Goal: Task Accomplishment & Management: Use online tool/utility

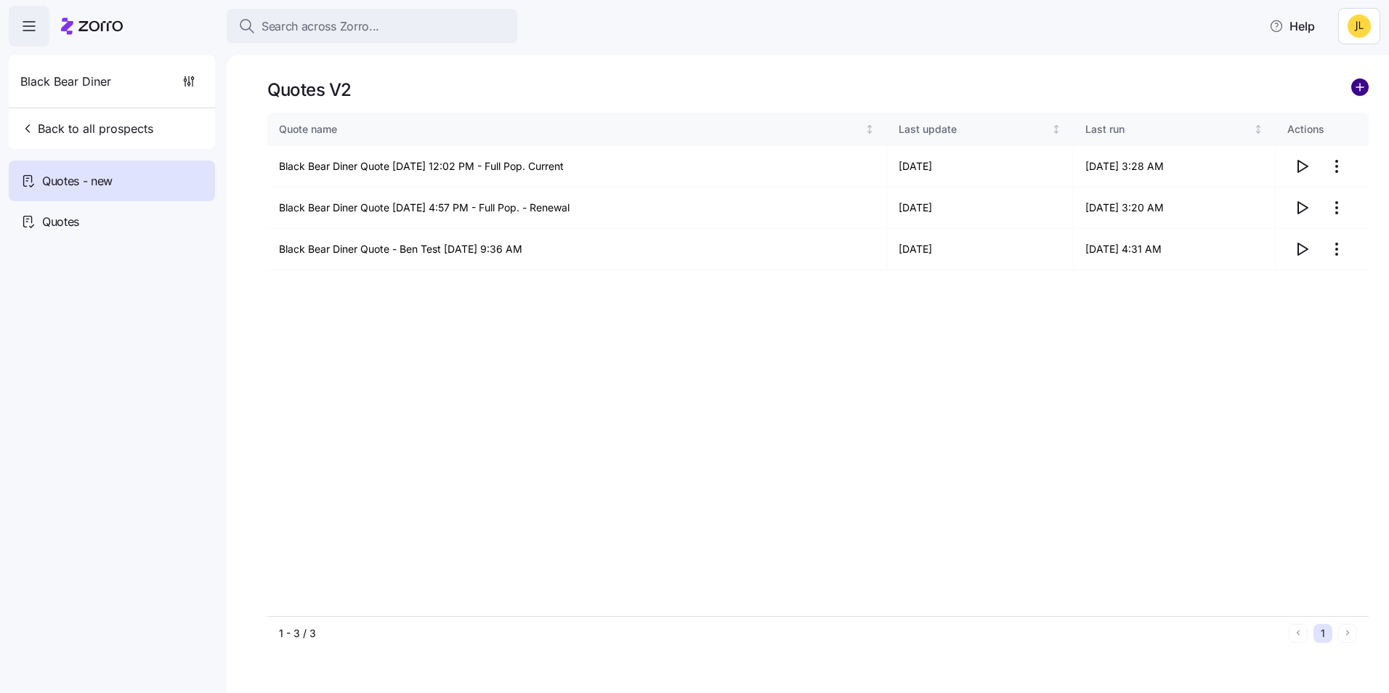
click at [1357, 83] on circle "add icon" at bounding box center [1360, 87] width 16 height 16
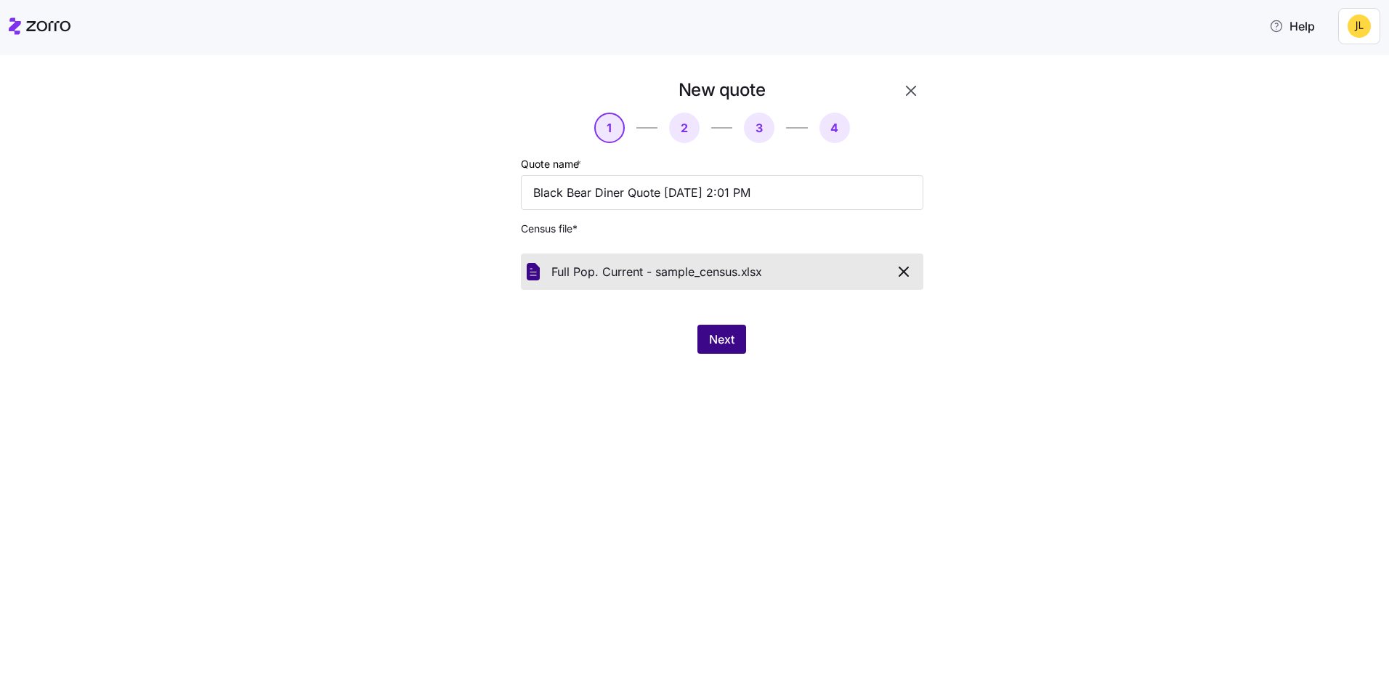
click at [707, 341] on button "Next" at bounding box center [721, 339] width 49 height 29
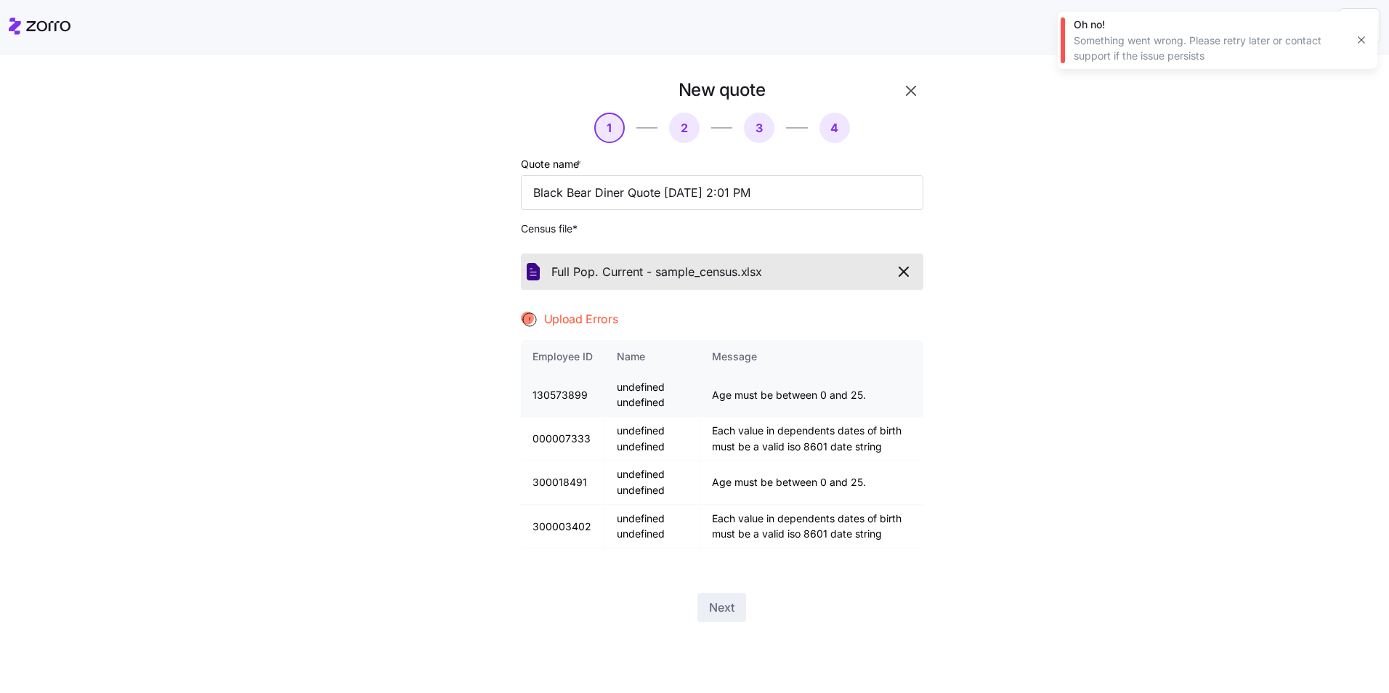
click at [578, 397] on td "130573899" at bounding box center [563, 395] width 84 height 44
click at [903, 272] on icon "button" at bounding box center [903, 271] width 9 height 9
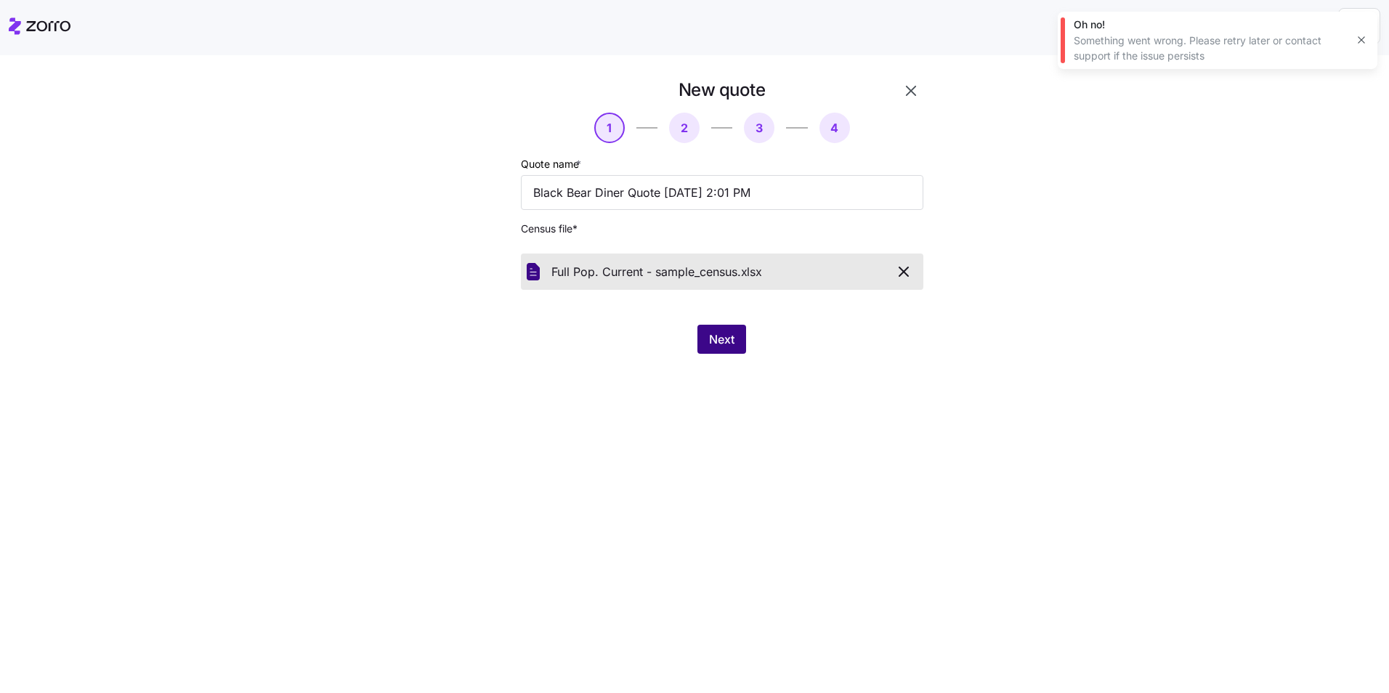
click at [736, 341] on button "Next" at bounding box center [721, 339] width 49 height 29
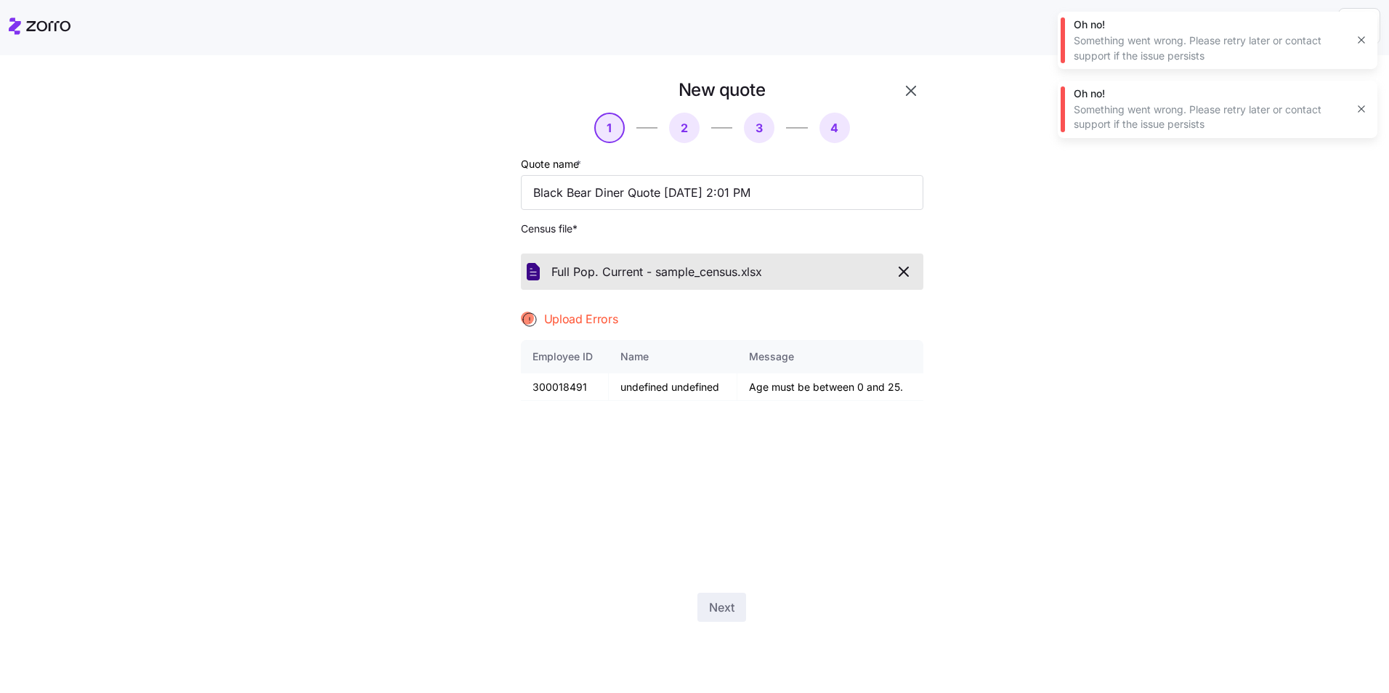
click at [0, 585] on div "New quote 1 2 3 4 Quote name * Black Bear Diner Quote 10/03/2025 2:01 PM Census…" at bounding box center [694, 374] width 1389 height 638
click at [906, 276] on icon "button" at bounding box center [903, 271] width 17 height 17
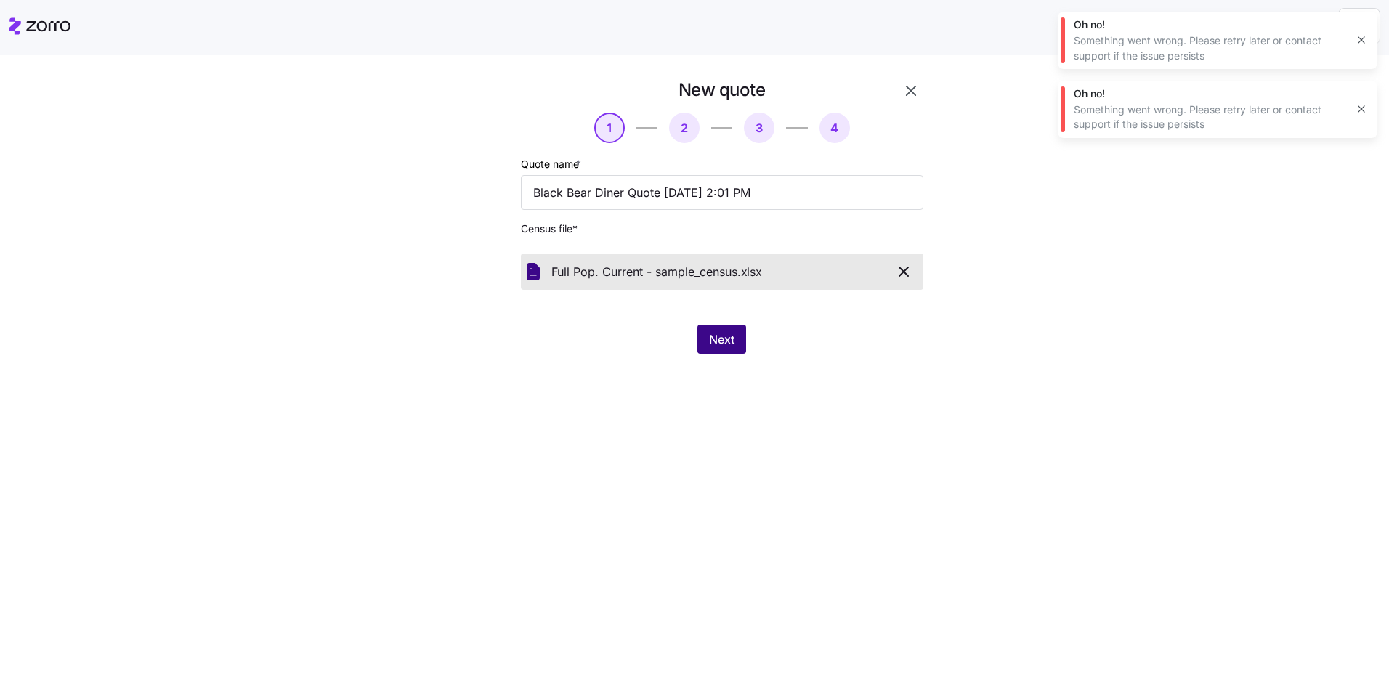
click at [731, 344] on span "Next" at bounding box center [721, 338] width 25 height 17
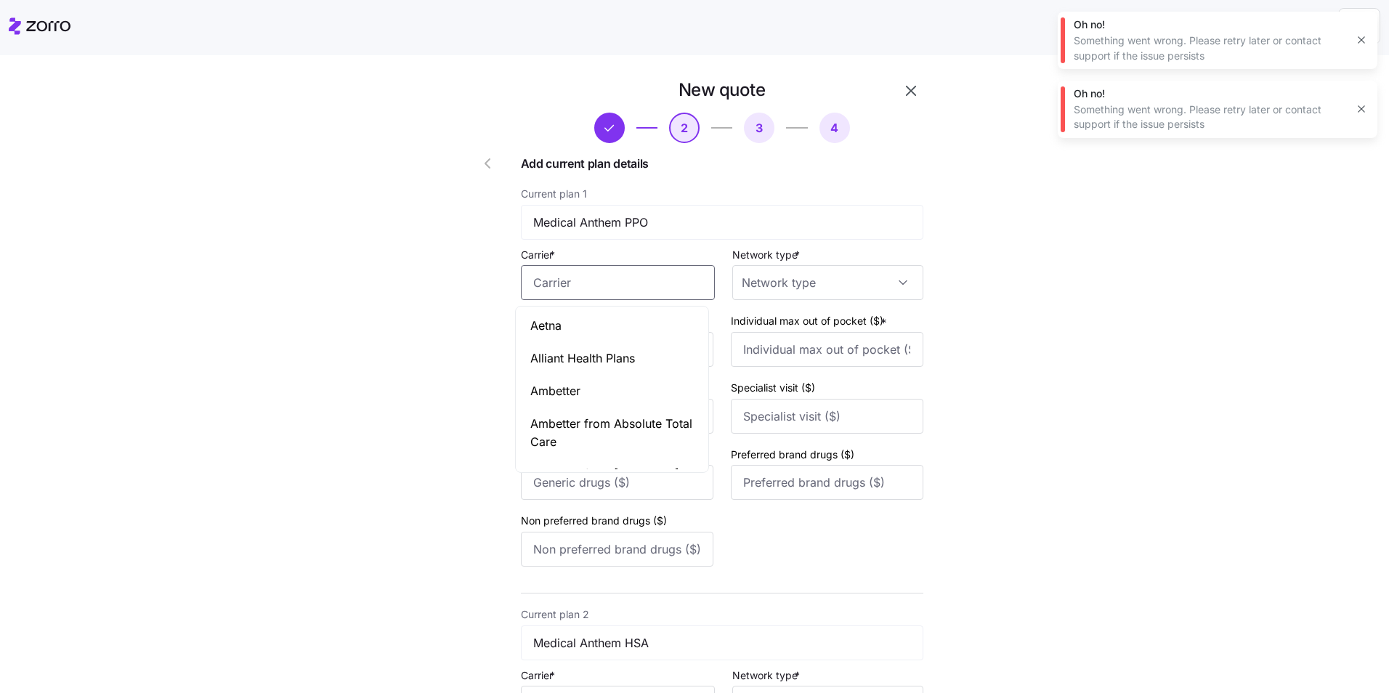
click at [609, 281] on input "Carrier *" at bounding box center [618, 282] width 194 height 35
drag, startPoint x: 1117, startPoint y: 321, endPoint x: 872, endPoint y: 341, distance: 245.5
click at [616, 344] on input "Individual deductible ($) *" at bounding box center [617, 349] width 192 height 35
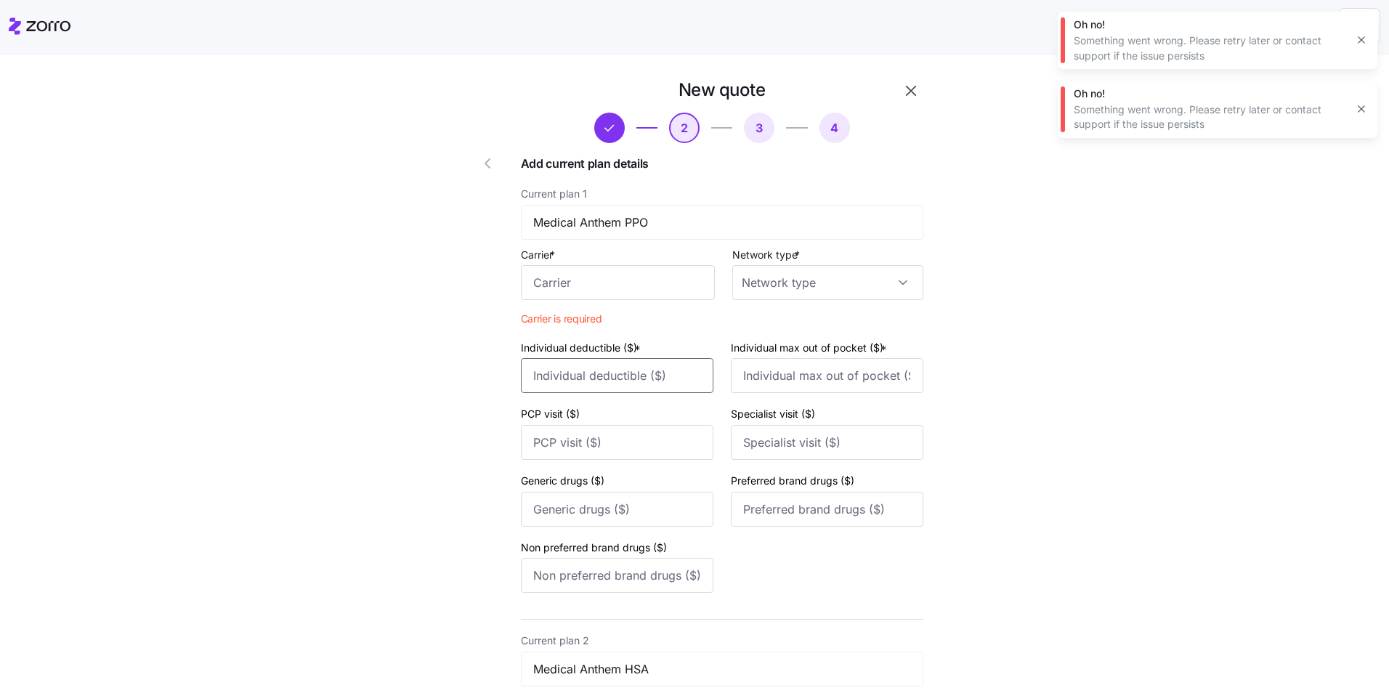
type input "6000"
type input "6500"
type input "35"
type input "60"
type input "20"
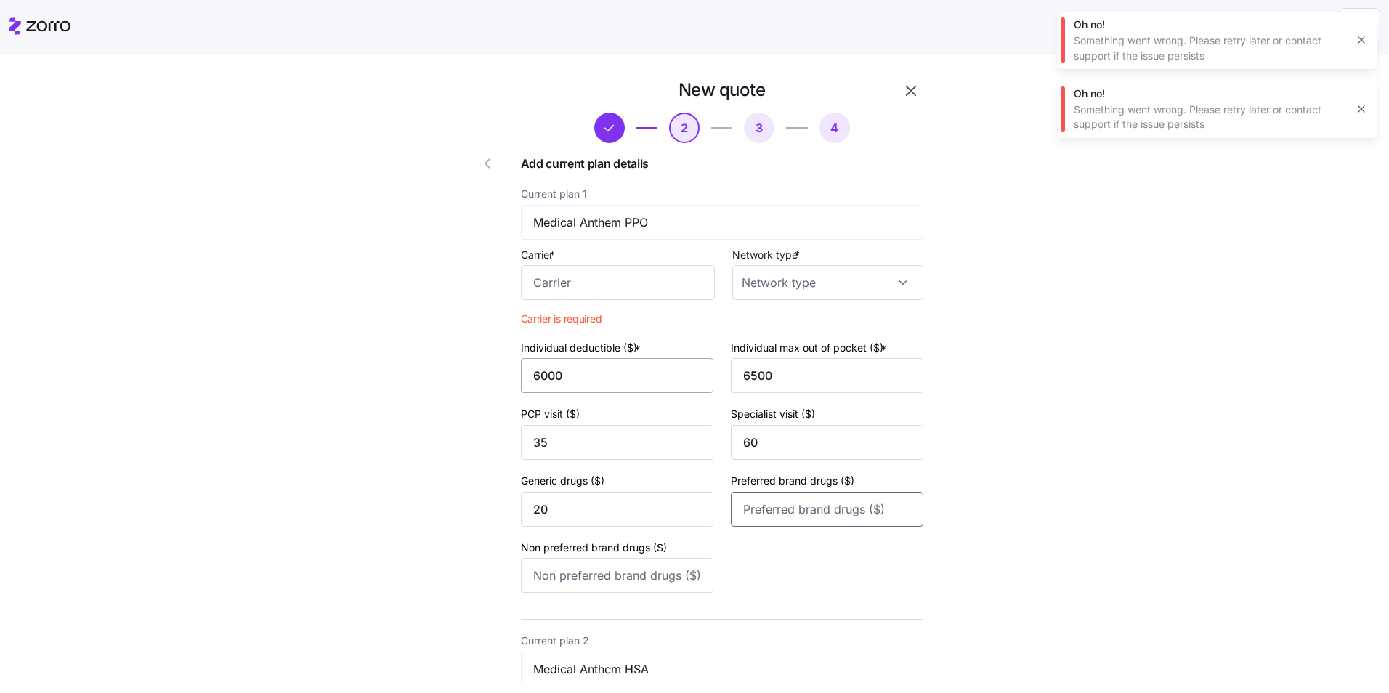
type input "50"
type input "75"
type input "3500"
type input "6000"
type input "0"
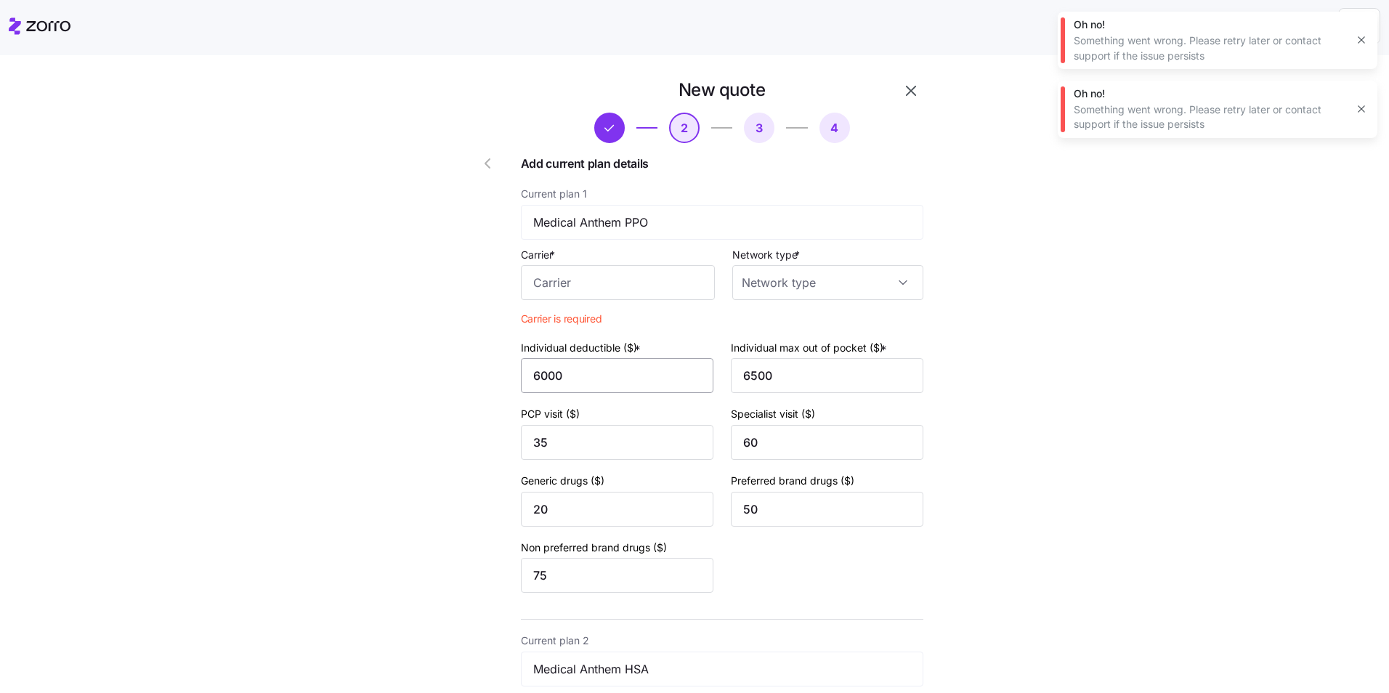
type input "0"
type input "15"
type input "40"
type input "60"
type input "1500"
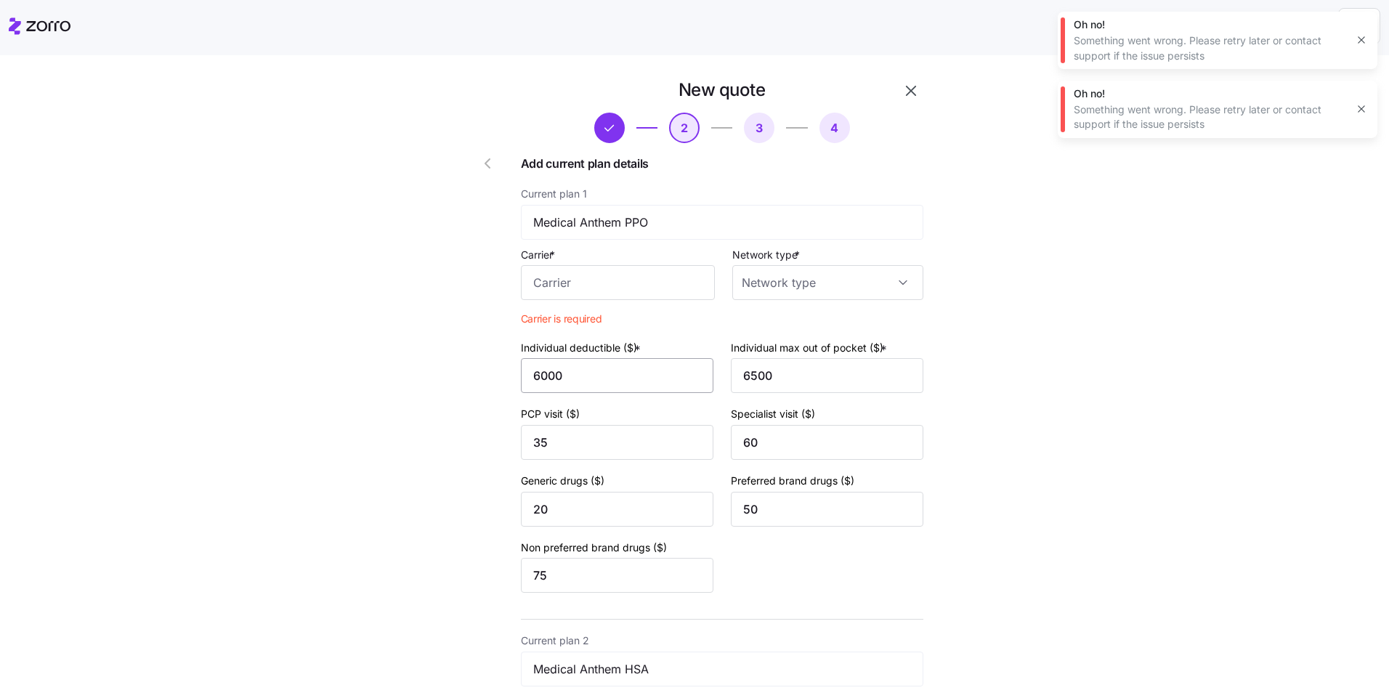
type input "4000"
type input "40"
type input "50"
type input "10"
type input "30"
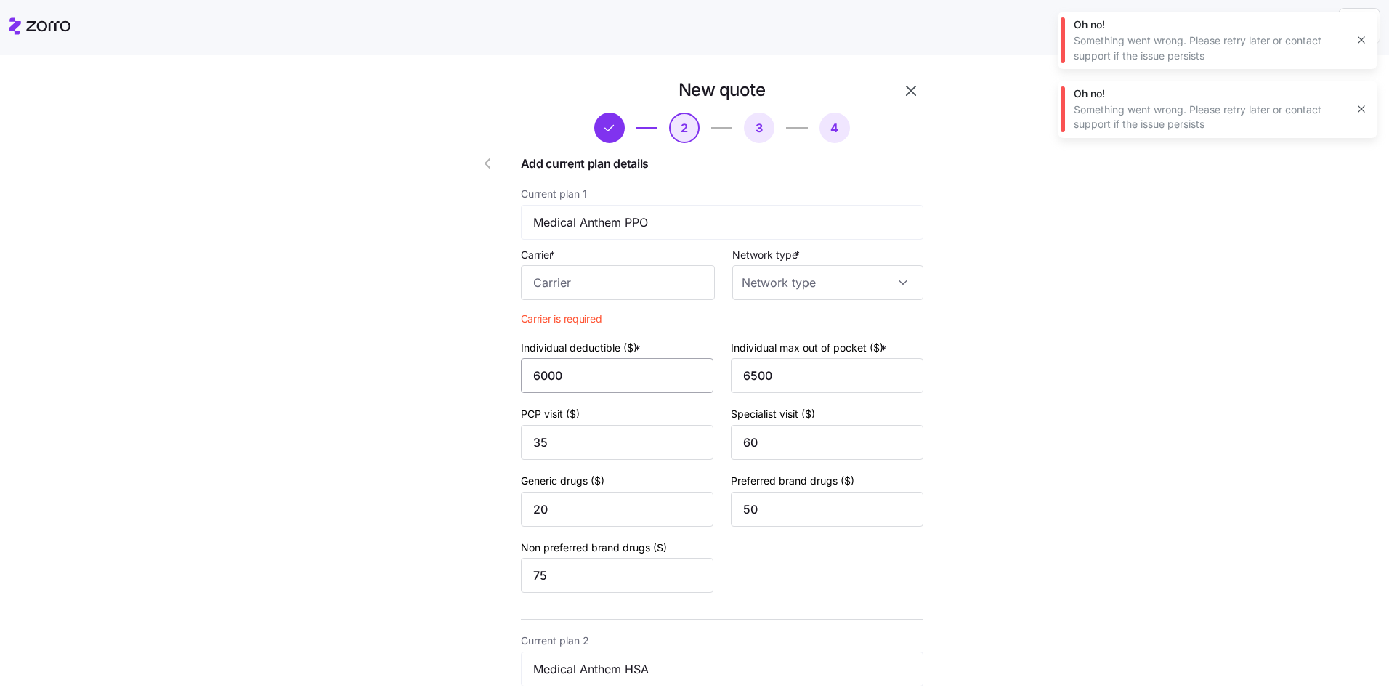
type input "30"
type input "1000"
type input "5000"
type input "35"
type input "55"
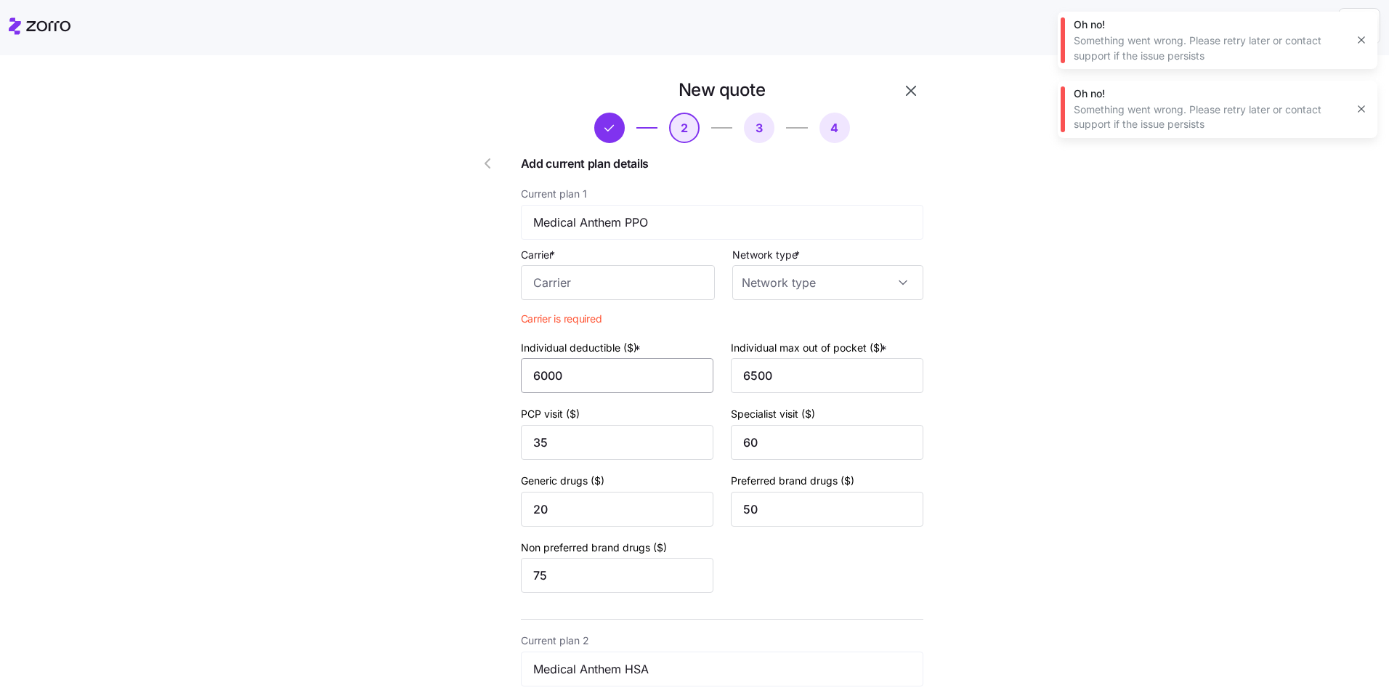
type input "20"
type input "30"
type input "50"
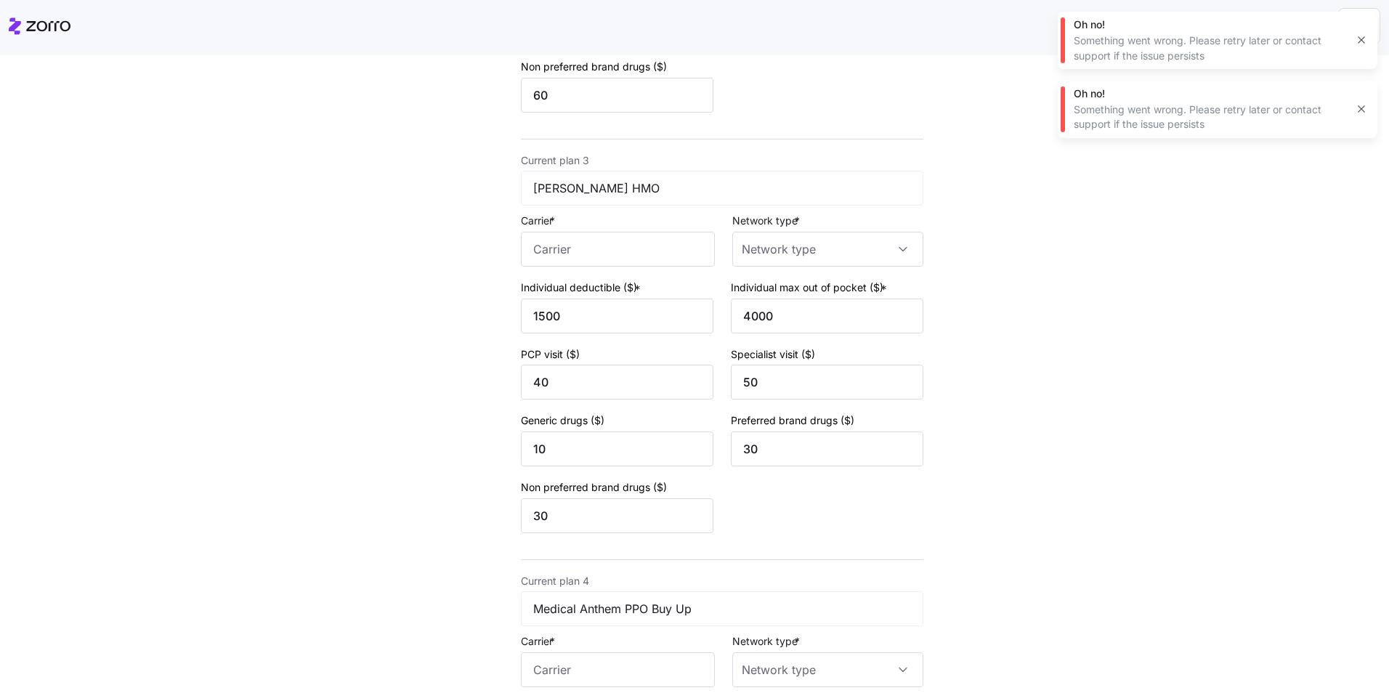
scroll to position [901, 0]
drag, startPoint x: 614, startPoint y: 251, endPoint x: 614, endPoint y: 243, distance: 8.0
click at [614, 248] on input "Carrier *" at bounding box center [618, 249] width 194 height 35
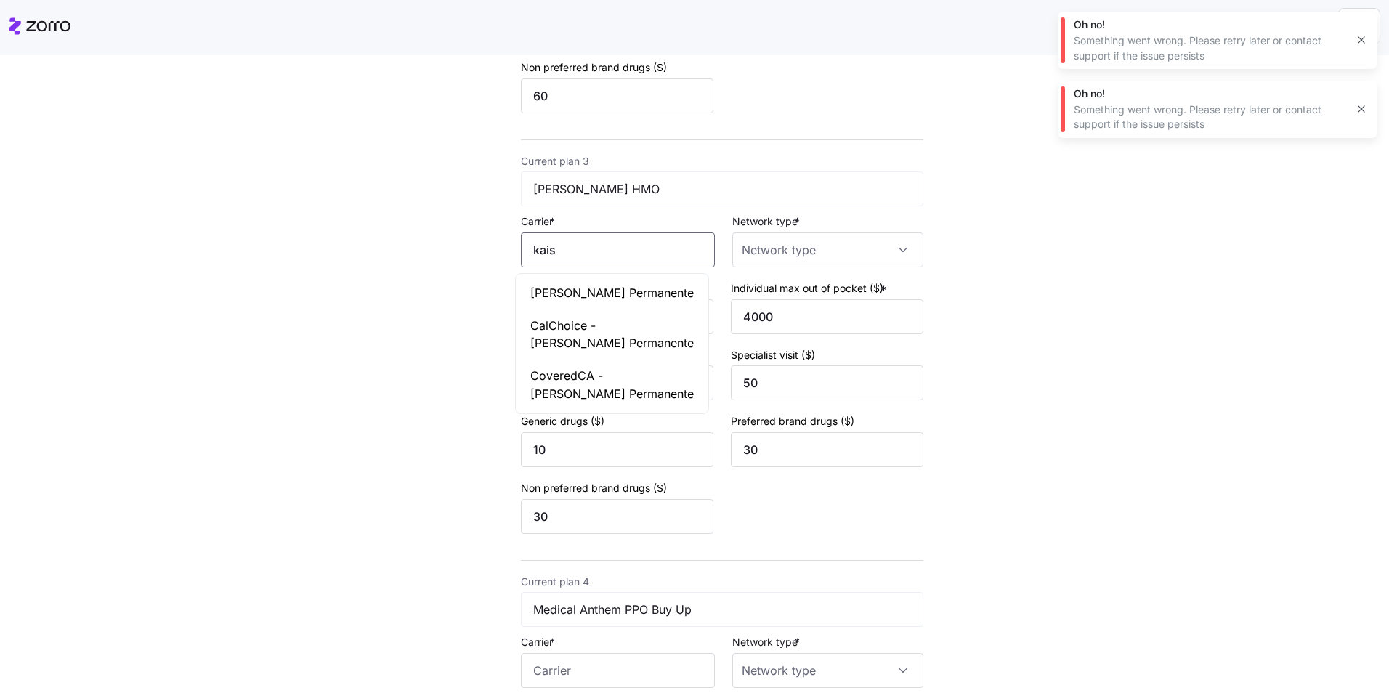
click at [615, 284] on span "Kaiser Permanente" at bounding box center [611, 293] width 163 height 18
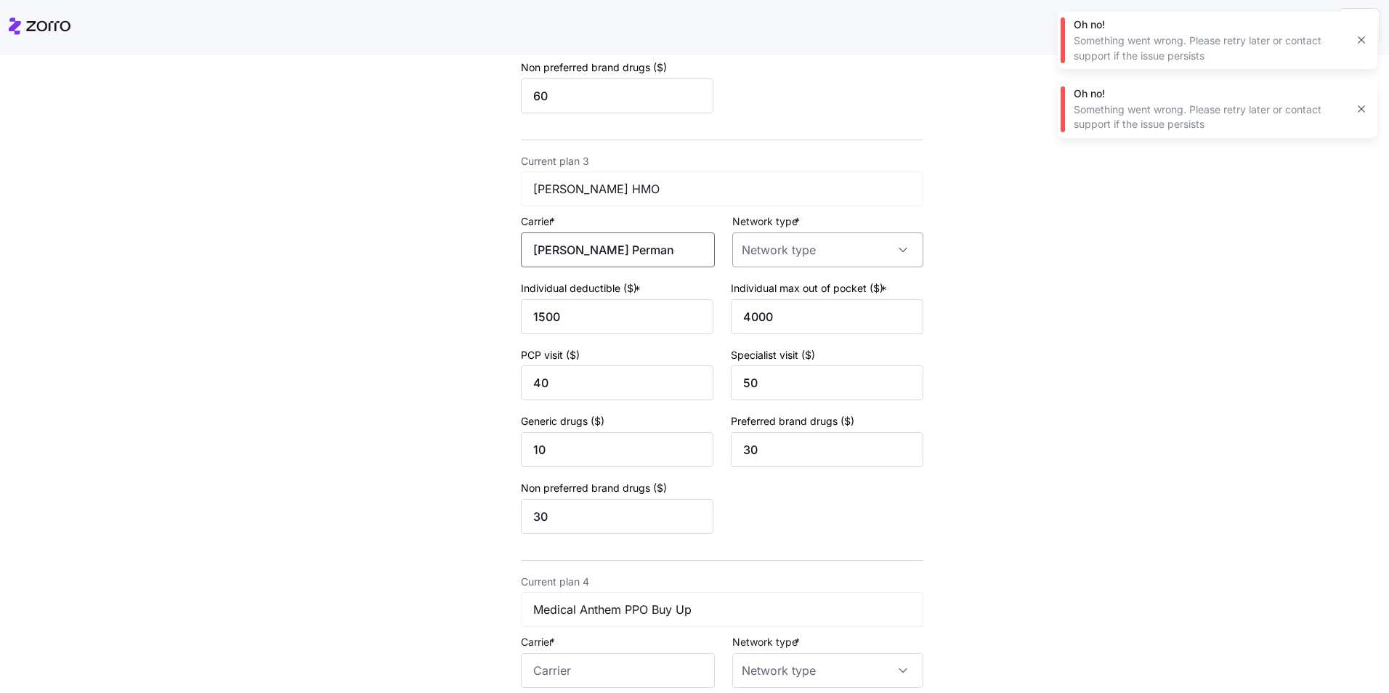
type input "Kaiser Permanente"
click at [768, 259] on input "Network type *" at bounding box center [827, 249] width 191 height 35
click at [787, 293] on div "HMO" at bounding box center [821, 294] width 179 height 31
type input "HMO"
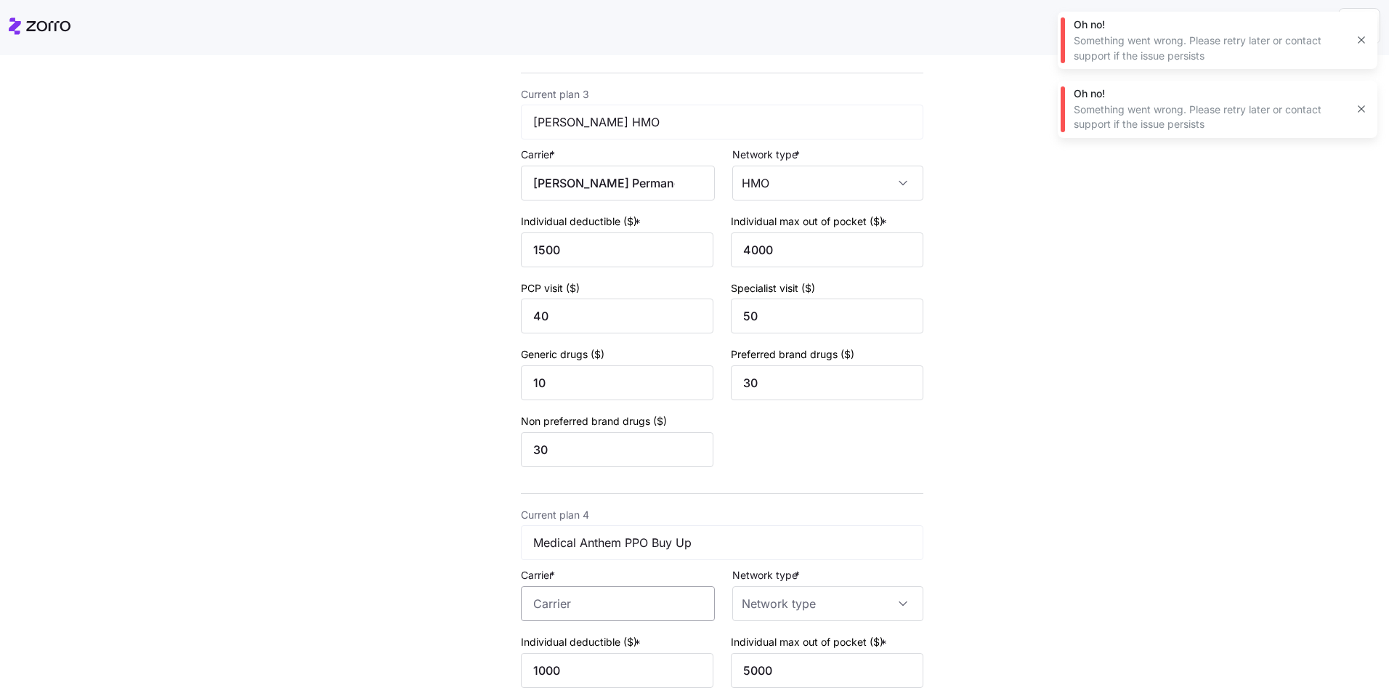
scroll to position [1046, 0]
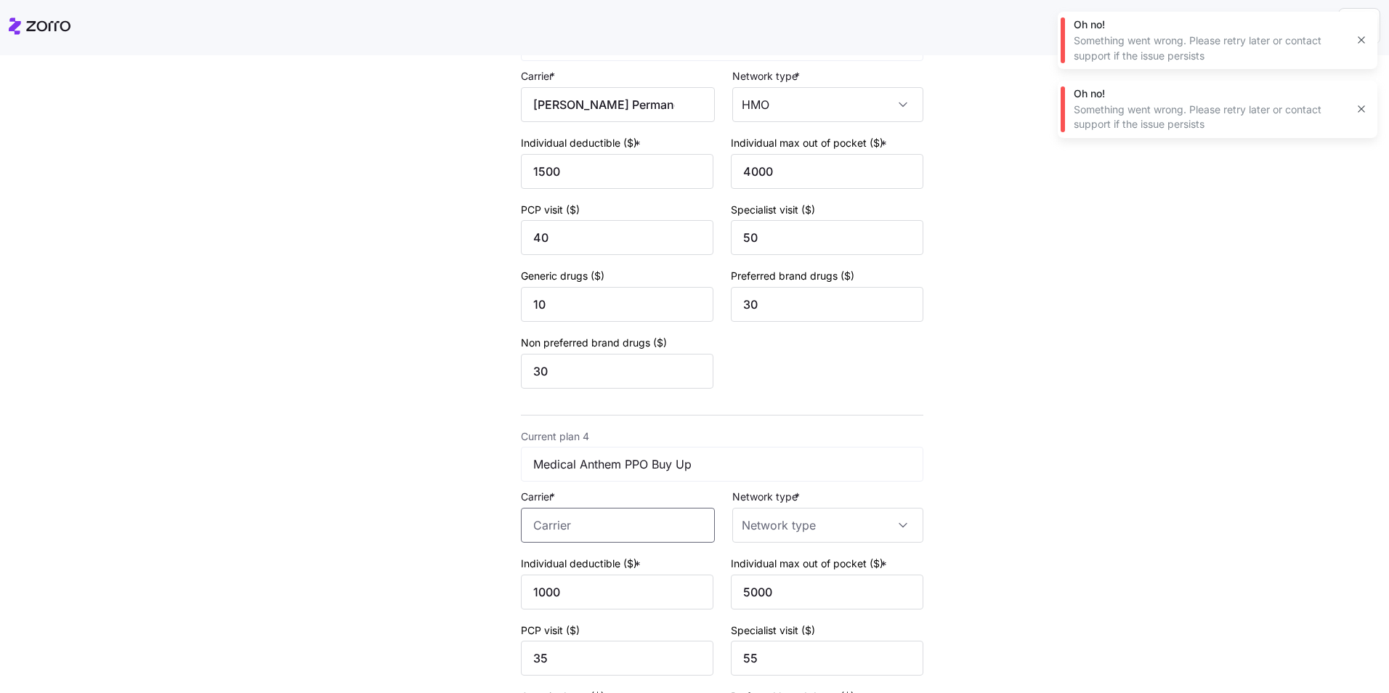
click at [629, 525] on input "Carrier *" at bounding box center [618, 525] width 194 height 35
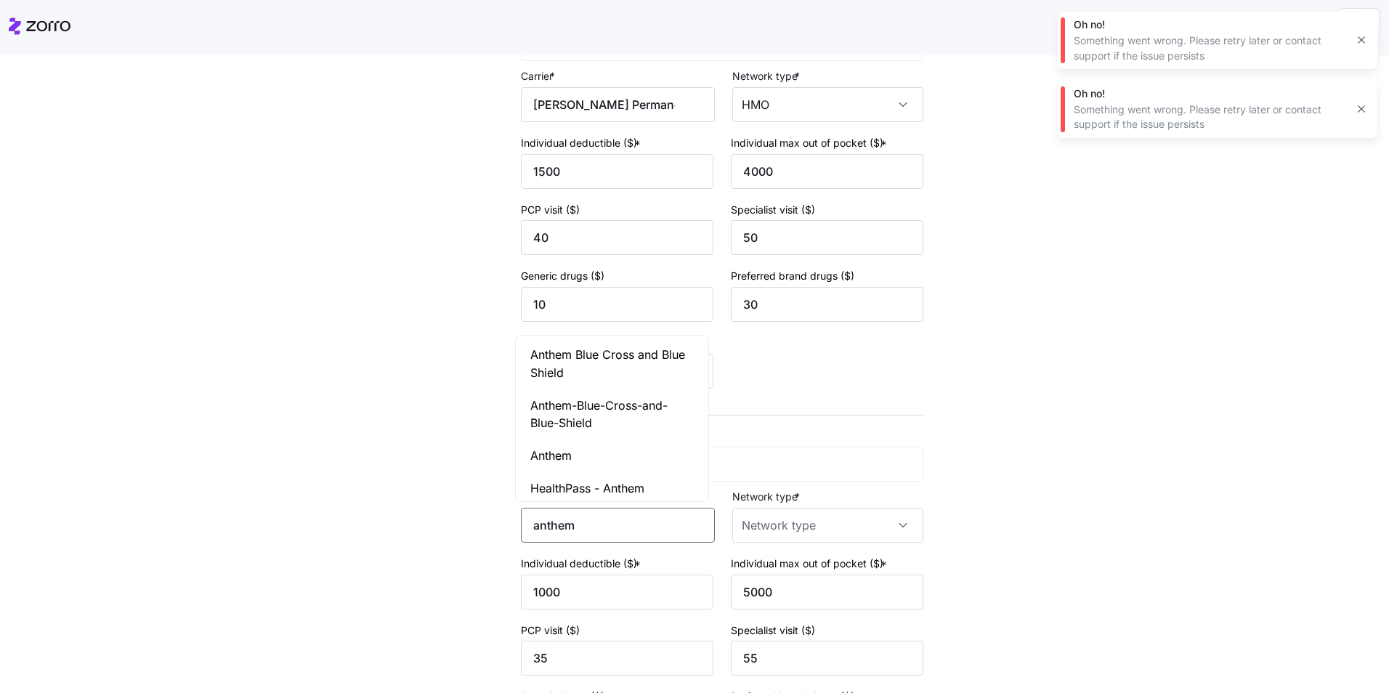
click at [577, 356] on span "Anthem Blue Cross and Blue Shield" at bounding box center [611, 364] width 163 height 36
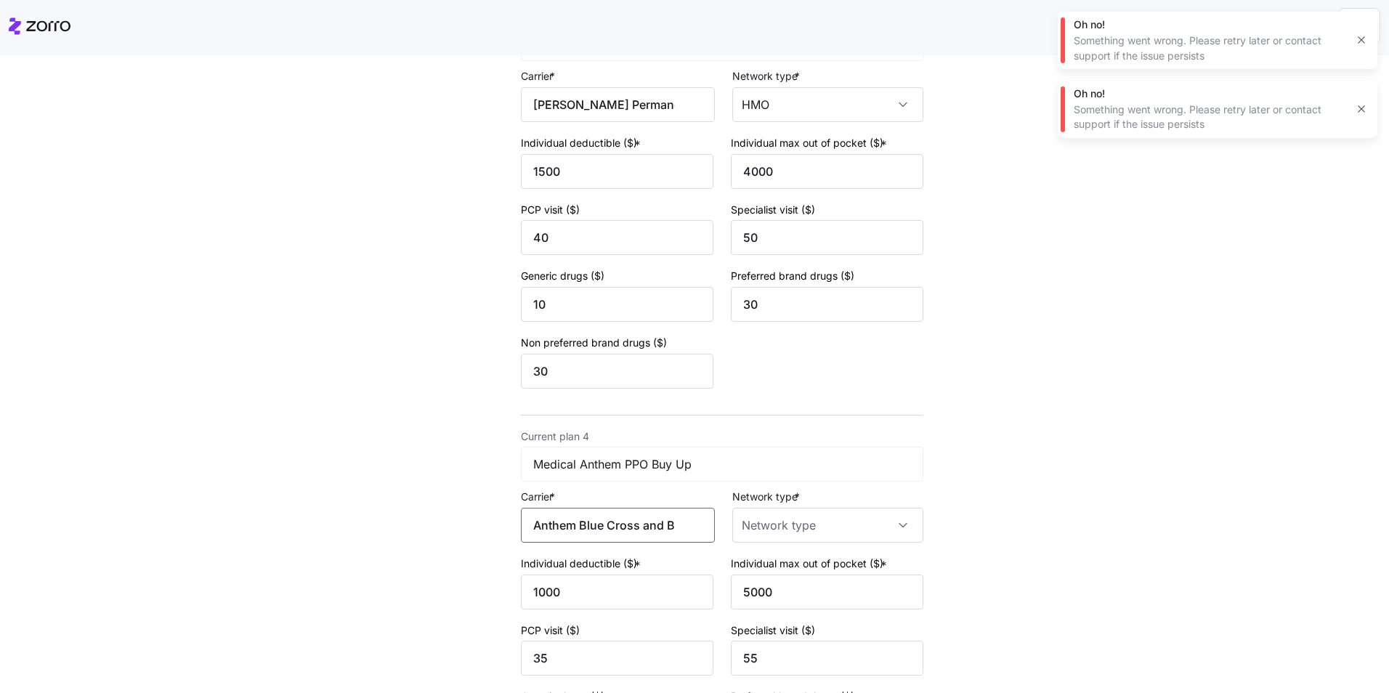
scroll to position [0, 54]
drag, startPoint x: 525, startPoint y: 527, endPoint x: 699, endPoint y: 531, distance: 173.6
click at [699, 531] on input "Anthem Blue Cross and Blue Shield" at bounding box center [618, 525] width 194 height 35
type input "Anthem Blue Cross and Blue Shield"
click at [763, 518] on input "Network type *" at bounding box center [827, 525] width 191 height 35
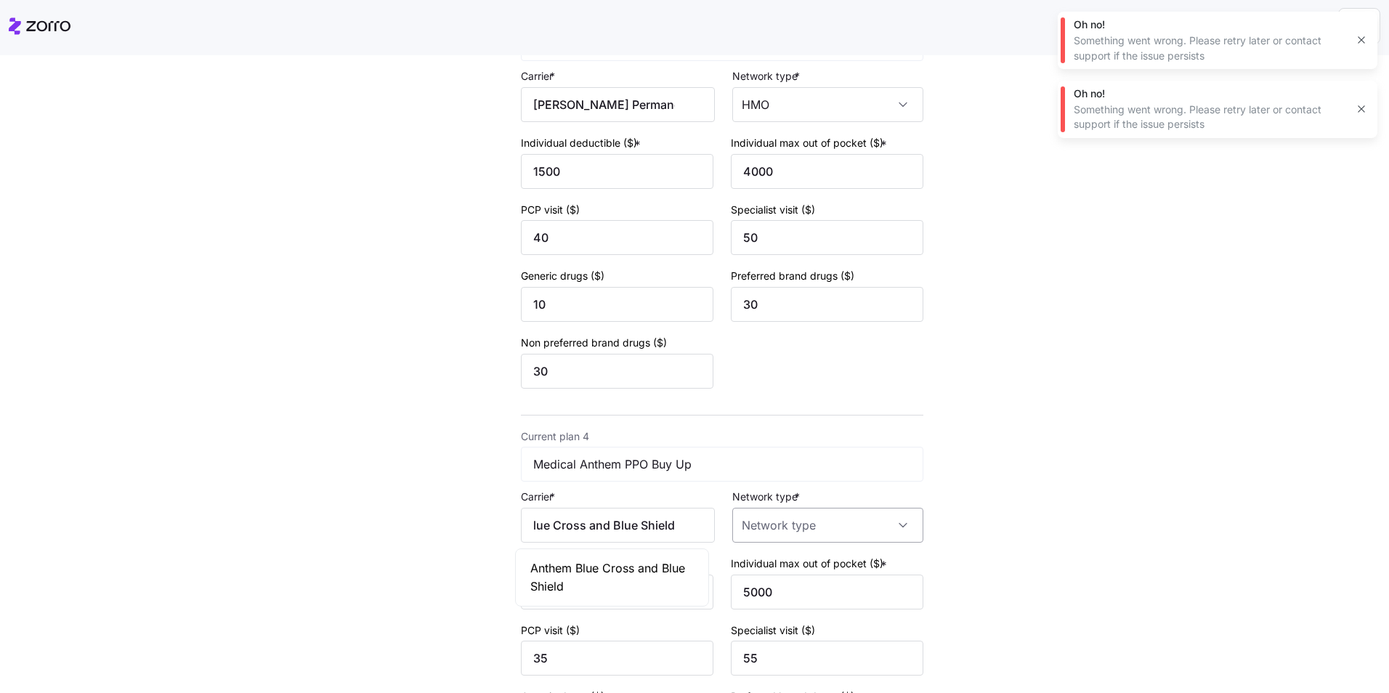
scroll to position [0, 0]
click at [787, 448] on div "PPO" at bounding box center [821, 451] width 179 height 31
type input "PPO"
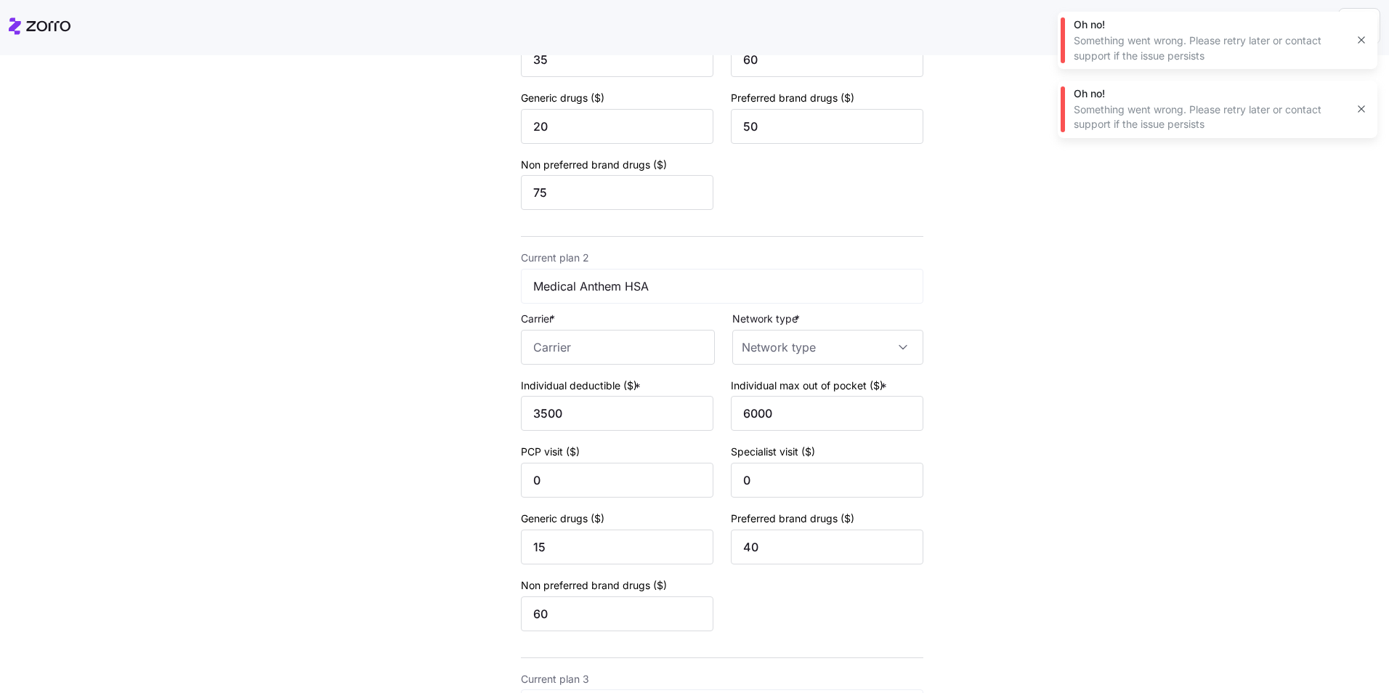
scroll to position [320, 0]
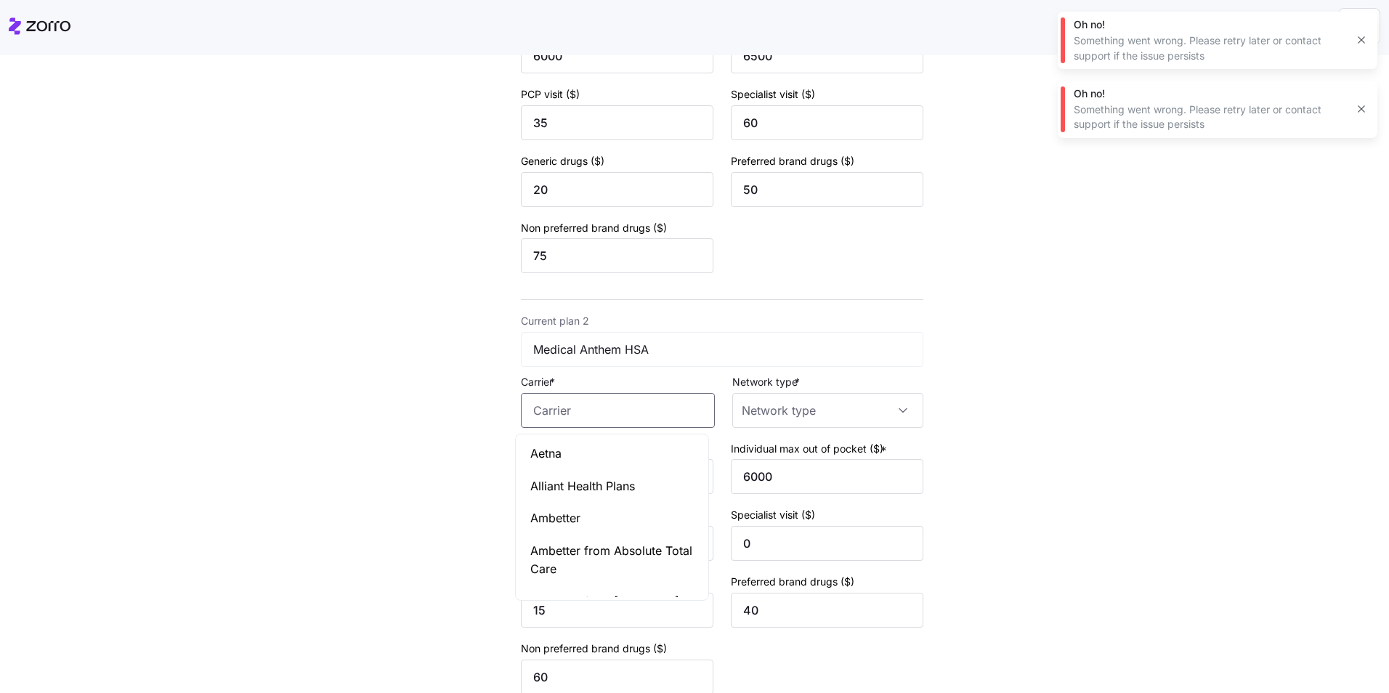
click at [593, 418] on input "Carrier *" at bounding box center [618, 410] width 194 height 35
paste input "Anthem Blue Cross and Blue Shield"
click at [622, 459] on span "Anthem Blue Cross and Blue Shield" at bounding box center [611, 462] width 163 height 36
type input "Anthem Blue Cross and Blue Shield"
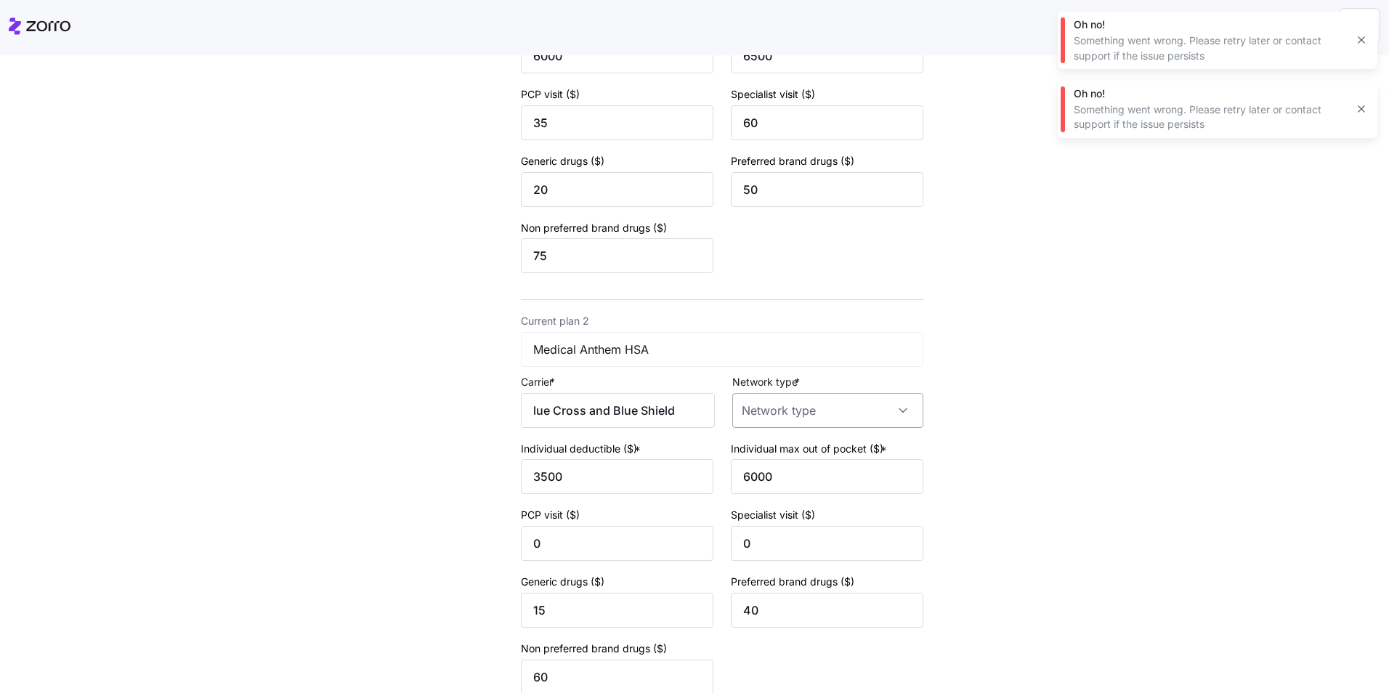
scroll to position [0, 0]
click at [808, 421] on input "Network type *" at bounding box center [827, 410] width 191 height 35
click at [771, 484] on div "POS" at bounding box center [821, 484] width 179 height 31
type input "POS"
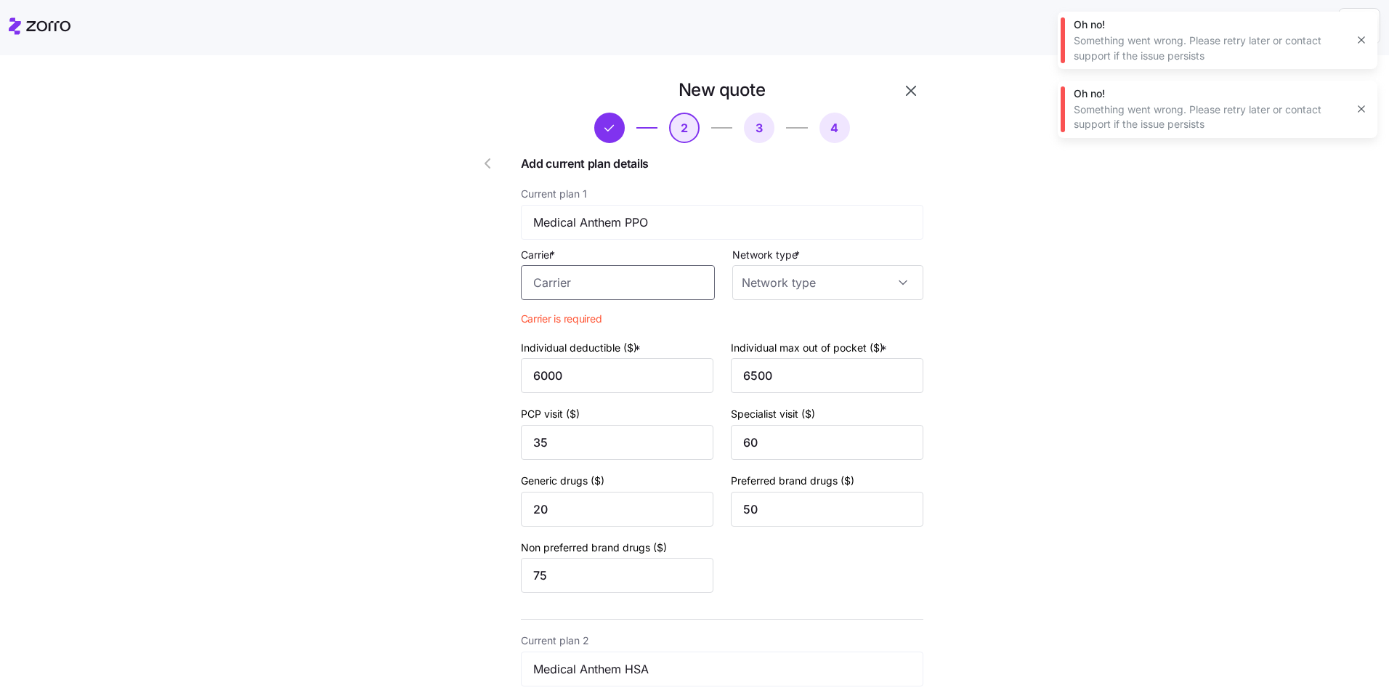
click at [599, 285] on input "Carrier *" at bounding box center [618, 282] width 194 height 35
paste input "Anthem Blue Cross and Blue Shield"
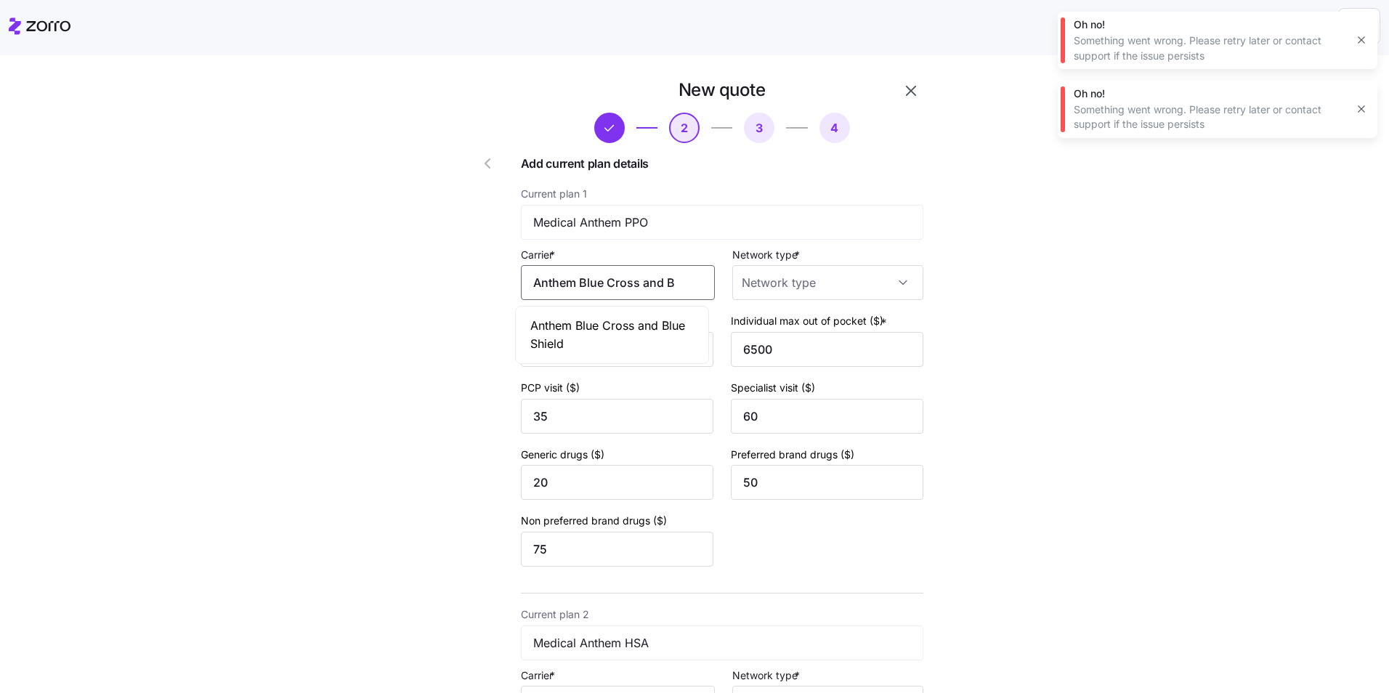
scroll to position [0, 54]
click at [627, 332] on span "Anthem Blue Cross and Blue Shield" at bounding box center [611, 335] width 163 height 36
type input "Anthem Blue Cross and Blue Shield"
click at [773, 293] on input "Network type *" at bounding box center [827, 282] width 191 height 35
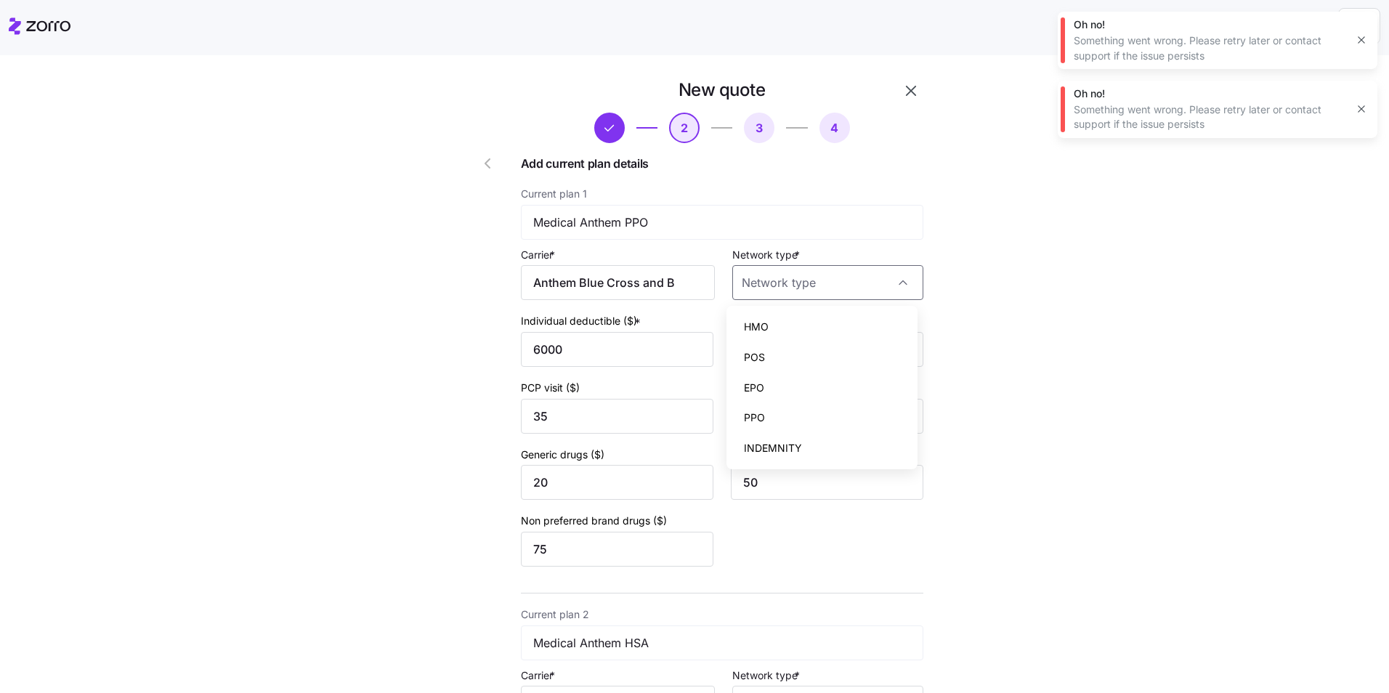
click at [771, 410] on div "PPO" at bounding box center [821, 417] width 179 height 31
type input "PPO"
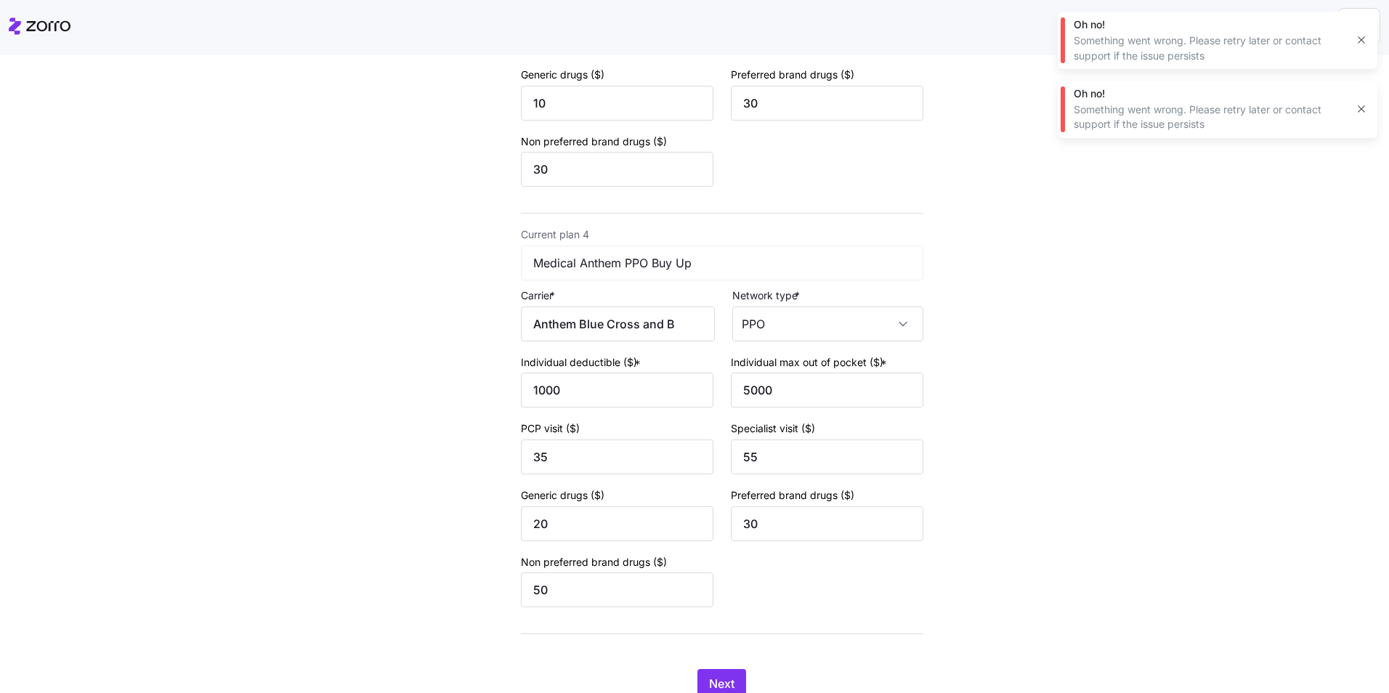
scroll to position [1278, 0]
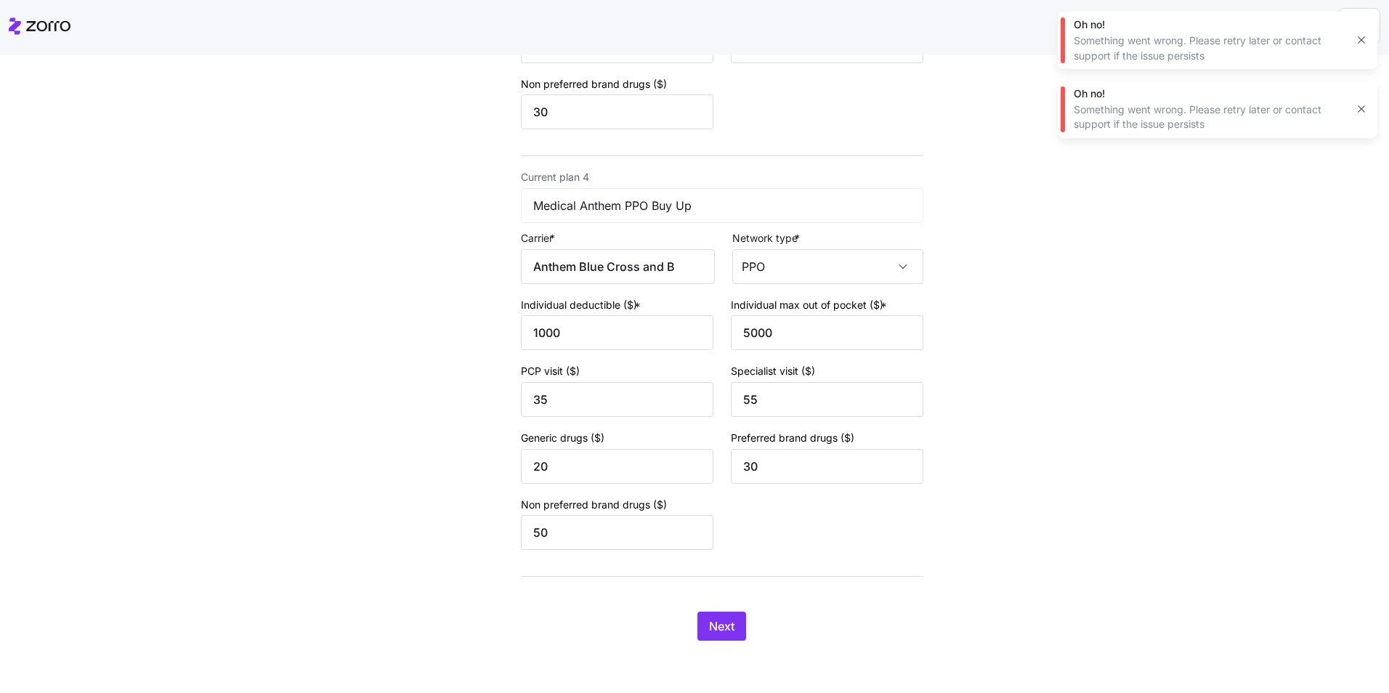
click at [712, 620] on span "Next" at bounding box center [721, 625] width 25 height 17
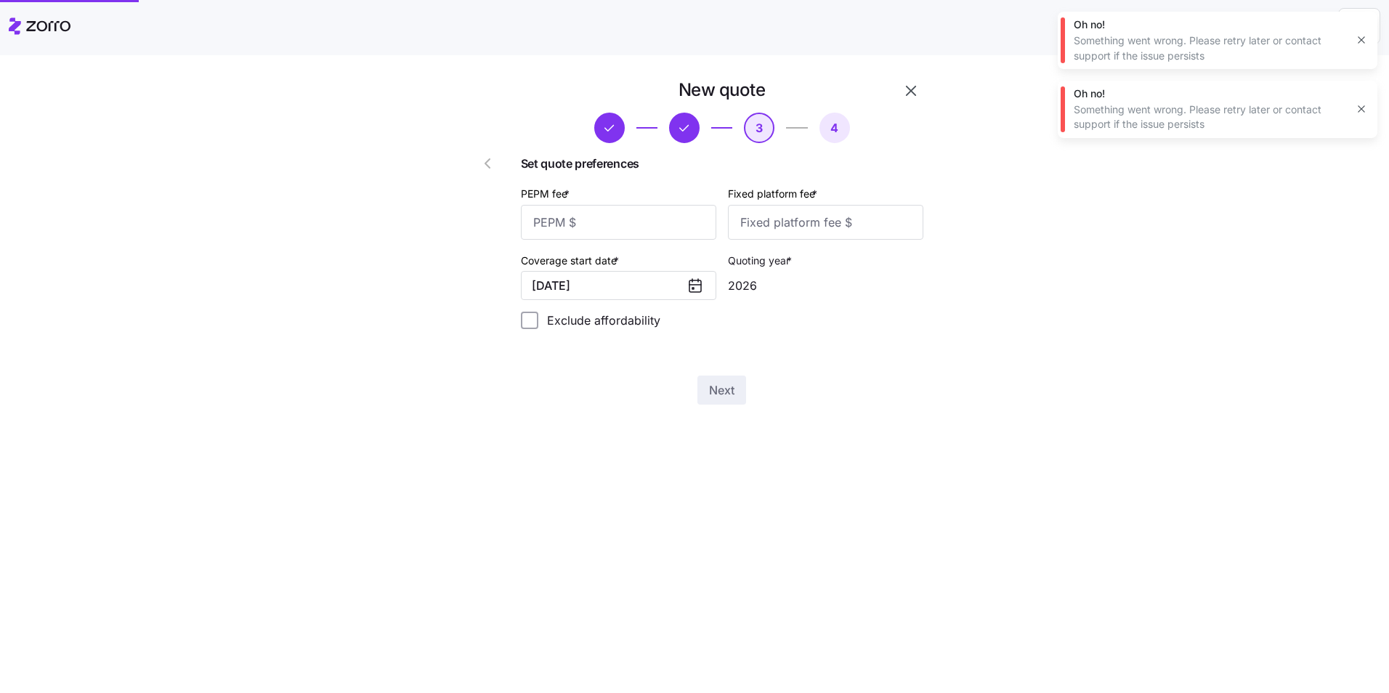
scroll to position [0, 0]
click at [1363, 43] on icon "button" at bounding box center [1361, 40] width 12 height 12
click at [1360, 46] on icon "button" at bounding box center [1361, 40] width 12 height 12
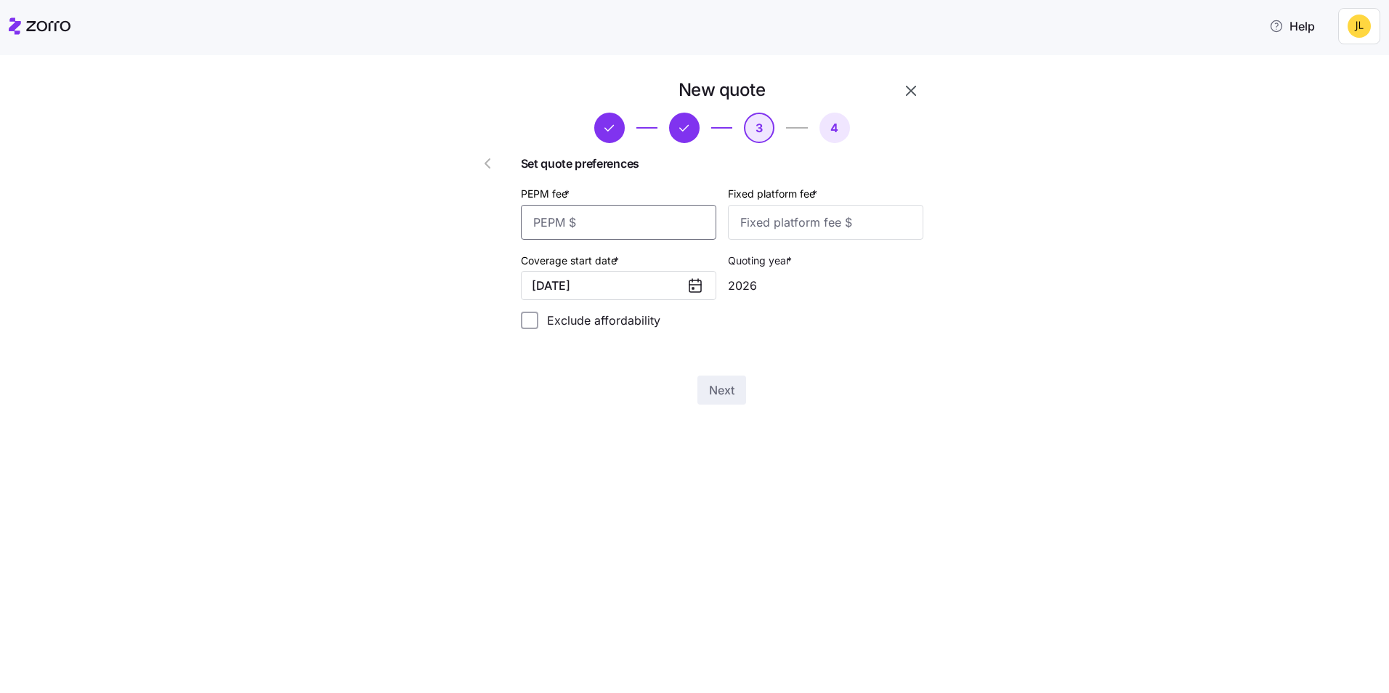
click at [628, 217] on input "PEPM fee *" at bounding box center [618, 222] width 195 height 35
type input "55"
click at [774, 221] on input "Fixed platform fee *" at bounding box center [825, 222] width 195 height 35
type input "100"
click at [742, 408] on div "New quote 3 4 Set quote preferences PEPM fee * 55 Fixed platform fee * 100 Cove…" at bounding box center [704, 250] width 508 height 344
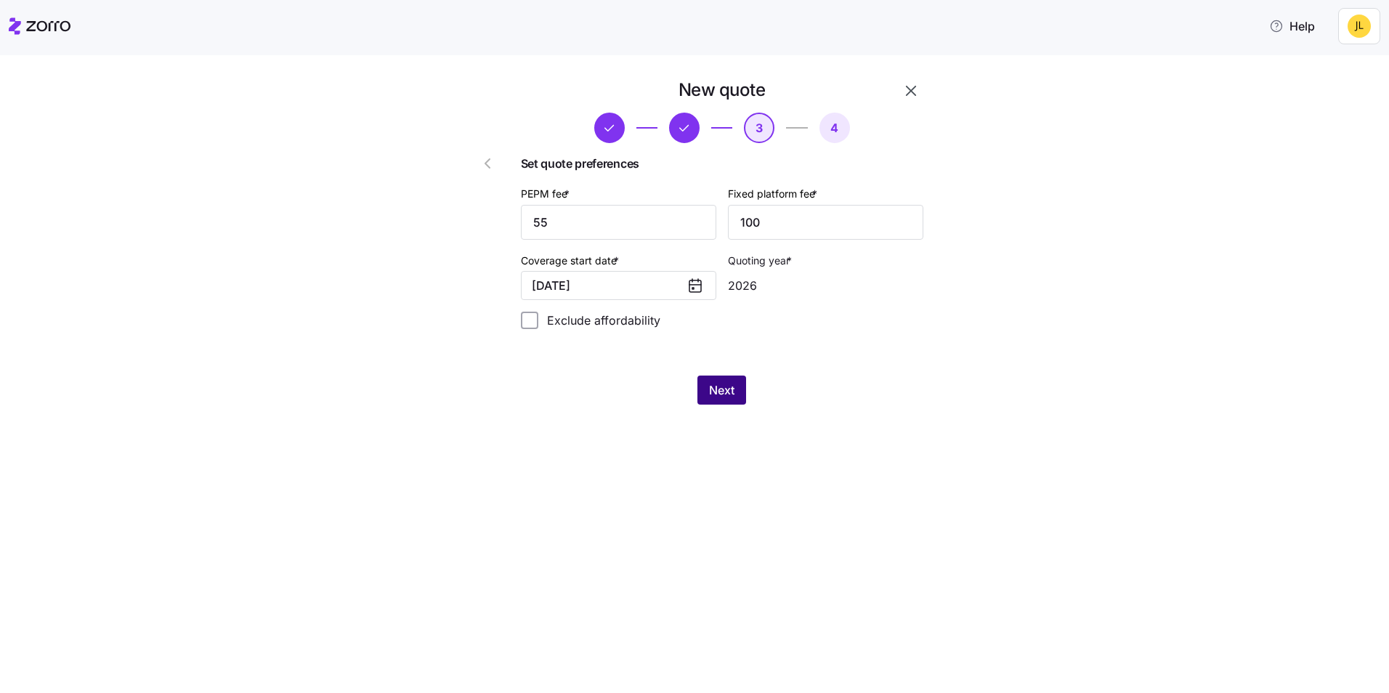
click at [733, 397] on span "Next" at bounding box center [721, 389] width 25 height 17
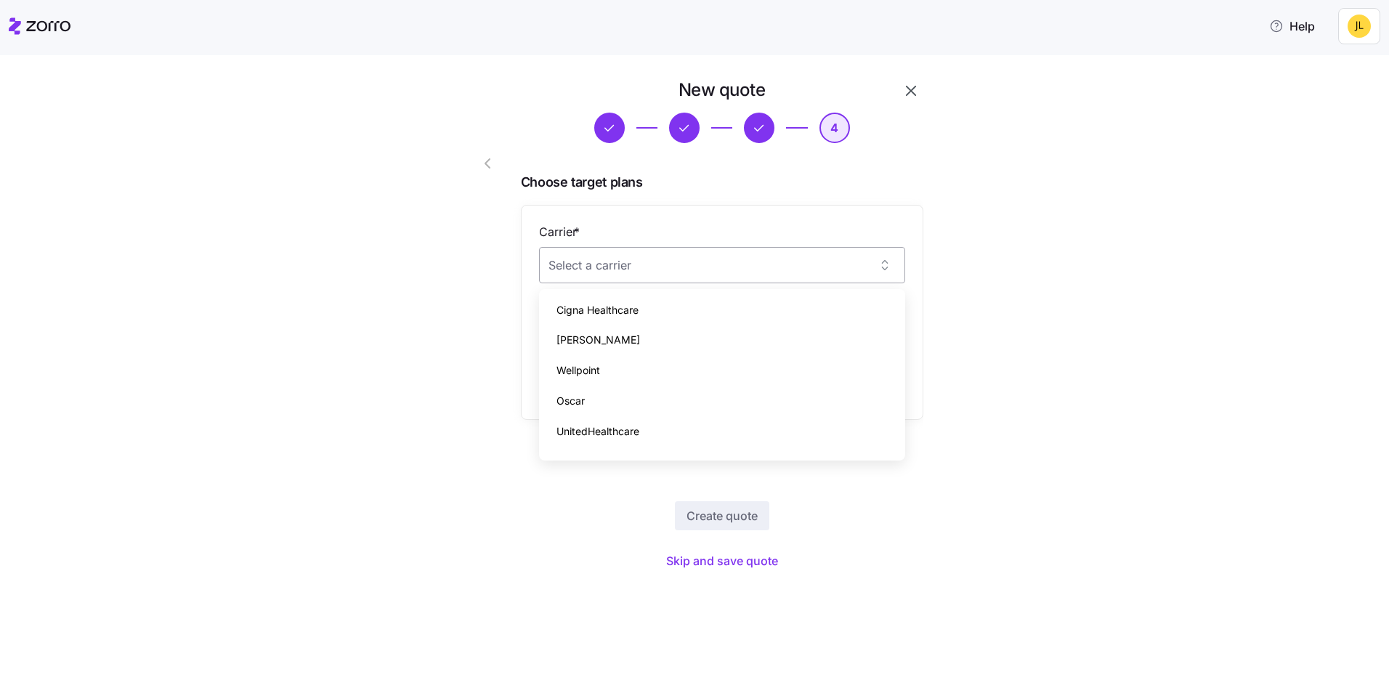
click at [746, 269] on input "Carrier *" at bounding box center [722, 265] width 366 height 36
click at [1060, 315] on div "New quote 4 Choose target plans Carrier * Plan * Add another plan Create quote …" at bounding box center [705, 334] width 1328 height 513
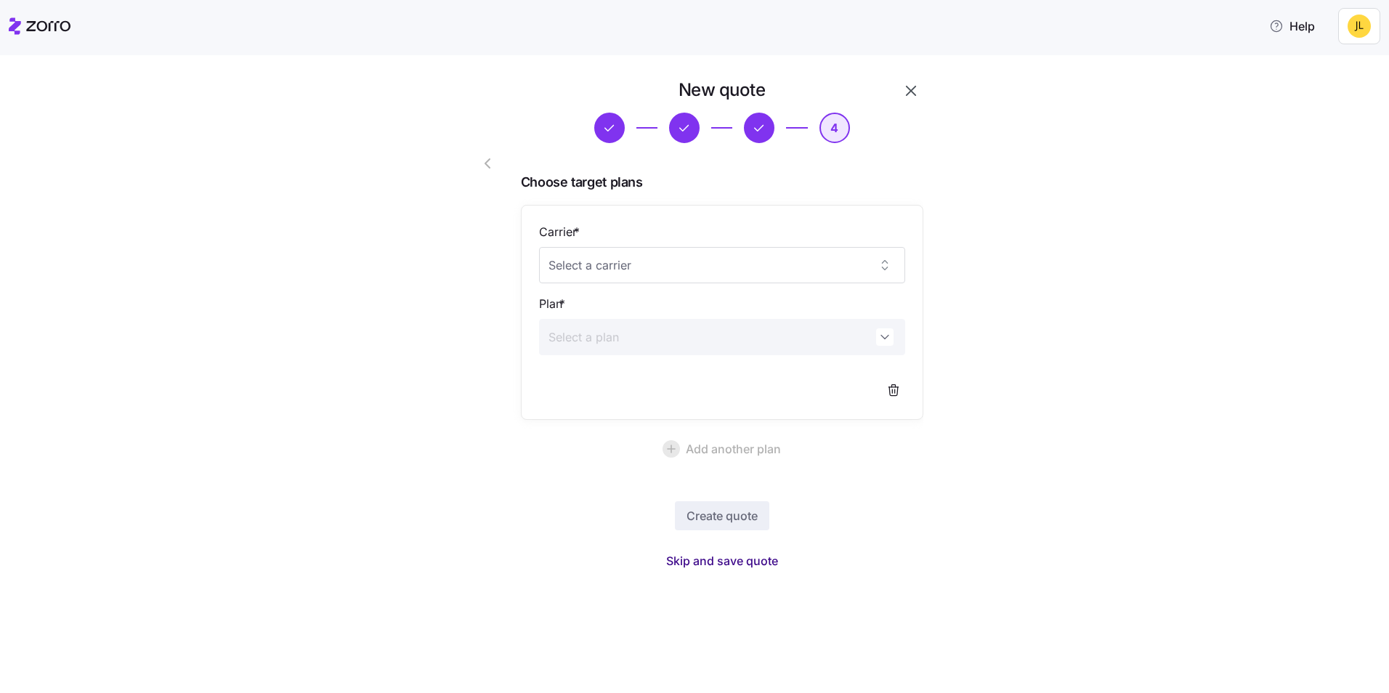
click at [740, 553] on span "Skip and save quote" at bounding box center [722, 560] width 112 height 17
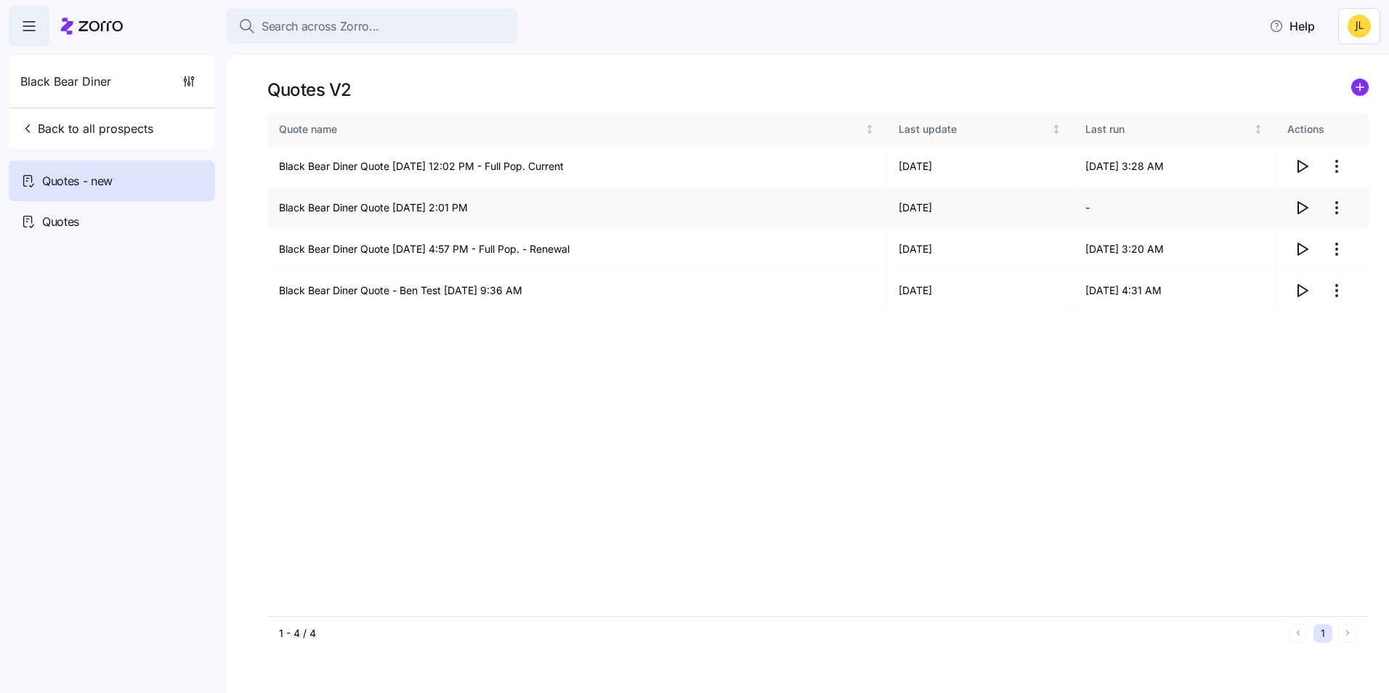
click at [1305, 208] on icon "button" at bounding box center [1301, 207] width 17 height 17
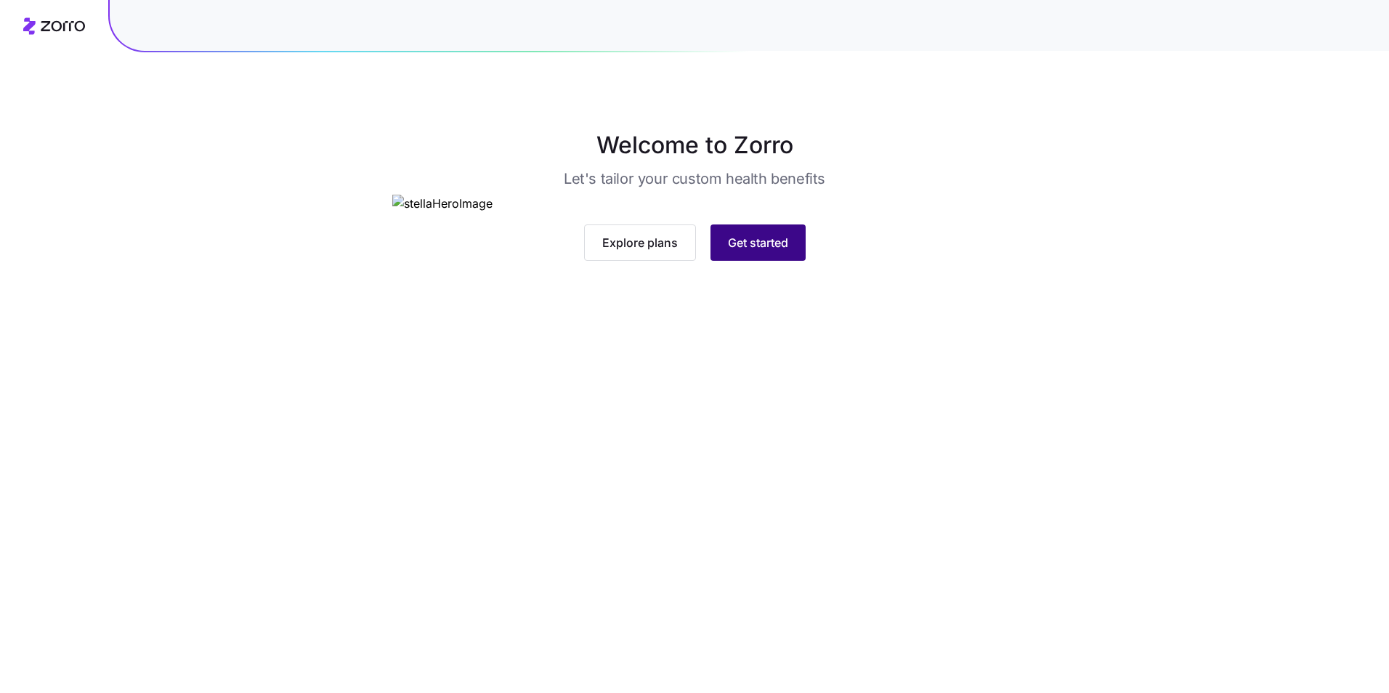
click at [759, 251] on span "Get started" at bounding box center [758, 242] width 60 height 17
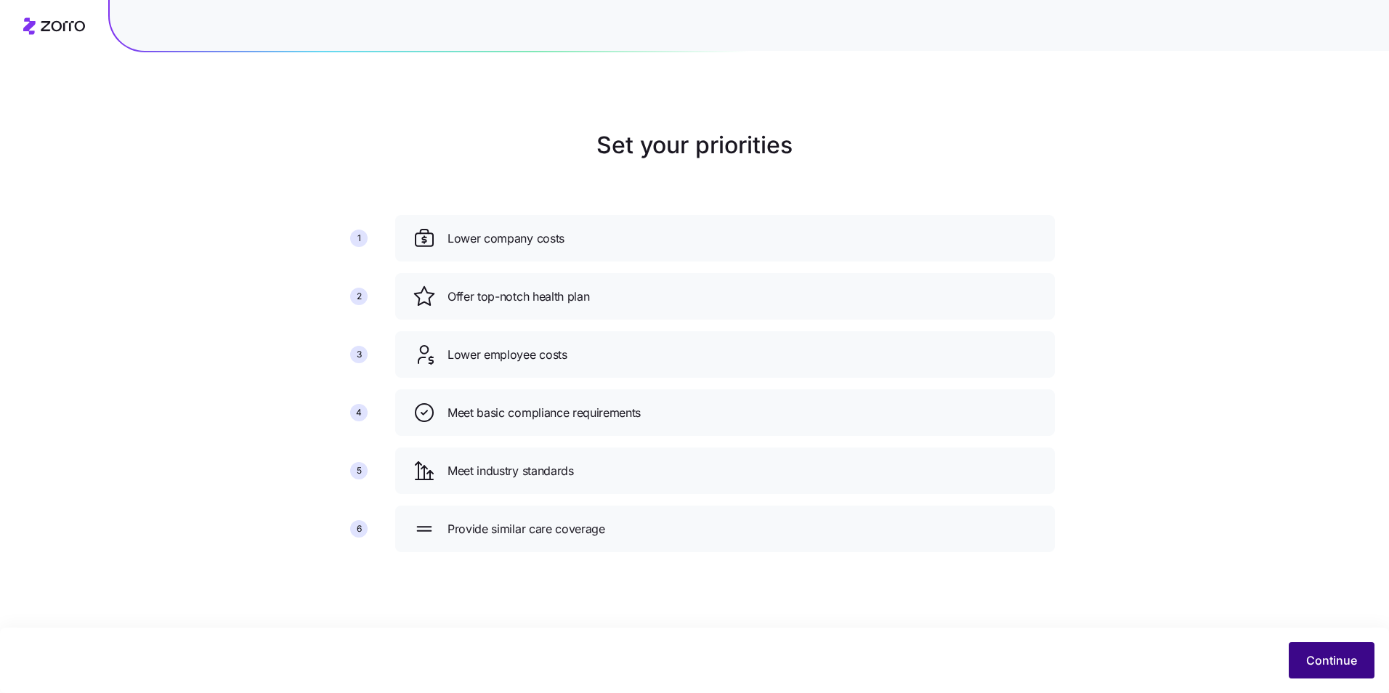
click at [1331, 661] on span "Continue" at bounding box center [1331, 659] width 51 height 17
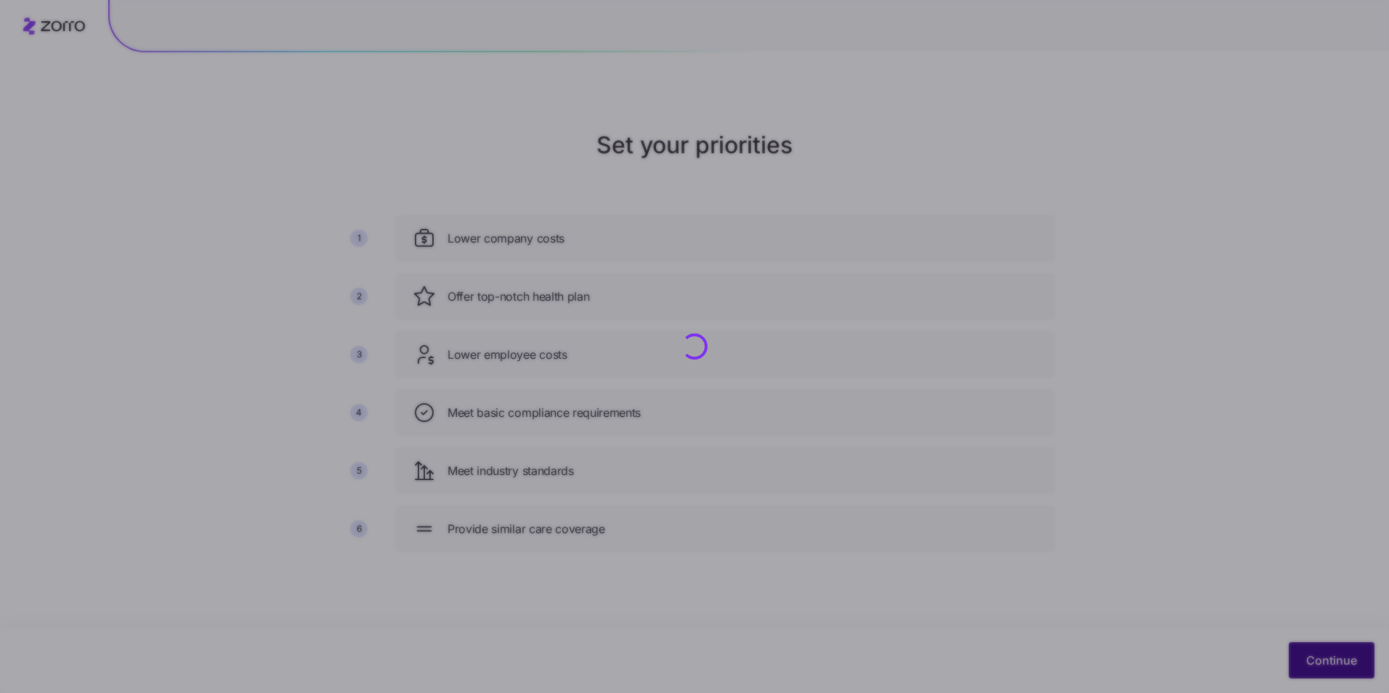
click at [1307, 653] on div at bounding box center [694, 346] width 1389 height 693
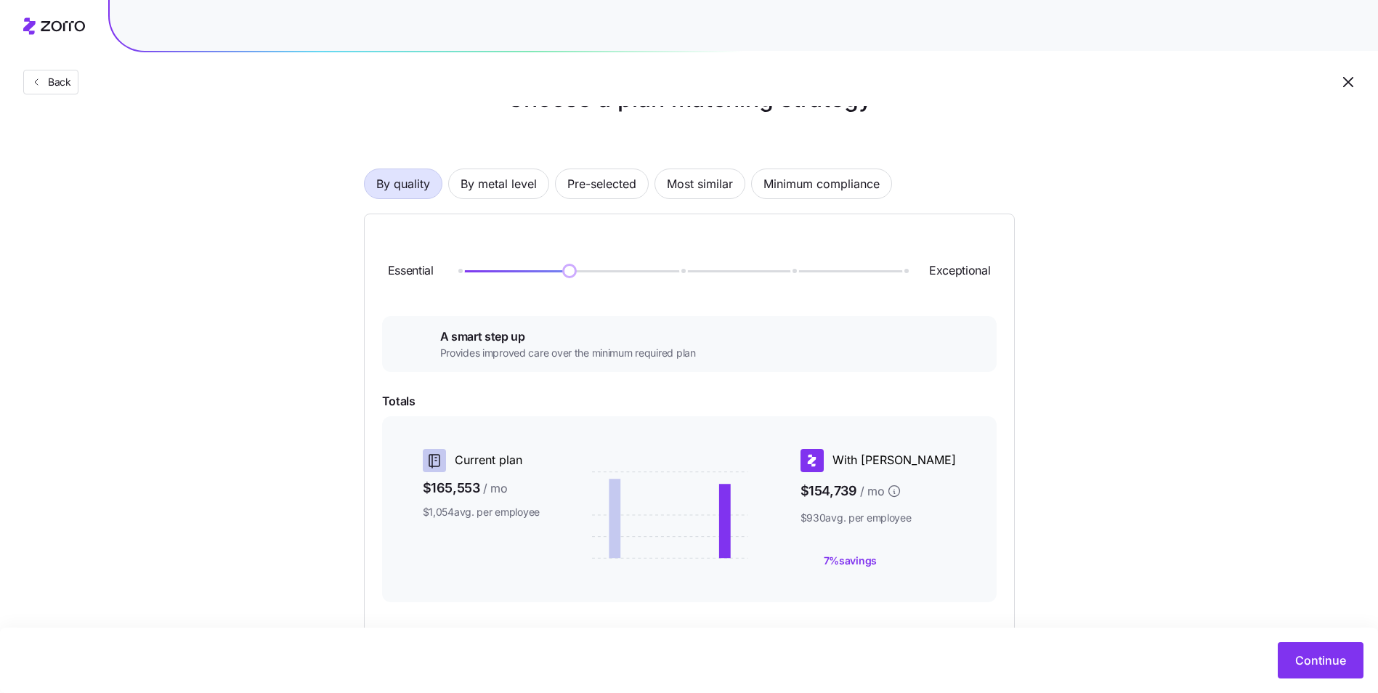
scroll to position [73, 0]
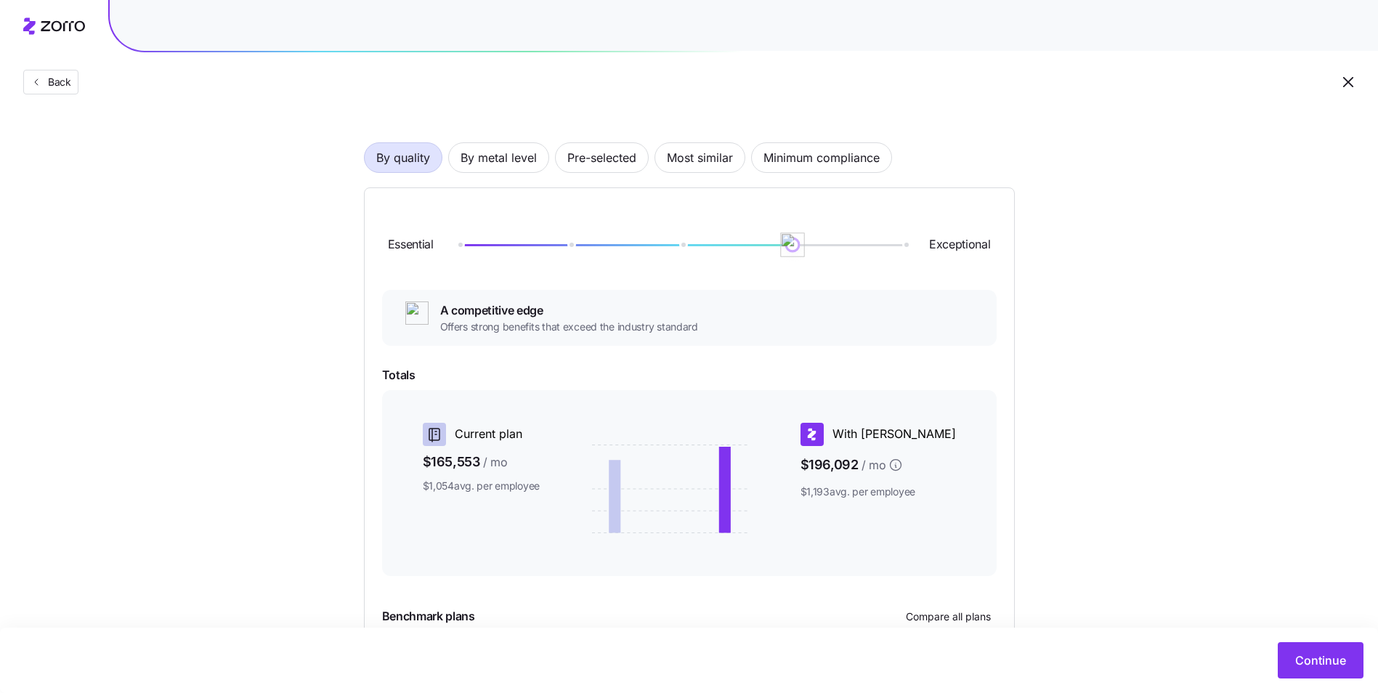
drag, startPoint x: 579, startPoint y: 242, endPoint x: 780, endPoint y: 237, distance: 201.2
click at [780, 237] on div "Essential Exceptional" at bounding box center [689, 245] width 614 height 78
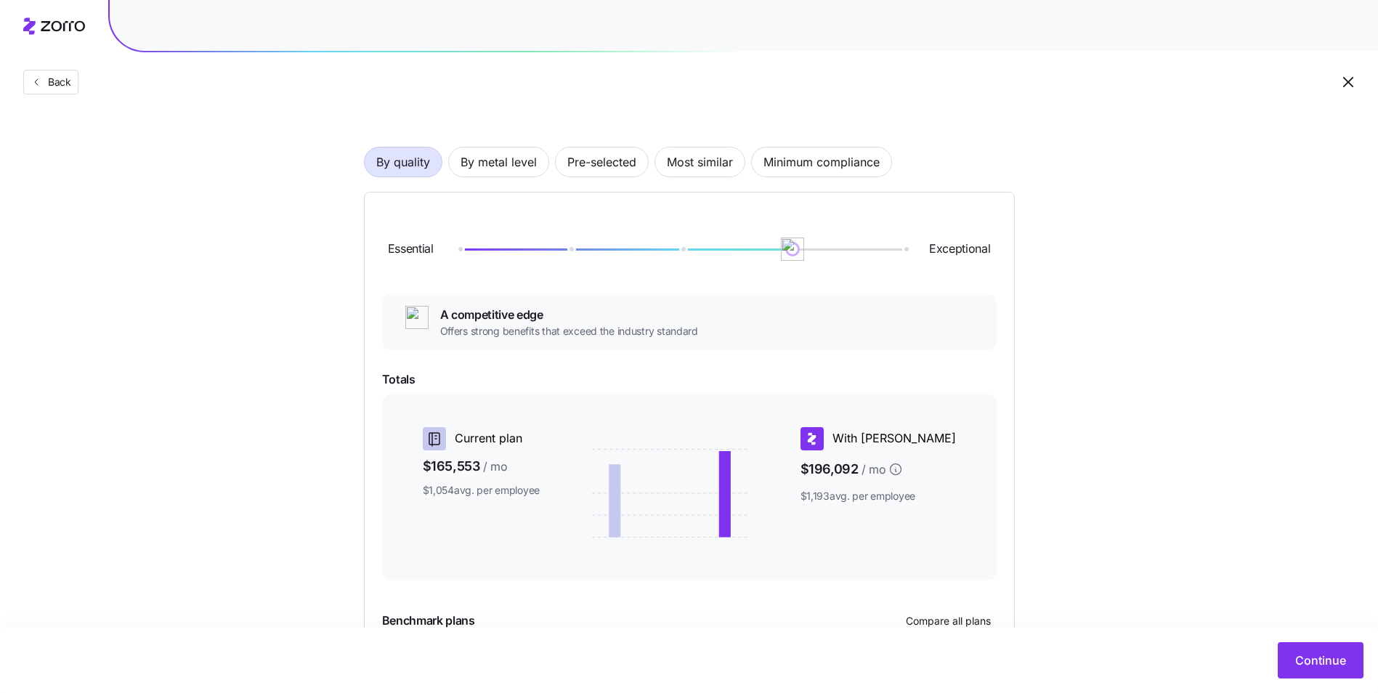
scroll to position [67, 0]
click at [1304, 654] on span "Continue" at bounding box center [1320, 659] width 51 height 17
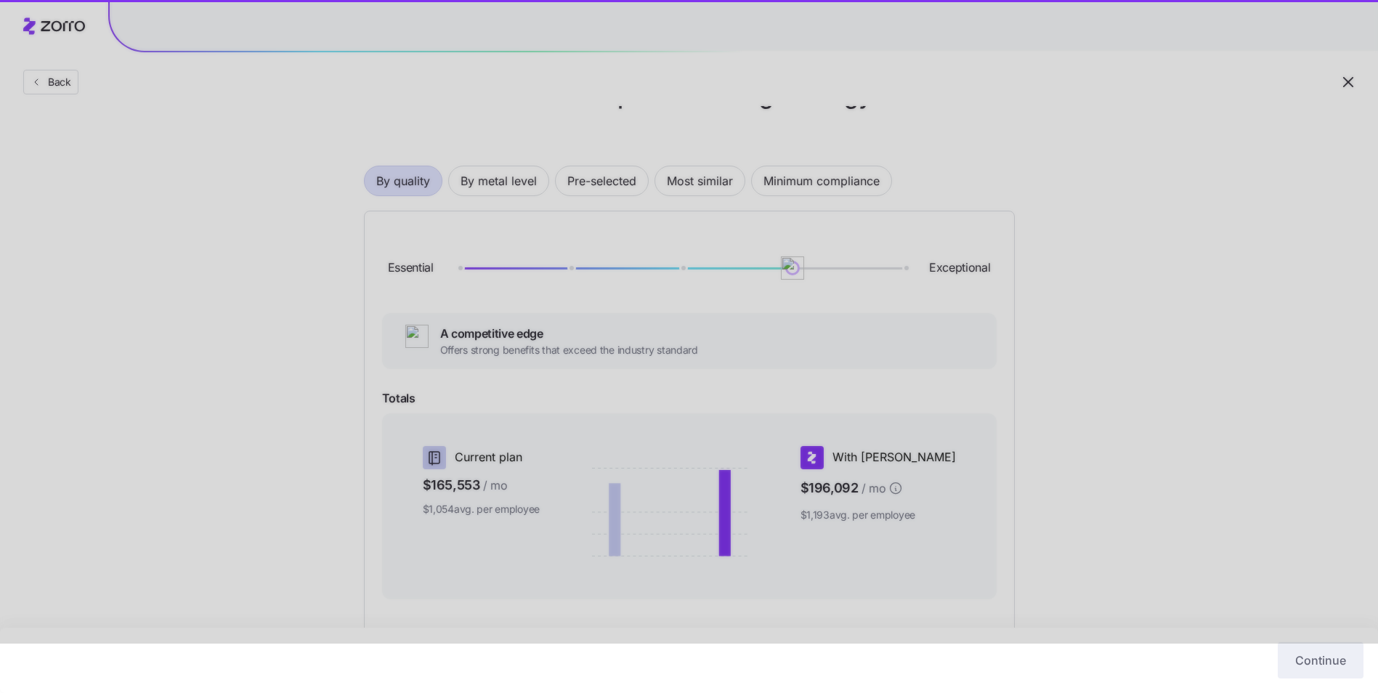
scroll to position [73, 0]
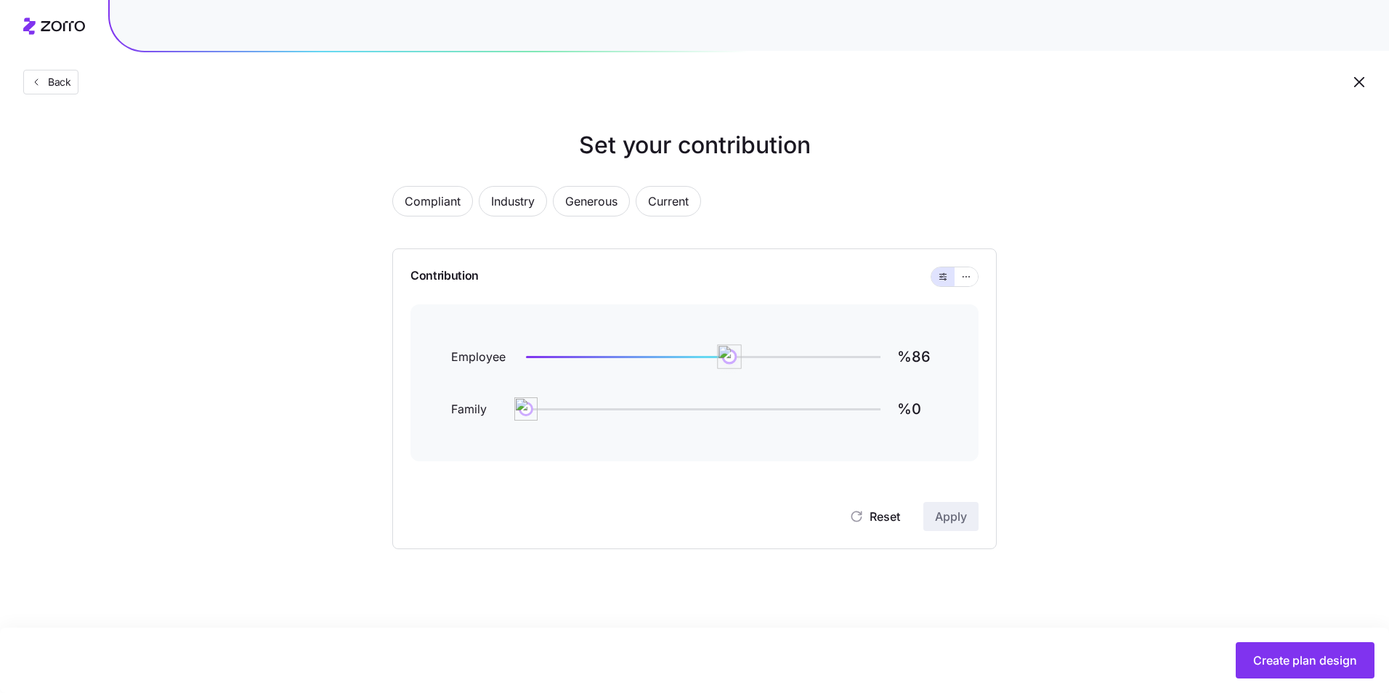
type input "%85"
click at [726, 354] on img at bounding box center [727, 356] width 25 height 25
click at [959, 277] on icon "button" at bounding box center [961, 276] width 10 height 17
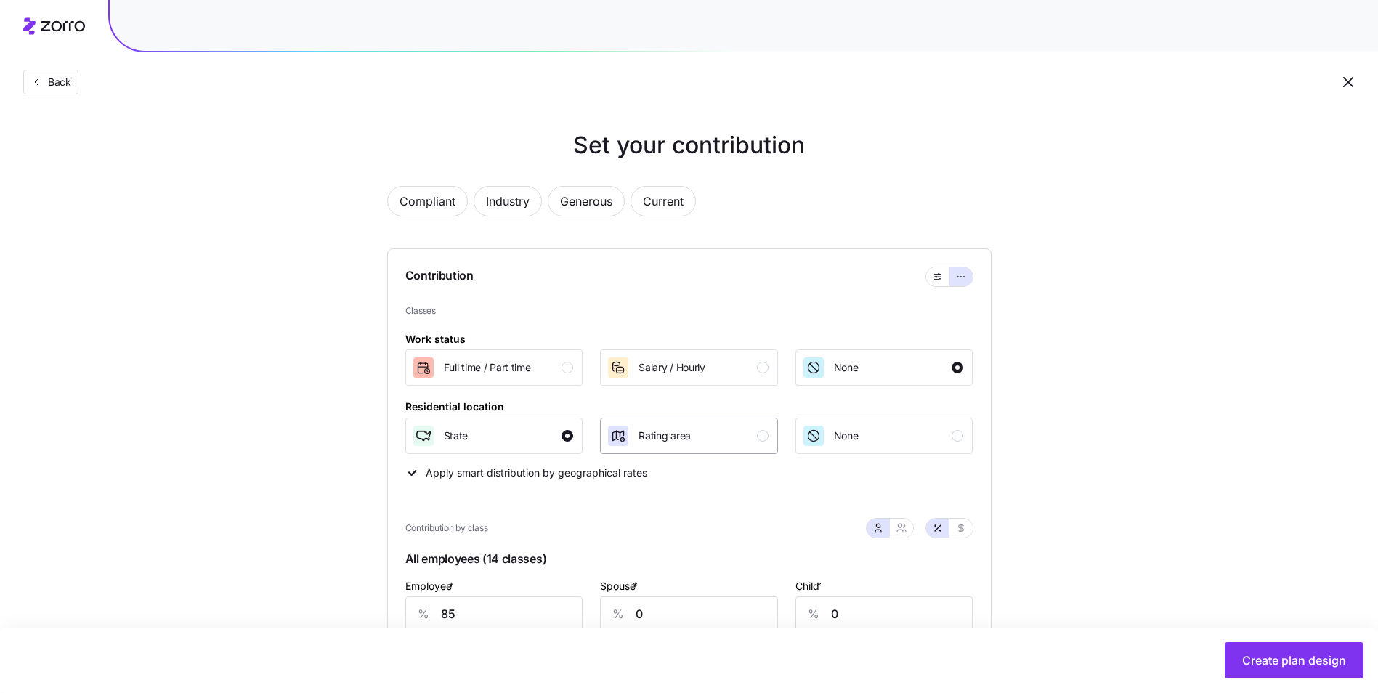
click at [678, 443] on span "Rating area" at bounding box center [664, 436] width 52 height 15
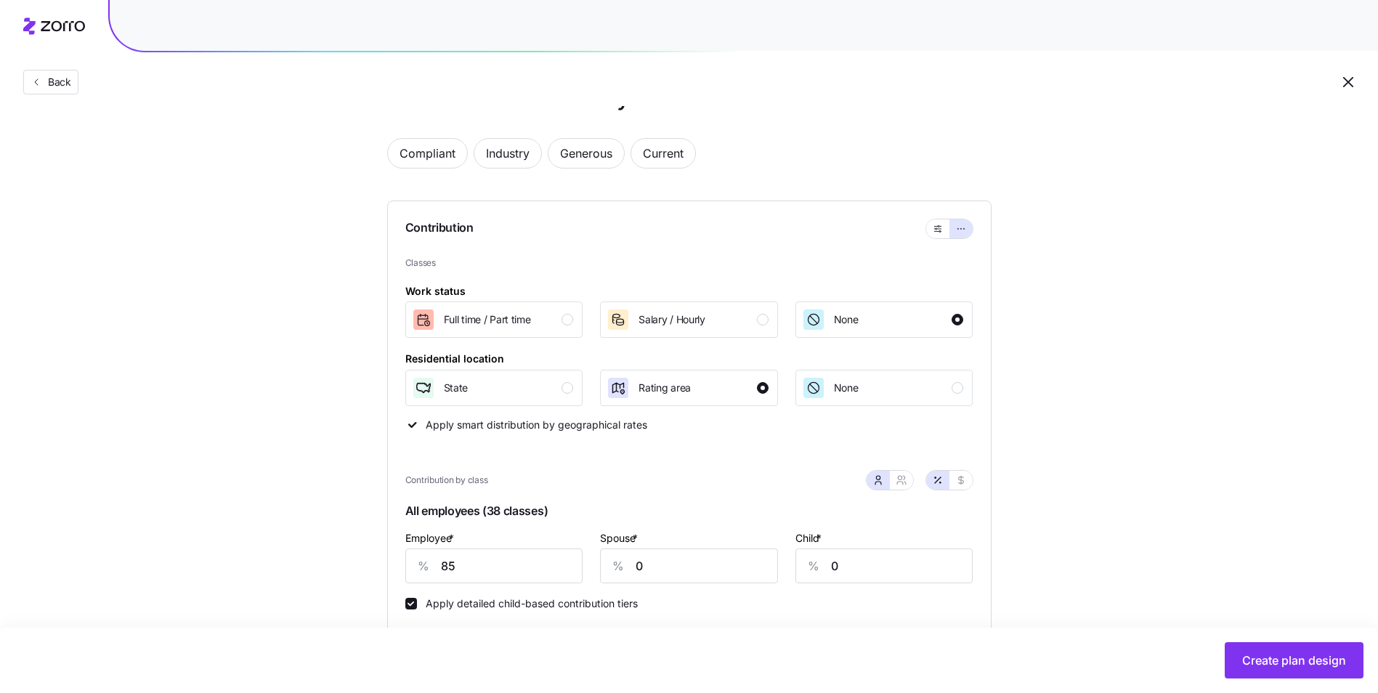
scroll to position [73, 0]
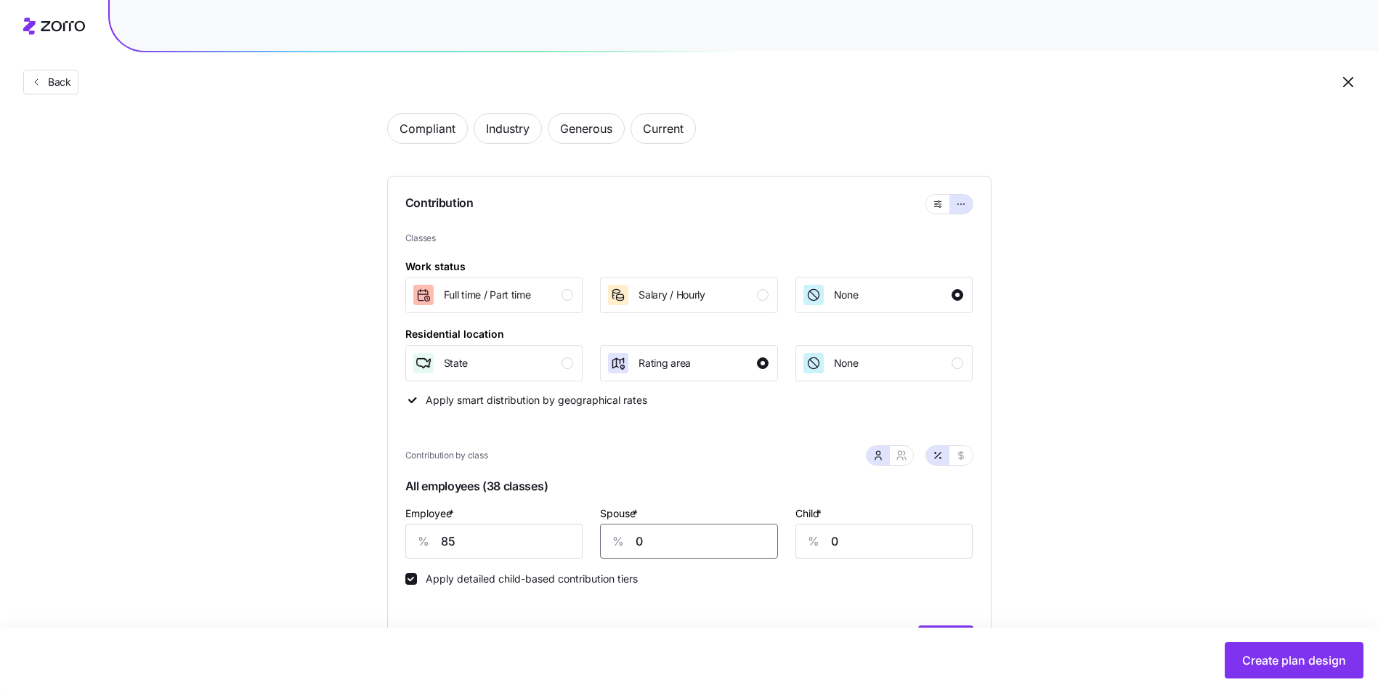
drag, startPoint x: 673, startPoint y: 543, endPoint x: 628, endPoint y: 543, distance: 44.3
click at [628, 543] on div "% 0" at bounding box center [689, 541] width 178 height 35
type input "60"
drag, startPoint x: 857, startPoint y: 544, endPoint x: 815, endPoint y: 545, distance: 42.1
click at [815, 545] on div "% 0" at bounding box center [884, 541] width 178 height 35
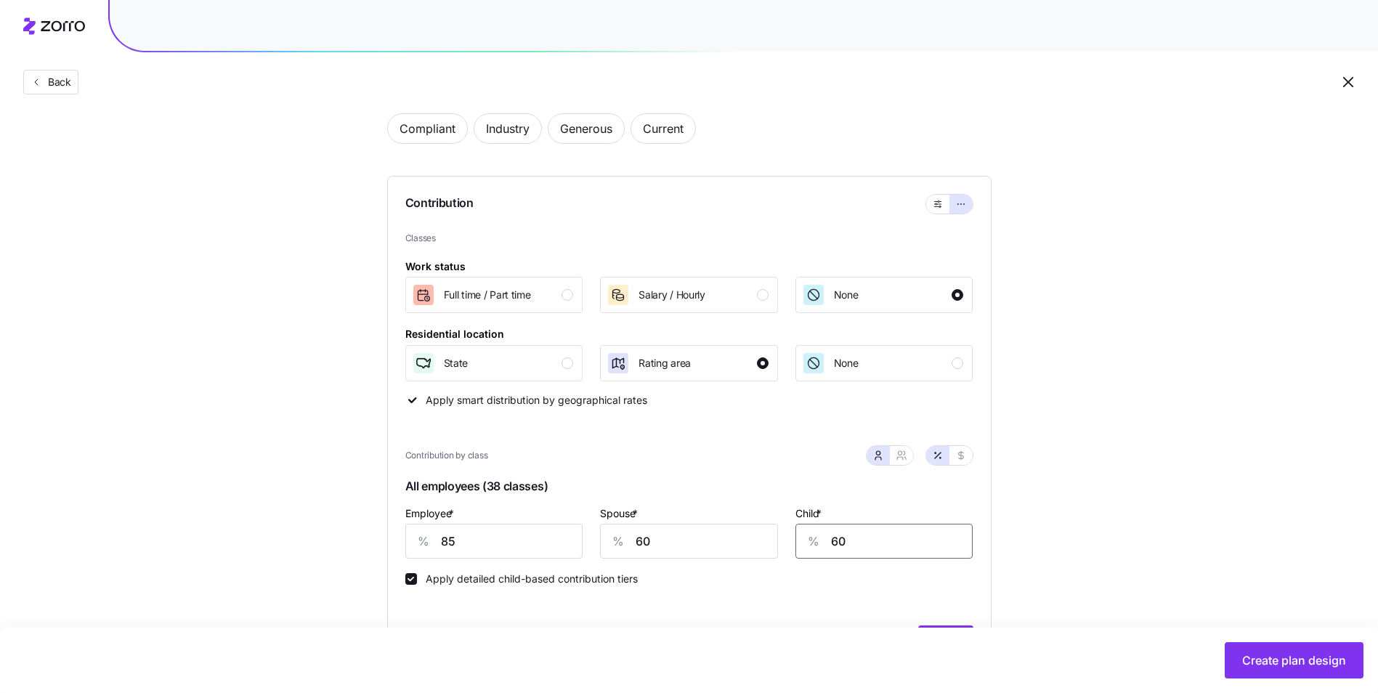
type input "60"
click at [821, 470] on div "Contribution by class" at bounding box center [689, 455] width 568 height 38
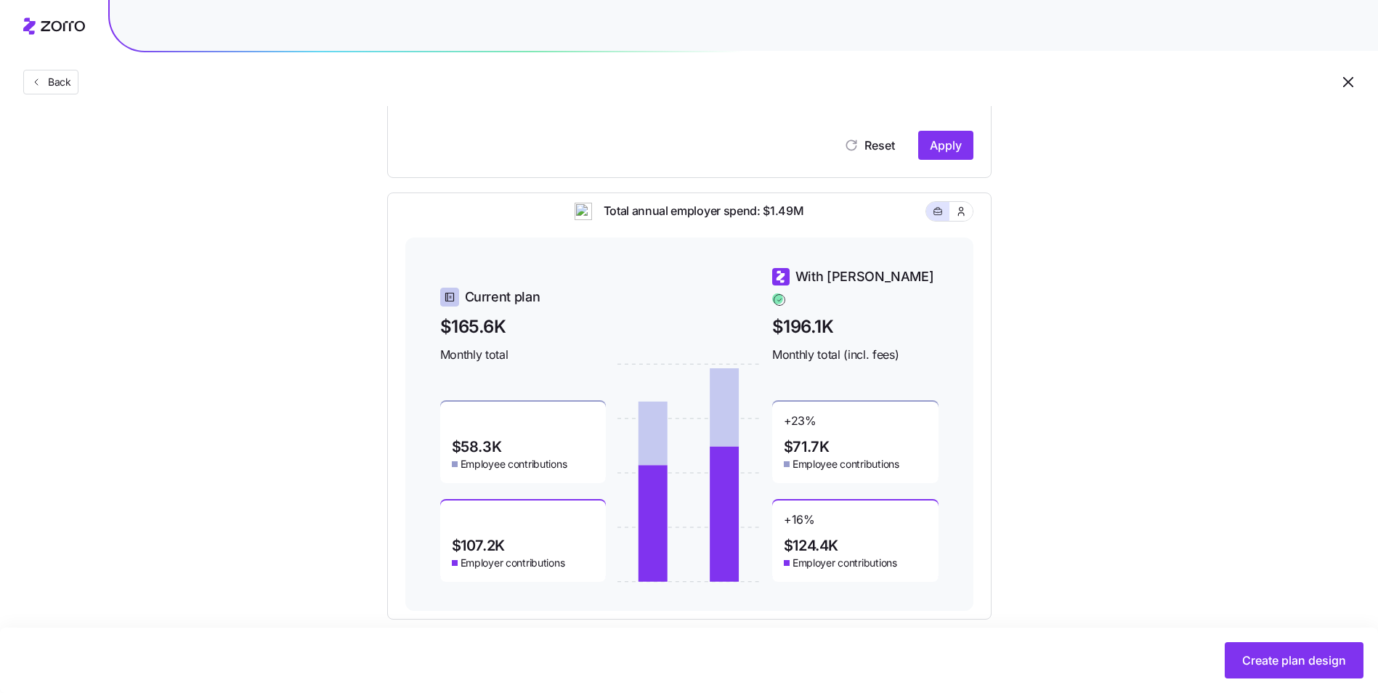
scroll to position [581, 0]
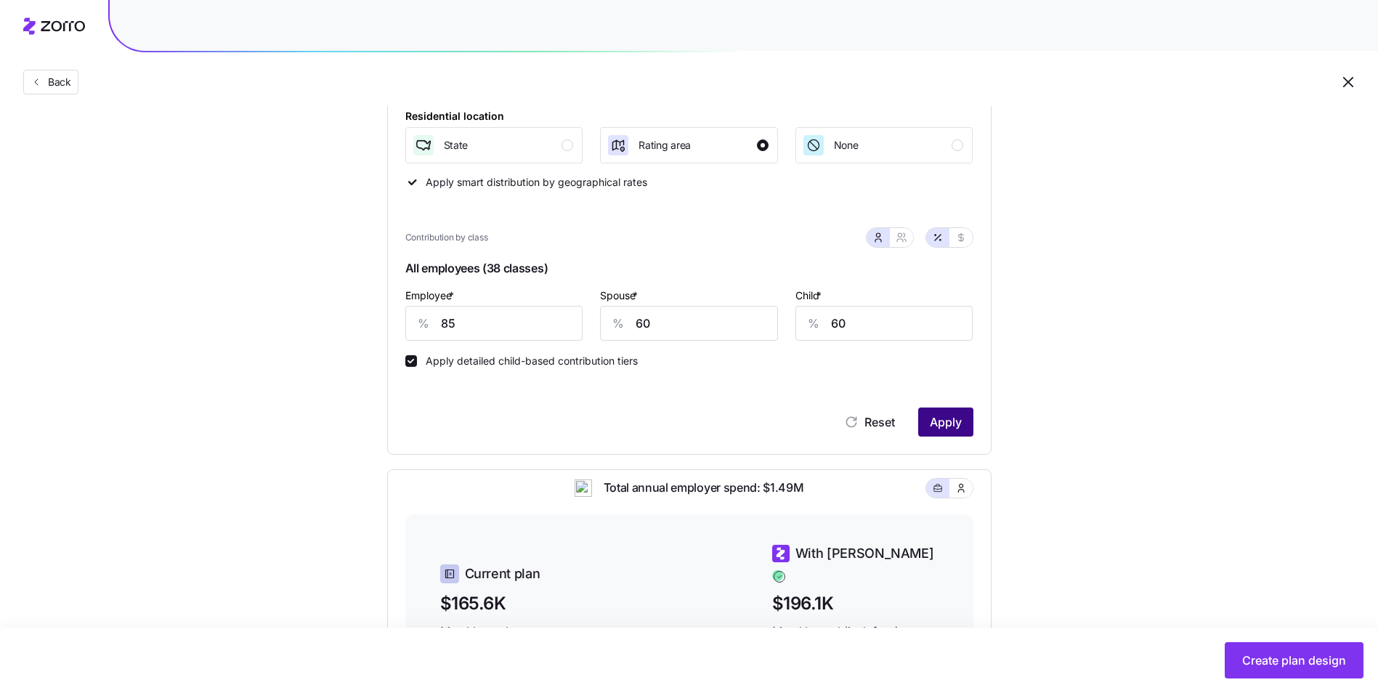
click at [952, 431] on button "Apply" at bounding box center [945, 421] width 55 height 29
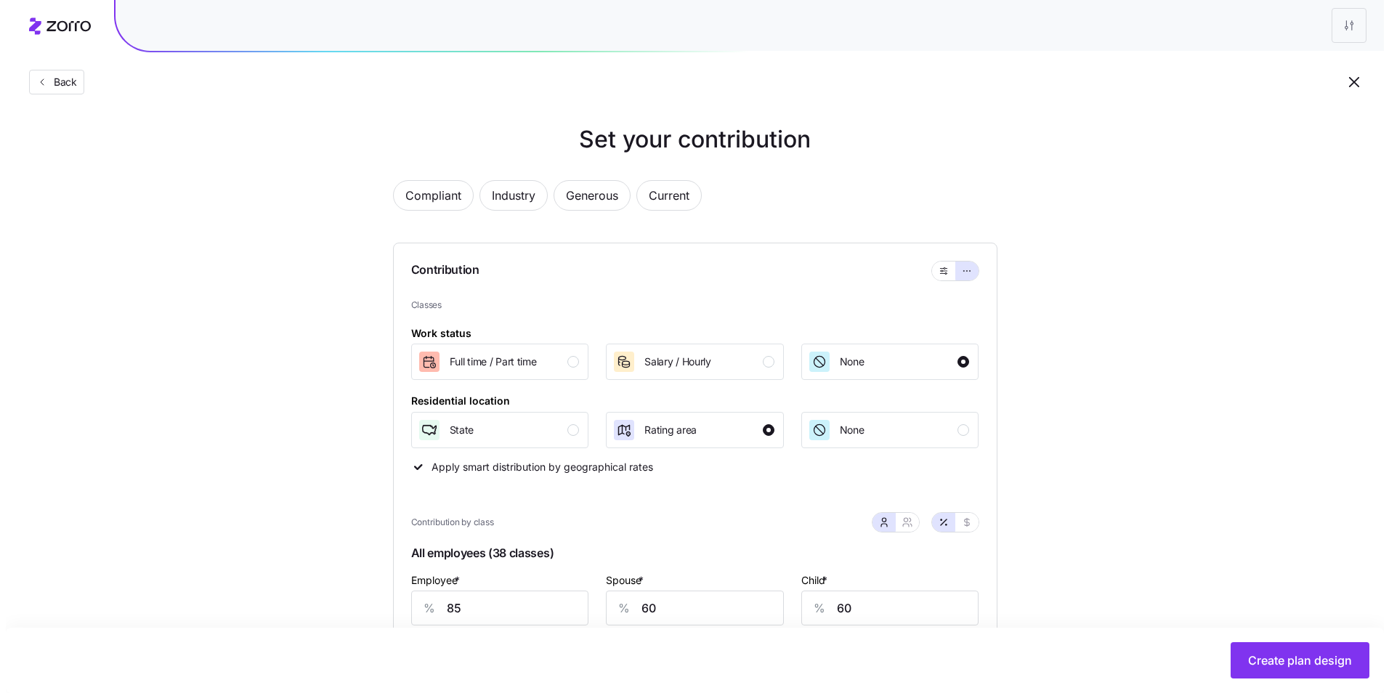
scroll to position [0, 0]
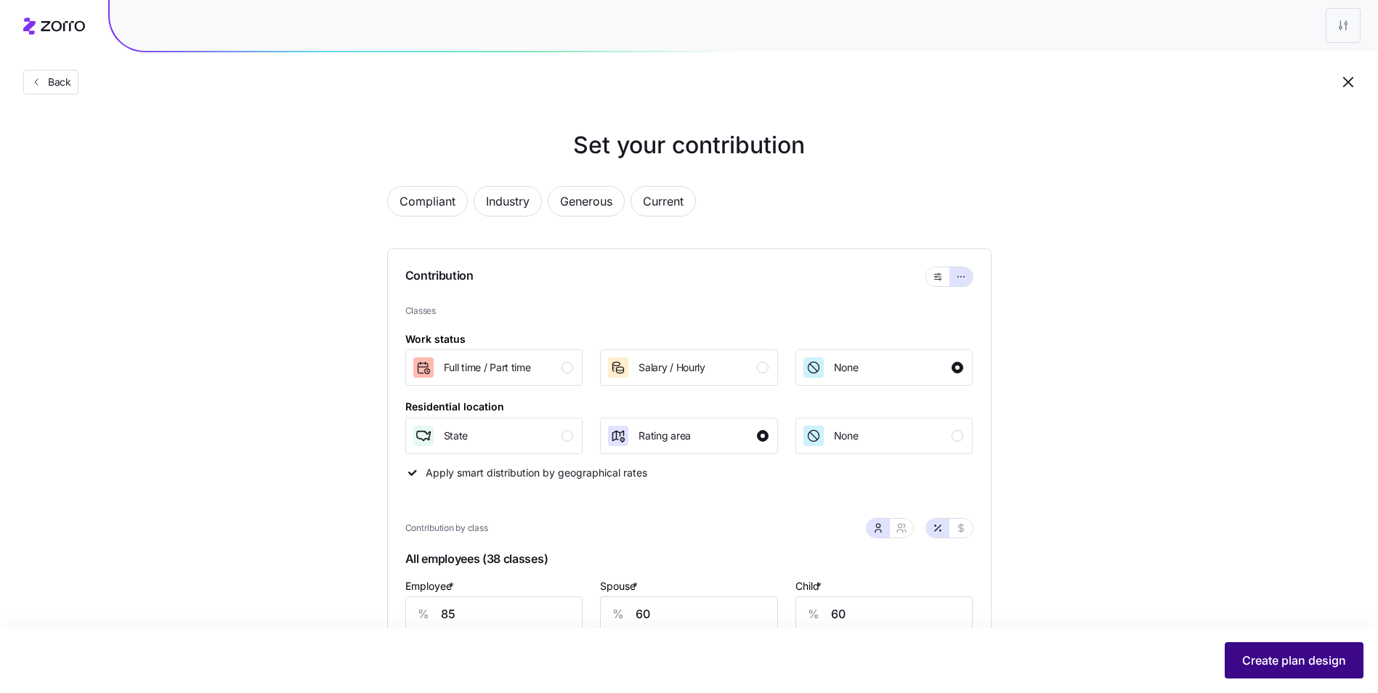
click at [1275, 653] on span "Create plan design" at bounding box center [1294, 659] width 104 height 17
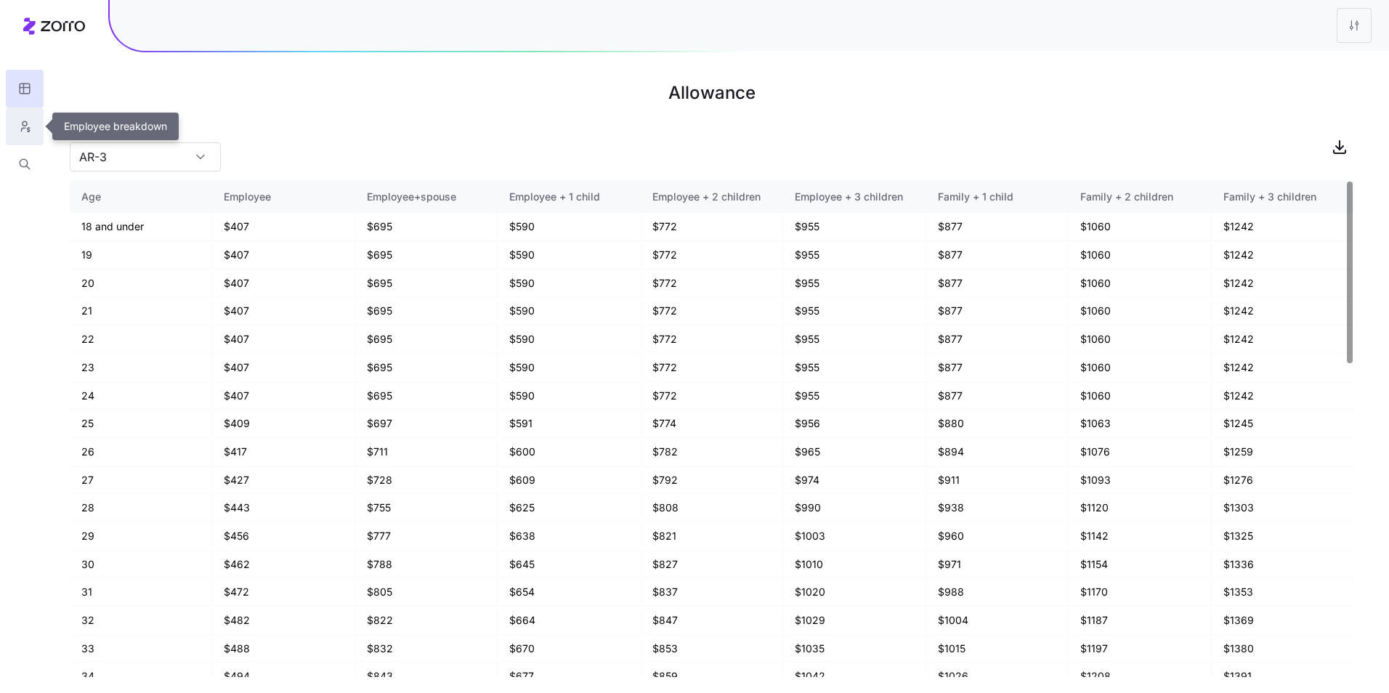
click at [30, 133] on icon "button" at bounding box center [24, 126] width 13 height 15
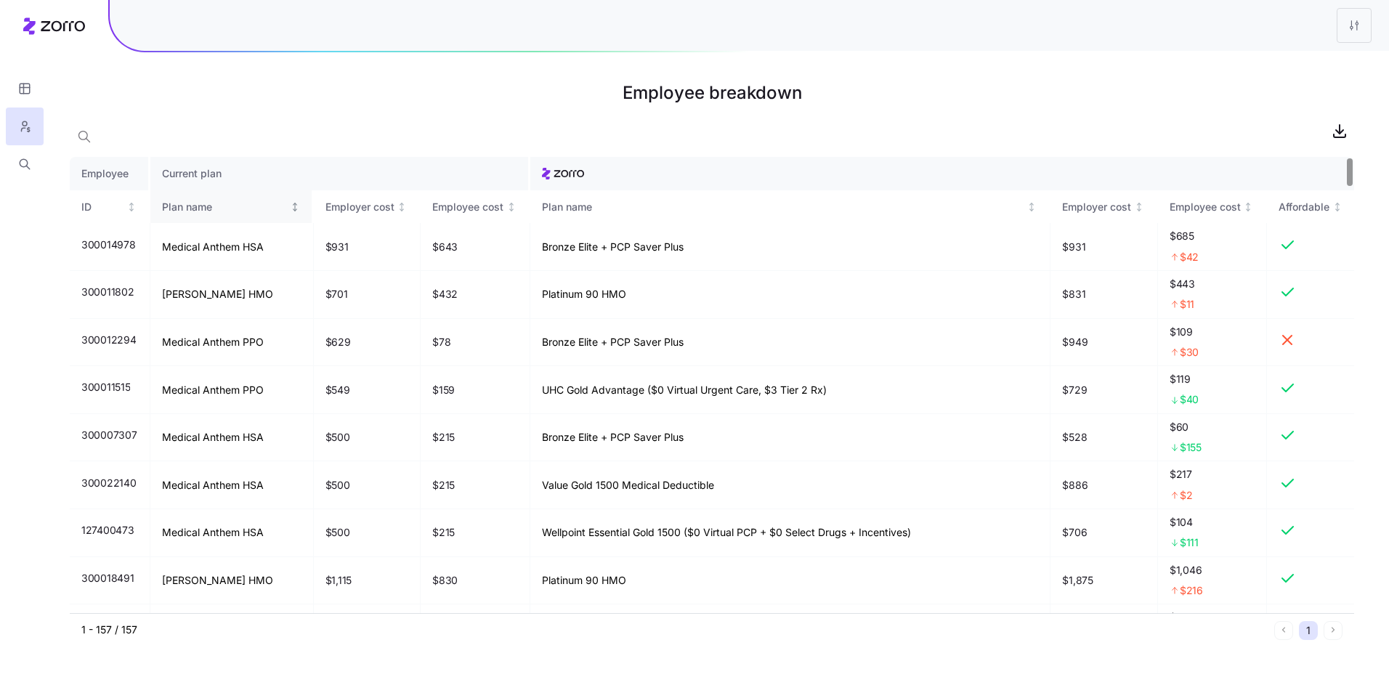
click at [292, 207] on icon "Not sorted" at bounding box center [295, 207] width 10 height 10
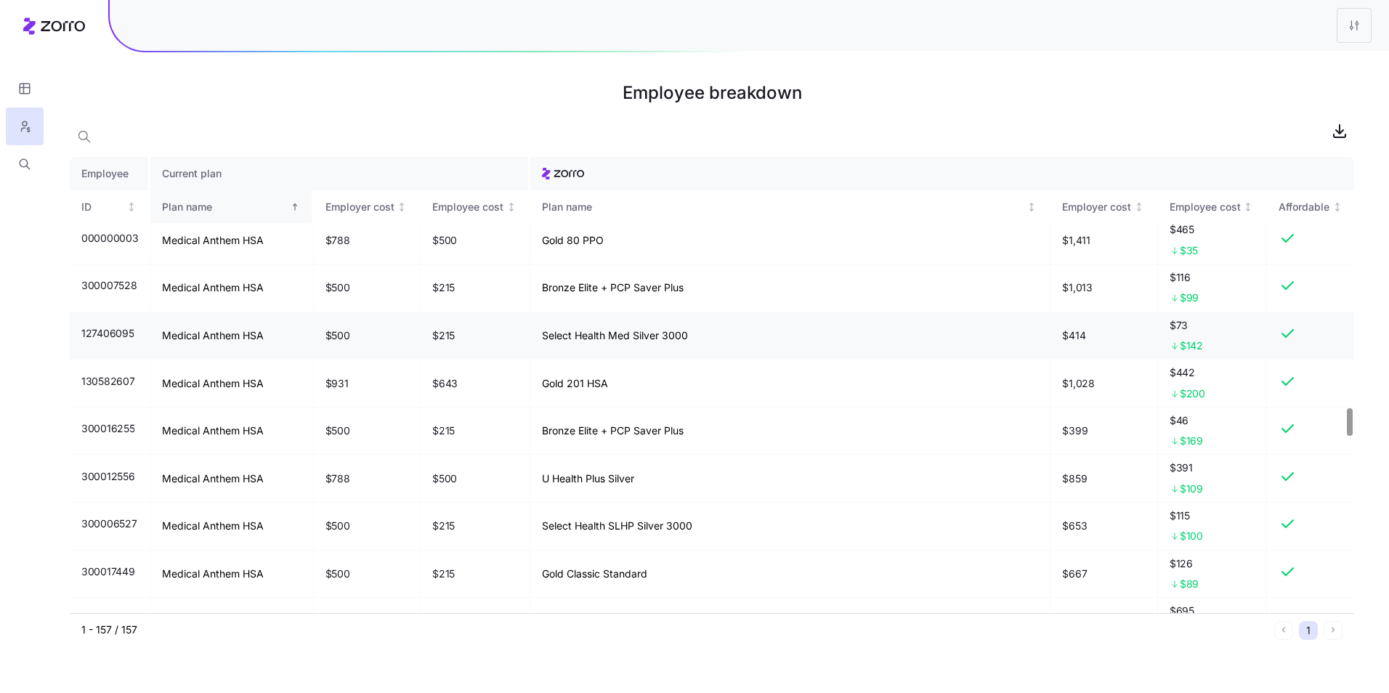
scroll to position [4039, 0]
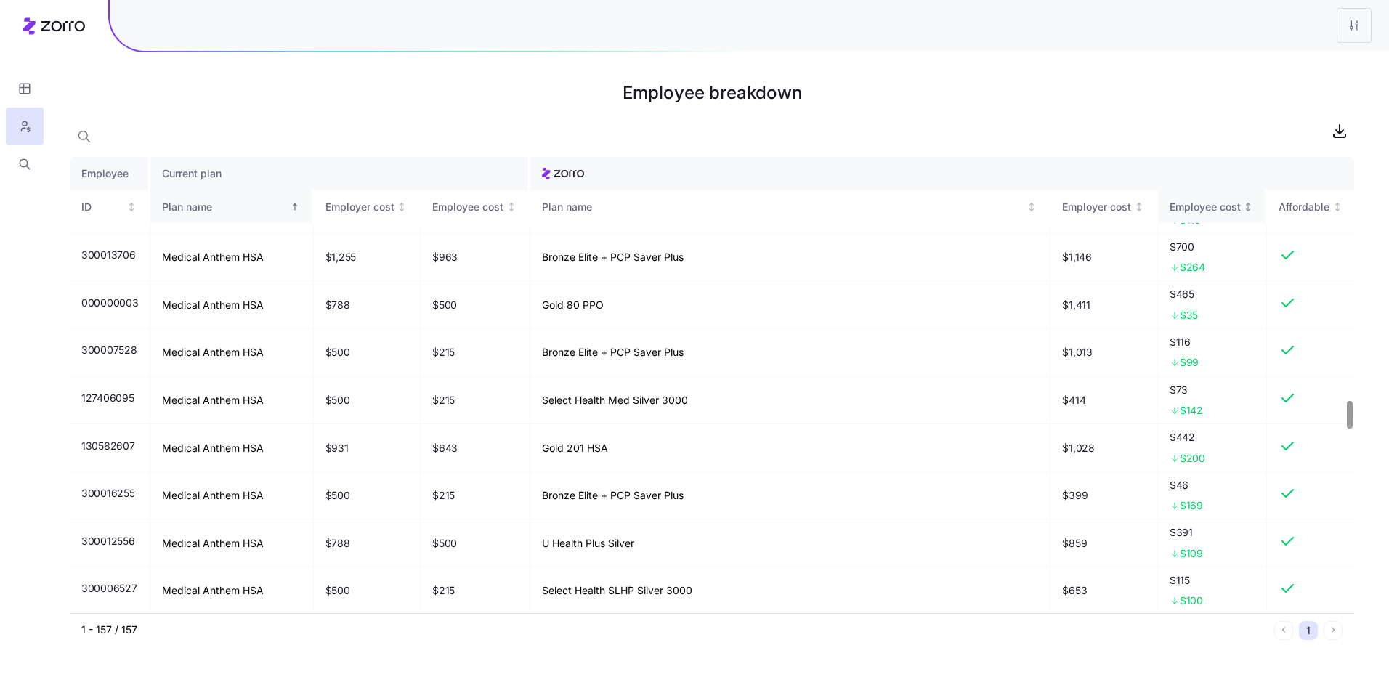
click at [1241, 213] on div "Employee cost" at bounding box center [1211, 207] width 84 height 16
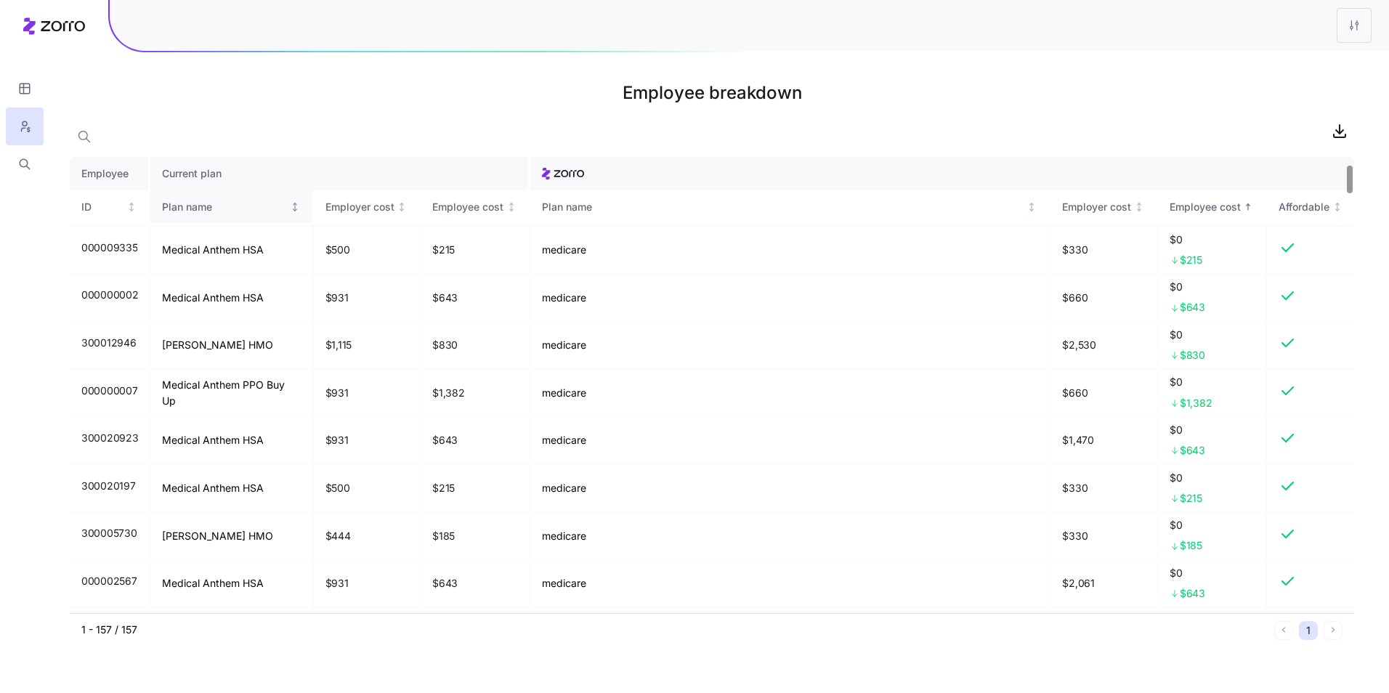
scroll to position [0, 0]
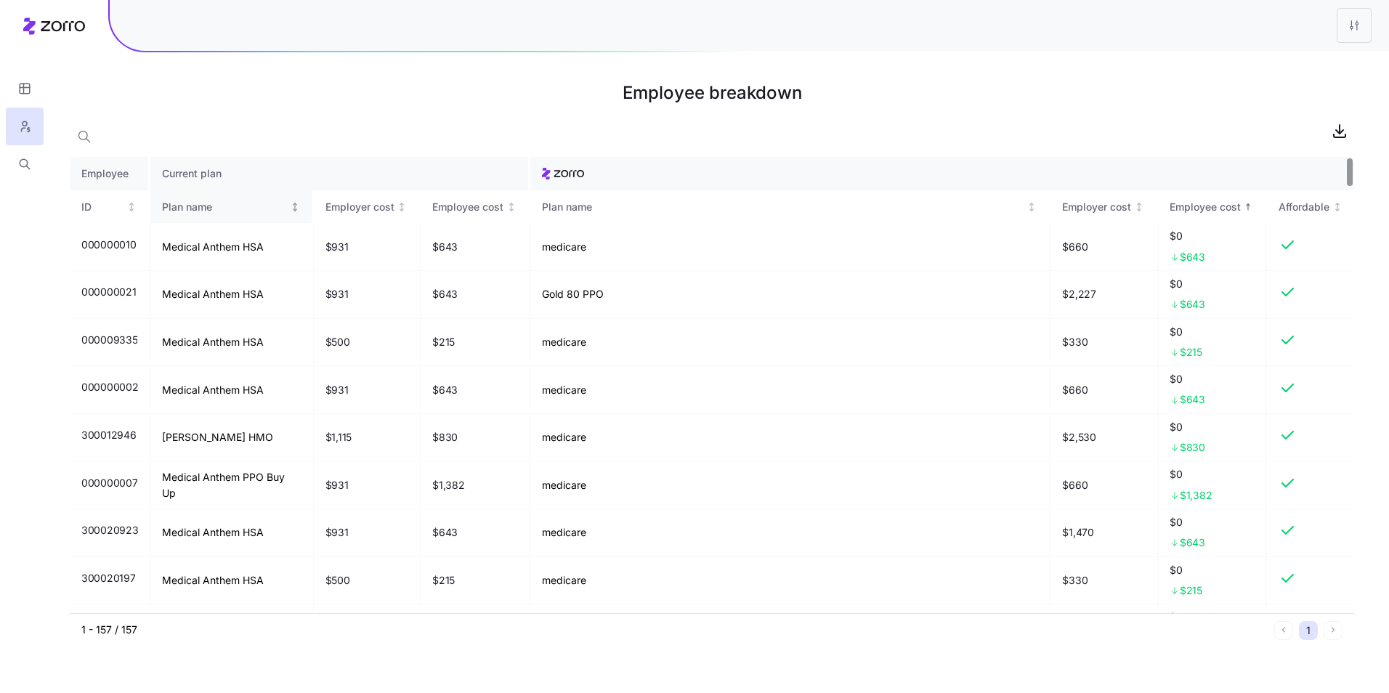
click at [290, 206] on icon "Not sorted" at bounding box center [295, 207] width 10 height 10
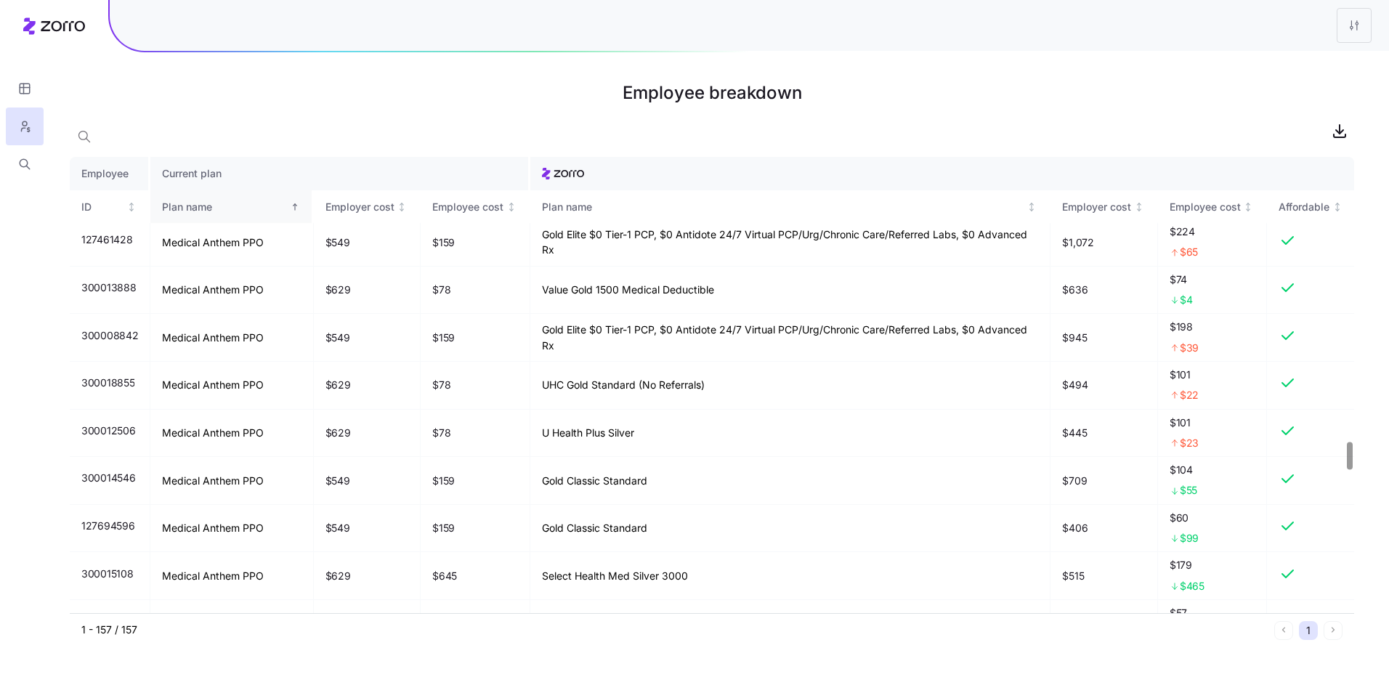
scroll to position [4793, 0]
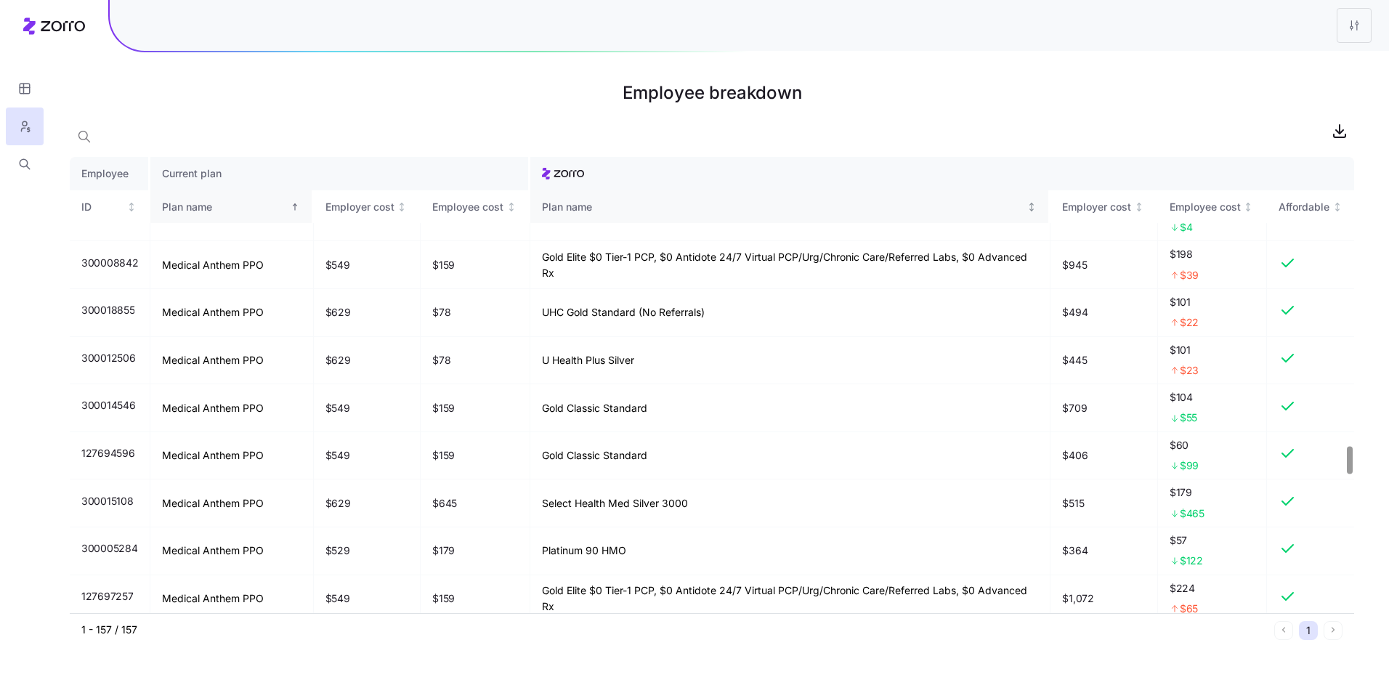
click at [1026, 211] on icon "Not sorted" at bounding box center [1031, 207] width 10 height 10
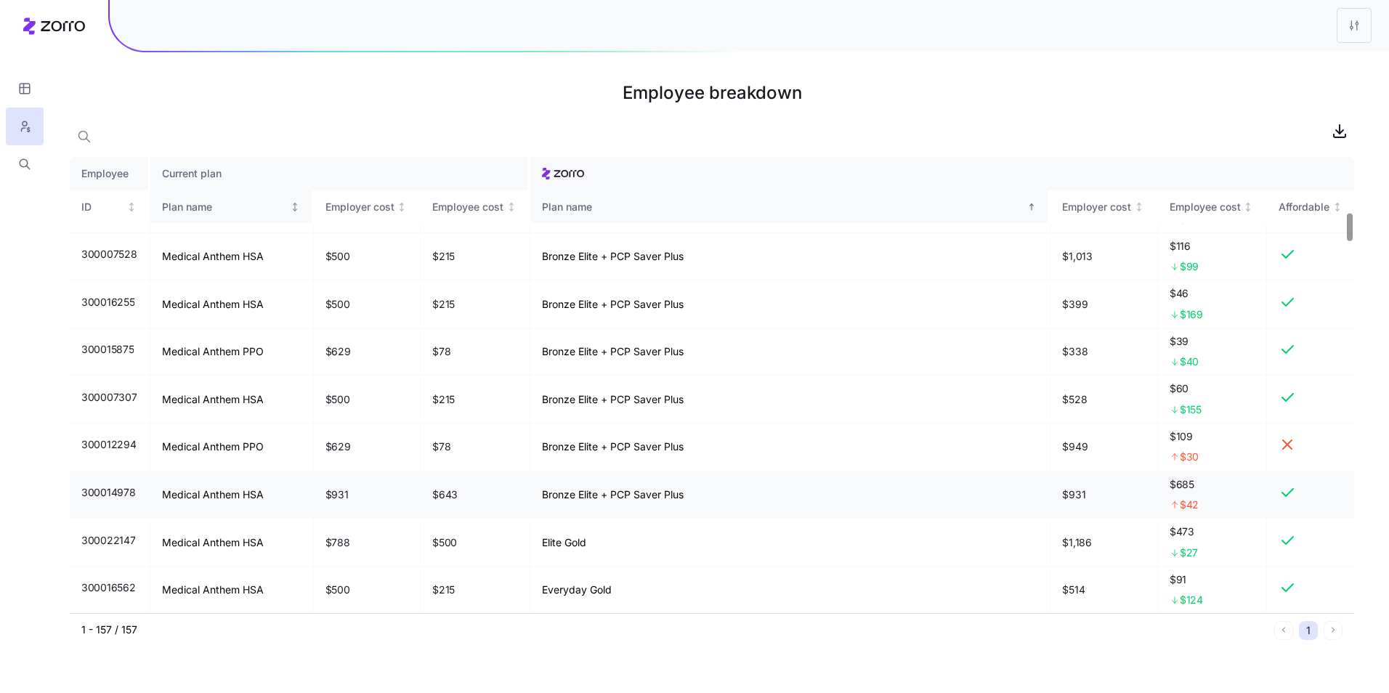
scroll to position [916, 0]
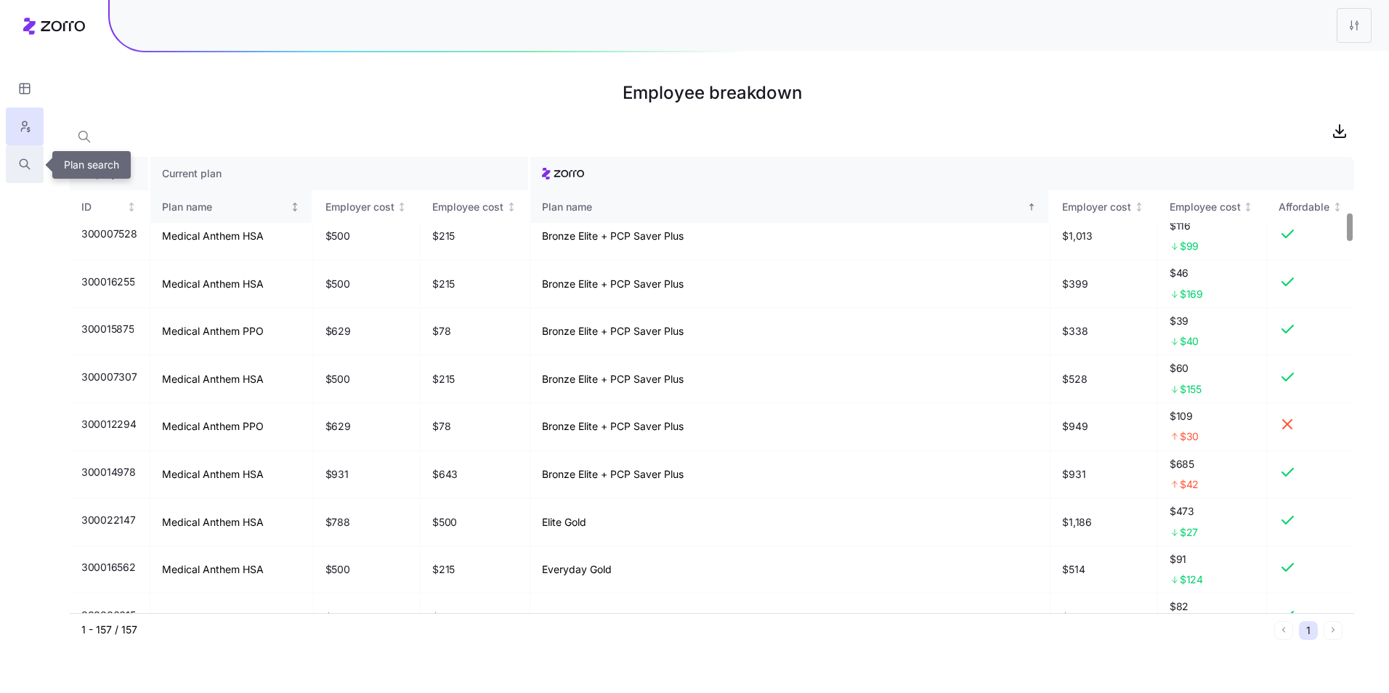
click at [33, 163] on button "button" at bounding box center [25, 164] width 38 height 38
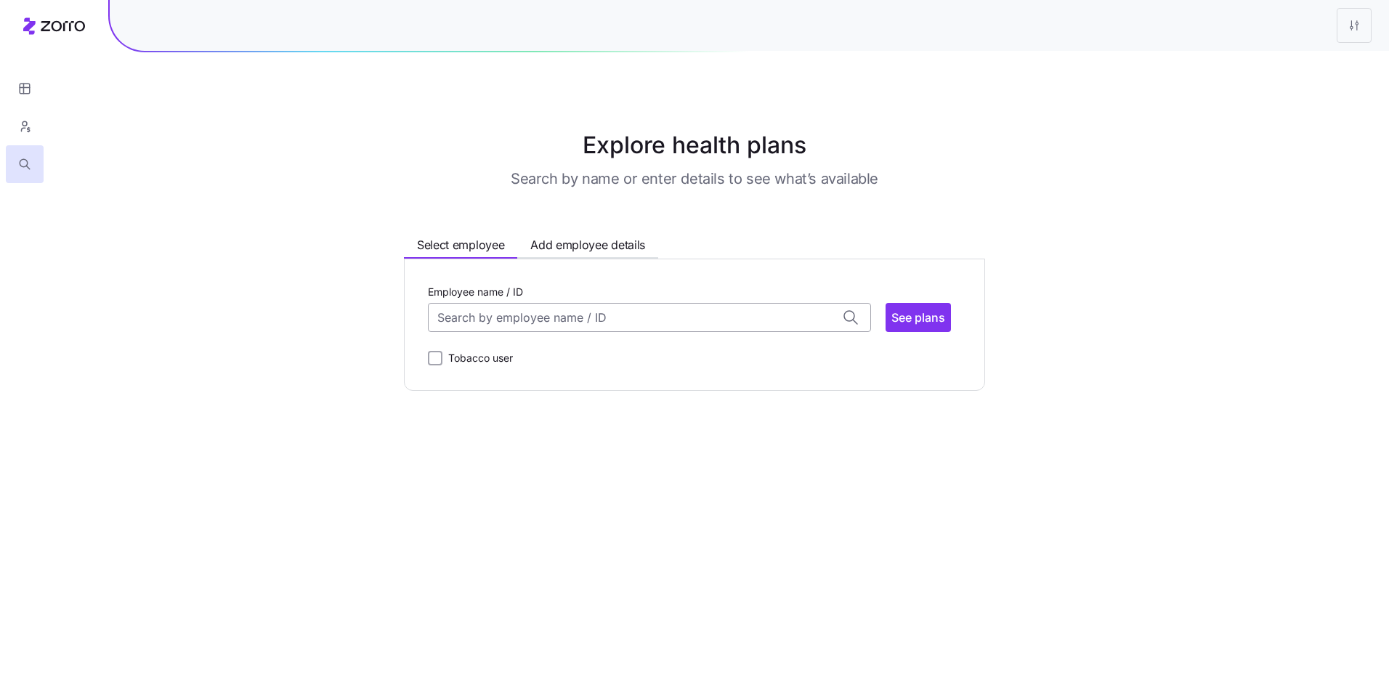
click at [582, 317] on input "Employee name / ID" at bounding box center [649, 317] width 443 height 29
click at [556, 431] on div "ID: 000006944 (56) 66109" at bounding box center [649, 428] width 436 height 42
type input "000006944"
click at [910, 321] on span "See plans" at bounding box center [918, 317] width 54 height 17
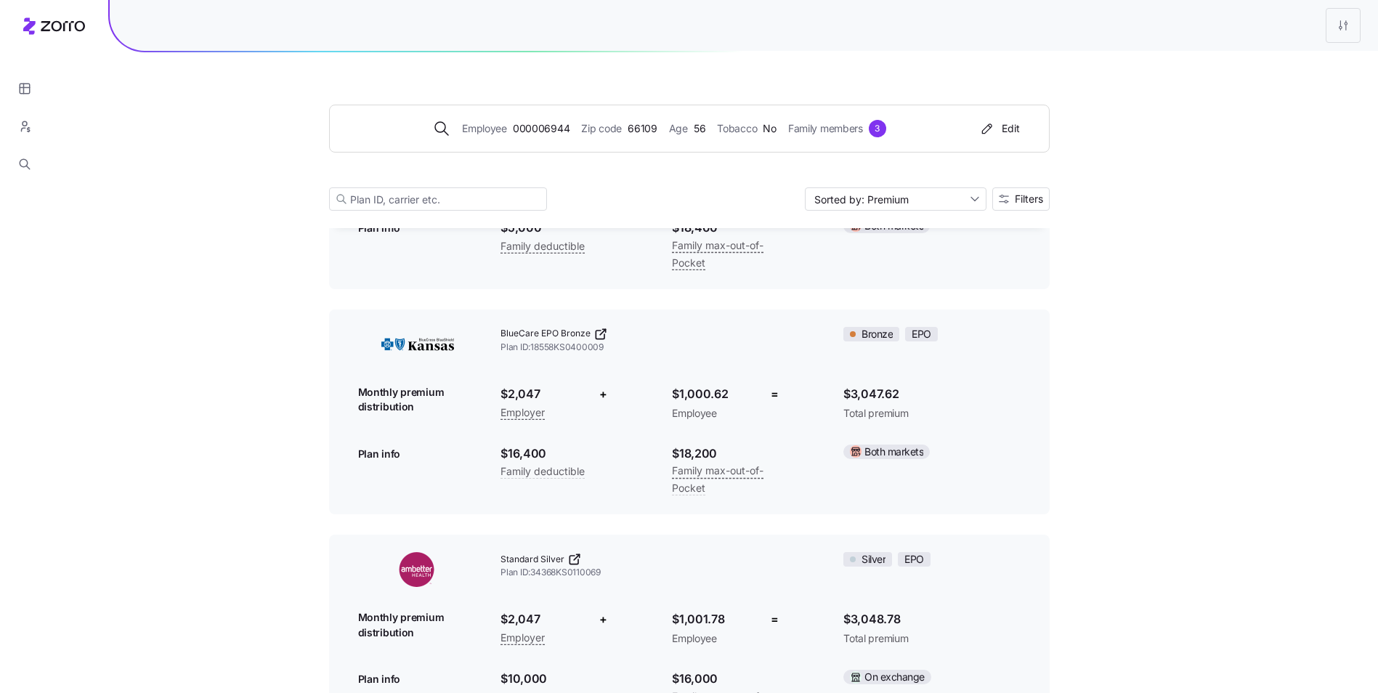
scroll to position [5229, 0]
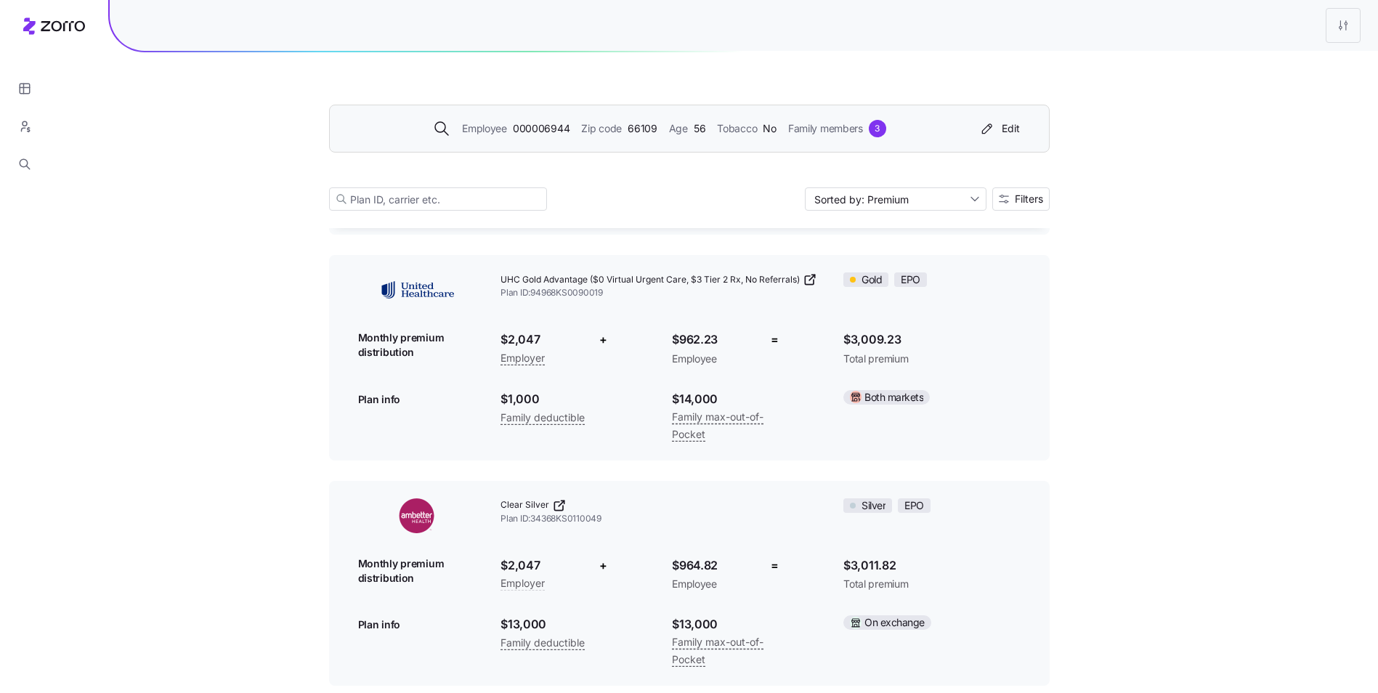
click at [687, 139] on div "Employee 000006944 Zip code 66109 Age 56 Tobacco No Family members 3 Edit" at bounding box center [686, 128] width 678 height 23
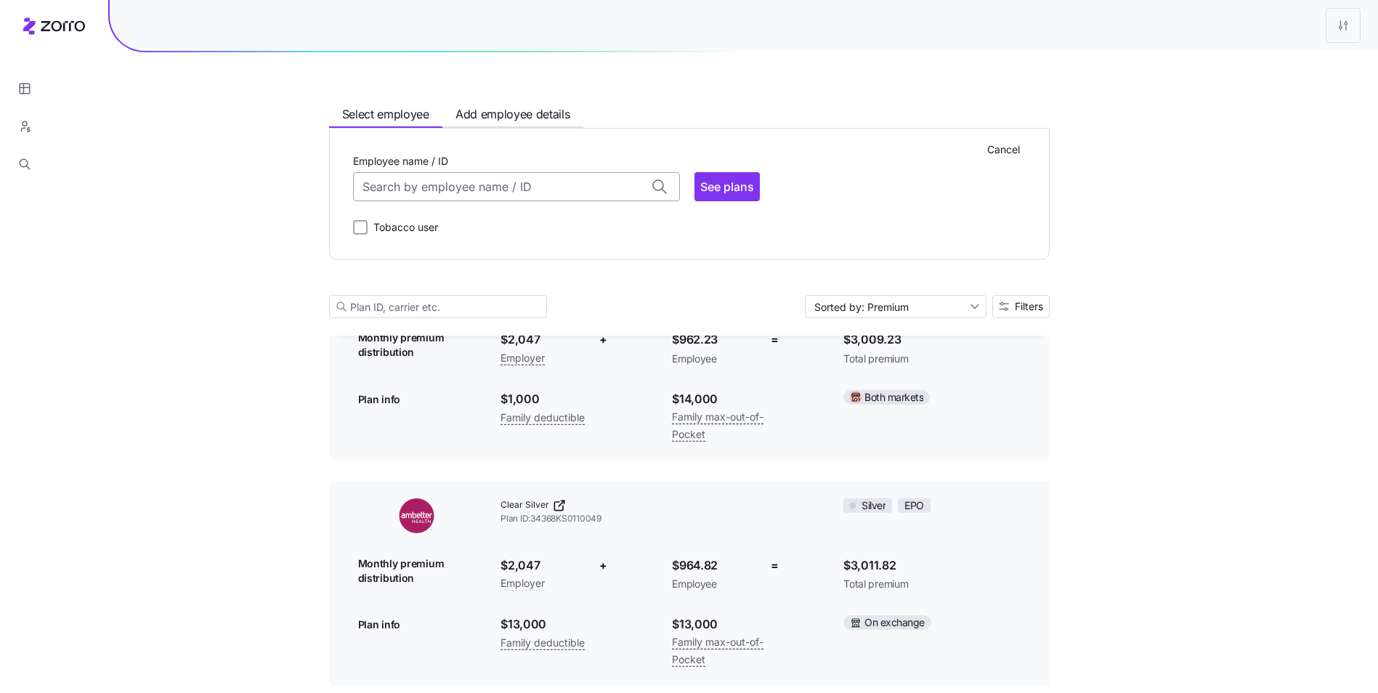
click at [498, 184] on input "Employee name / ID" at bounding box center [516, 186] width 327 height 29
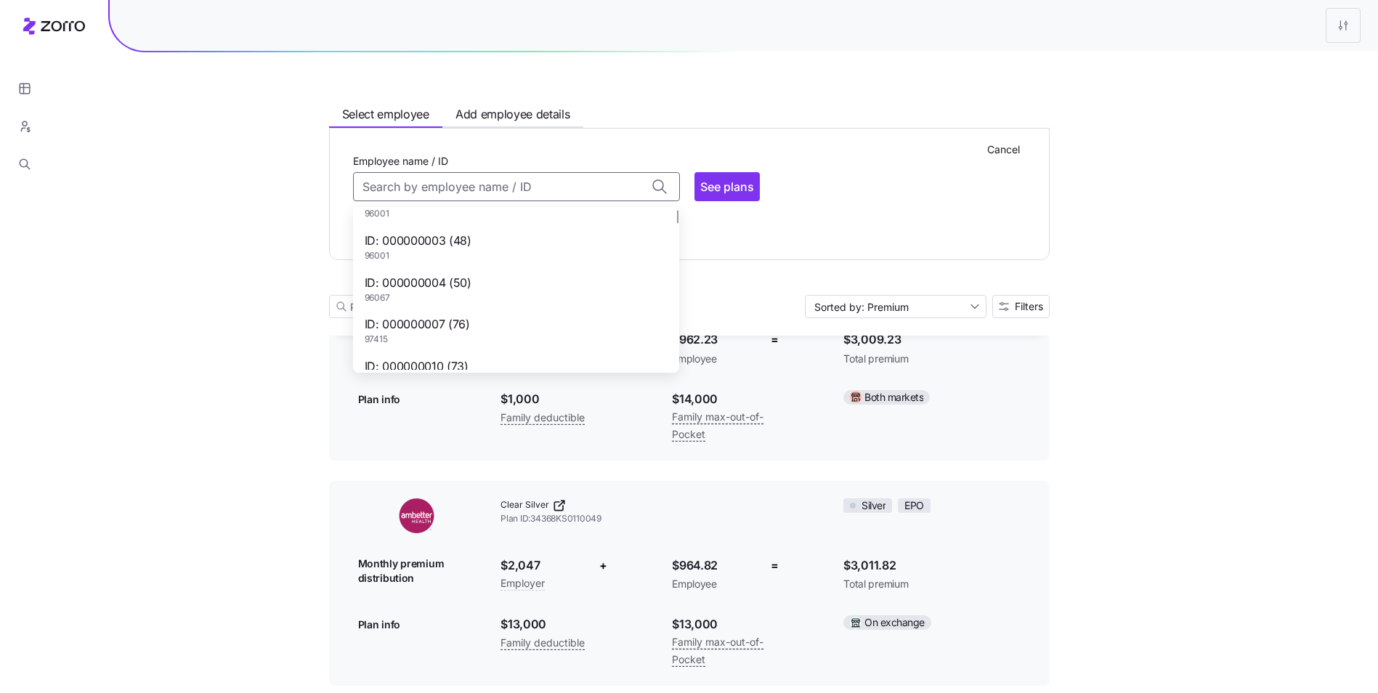
scroll to position [0, 0]
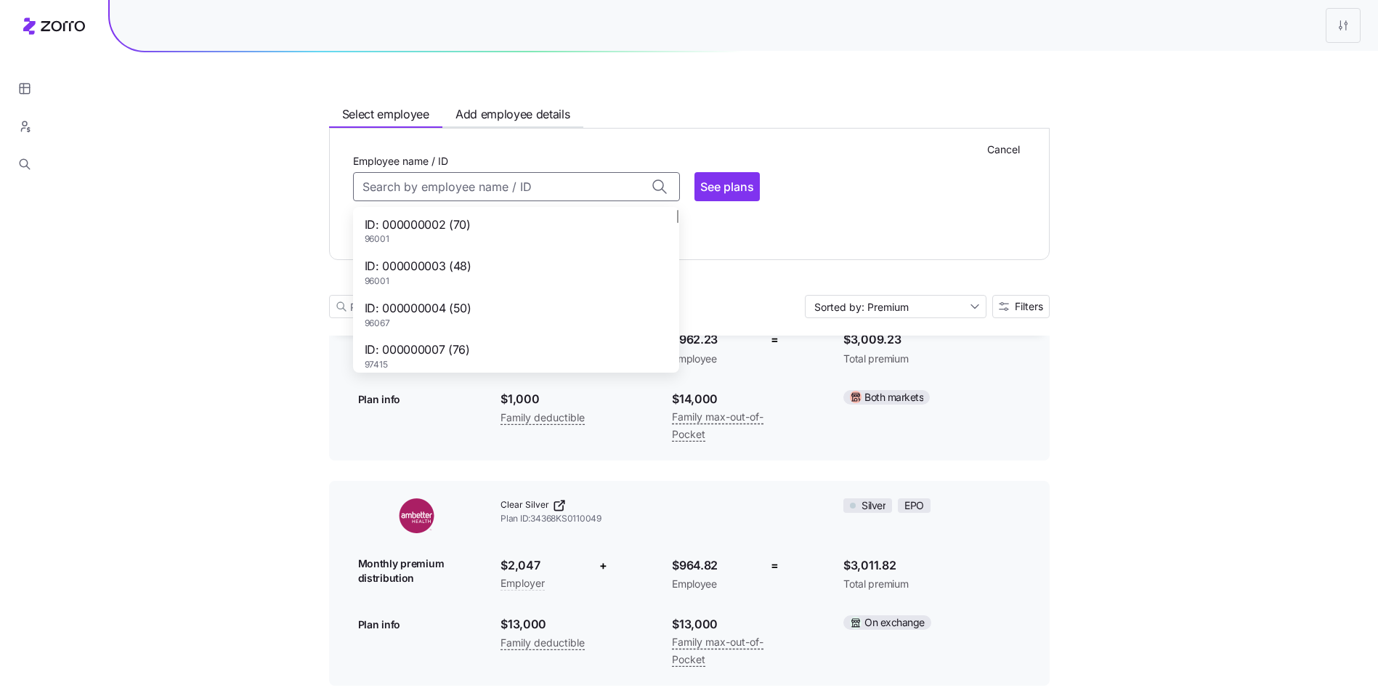
click at [489, 273] on div "ID: 000000003 (48) 96001" at bounding box center [516, 272] width 320 height 42
type input "000000003"
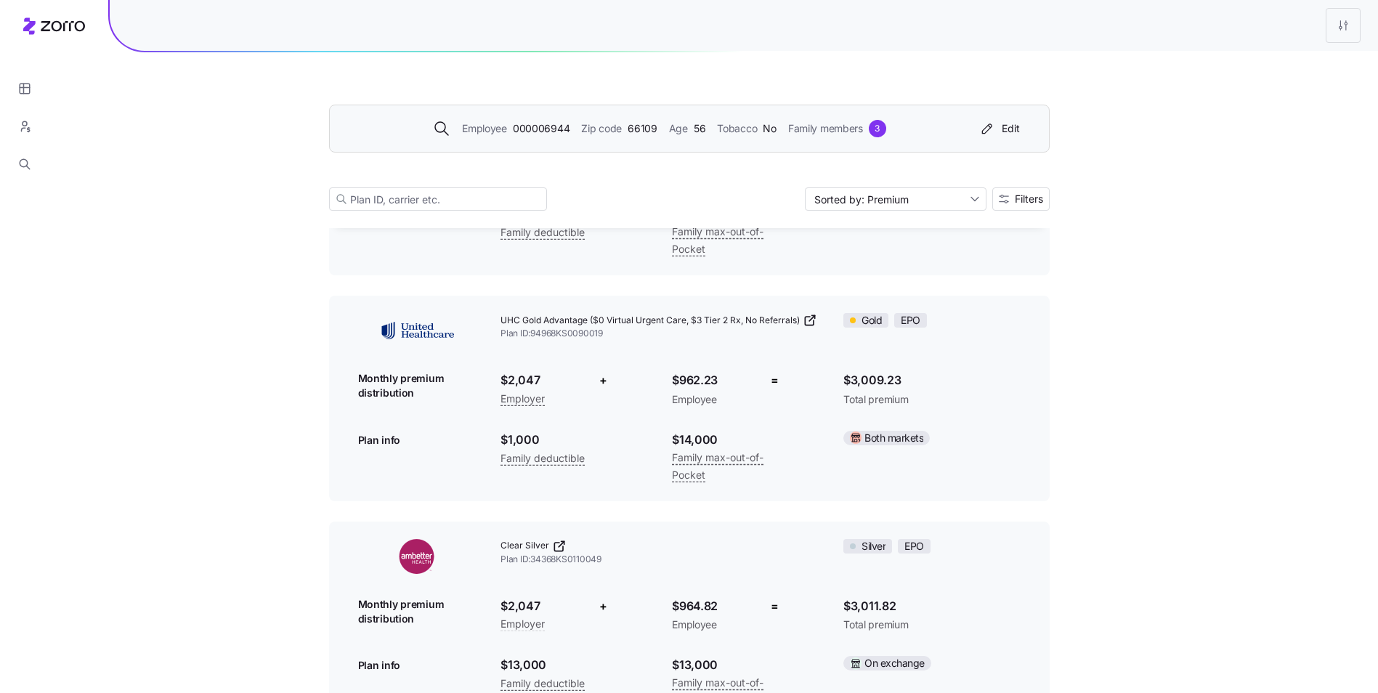
scroll to position [4358, 0]
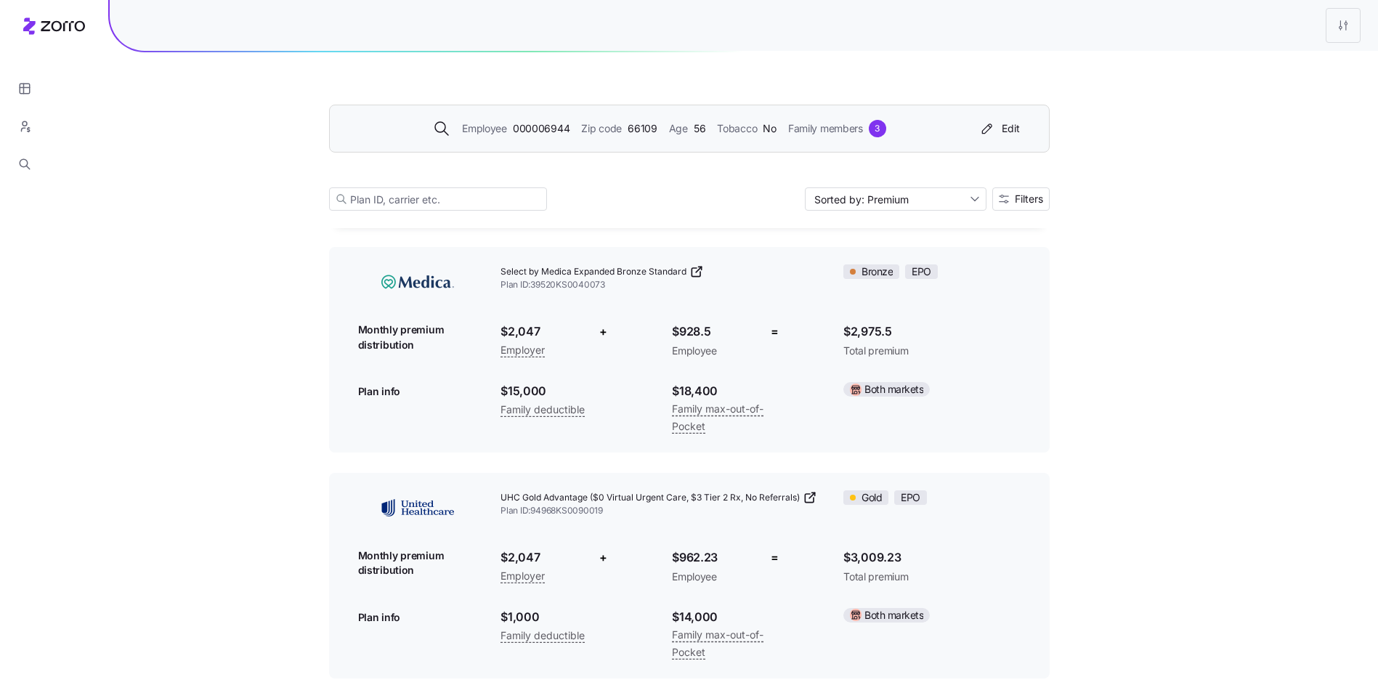
click at [615, 140] on div "Employee 000006944 Zip code 66109 Age 56 Tobacco No Family members 3 Edit" at bounding box center [689, 129] width 720 height 48
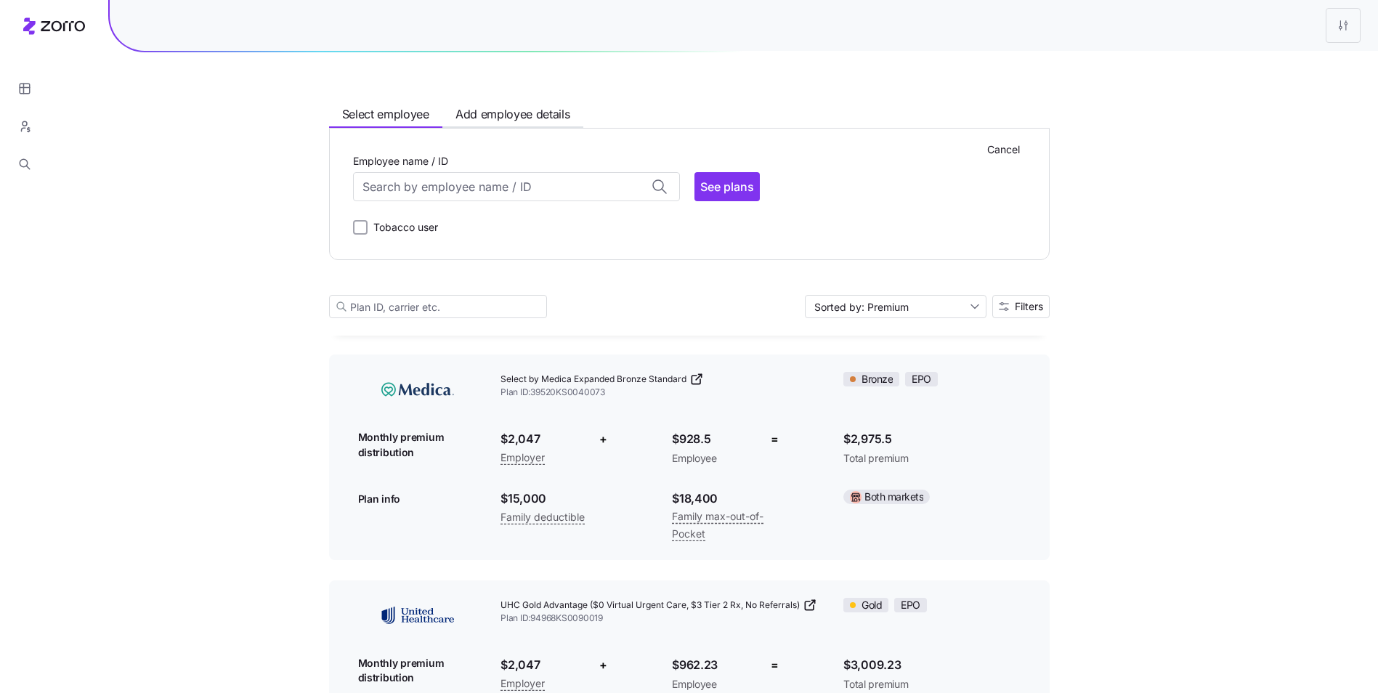
scroll to position [4465, 0]
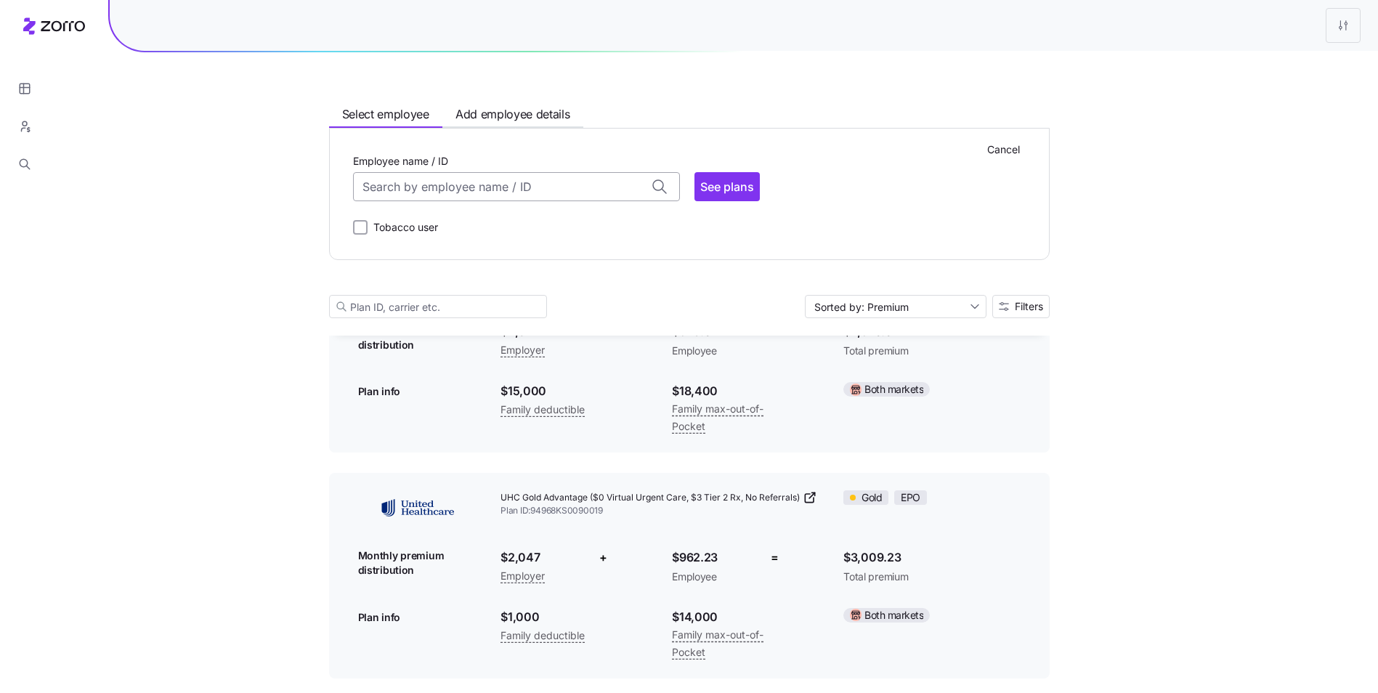
click at [546, 185] on input "Employee name / ID" at bounding box center [516, 186] width 327 height 29
click at [512, 268] on div "ID: 000000003 (48) 96001" at bounding box center [516, 272] width 320 height 42
type input "000000003"
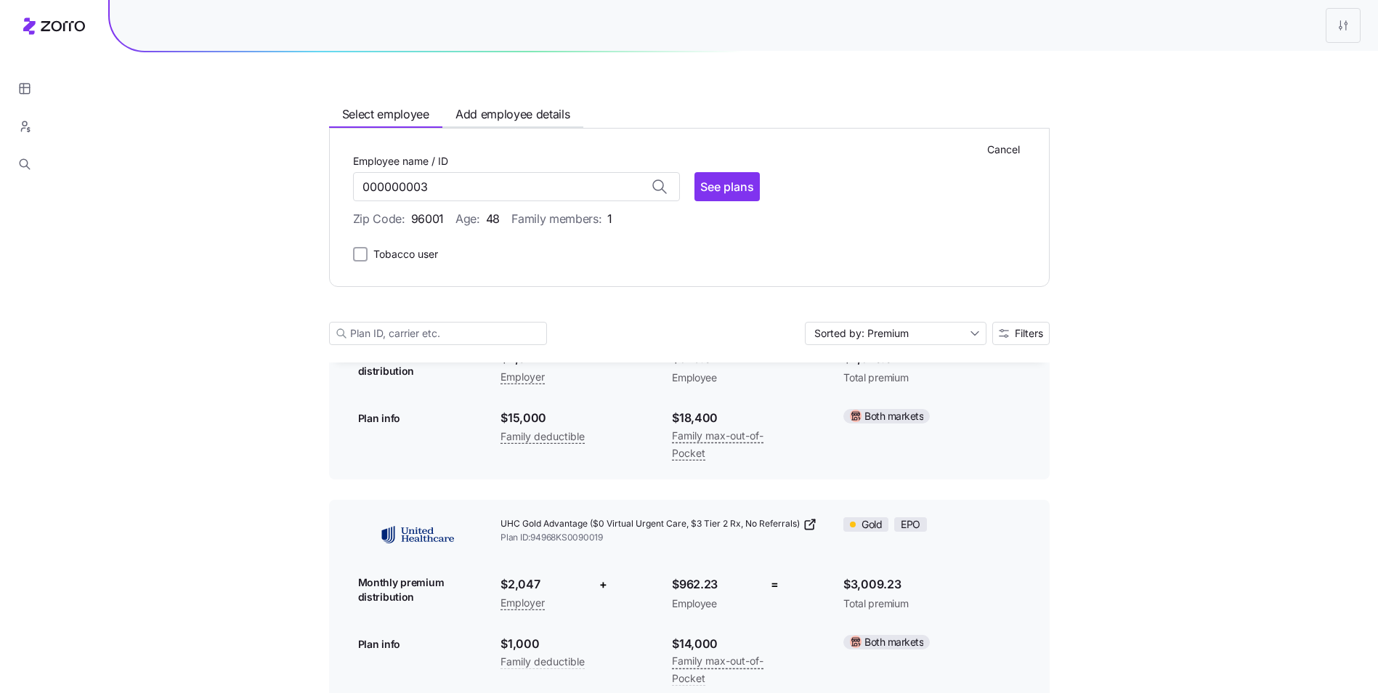
scroll to position [4492, 0]
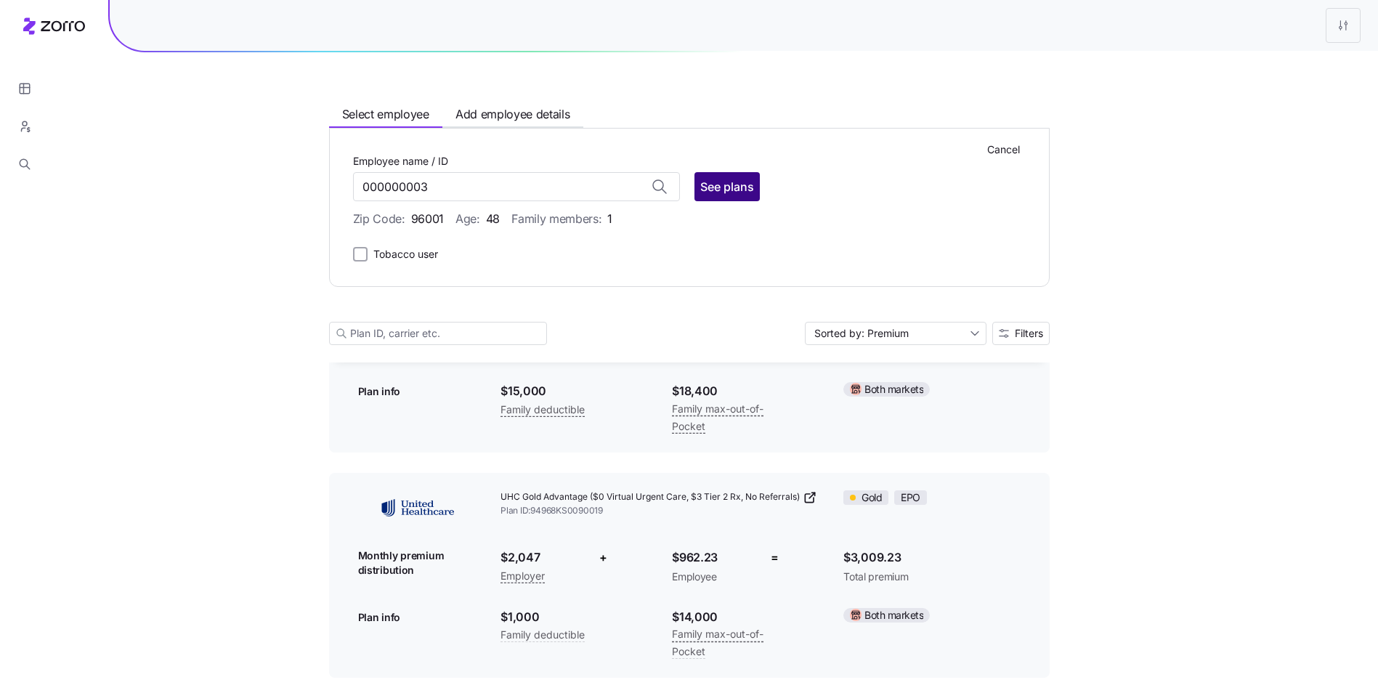
click at [704, 187] on span "See plans" at bounding box center [727, 186] width 54 height 17
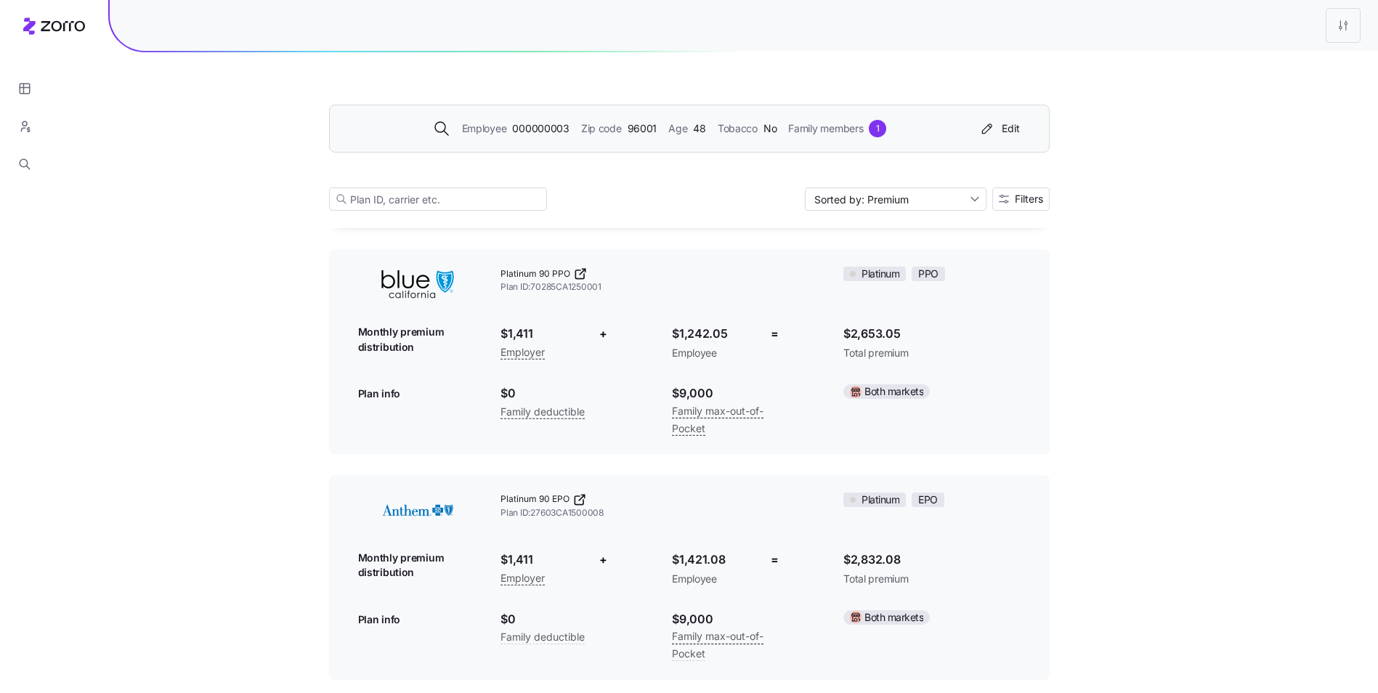
scroll to position [2784, 0]
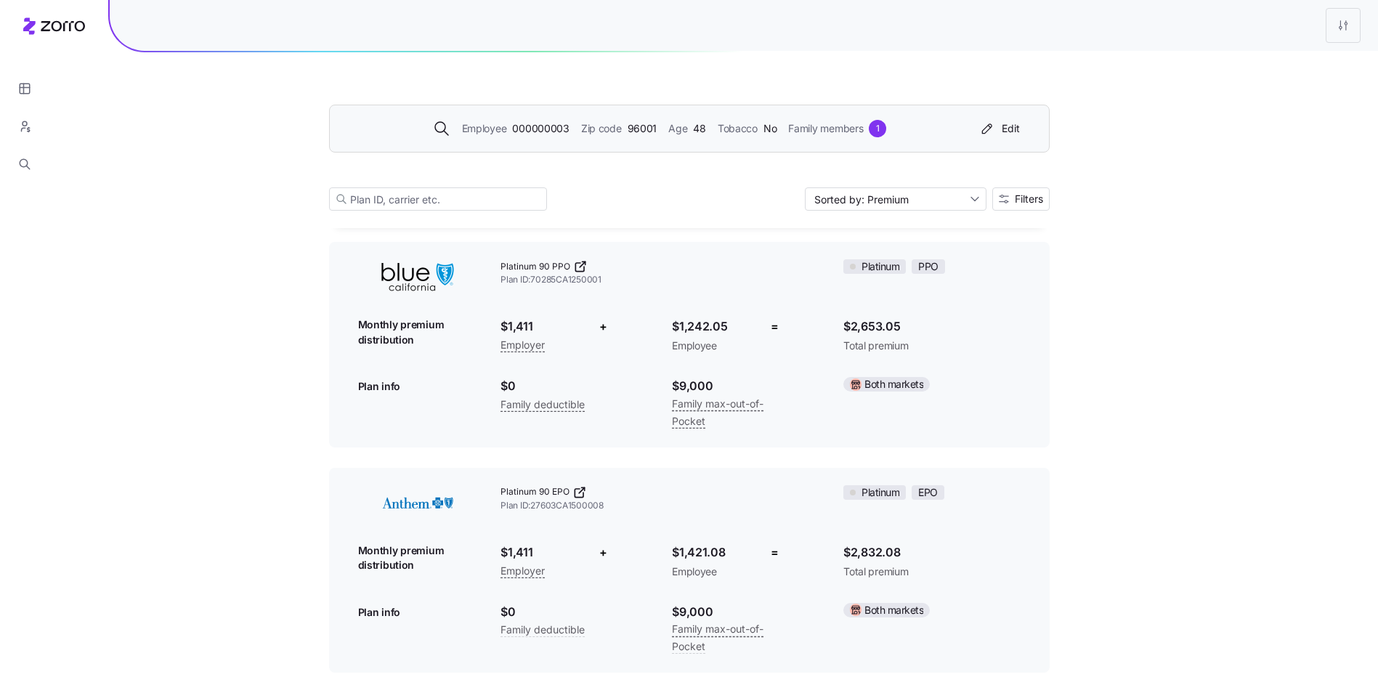
click at [655, 145] on div "Employee 000000003 Zip code 96001 Age 48 Tobacco No Family members 1 Edit" at bounding box center [689, 129] width 720 height 48
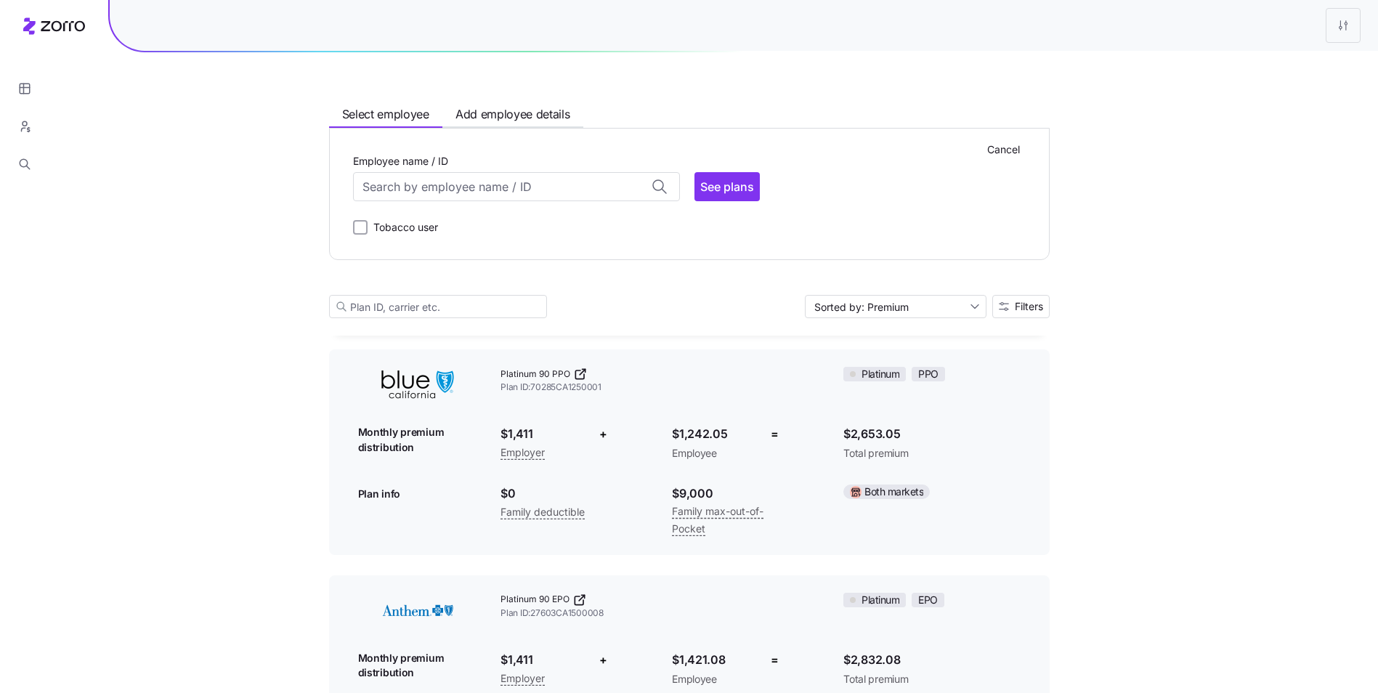
scroll to position [2891, 0]
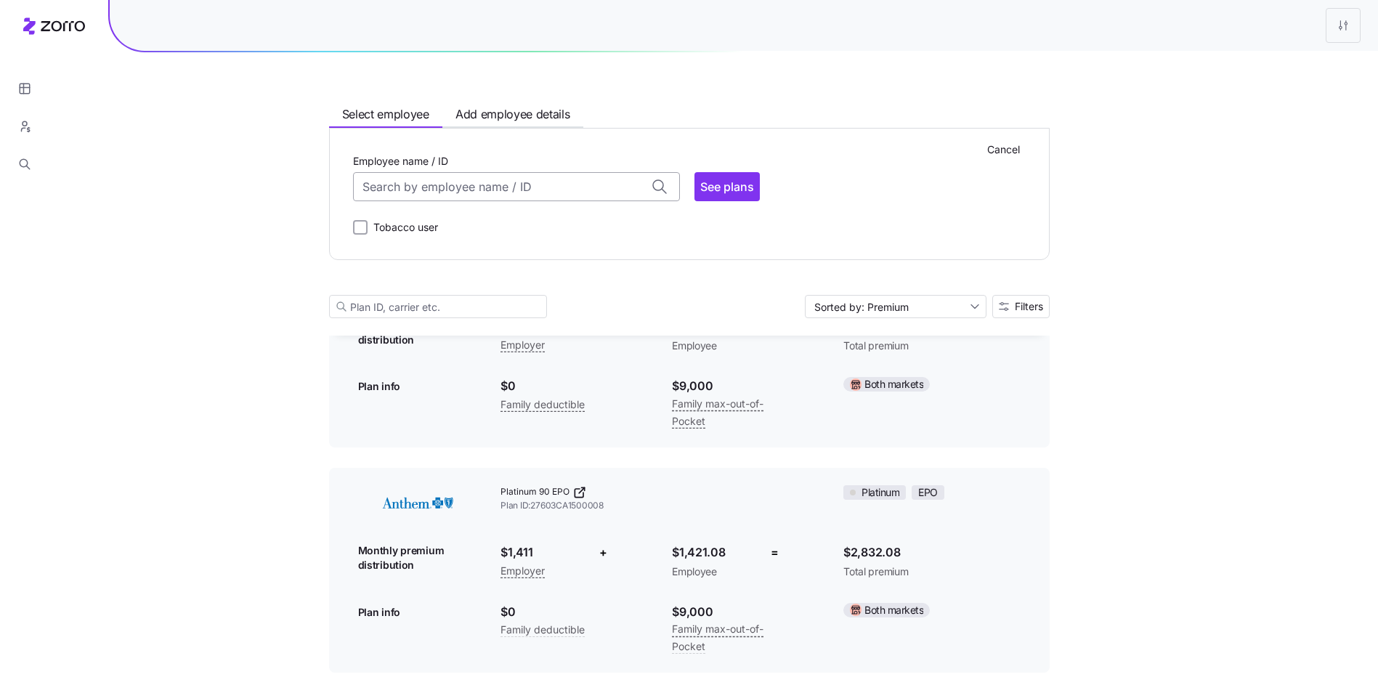
click at [508, 195] on input "Employee name / ID" at bounding box center [516, 186] width 327 height 29
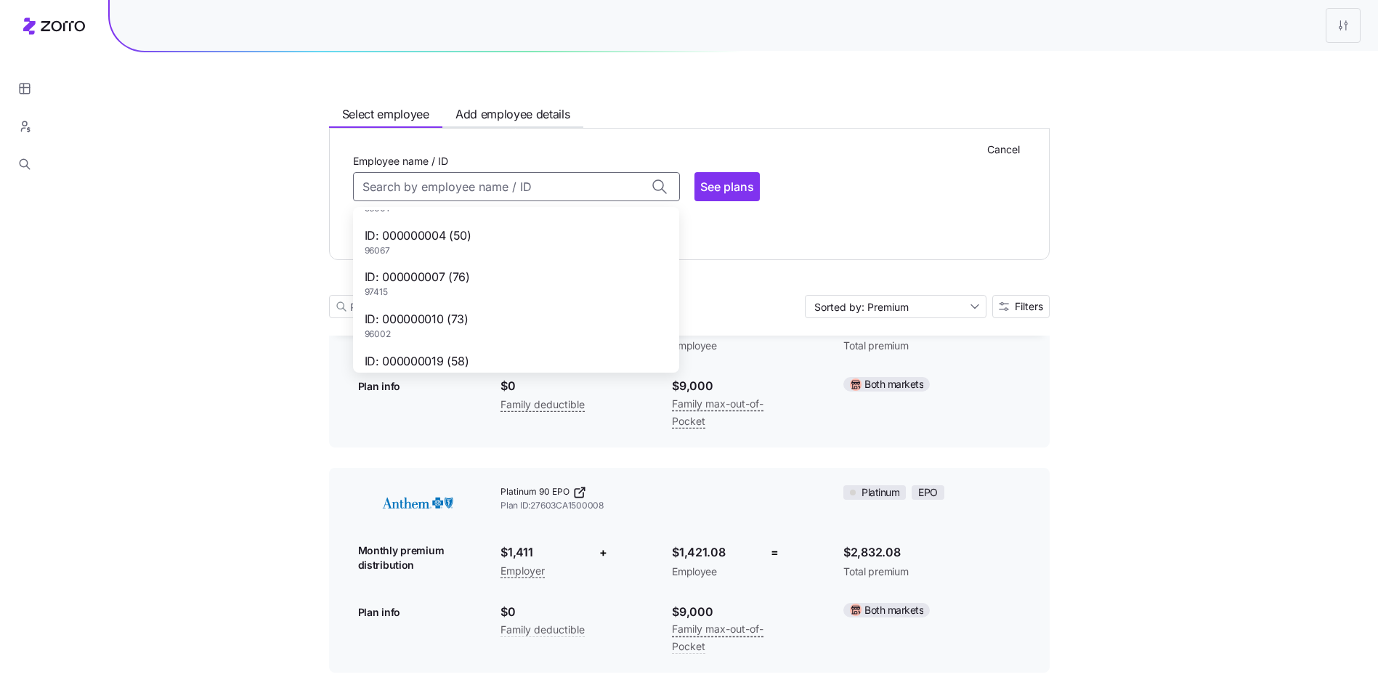
click at [503, 251] on div "ID: 000000004 (50) 96067" at bounding box center [516, 242] width 320 height 42
type input "000000004"
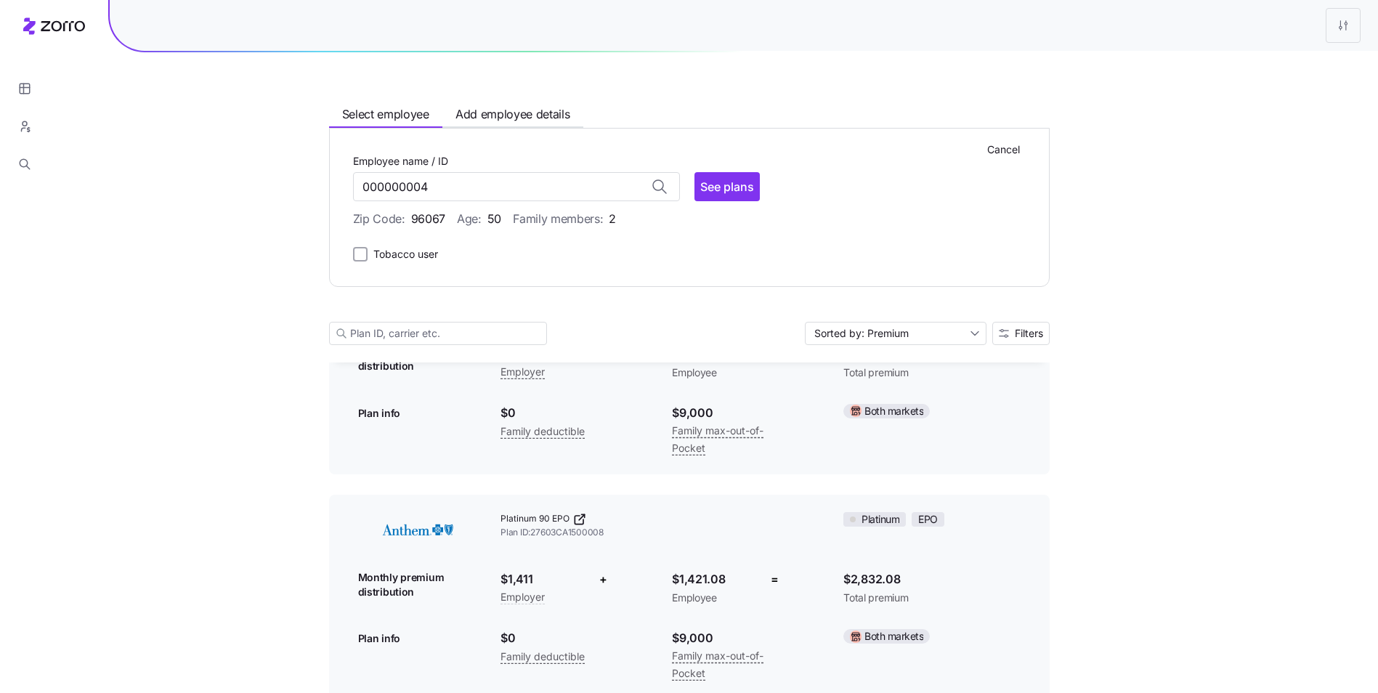
scroll to position [2917, 0]
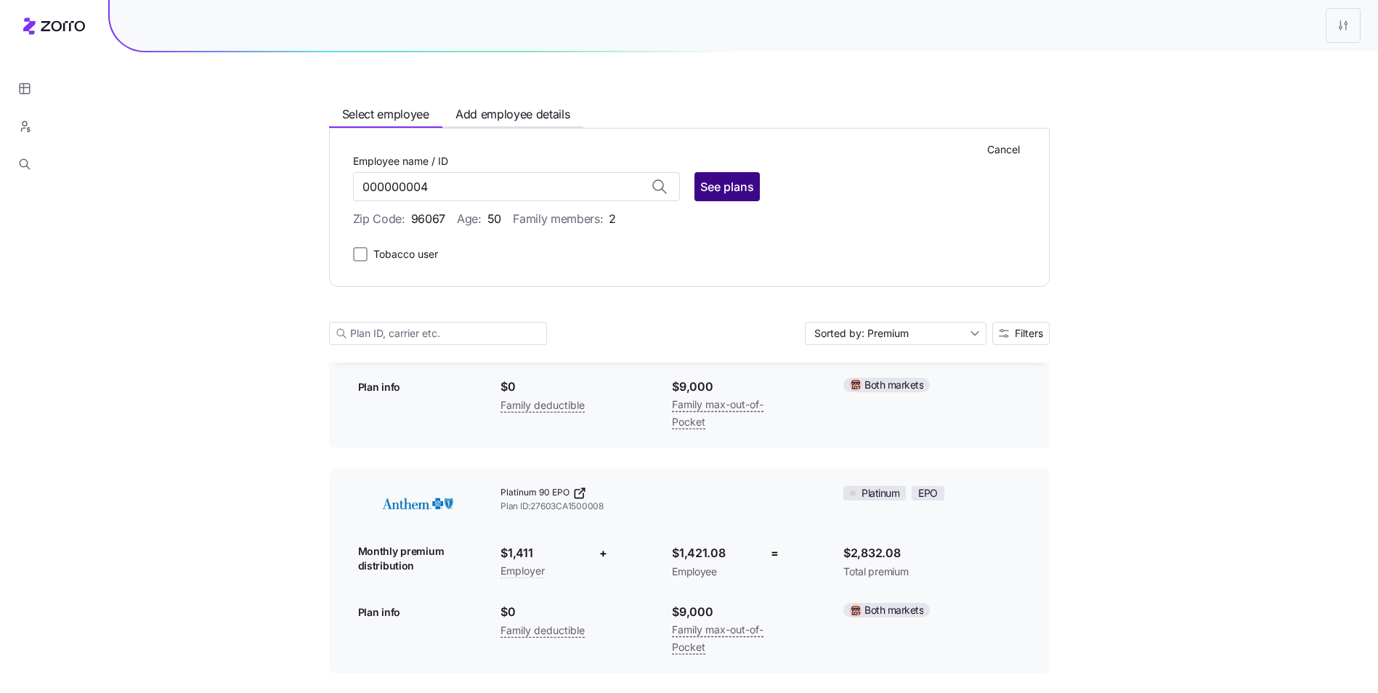
click at [720, 194] on span "See plans" at bounding box center [727, 186] width 54 height 17
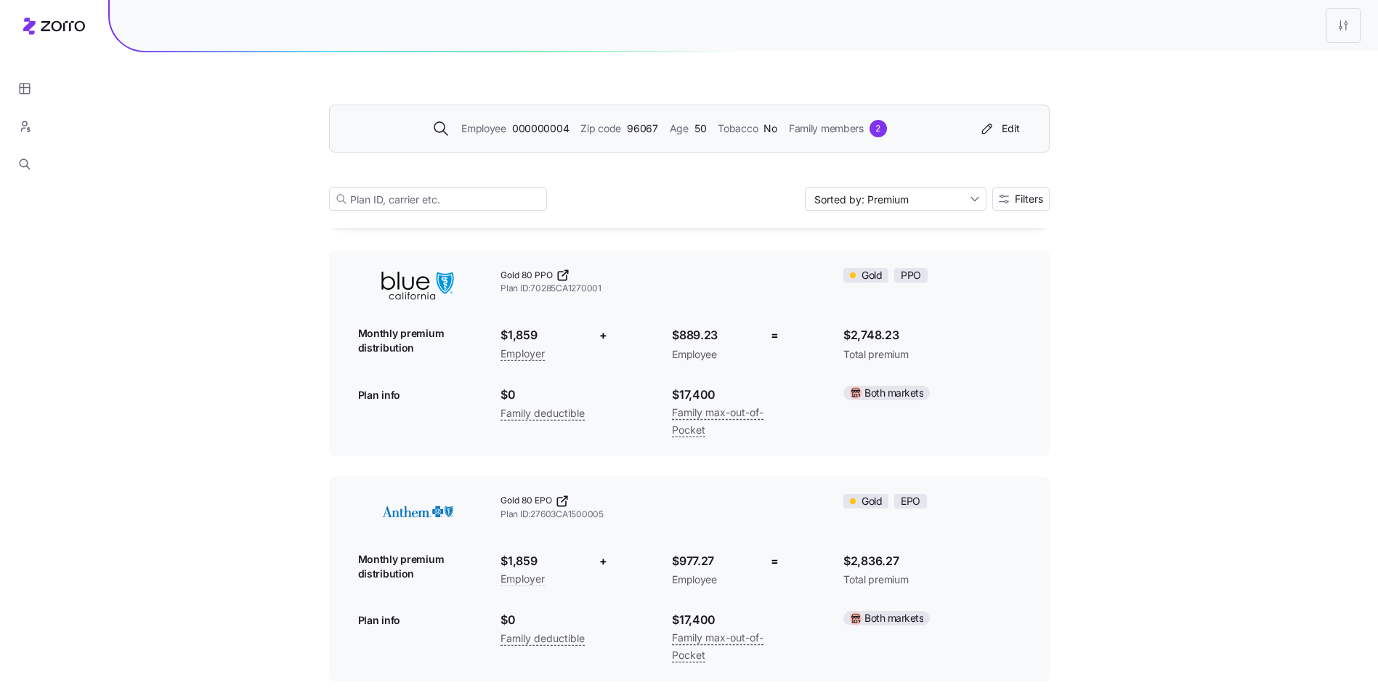
scroll to position [2760, 0]
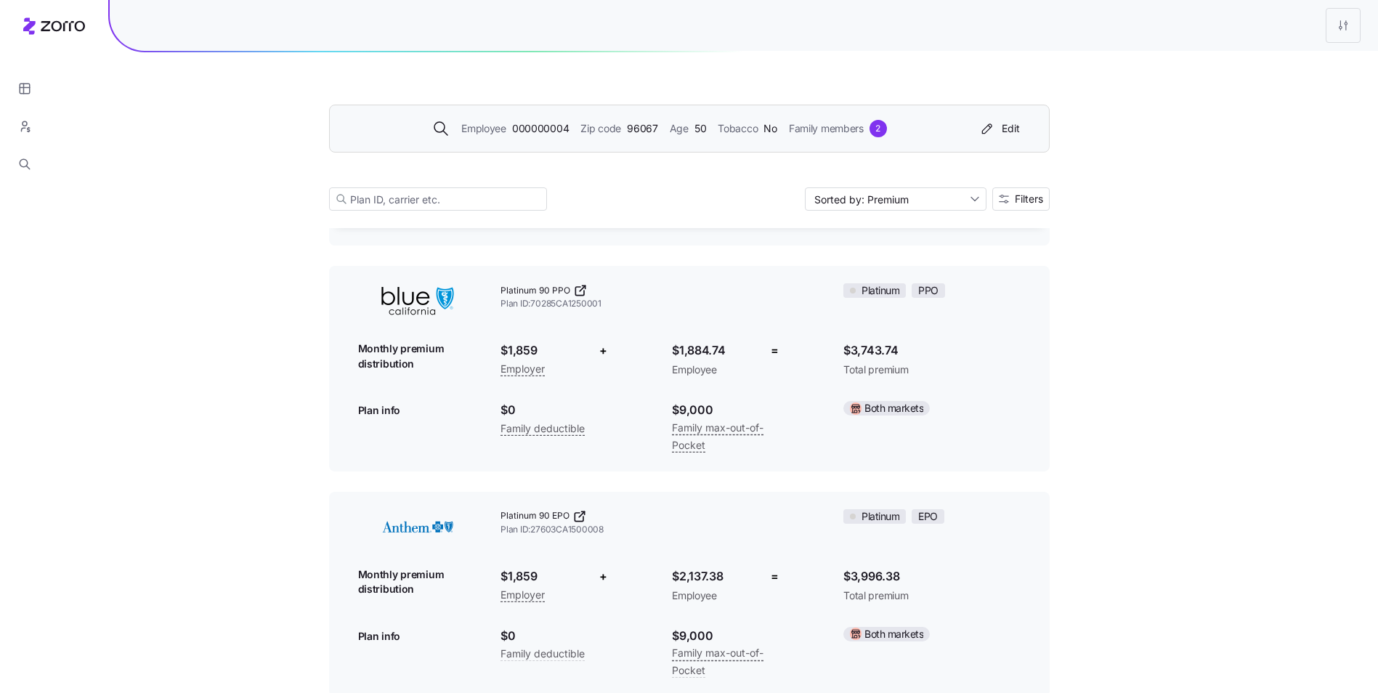
click at [724, 137] on div "Employee 000000004 Zip code 96067 Age 50 Tobacco No Family members 2" at bounding box center [659, 128] width 625 height 17
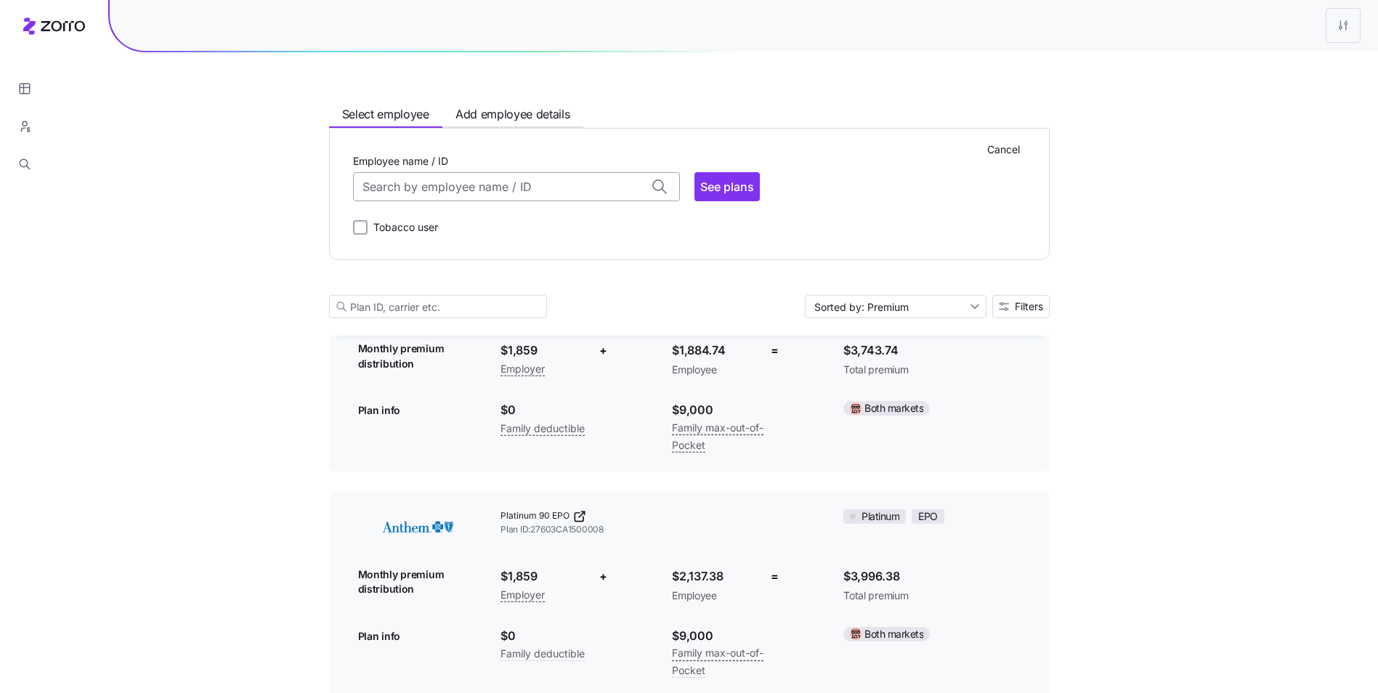
click at [580, 187] on input "Employee name / ID" at bounding box center [516, 186] width 327 height 29
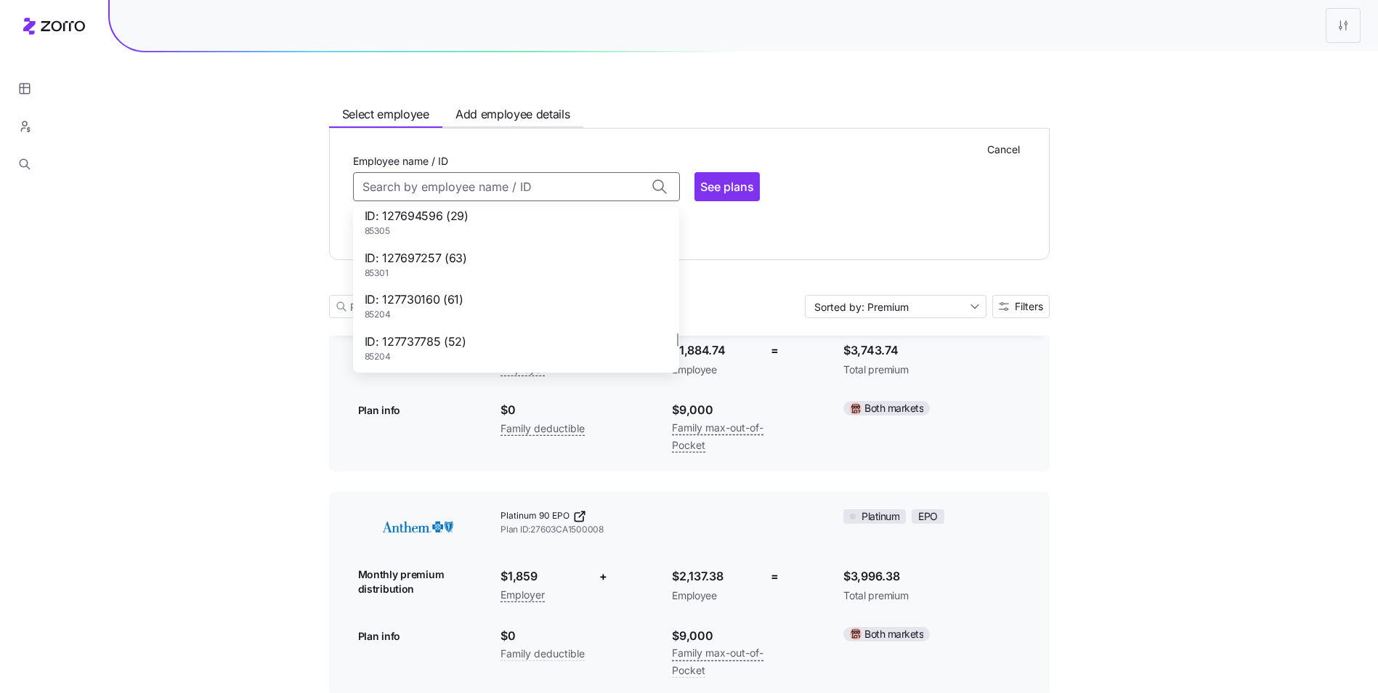
scroll to position [1670, 0]
click at [493, 285] on div "ID: 127737785 (52) 85204" at bounding box center [516, 275] width 320 height 42
type input "127737785"
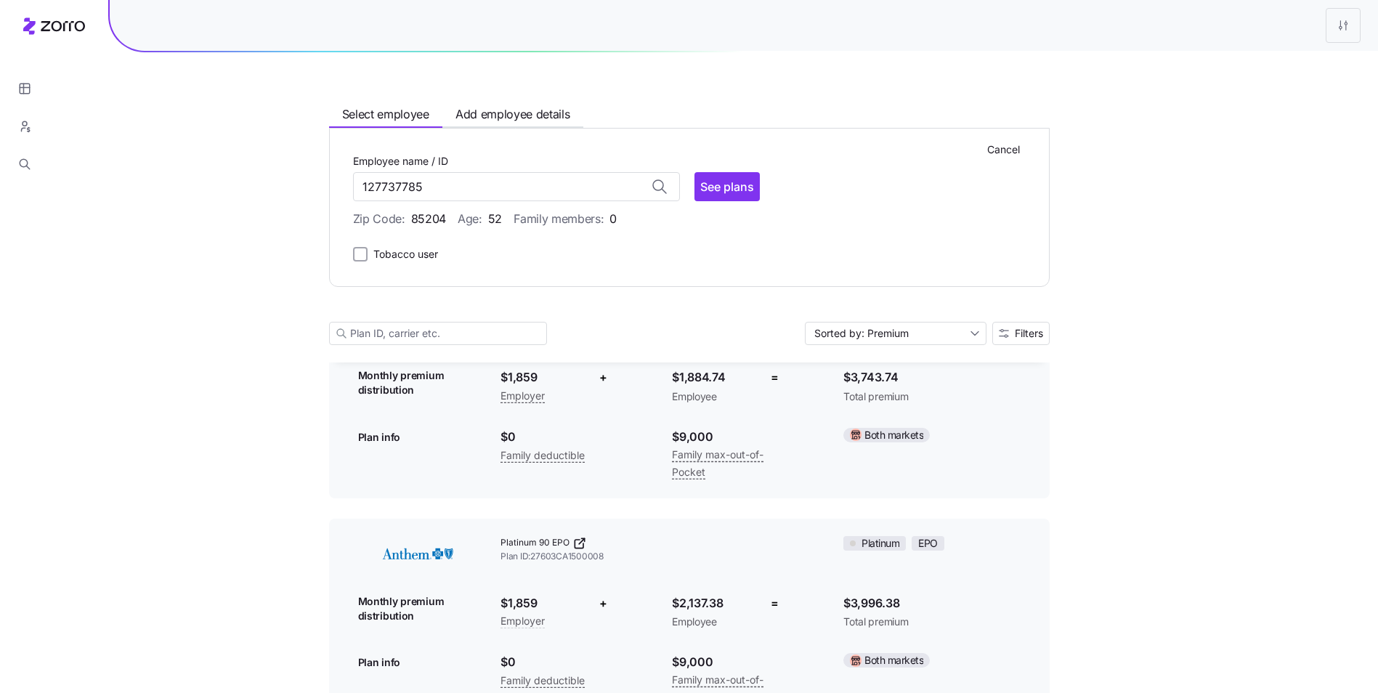
scroll to position [2894, 0]
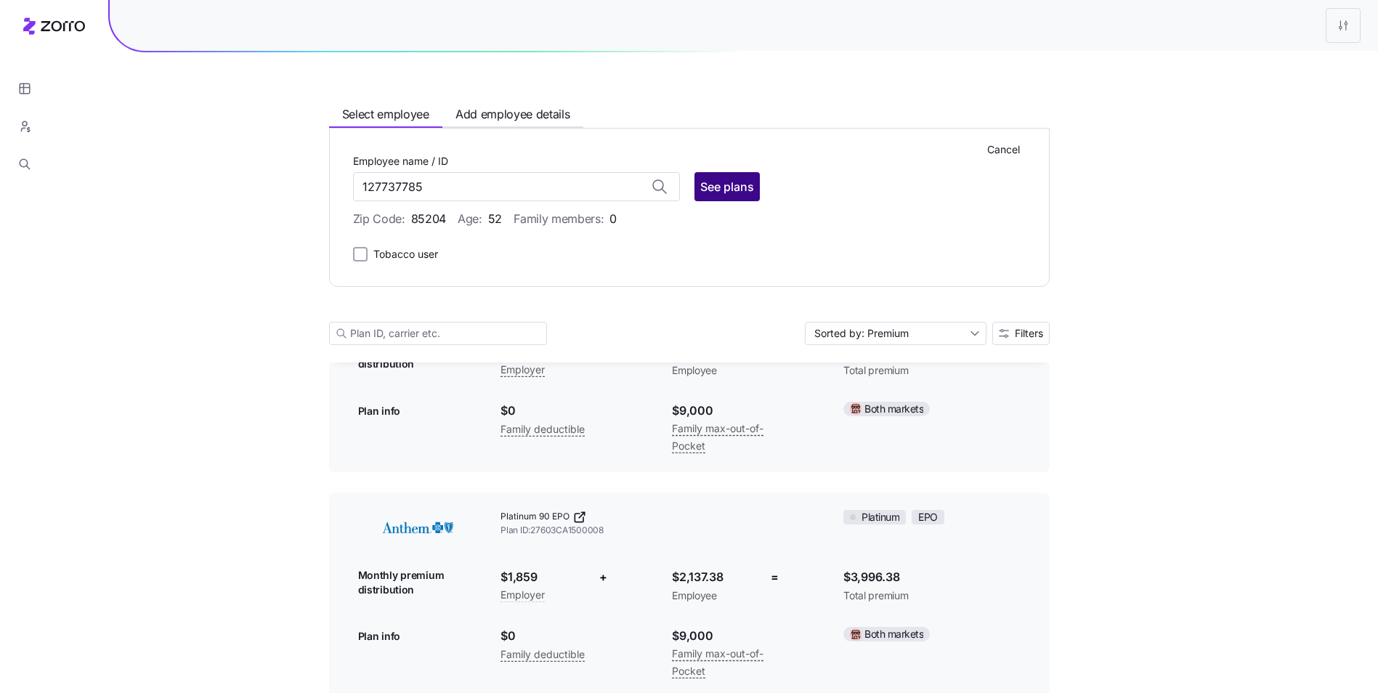
click at [723, 190] on span "See plans" at bounding box center [727, 186] width 54 height 17
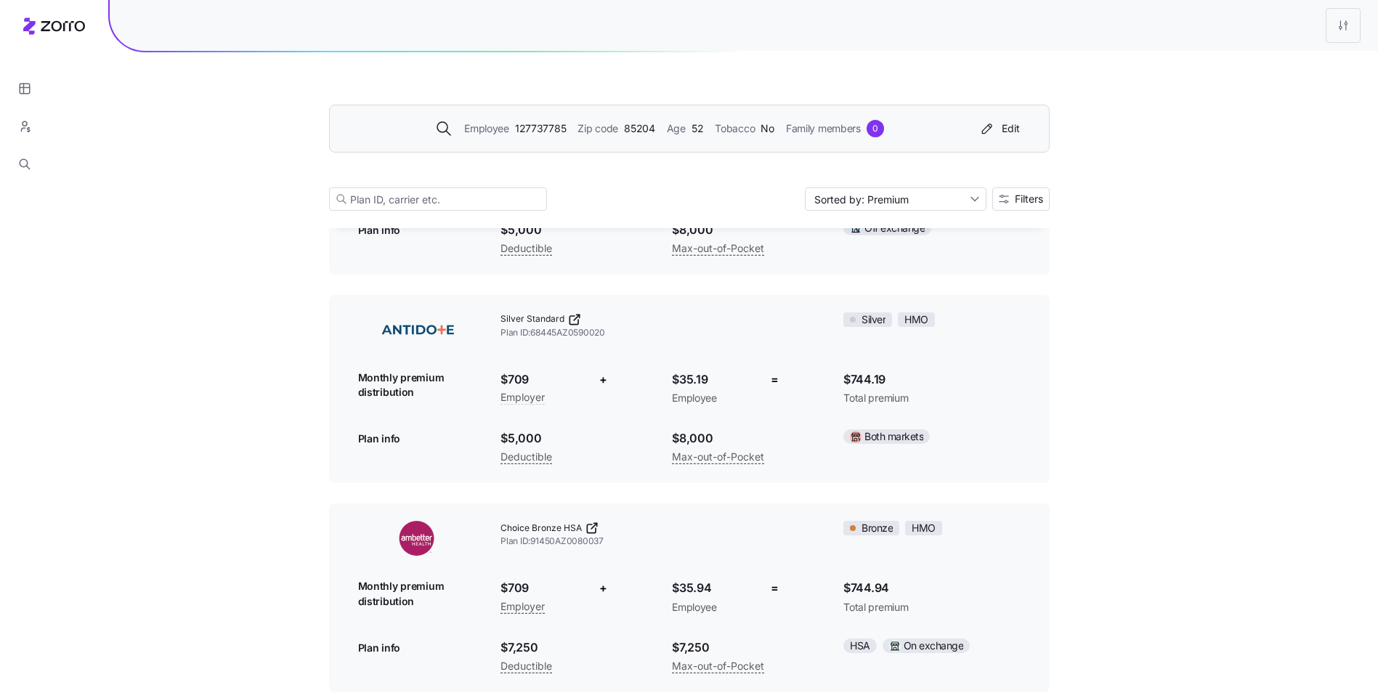
scroll to position [7989, 0]
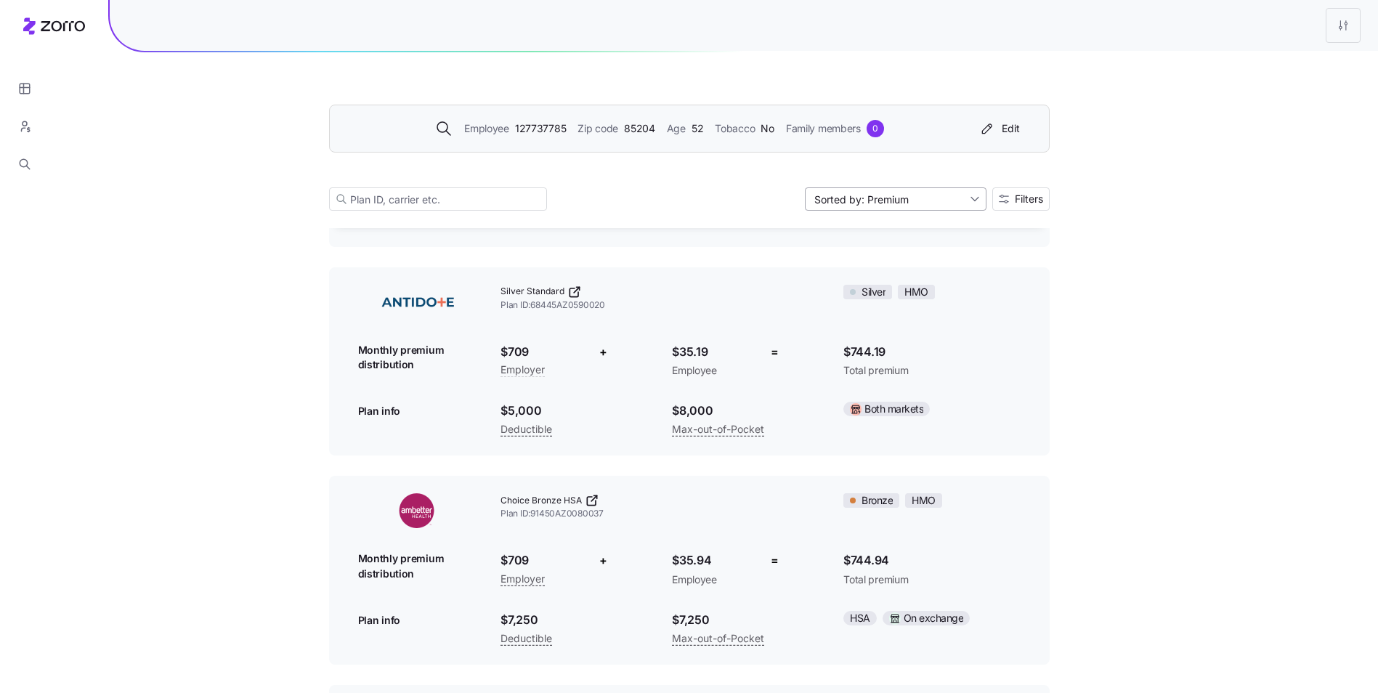
click at [879, 206] on input "Sorted by: Premium" at bounding box center [896, 198] width 182 height 23
click at [883, 255] on div "Deductible" at bounding box center [894, 255] width 170 height 22
type input "Sorted by: Deductible"
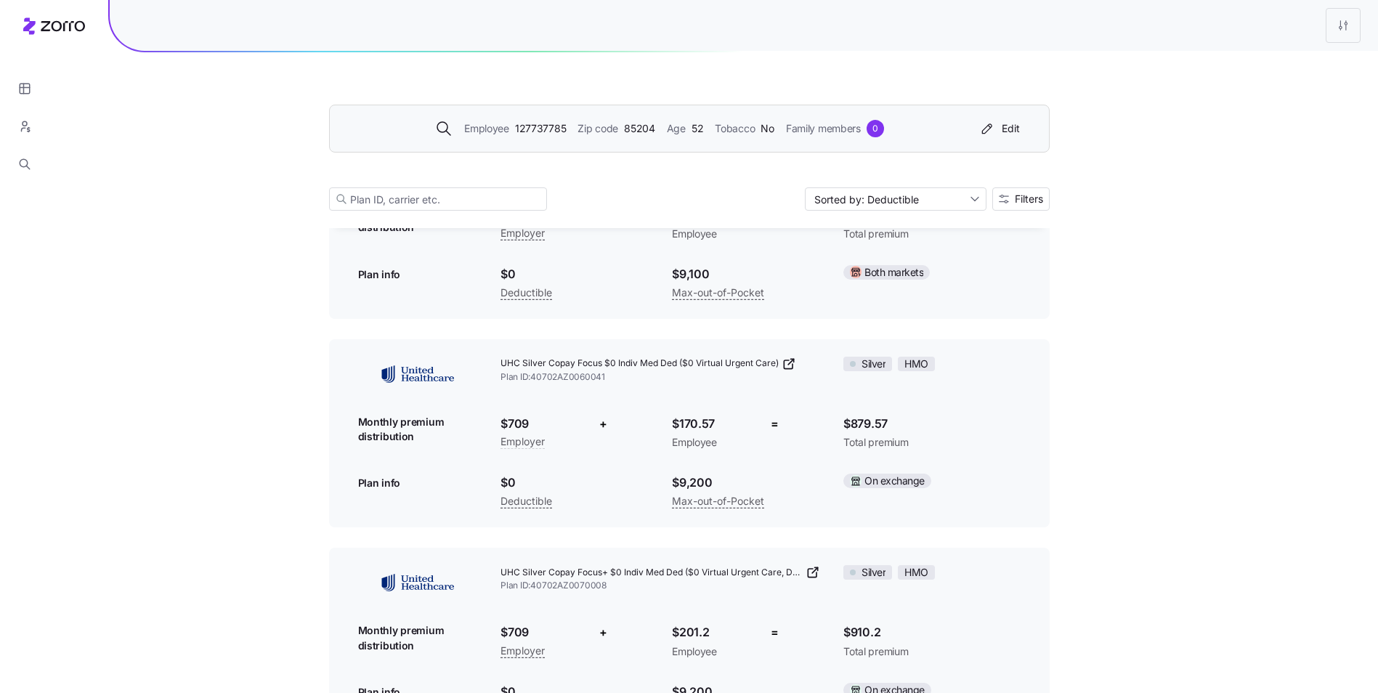
scroll to position [1235, 0]
click at [704, 137] on div "Employee 127737785 Zip code 85204 Age 52 Tobacco No Family members 0 Edit" at bounding box center [686, 128] width 678 height 23
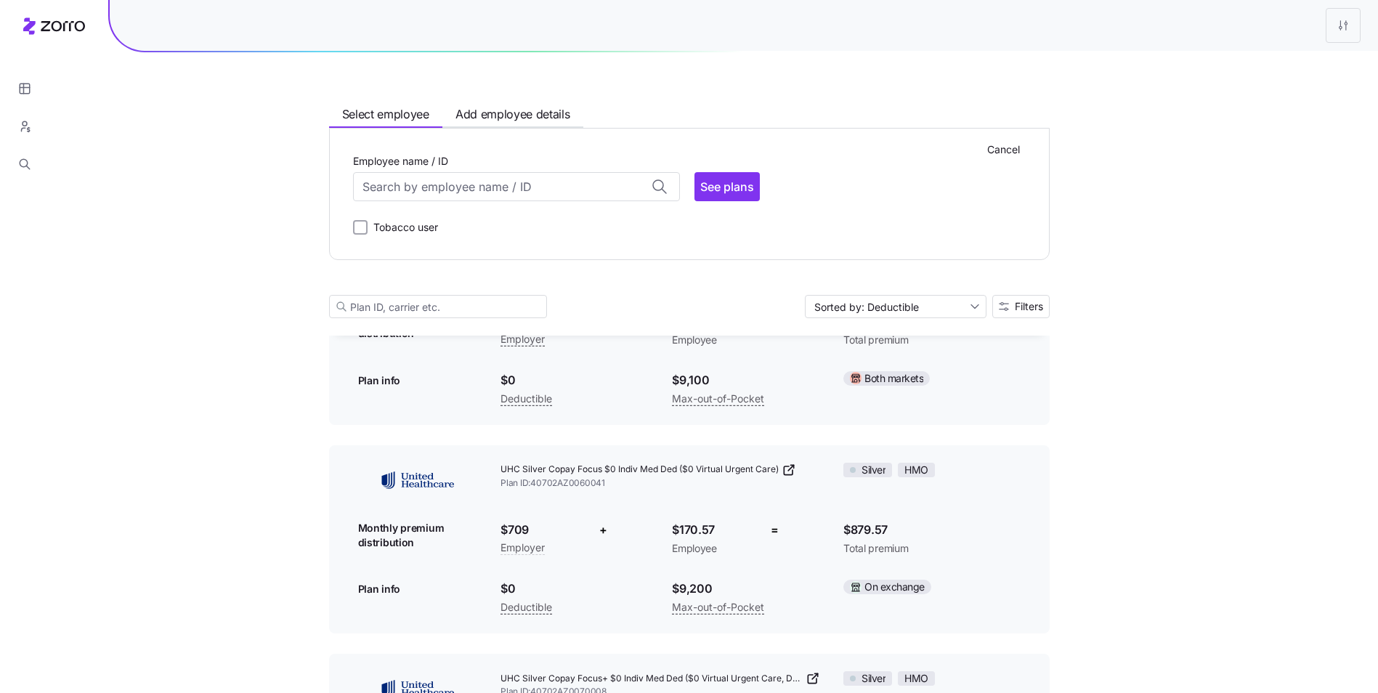
scroll to position [1342, 0]
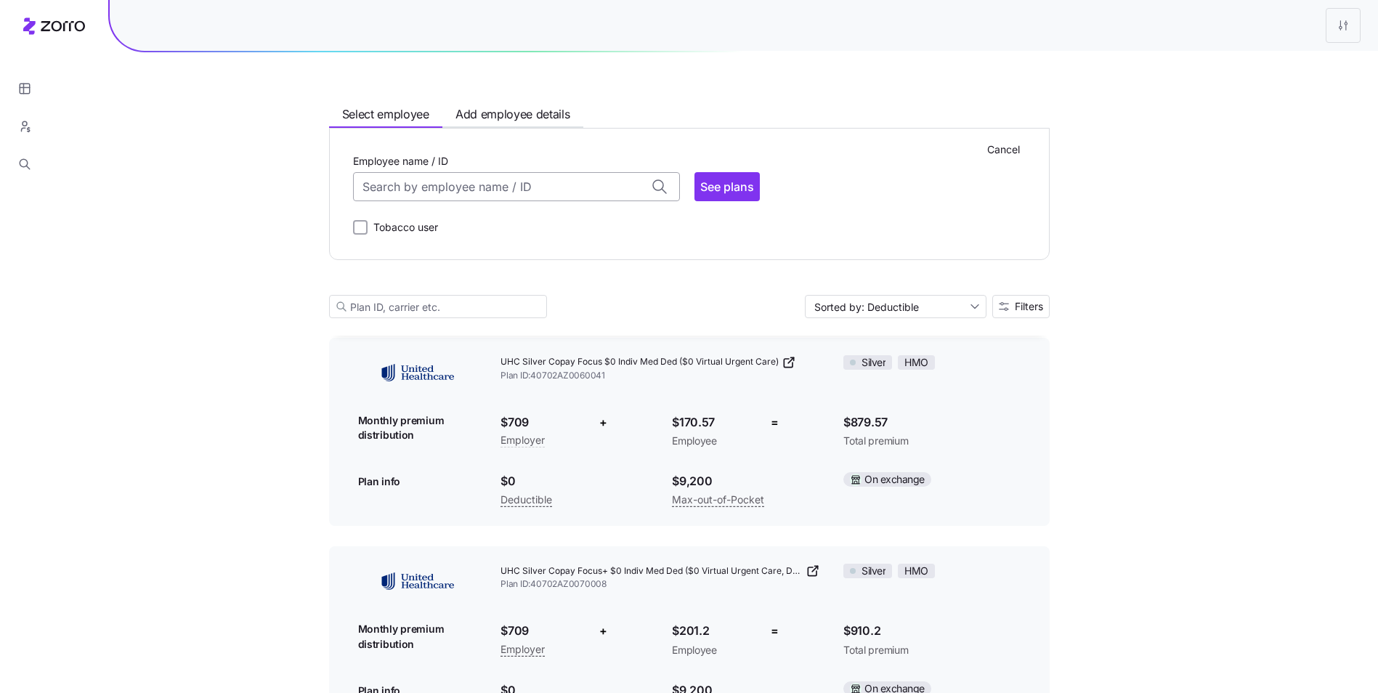
click at [538, 191] on input "Employee name / ID" at bounding box center [516, 186] width 327 height 29
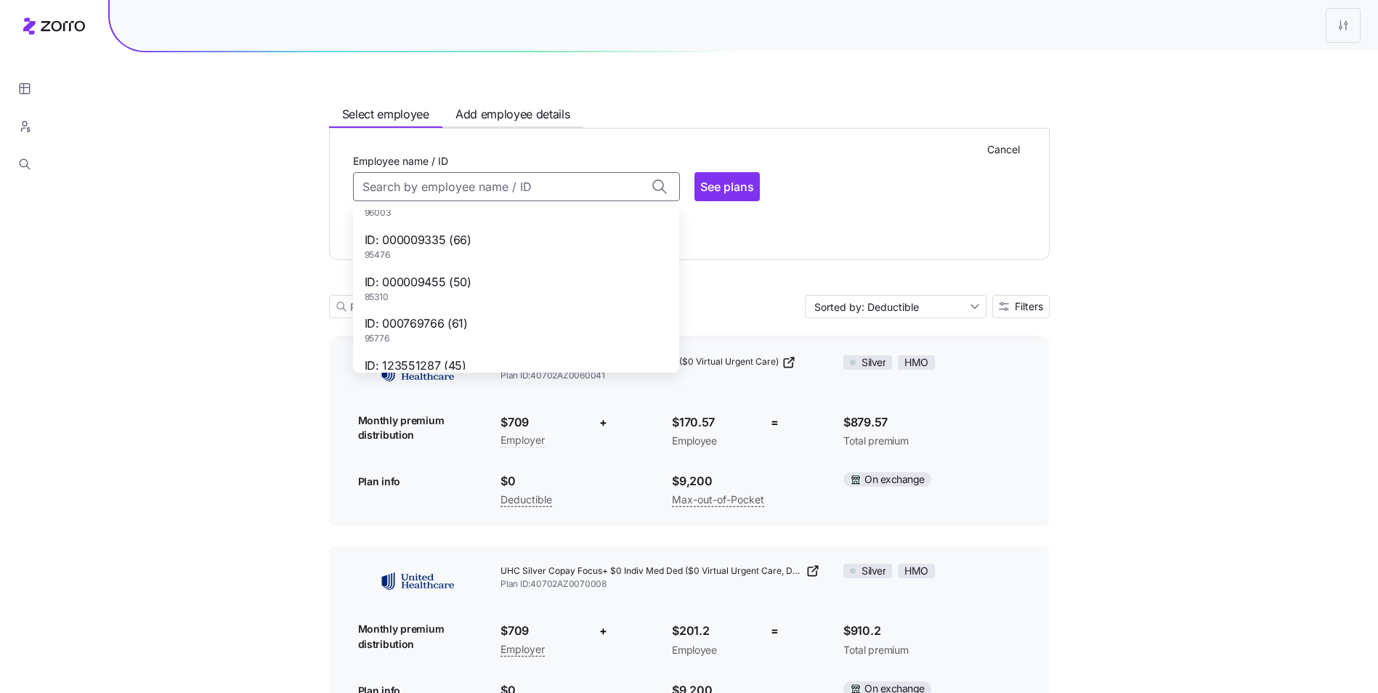
click at [504, 321] on div "ID: 000769766 (61) 95776" at bounding box center [516, 330] width 320 height 42
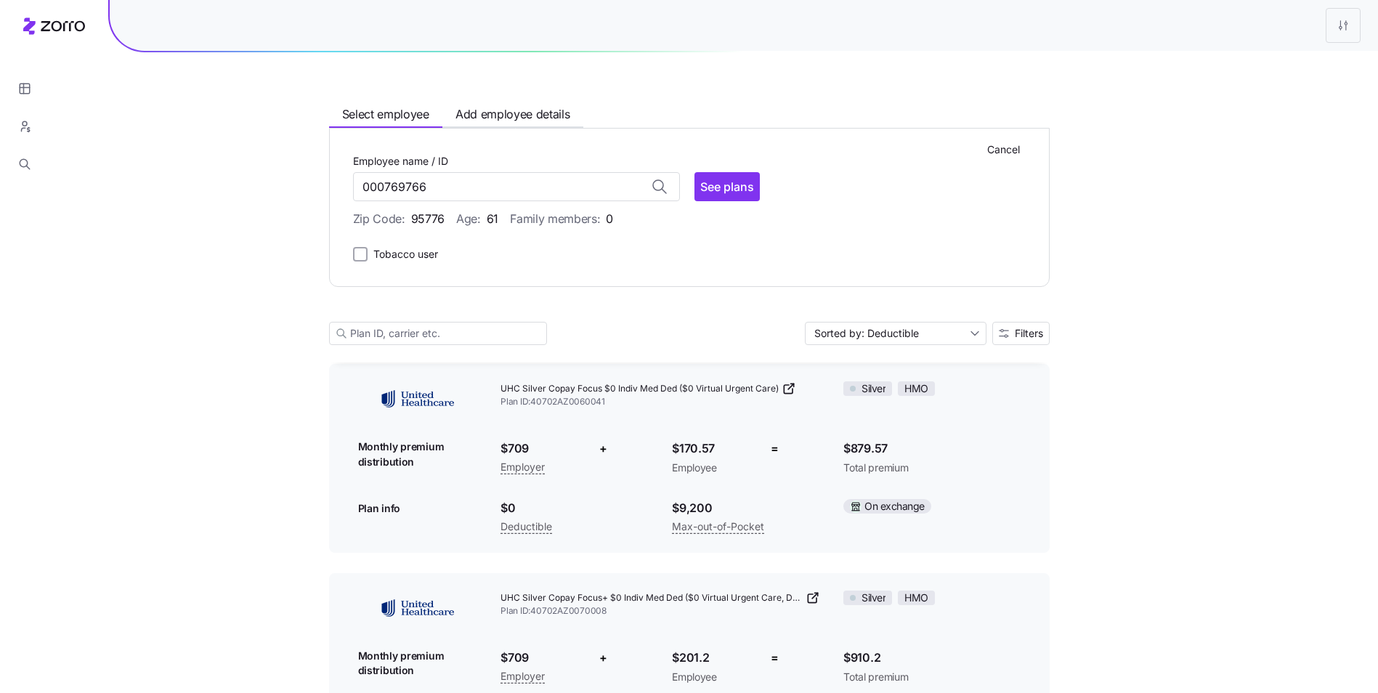
type input "000769766"
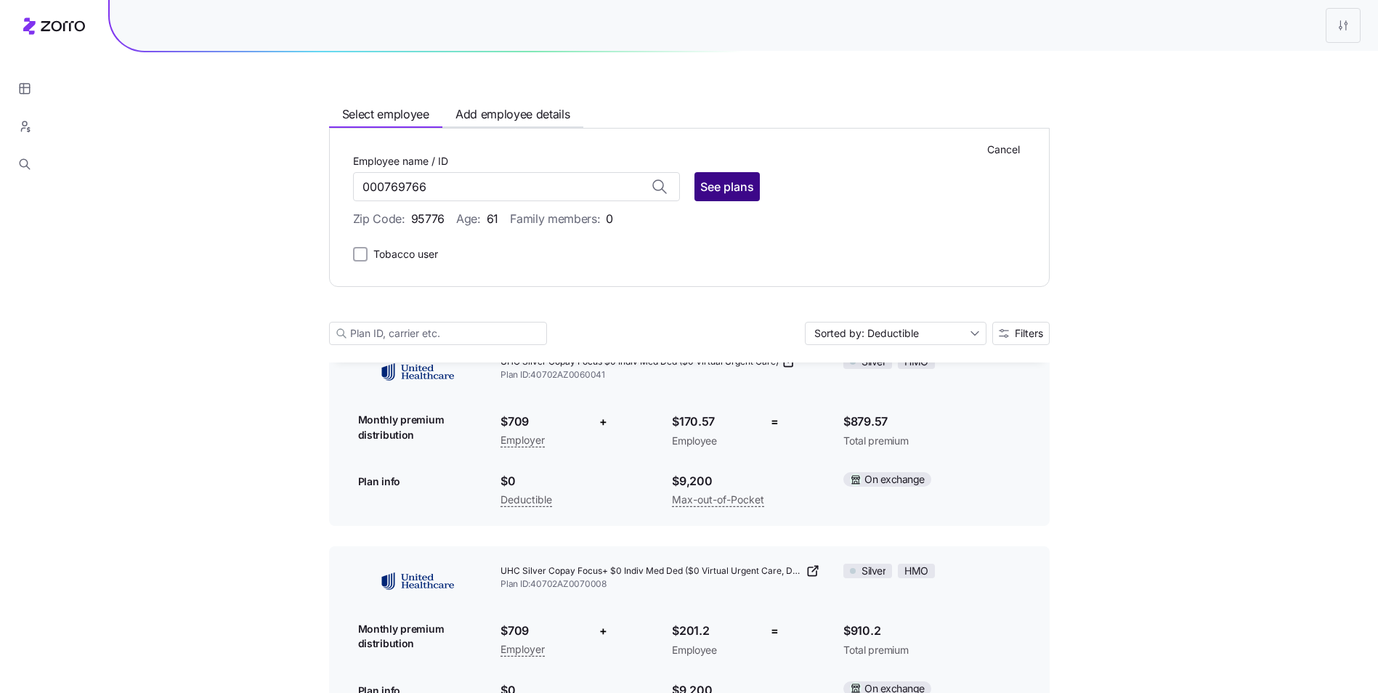
click at [704, 191] on span "See plans" at bounding box center [727, 186] width 54 height 17
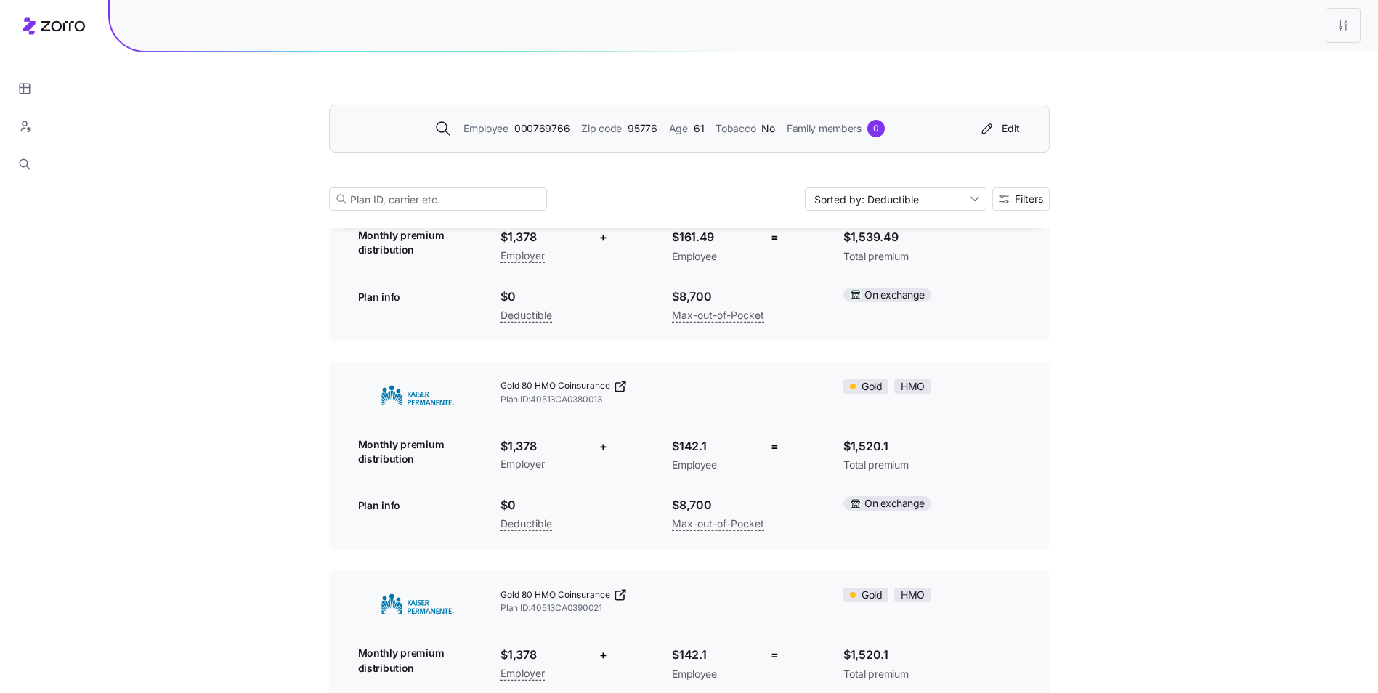
scroll to position [0, 0]
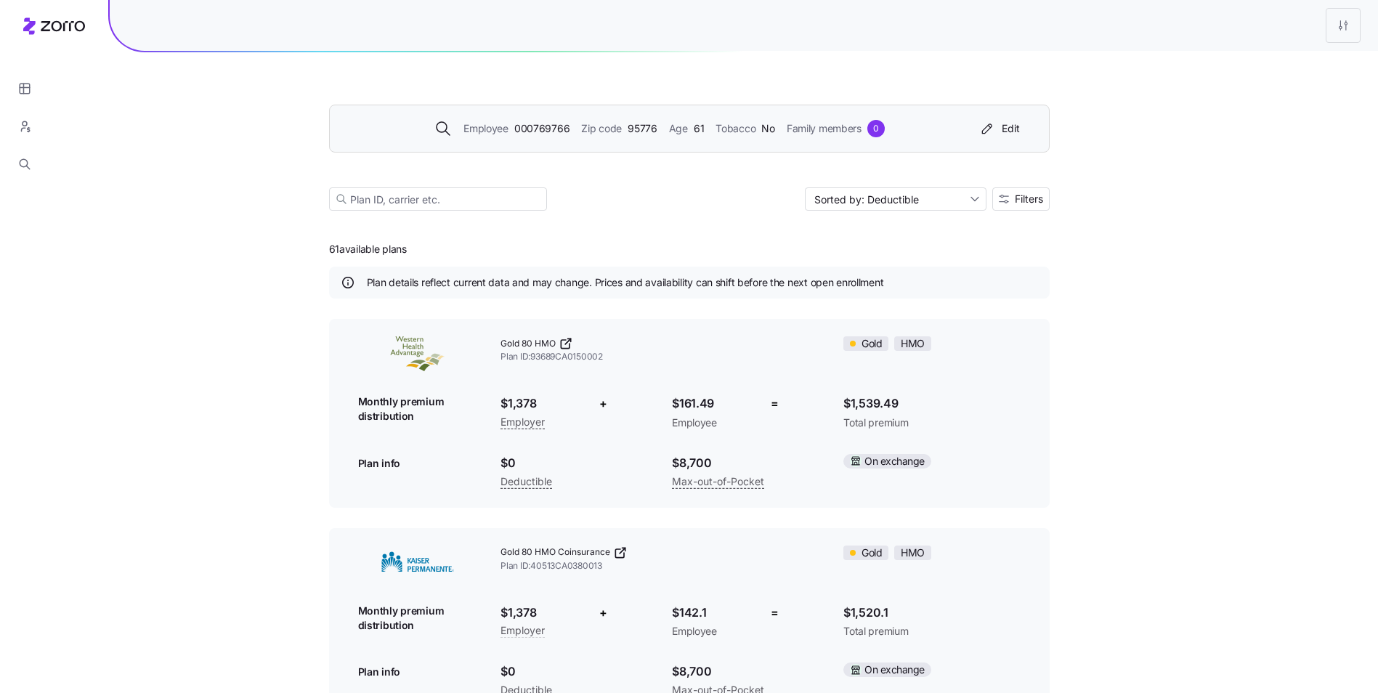
click at [691, 136] on div "Age 61" at bounding box center [687, 129] width 36 height 16
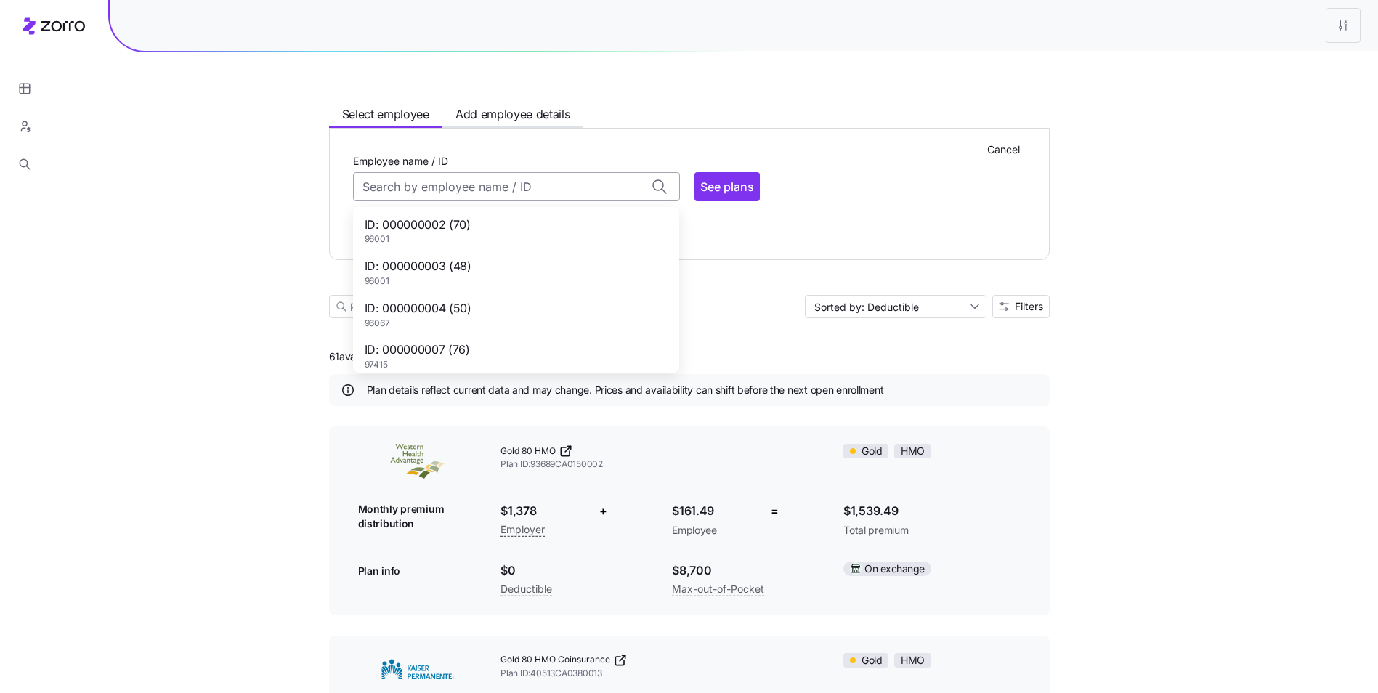
click at [546, 193] on input "Employee name / ID" at bounding box center [516, 186] width 327 height 29
click at [543, 269] on div "ID: 000000003 (48) 96001" at bounding box center [516, 272] width 320 height 42
type input "000000003"
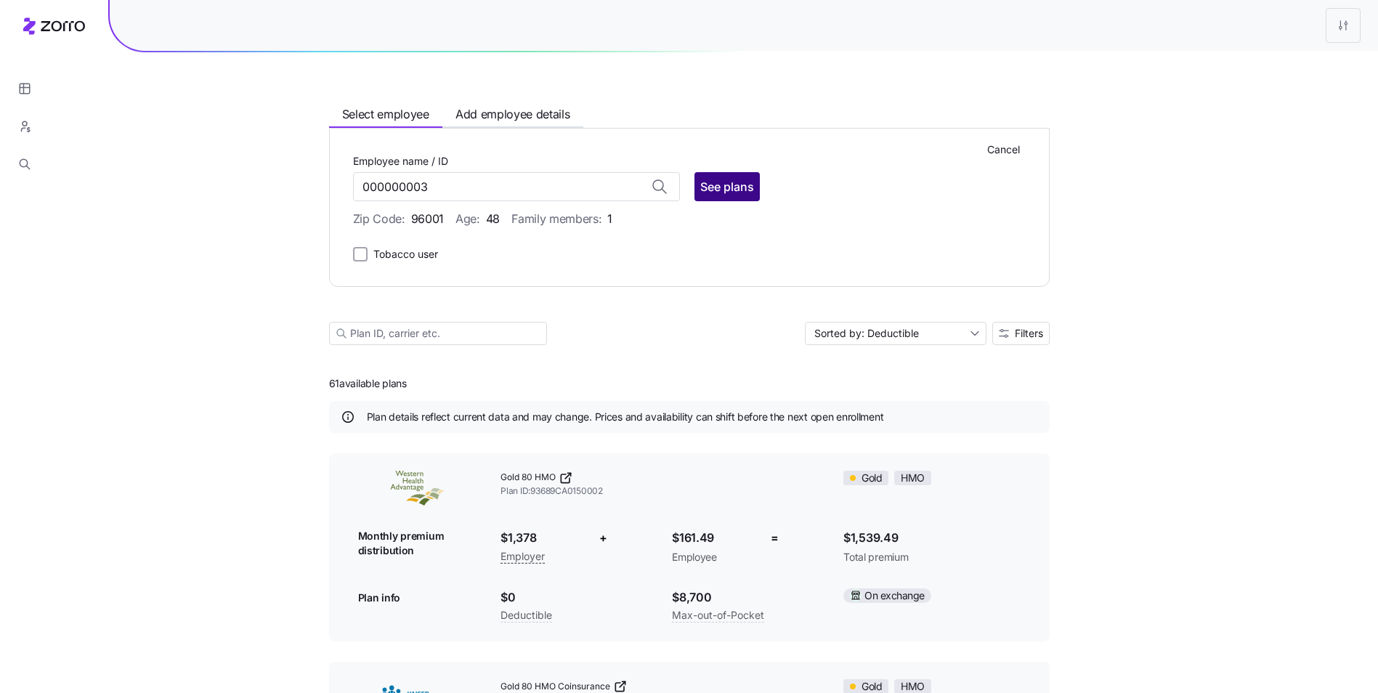
click at [717, 187] on span "See plans" at bounding box center [727, 186] width 54 height 17
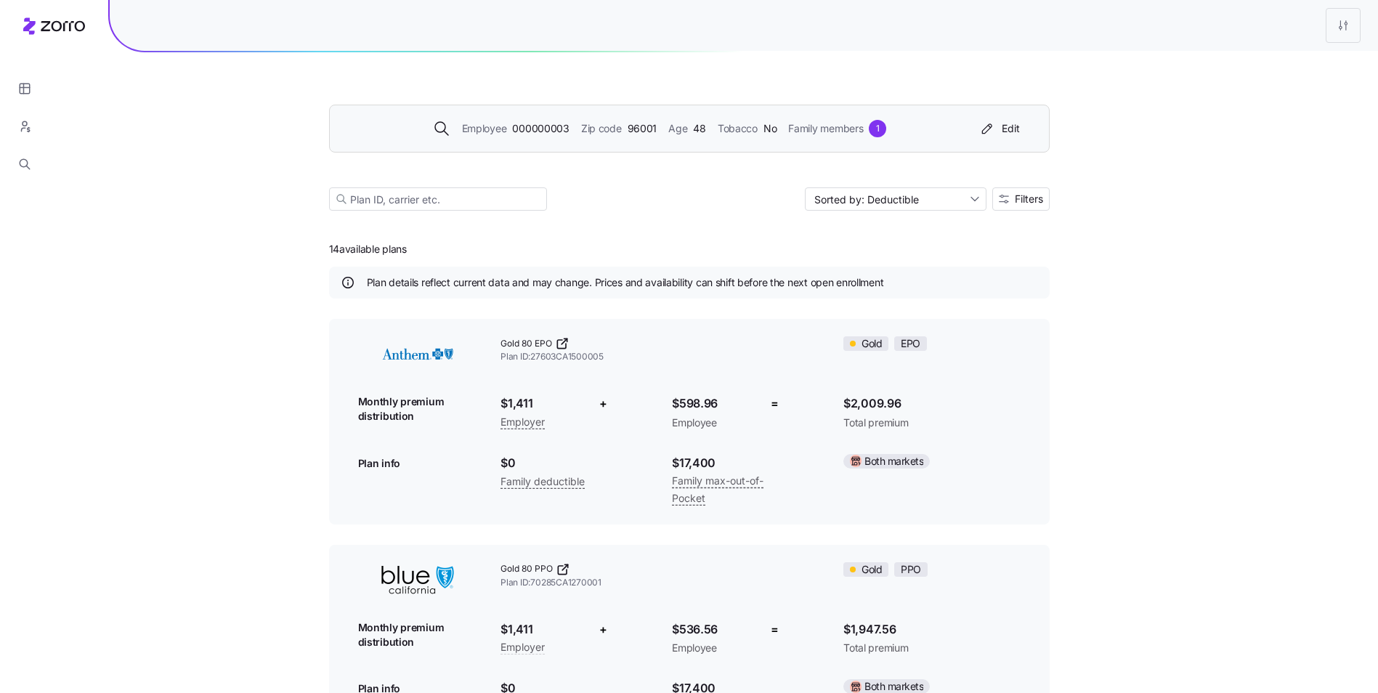
click at [786, 140] on div "Employee 000000003 Zip code 96001 Age 48 Tobacco No Family members 1 Edit" at bounding box center [689, 129] width 720 height 48
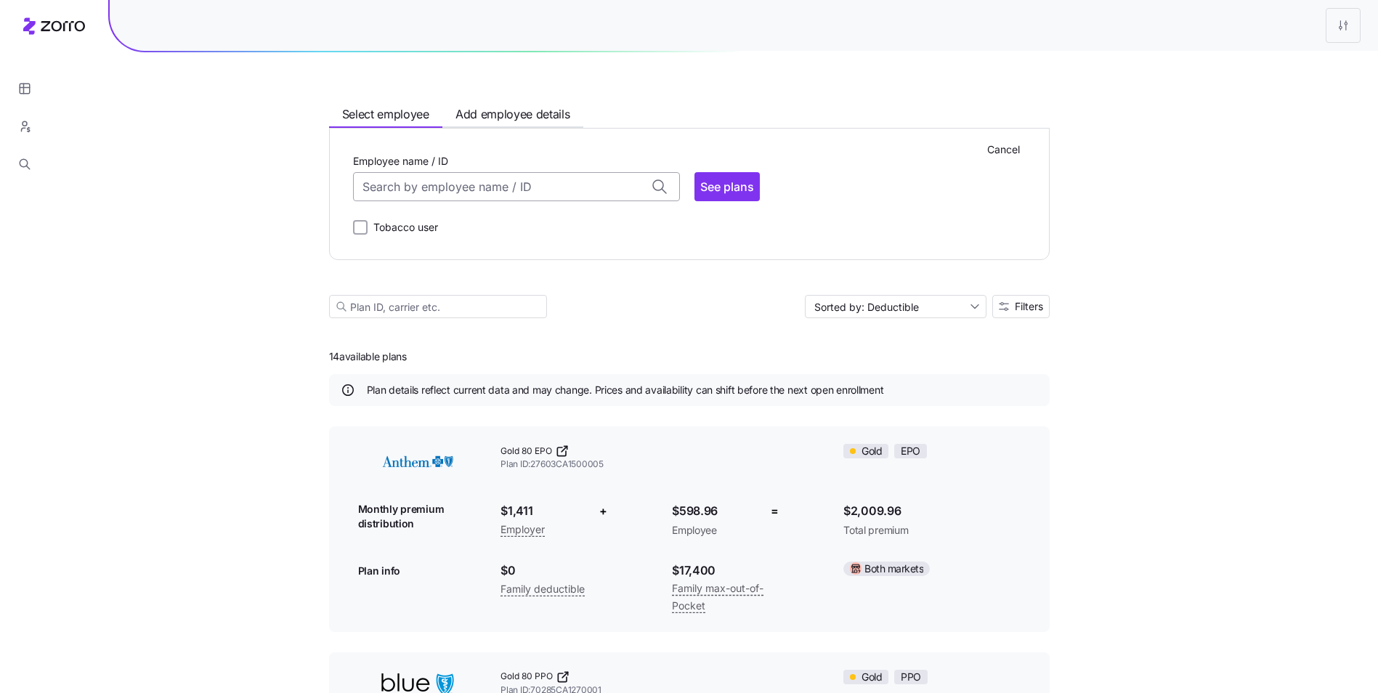
click at [559, 194] on input "Employee name / ID" at bounding box center [516, 186] width 327 height 29
click at [515, 306] on div "ID: 123551287 (45) 91786" at bounding box center [516, 299] width 320 height 42
type input "123551287"
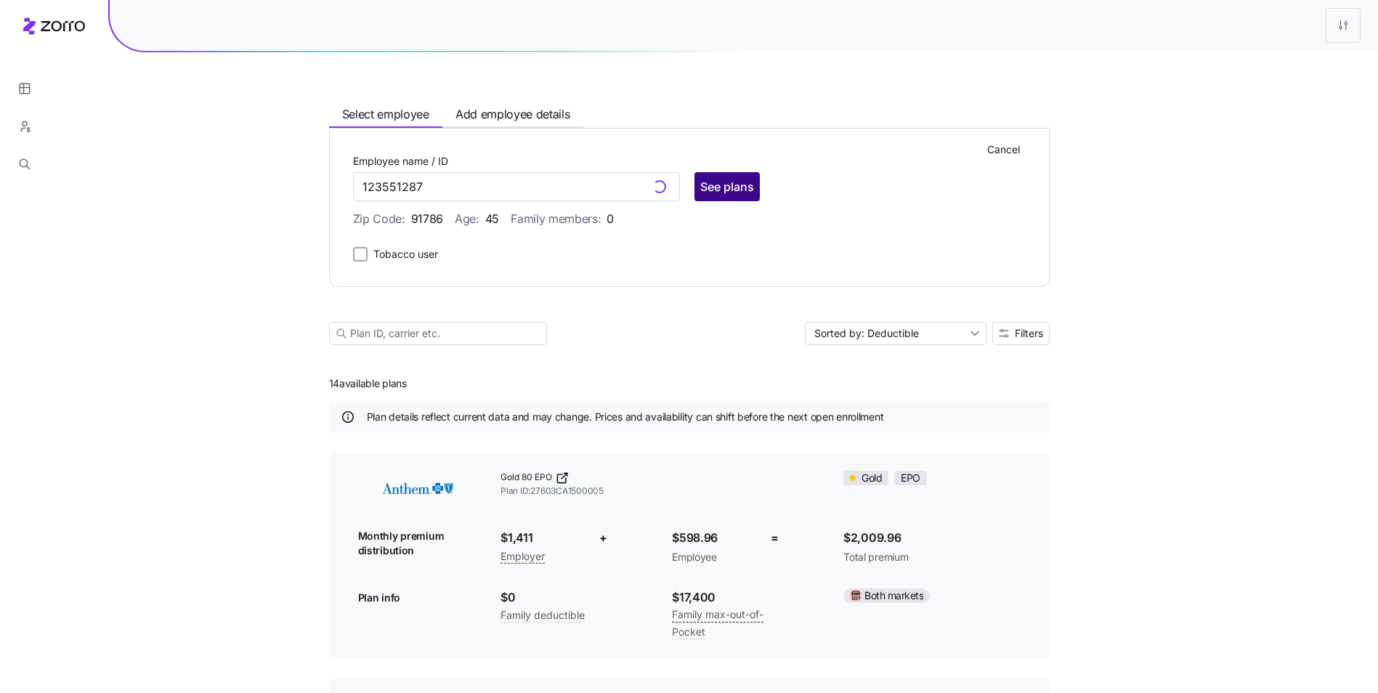
click at [715, 189] on span "See plans" at bounding box center [727, 186] width 54 height 17
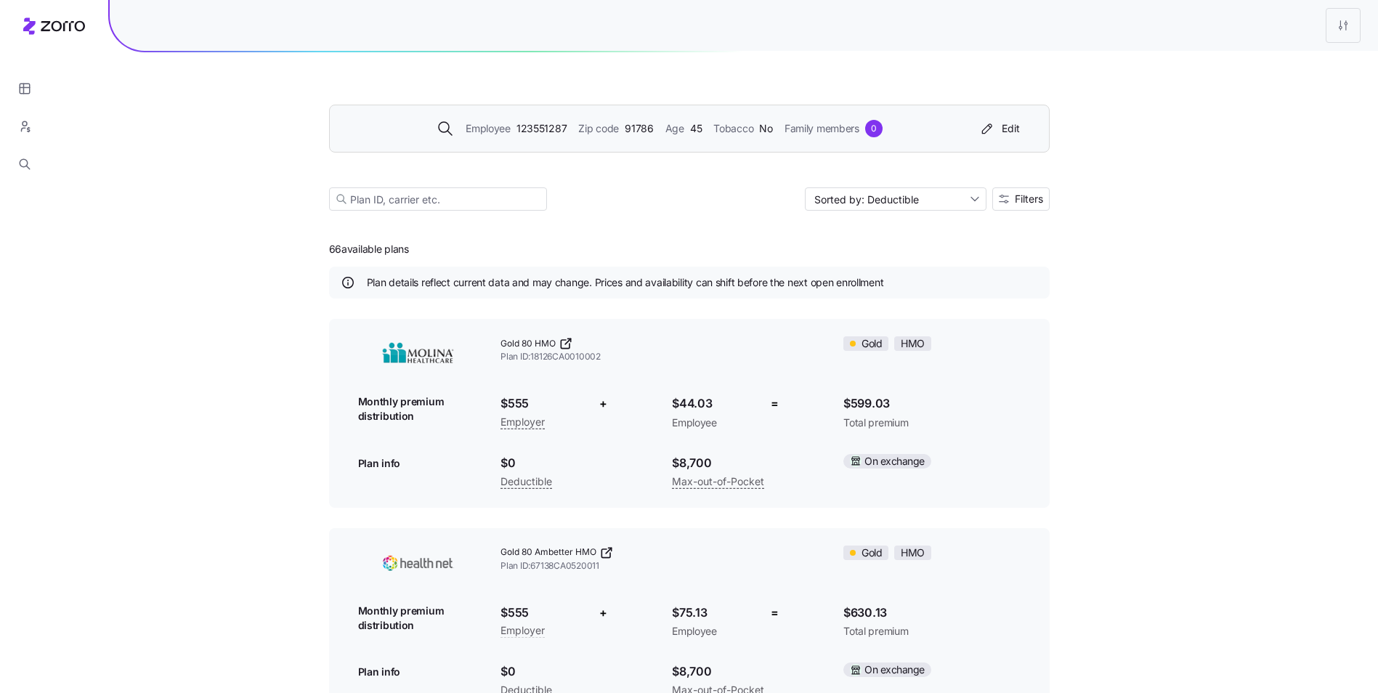
click at [700, 138] on div "Employee 123551287 Zip code 91786 Age 45 Tobacco No Family members 0 Edit" at bounding box center [686, 128] width 678 height 23
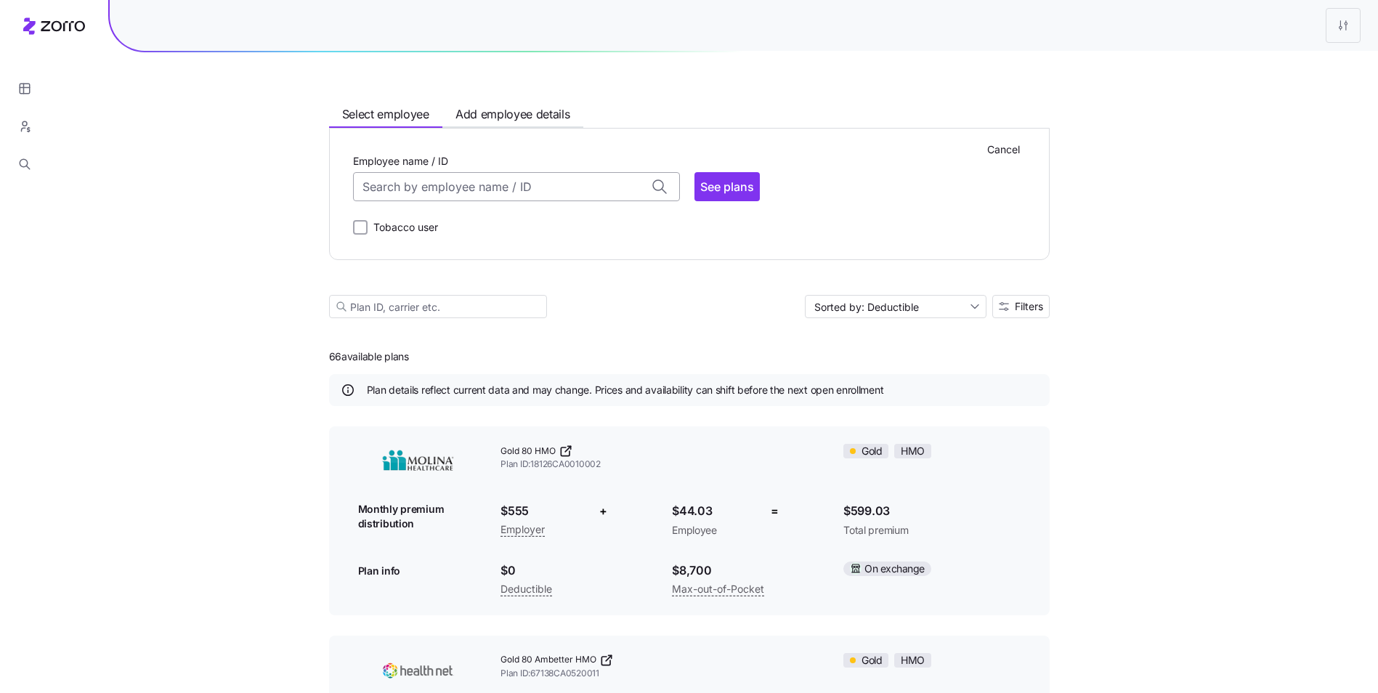
click at [536, 178] on input "Employee name / ID" at bounding box center [516, 186] width 327 height 29
click at [507, 241] on div "ID: 000006944 (56) 66109" at bounding box center [516, 224] width 320 height 42
type input "000006944"
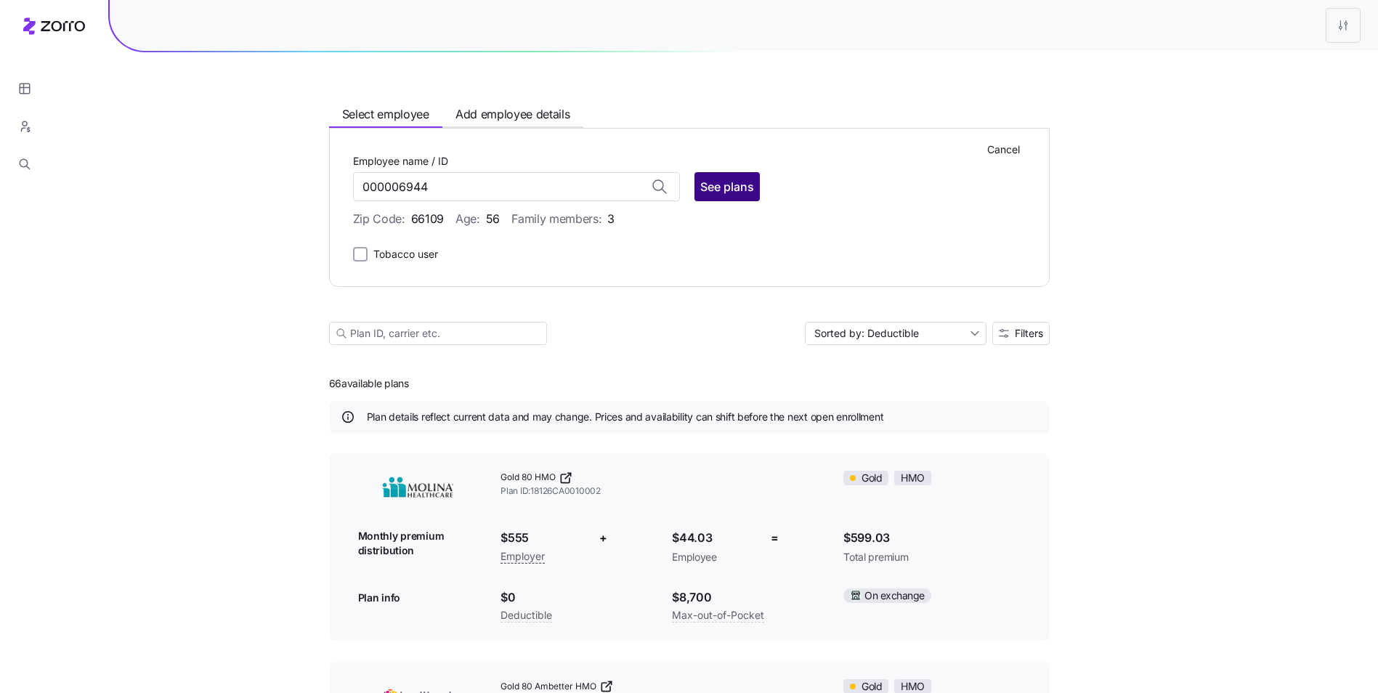
click at [728, 187] on span "See plans" at bounding box center [727, 186] width 54 height 17
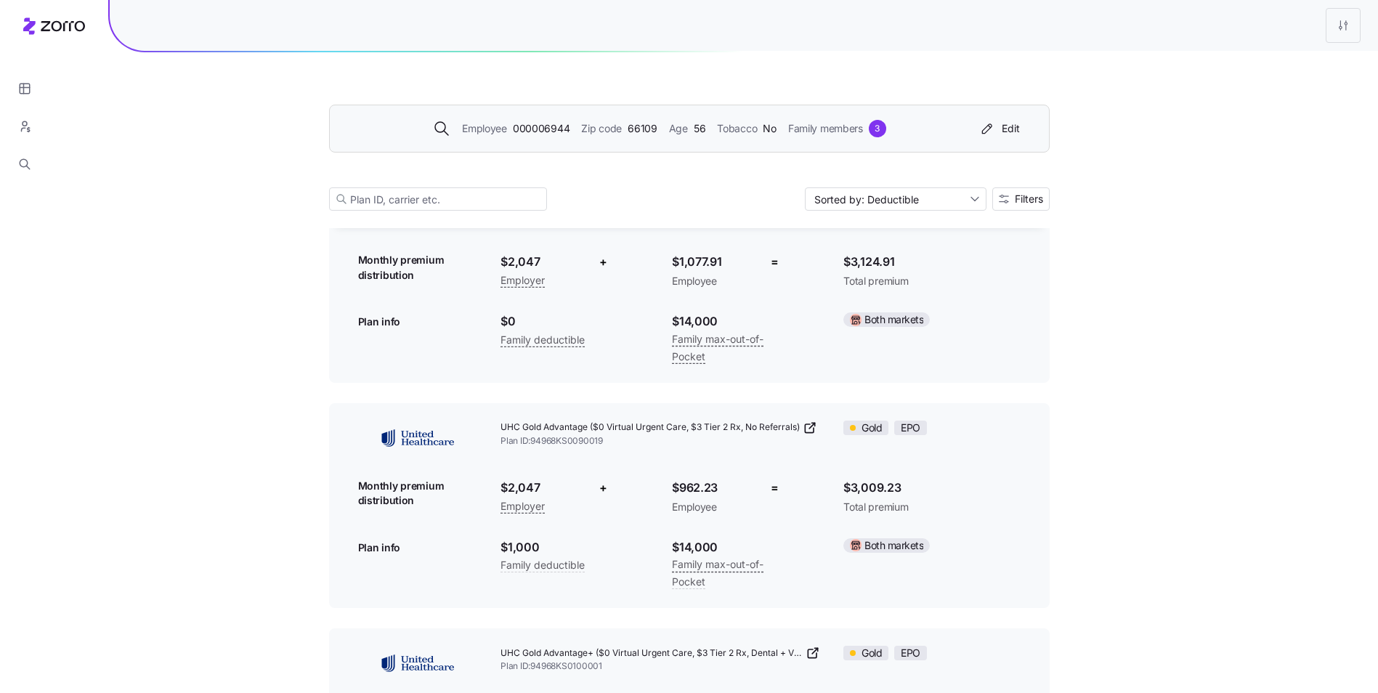
scroll to position [1743, 0]
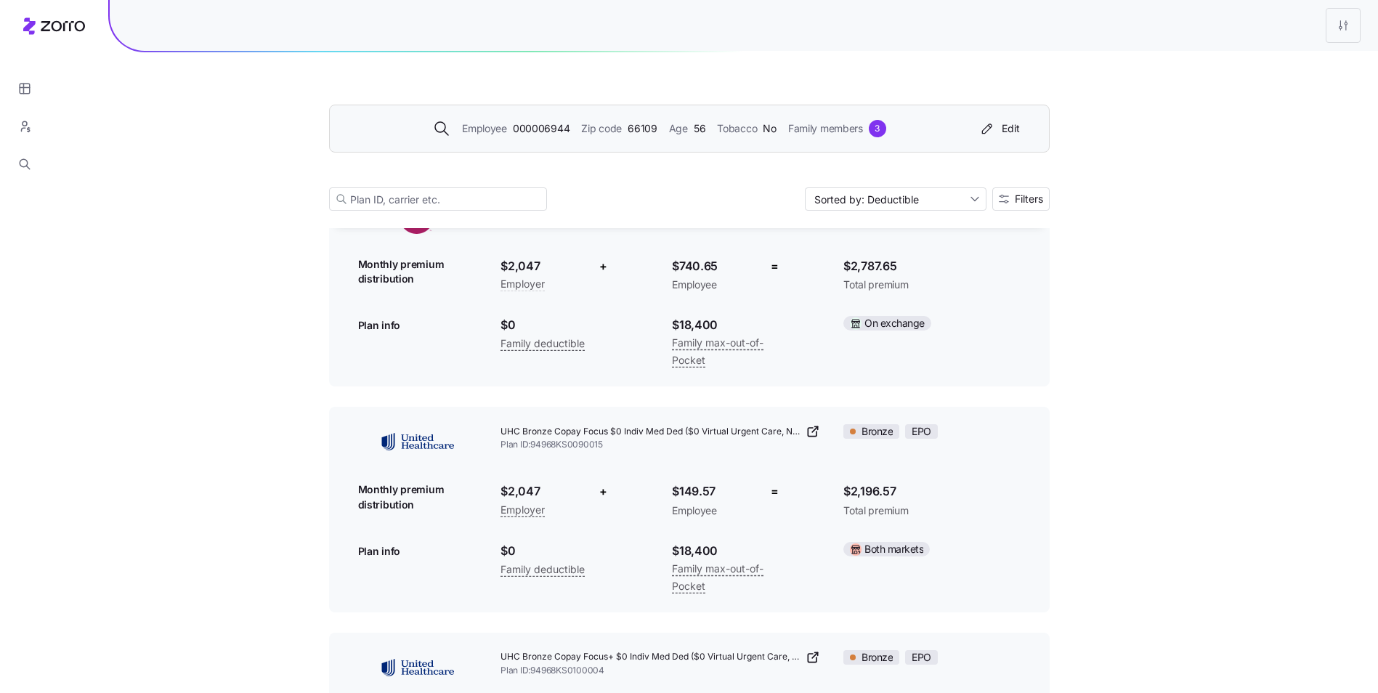
click at [618, 131] on span "Zip code" at bounding box center [601, 129] width 41 height 16
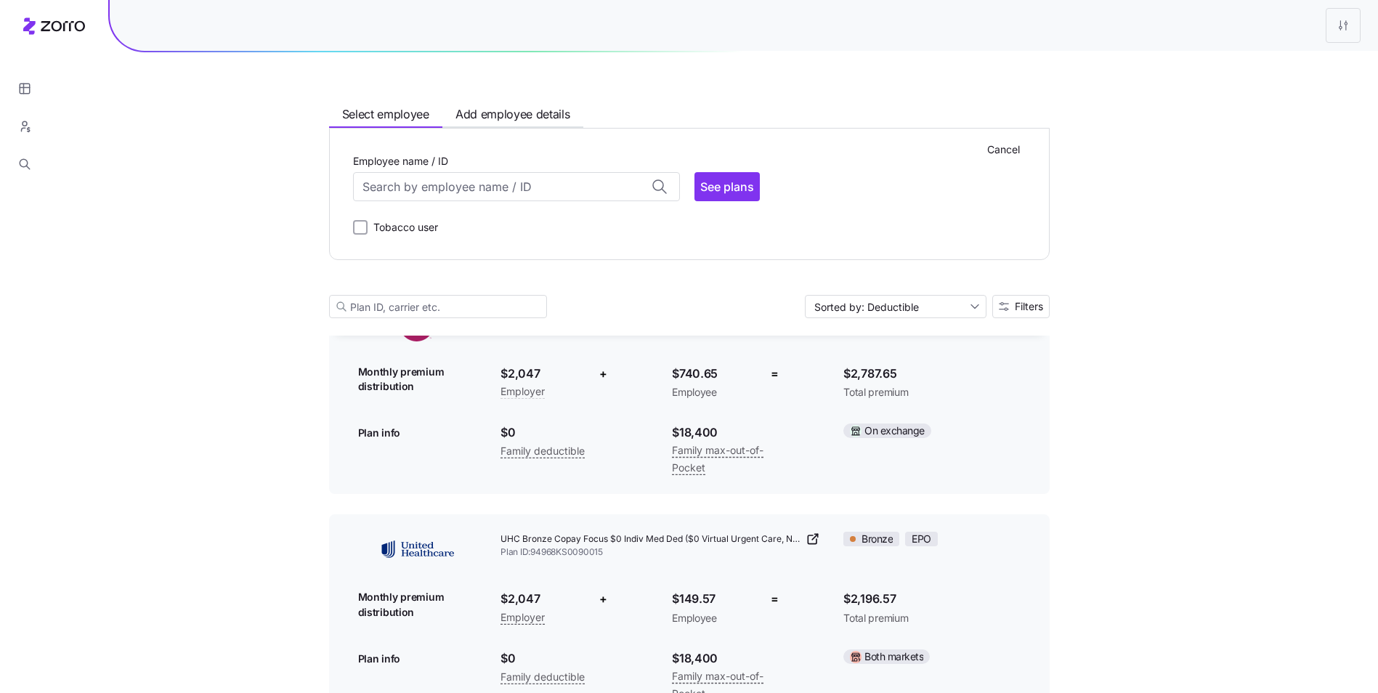
scroll to position [471, 0]
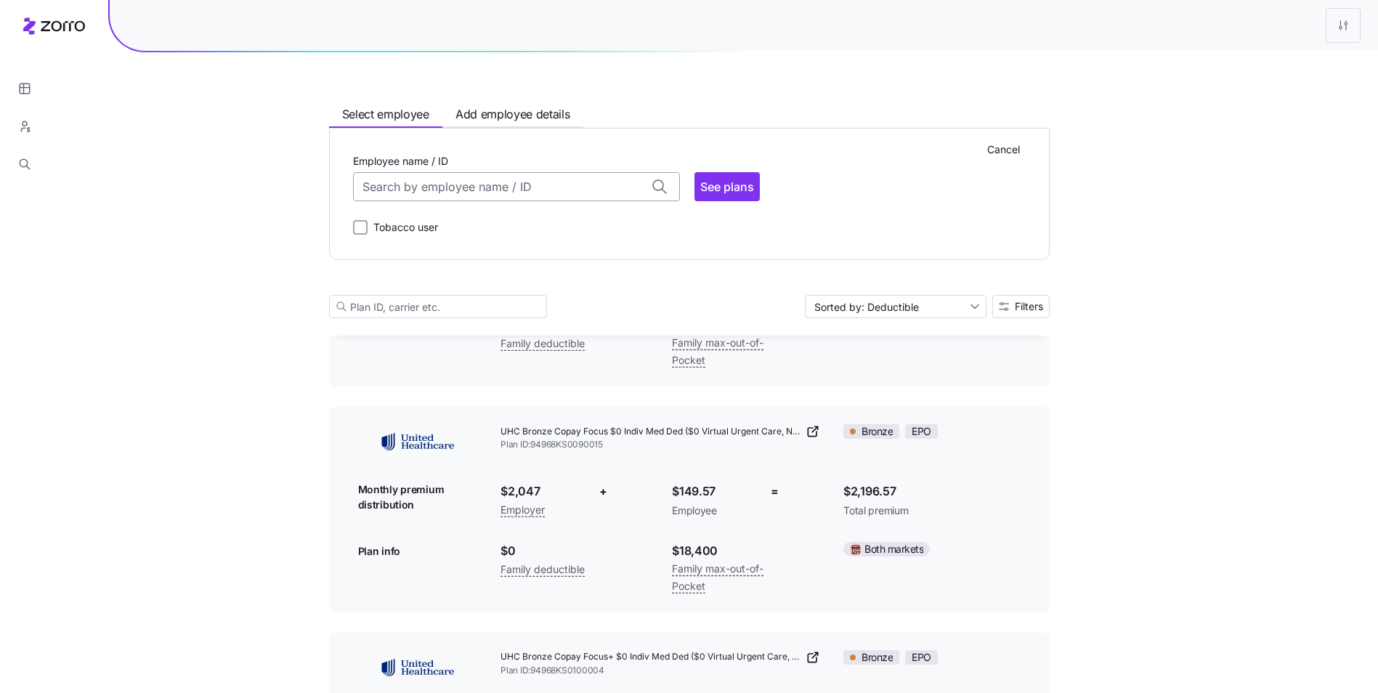
click at [581, 187] on input "Employee name / ID" at bounding box center [516, 186] width 327 height 29
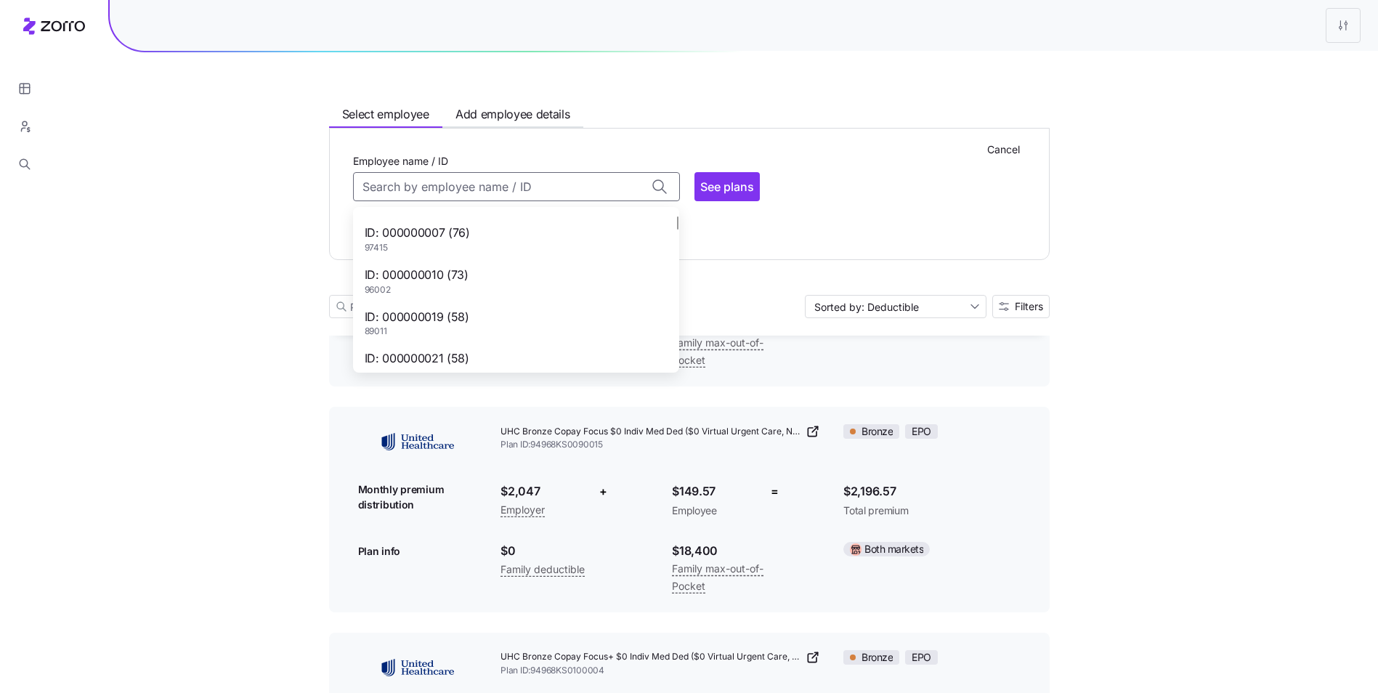
scroll to position [145, 0]
click at [540, 277] on div "ID: 000000019 (58) 89011" at bounding box center [516, 295] width 320 height 42
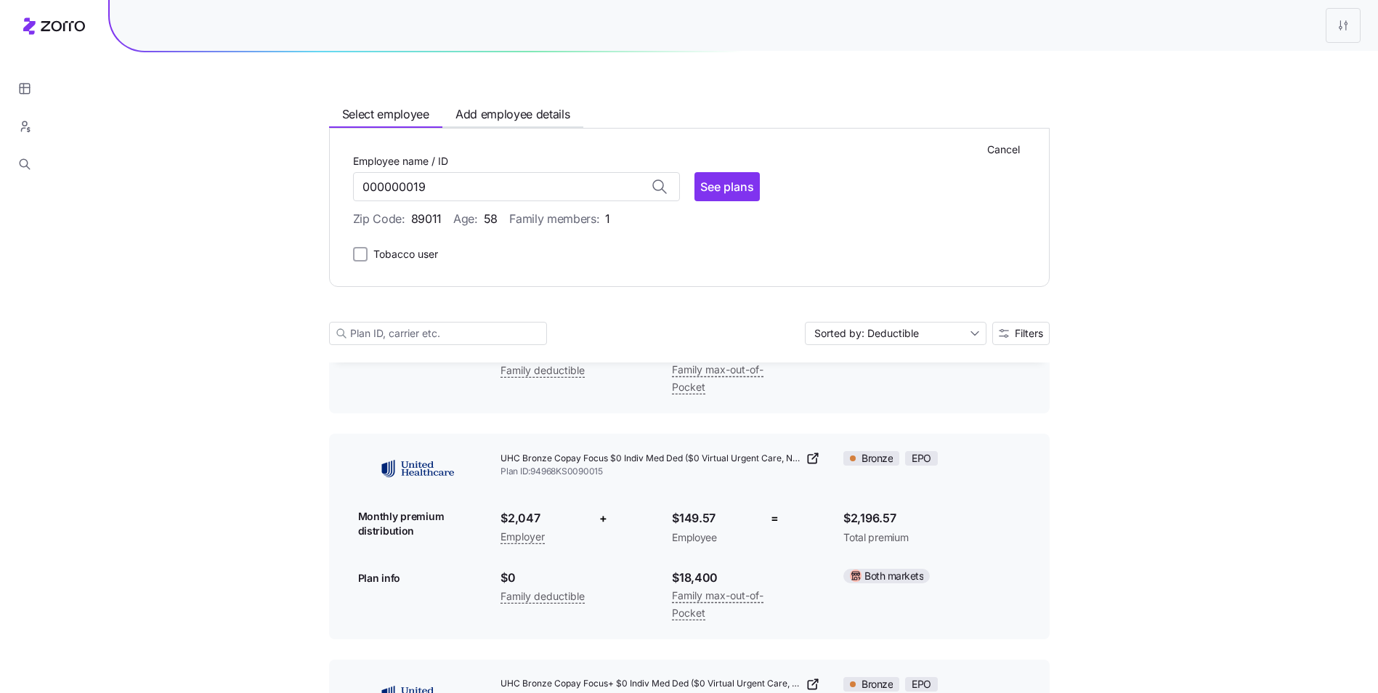
type input "000000019"
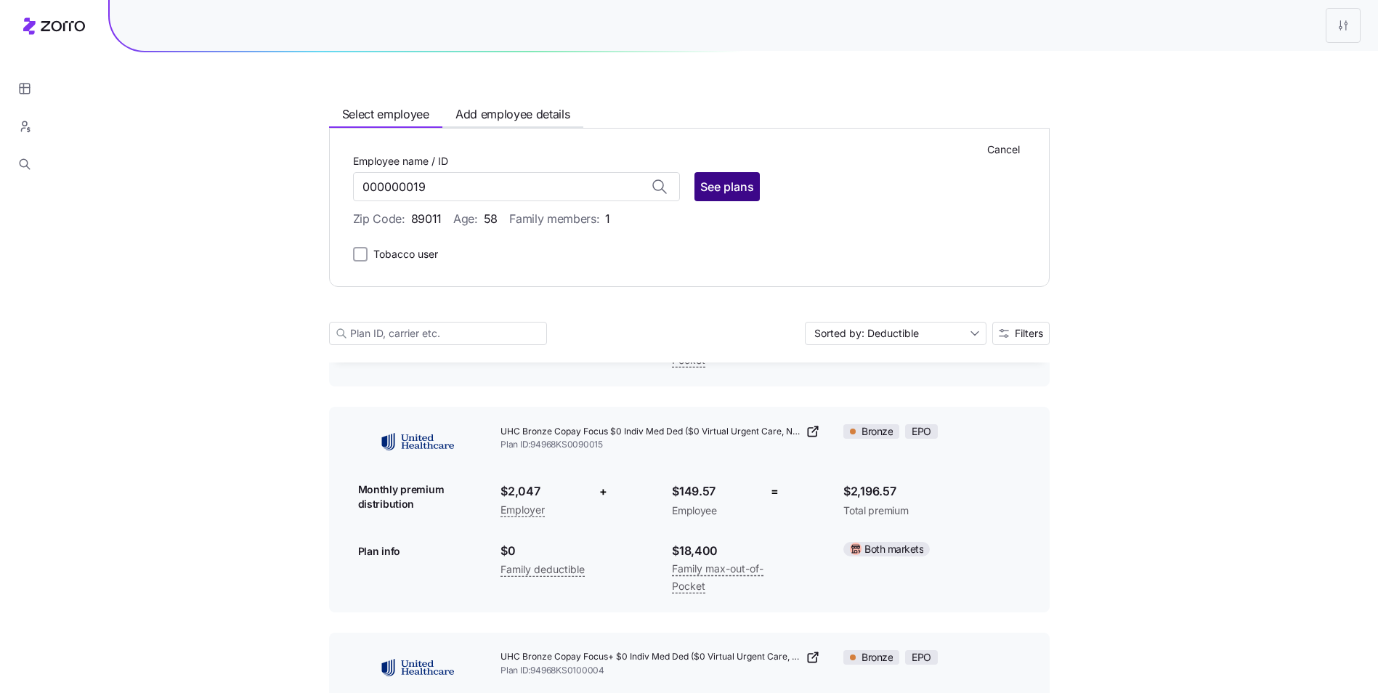
click at [695, 194] on button "See plans" at bounding box center [726, 186] width 65 height 29
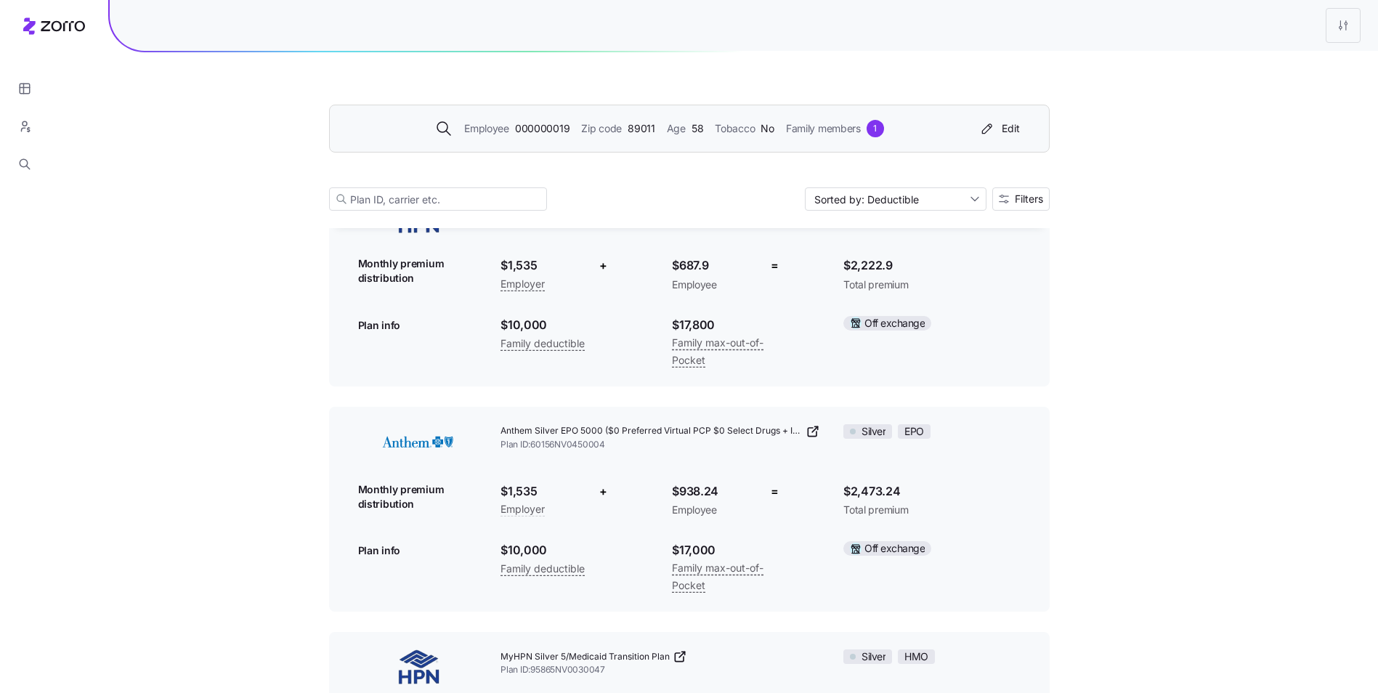
scroll to position [2397, 0]
click at [648, 126] on span "89011" at bounding box center [642, 129] width 28 height 16
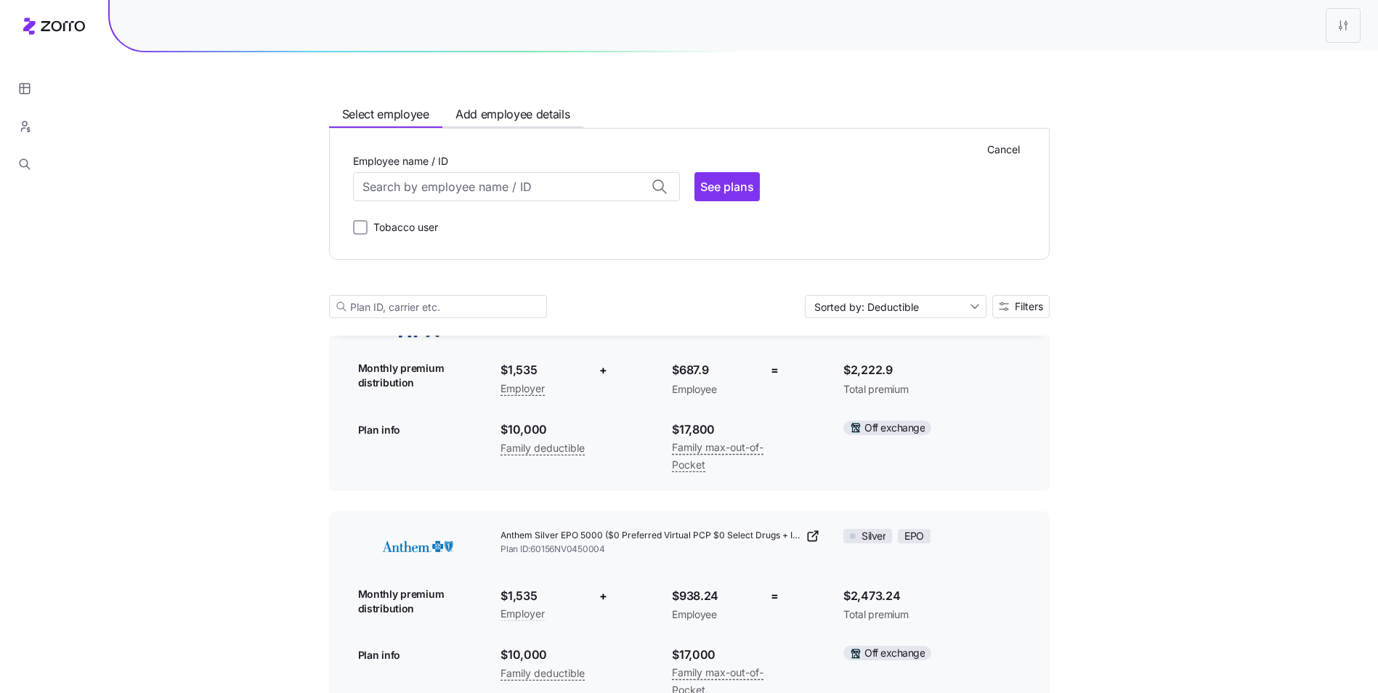
scroll to position [2504, 0]
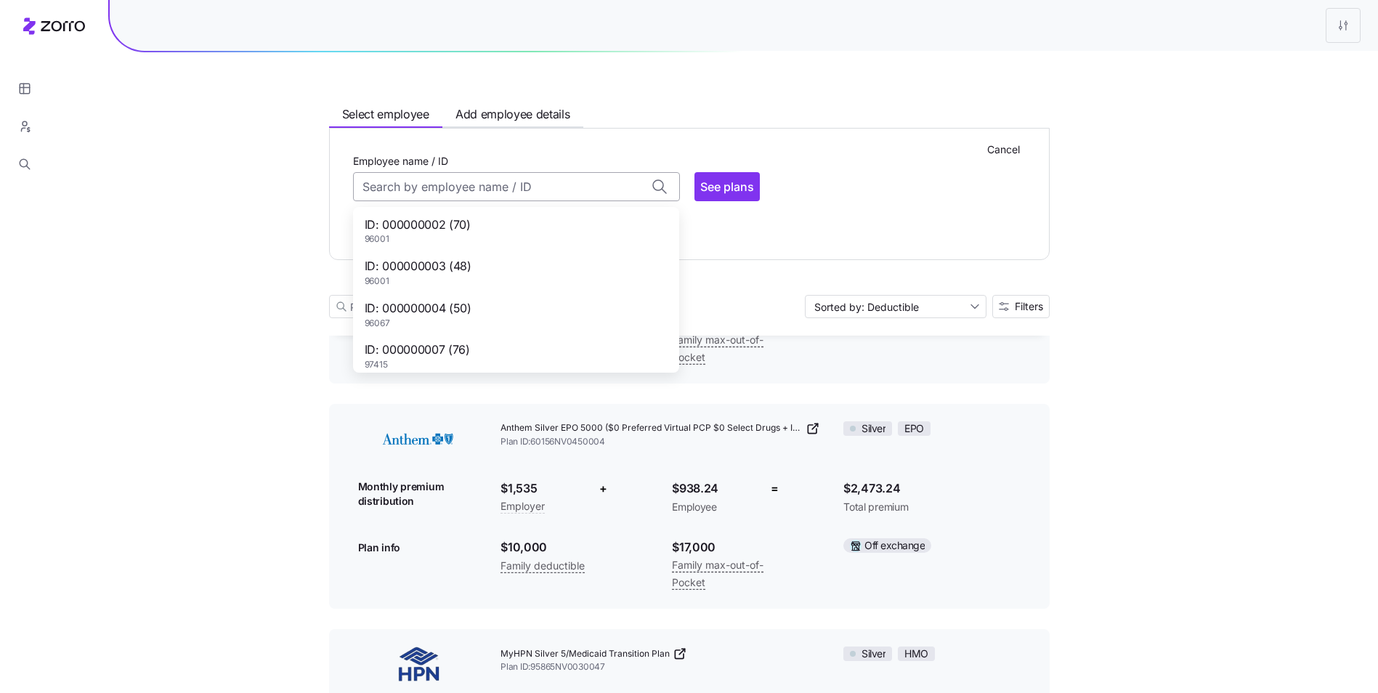
click at [538, 185] on input "Employee name / ID" at bounding box center [516, 186] width 327 height 29
click at [481, 266] on div "ID: 127697257 (63) 85301" at bounding box center [516, 264] width 320 height 42
type input "127697257"
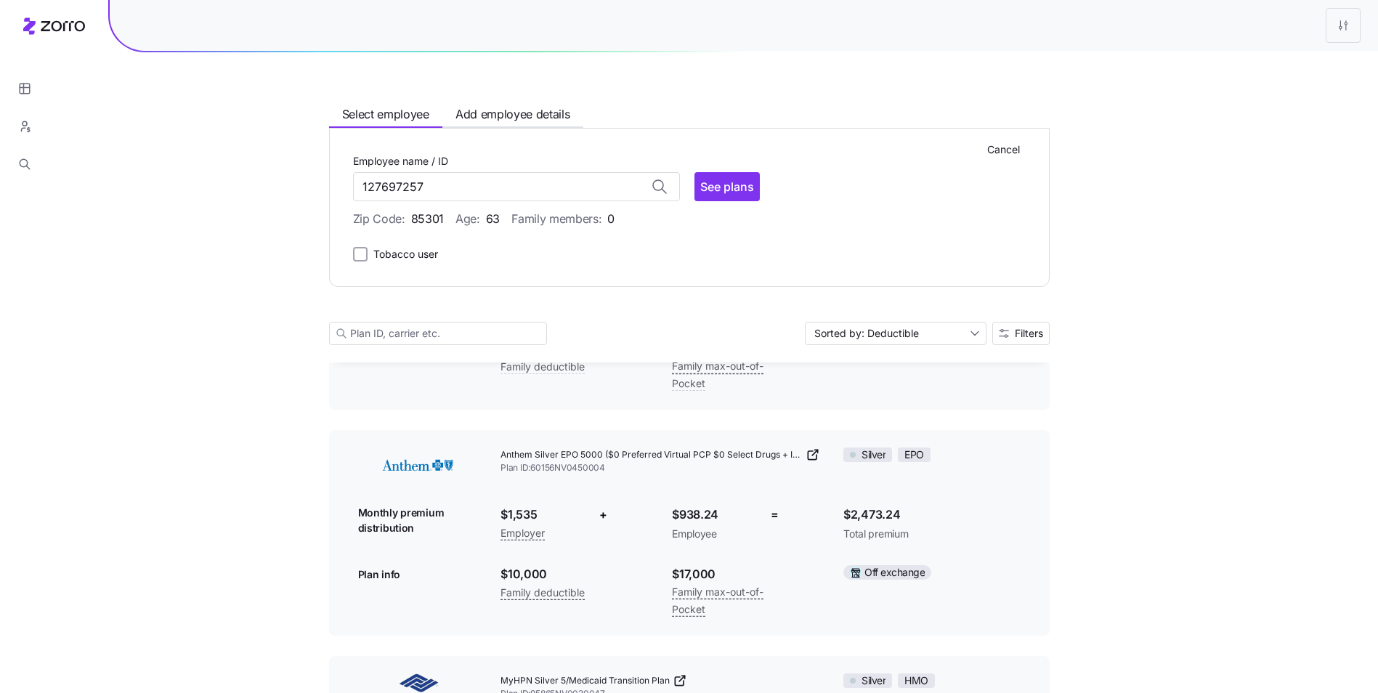
scroll to position [2531, 0]
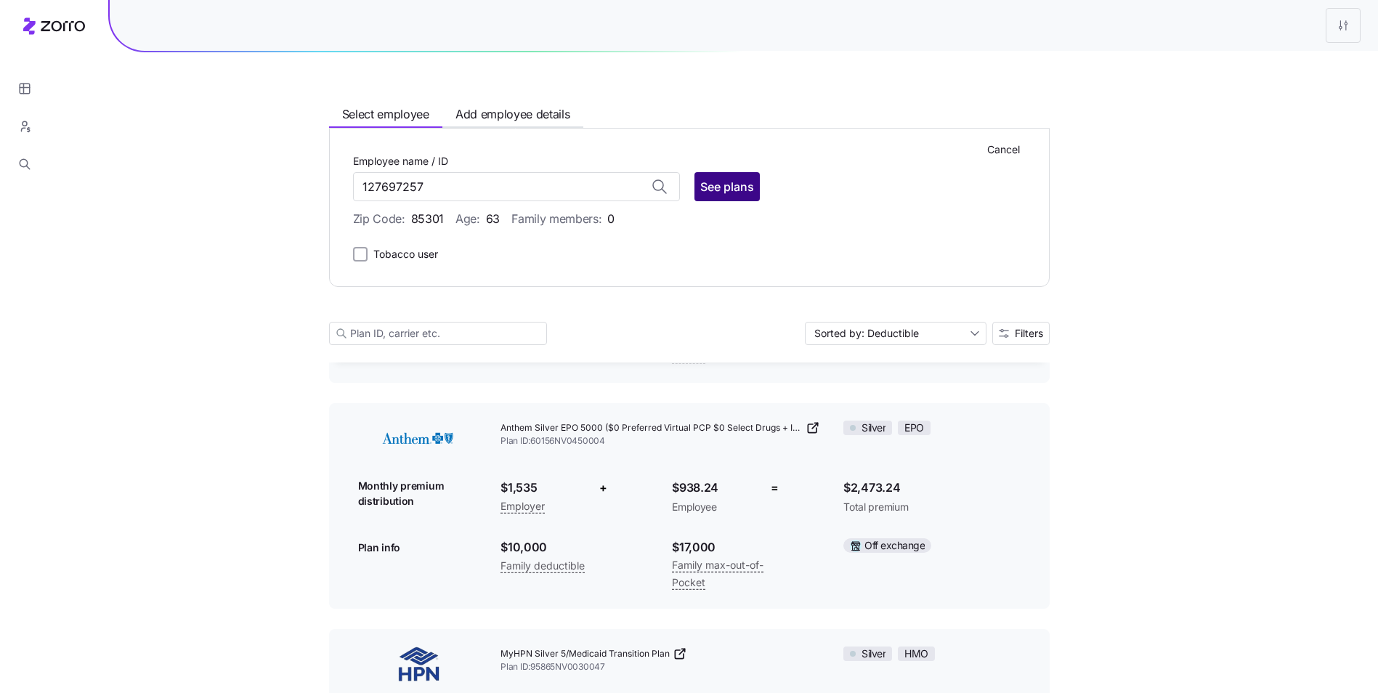
click at [720, 191] on span "See plans" at bounding box center [727, 186] width 54 height 17
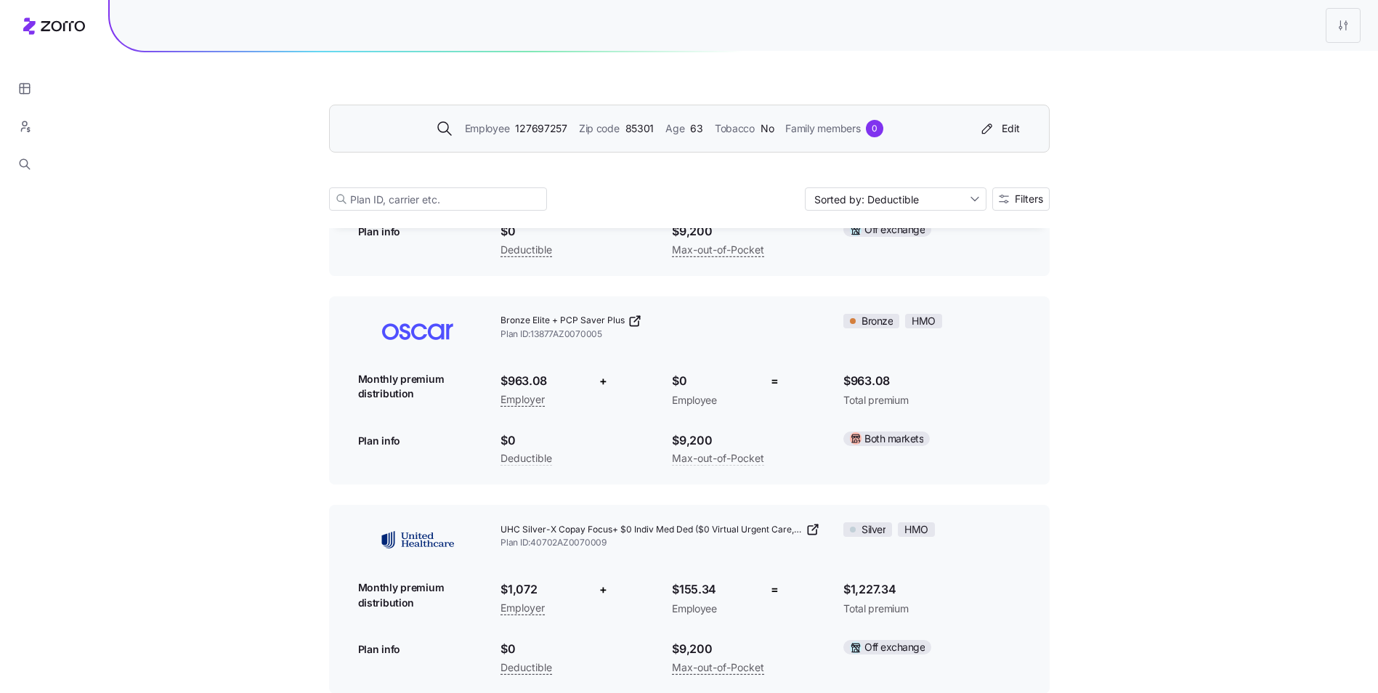
scroll to position [654, 0]
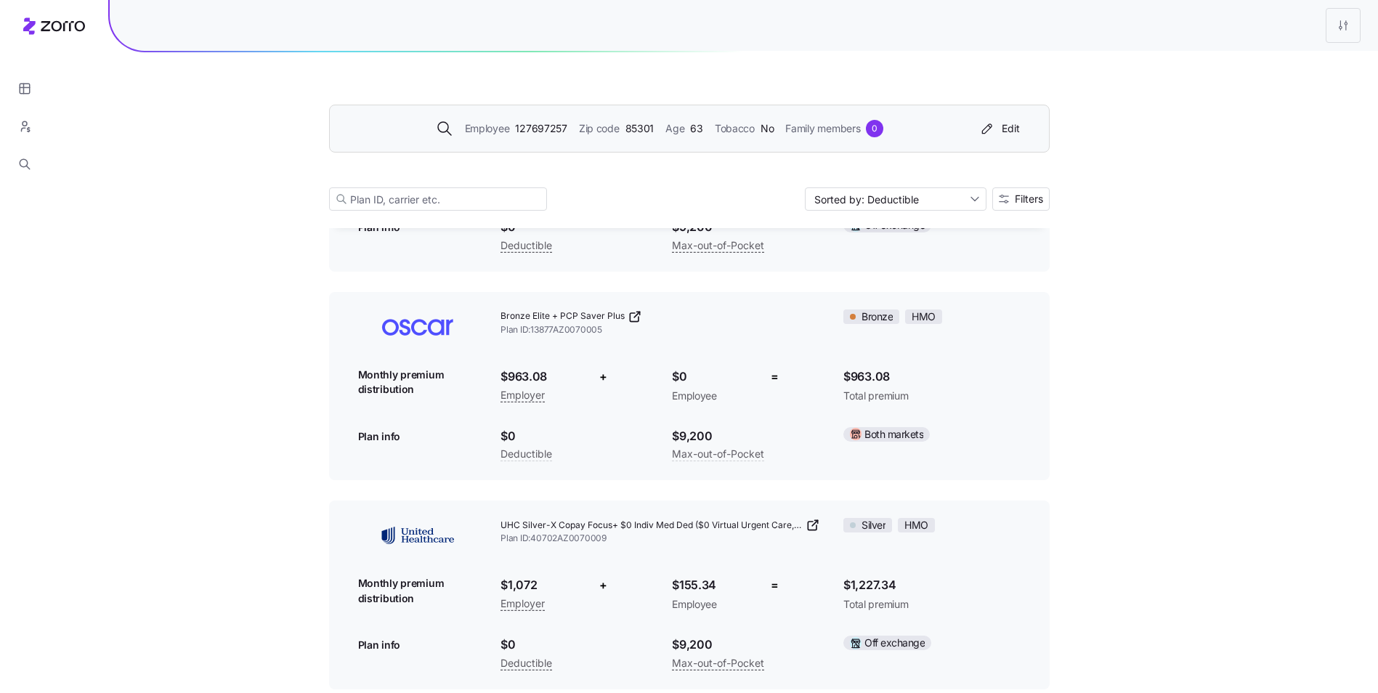
click at [712, 139] on div "Employee 127697257 Zip code 85301 Age 63 Tobacco No Family members 0 Edit" at bounding box center [686, 128] width 678 height 23
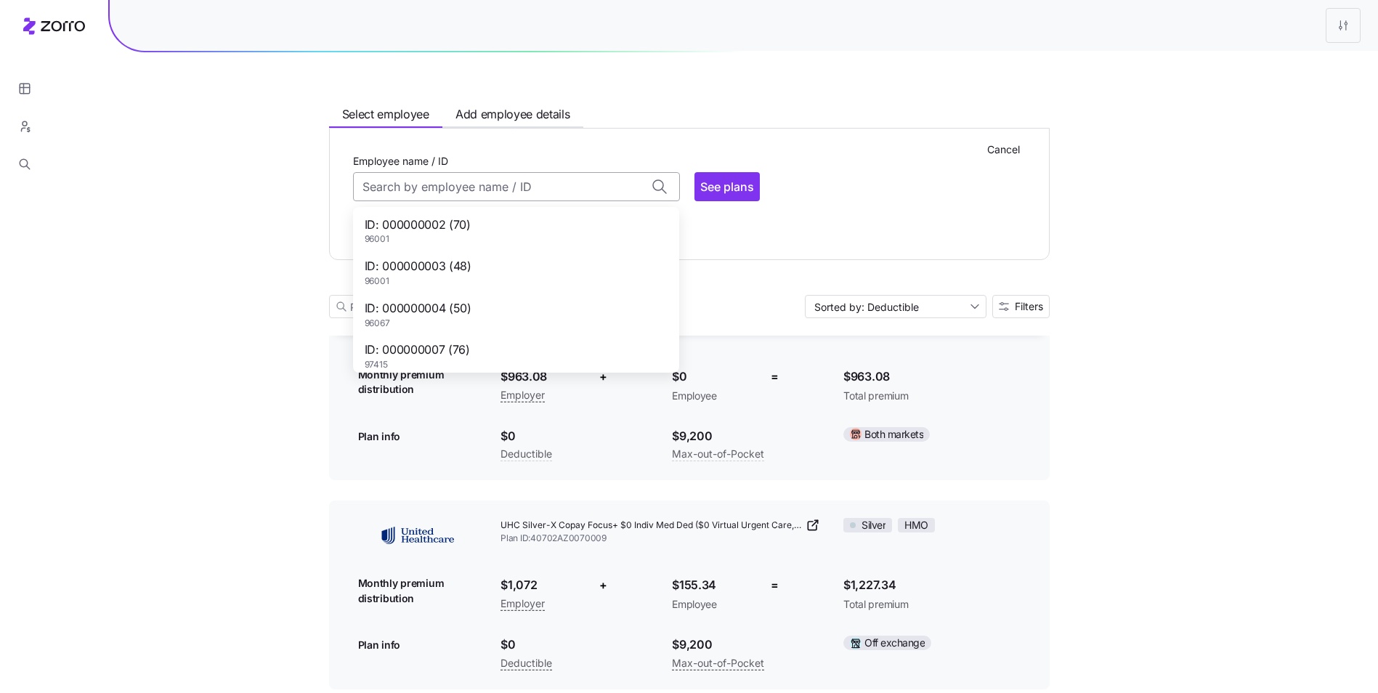
click at [562, 176] on input "Employee name / ID" at bounding box center [516, 186] width 327 height 29
click at [502, 258] on div "ID: 123554702 (42) 92553" at bounding box center [516, 269] width 320 height 42
type input "123554702"
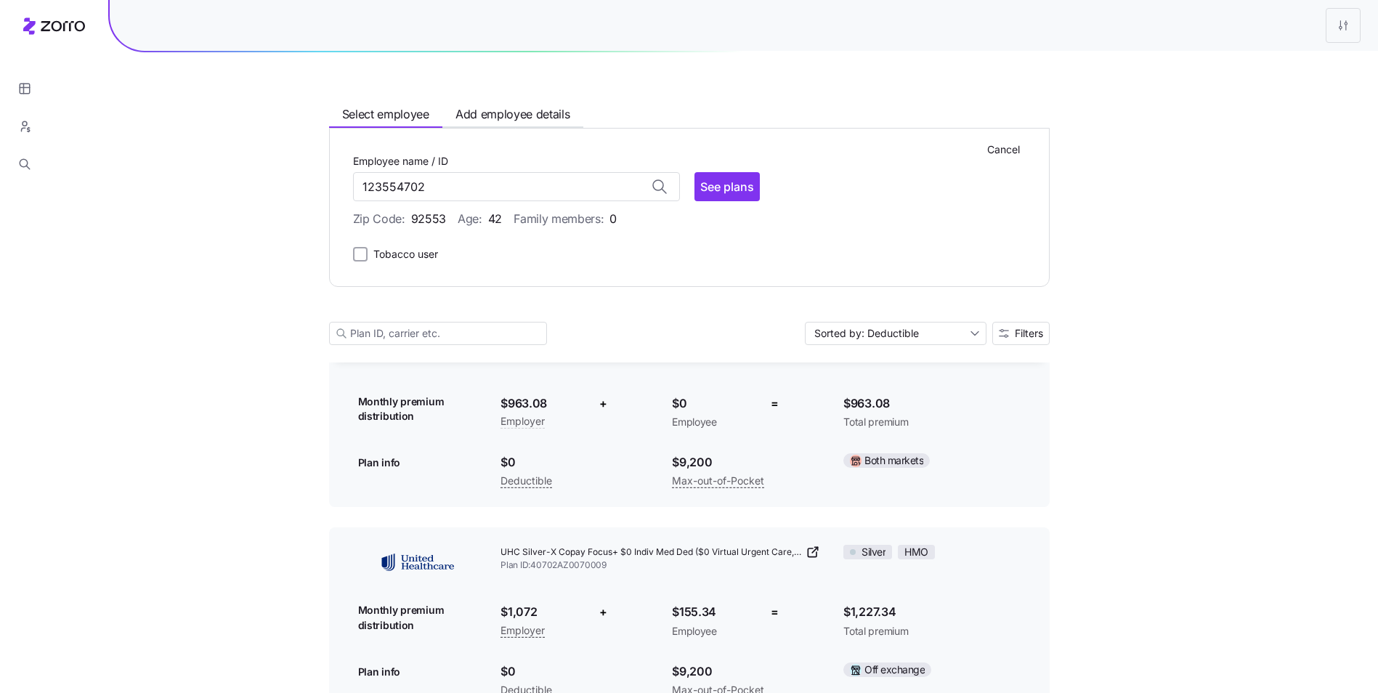
scroll to position [788, 0]
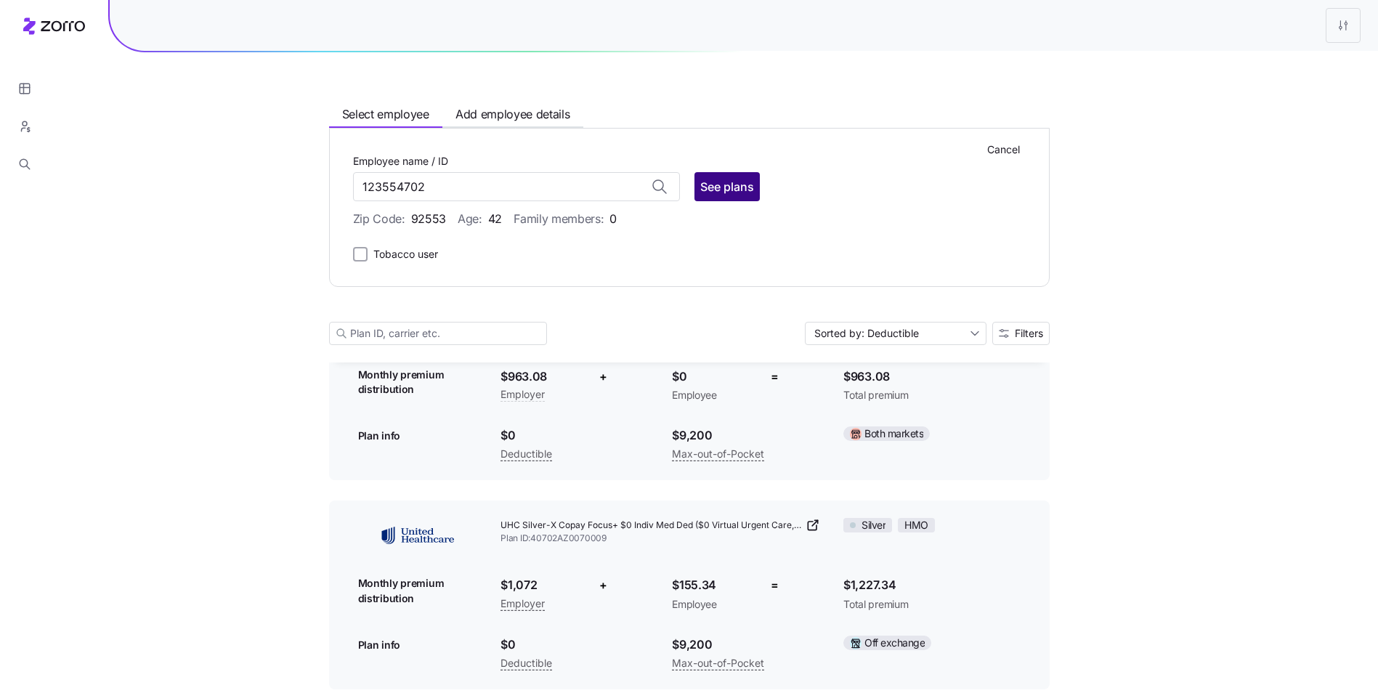
click at [715, 182] on span "See plans" at bounding box center [727, 186] width 54 height 17
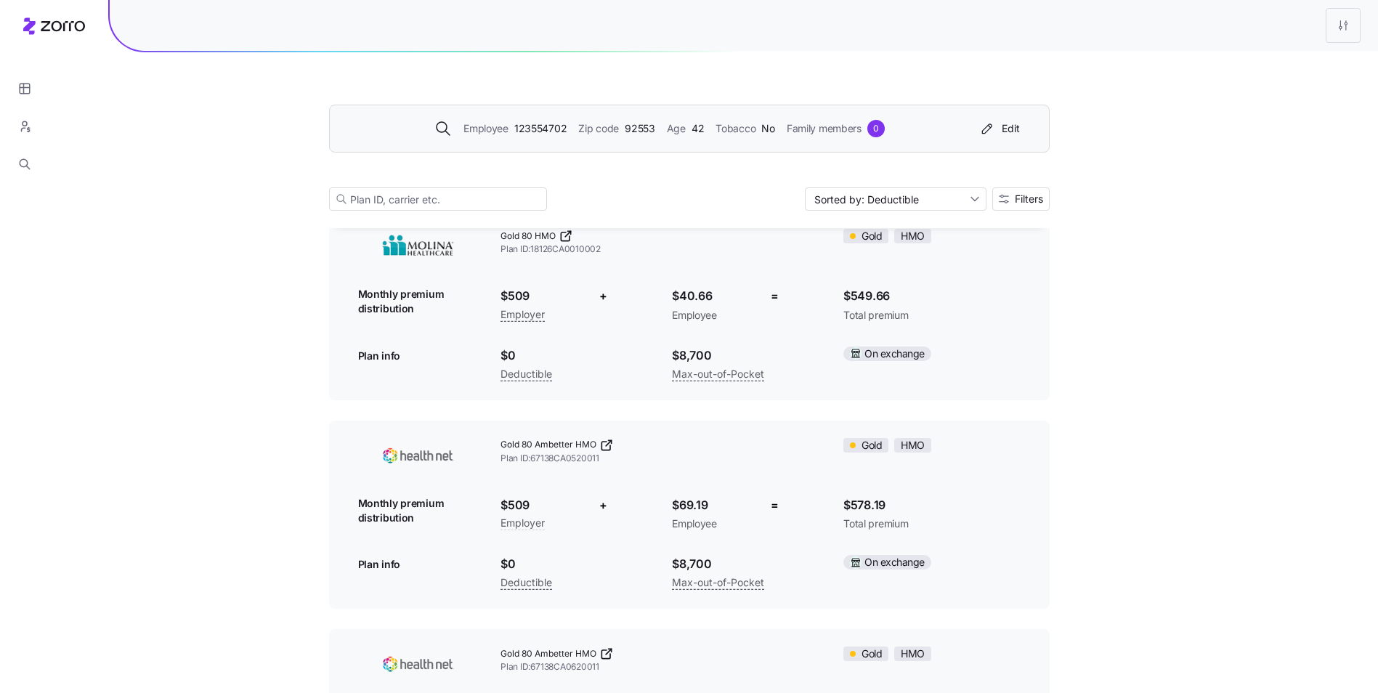
scroll to position [0, 0]
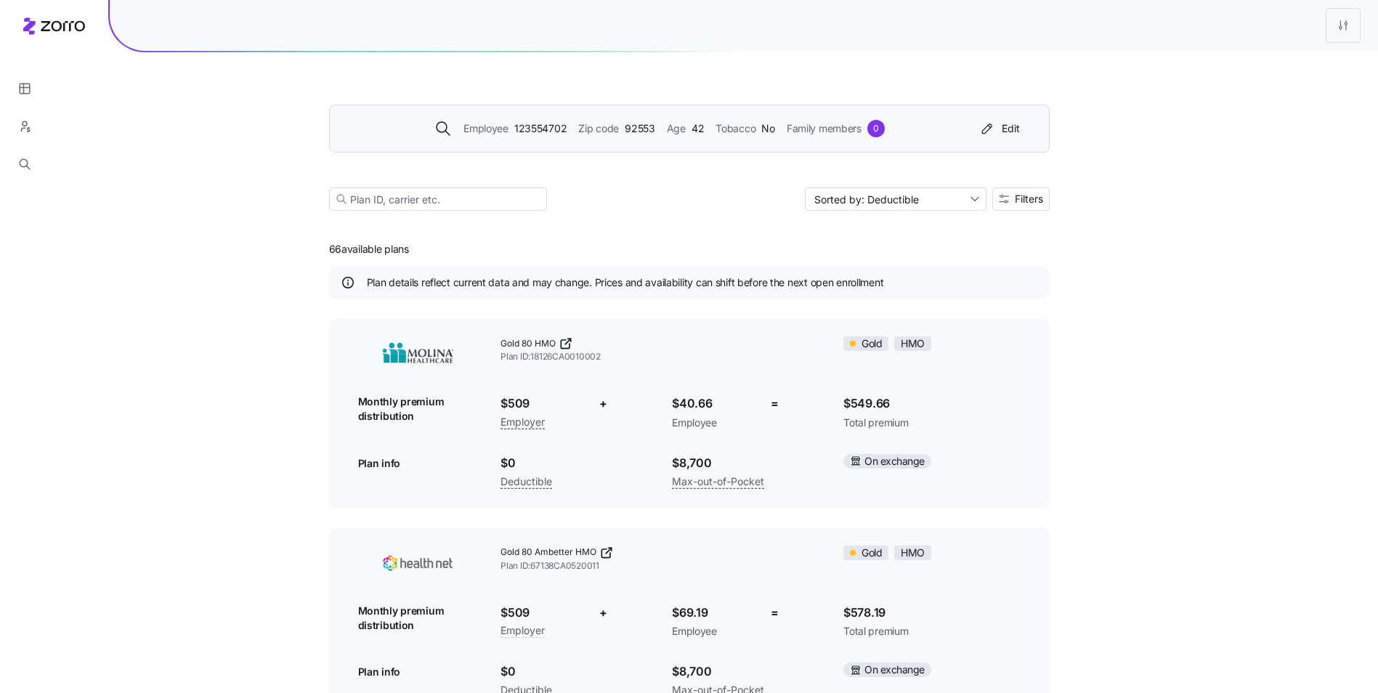
click at [651, 138] on div "Employee 123554702 Zip code 92553 Age 42 Tobacco No Family members 0 Edit" at bounding box center [686, 128] width 678 height 23
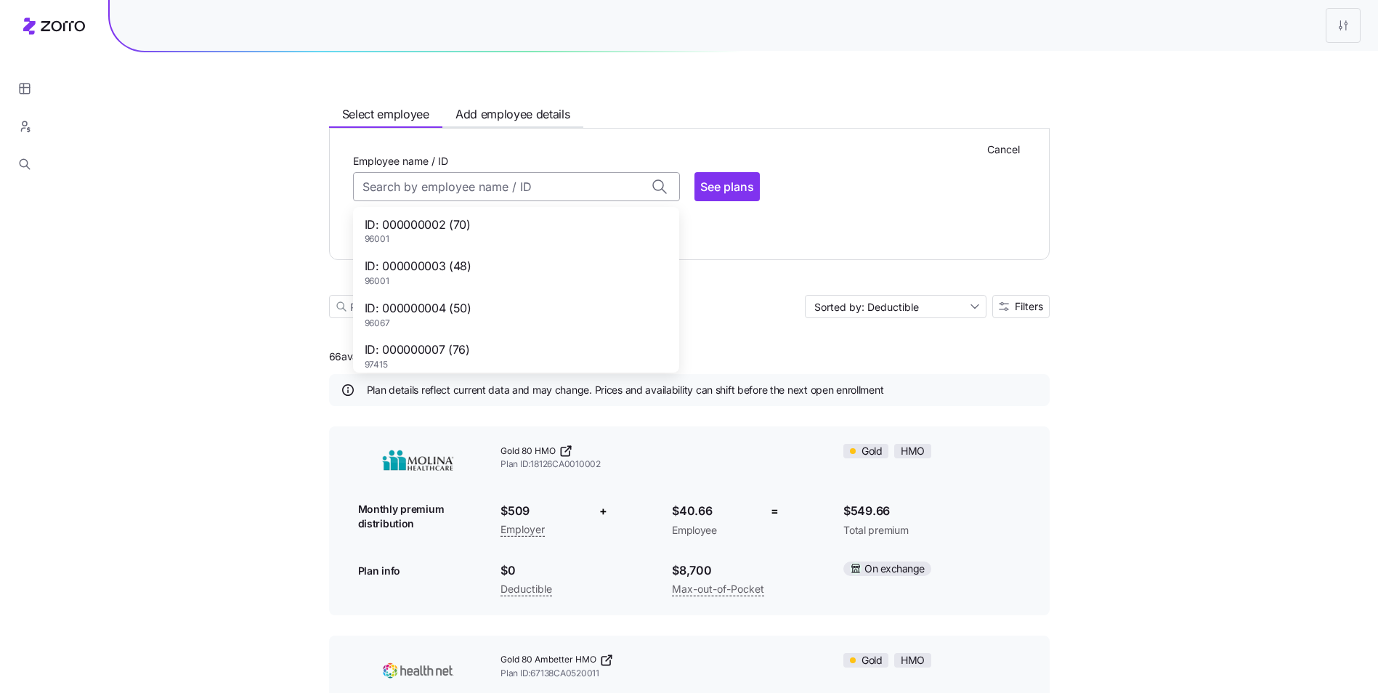
click at [527, 192] on input "Employee name / ID" at bounding box center [516, 186] width 327 height 29
click at [503, 266] on div "ID: 123554702 (42) 92553" at bounding box center [516, 269] width 320 height 42
type input "123554702"
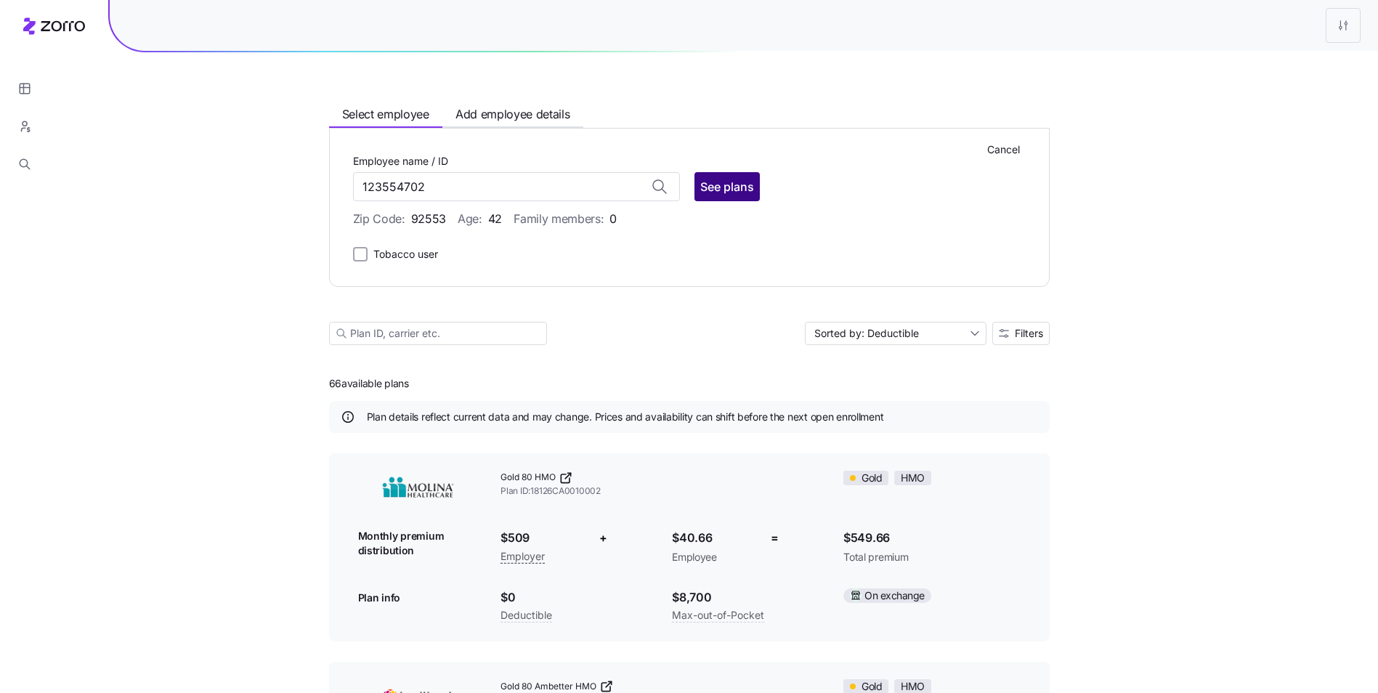
click at [731, 192] on span "See plans" at bounding box center [727, 186] width 54 height 17
click at [725, 193] on span "See plans" at bounding box center [727, 186] width 54 height 17
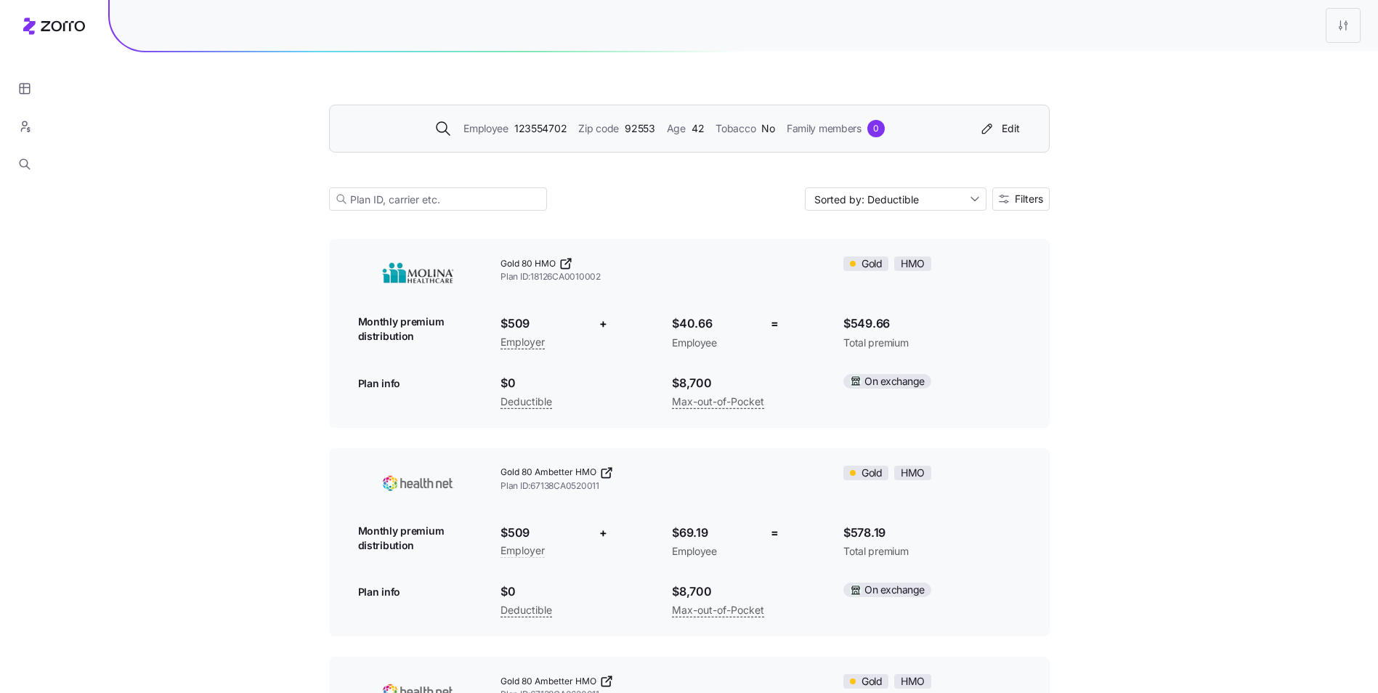
scroll to position [0, 0]
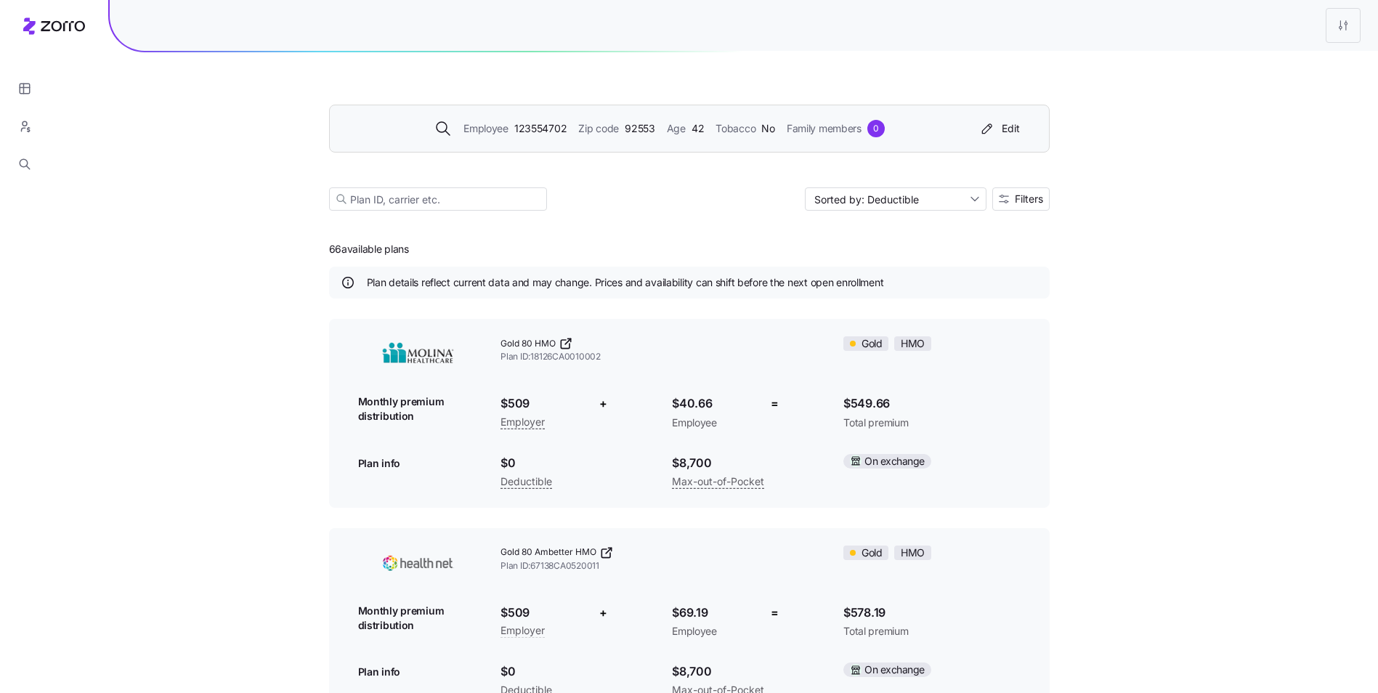
click at [675, 139] on div "Employee 123554702 Zip code 92553 Age 42 Tobacco No Family members 0 Edit" at bounding box center [686, 128] width 678 height 23
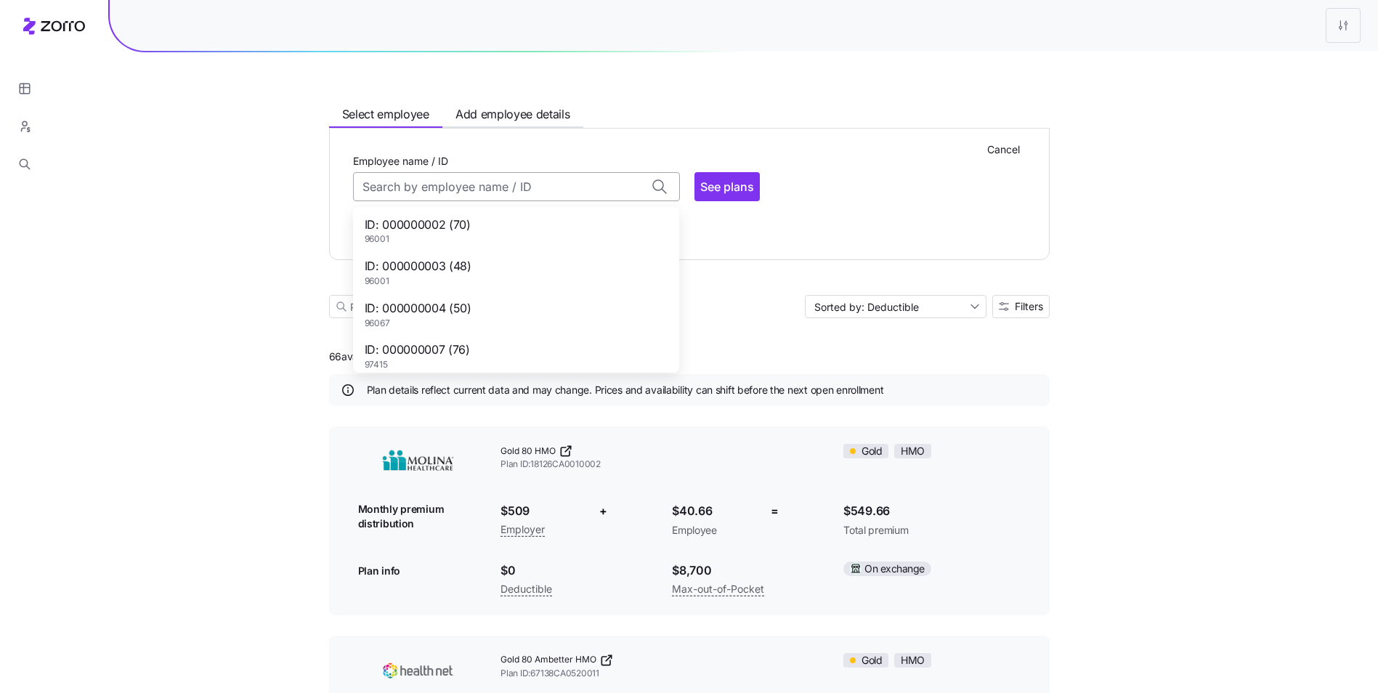
click at [505, 190] on input "Employee name / ID" at bounding box center [516, 186] width 327 height 29
click at [520, 301] on div "ID: 123872912 (30) 92703" at bounding box center [516, 312] width 320 height 42
type input "123872912"
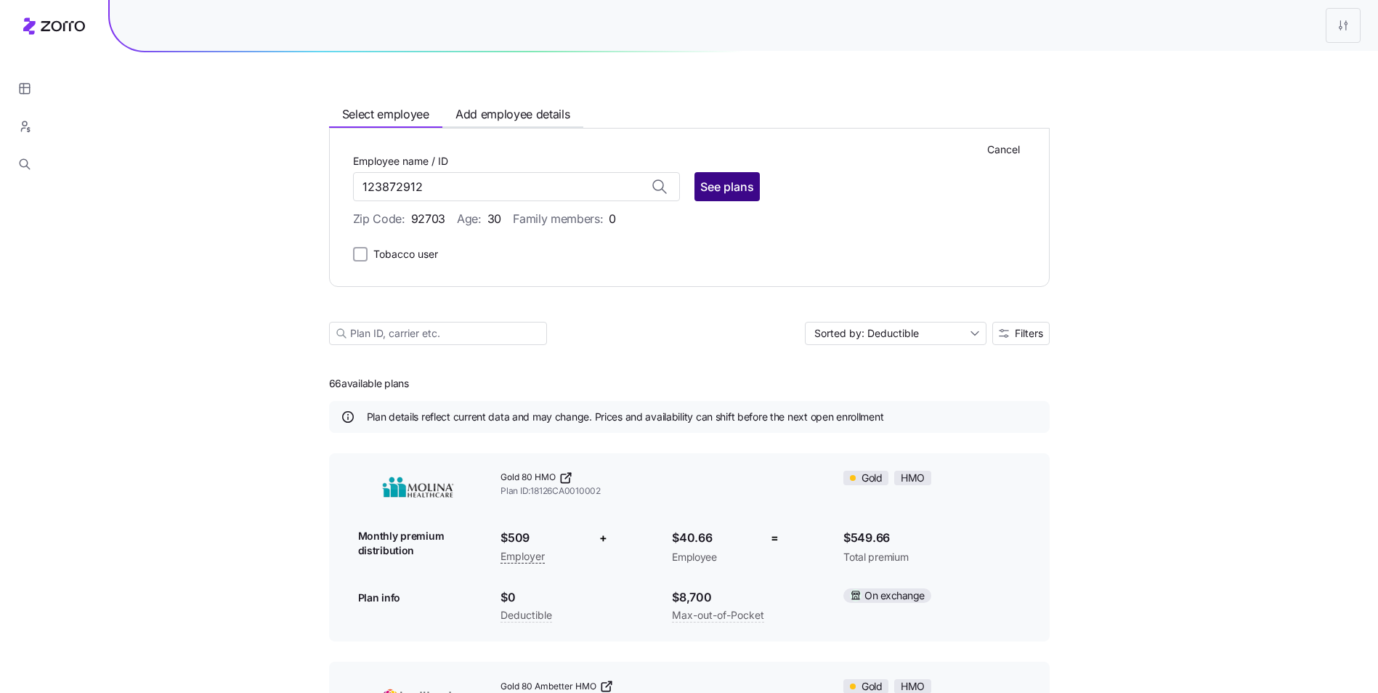
click at [702, 191] on span "See plans" at bounding box center [727, 186] width 54 height 17
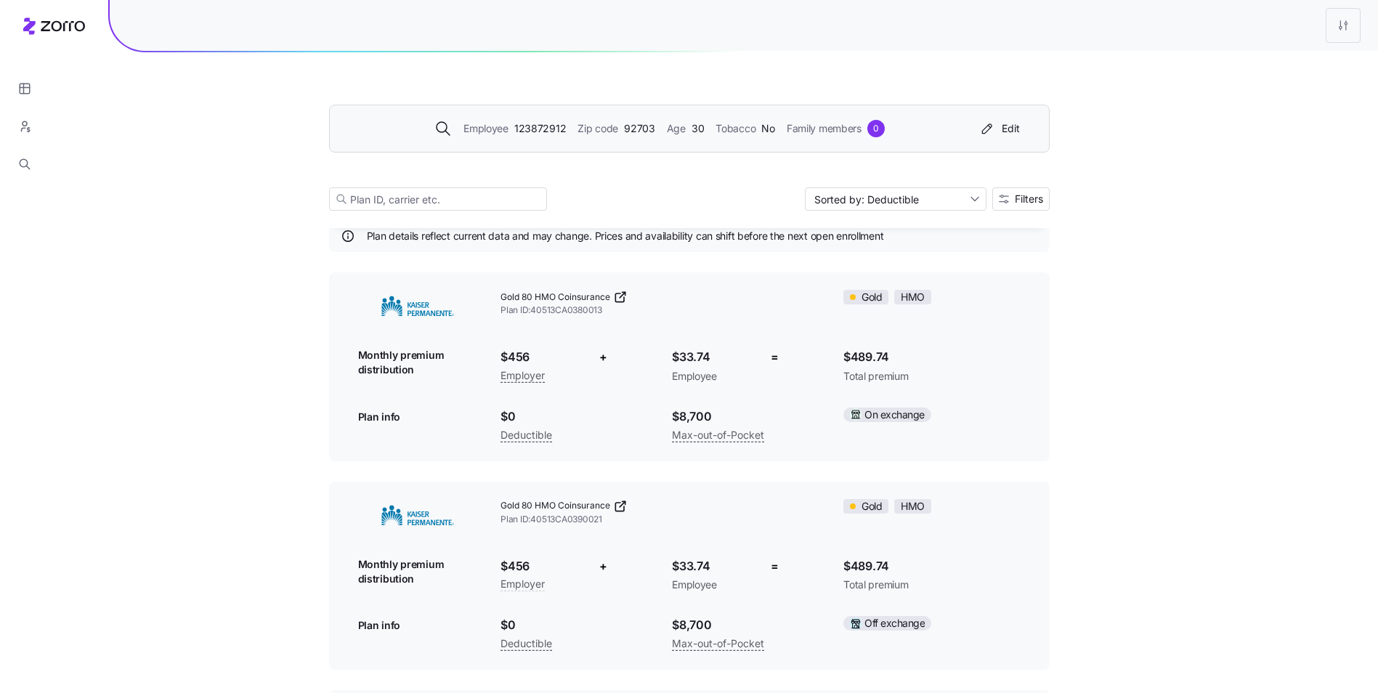
scroll to position [0, 0]
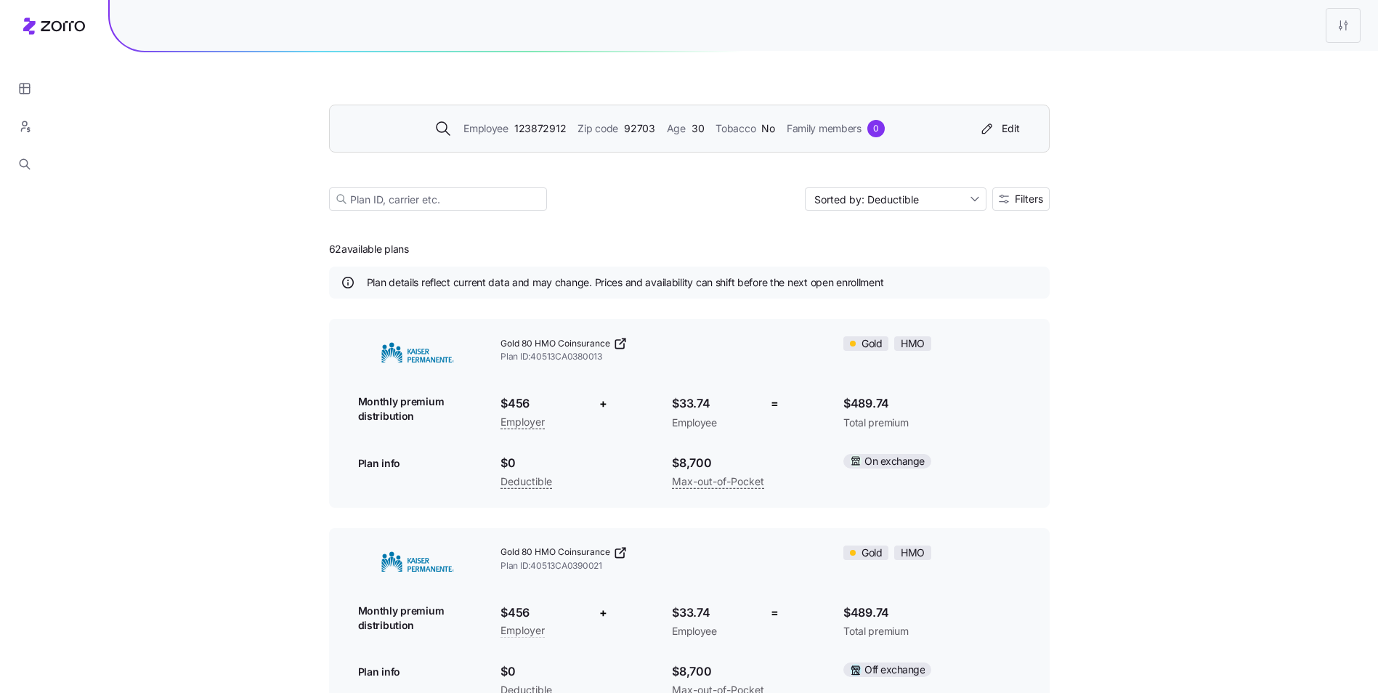
click at [682, 142] on div "Employee 123872912 Zip code 92703 Age 30 Tobacco No Family members 0 Edit" at bounding box center [689, 129] width 720 height 48
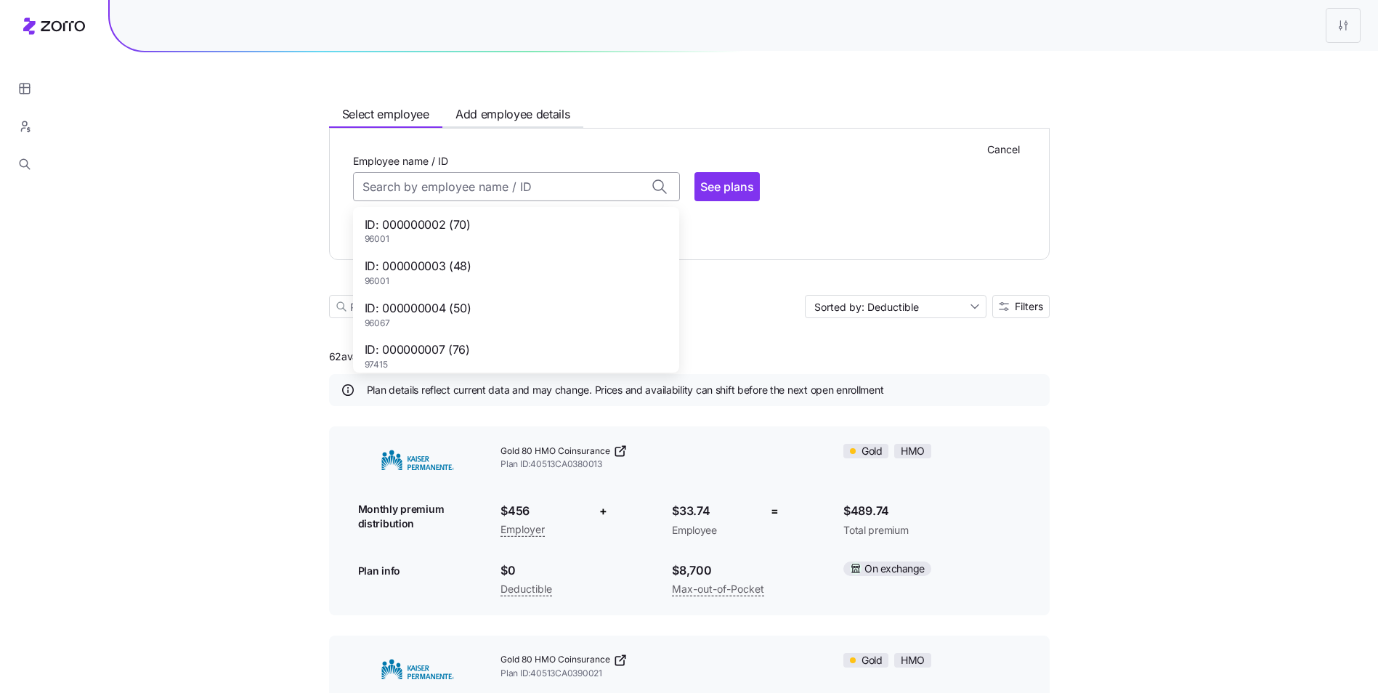
click at [554, 199] on input "Employee name / ID" at bounding box center [516, 186] width 327 height 29
click at [499, 285] on div "ID: 123918768 (51) 90712" at bounding box center [516, 293] width 320 height 42
type input "123918768"
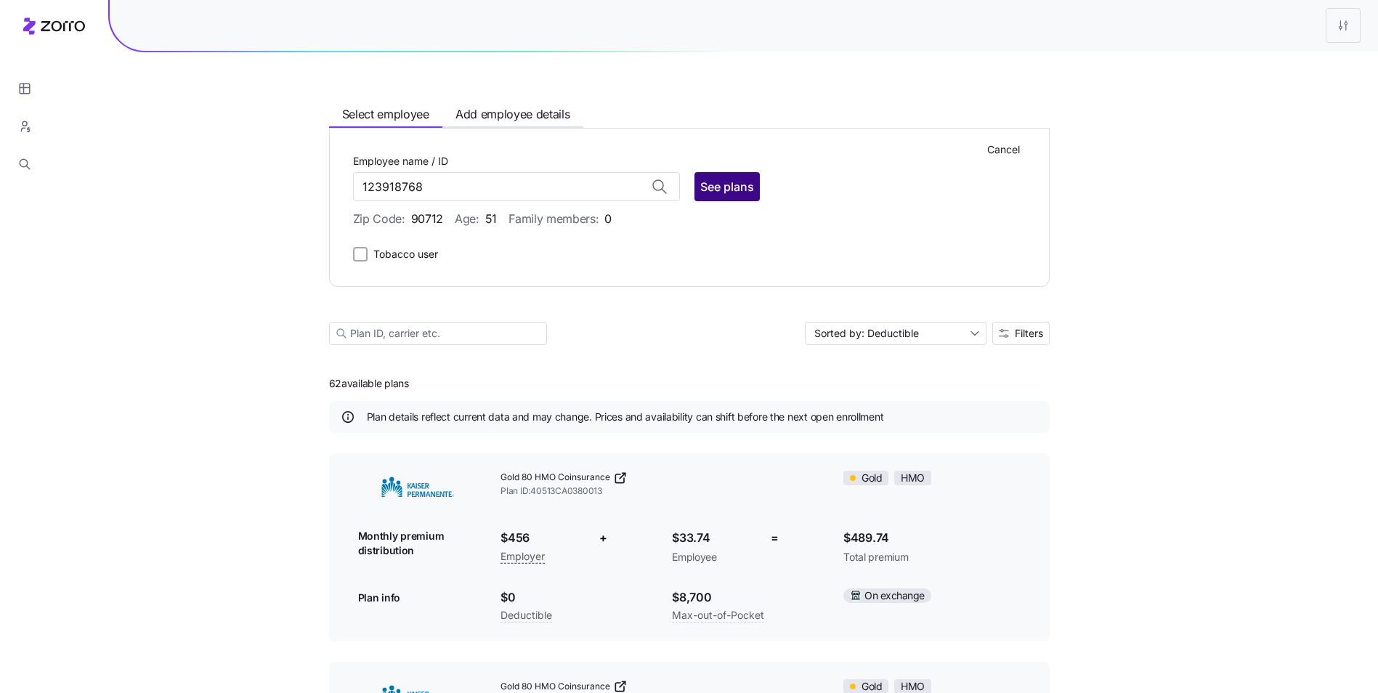
click at [723, 190] on span "See plans" at bounding box center [727, 186] width 54 height 17
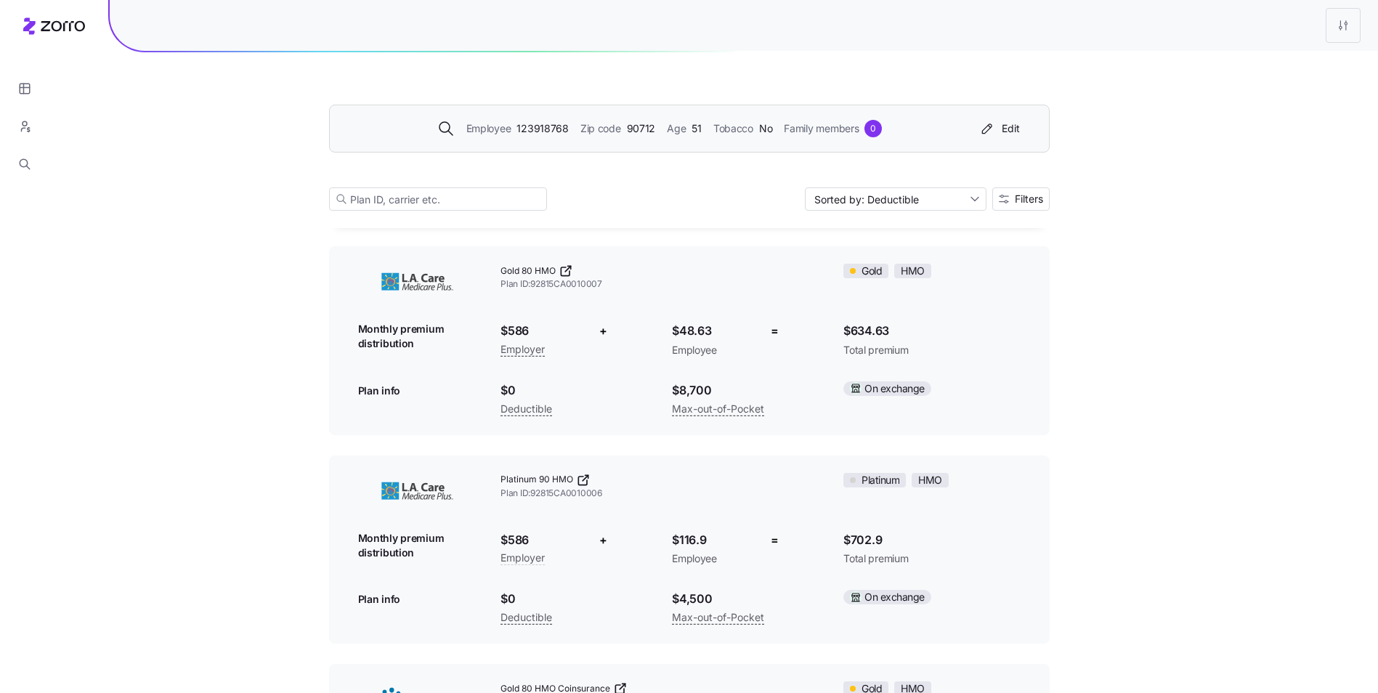
scroll to position [0, 0]
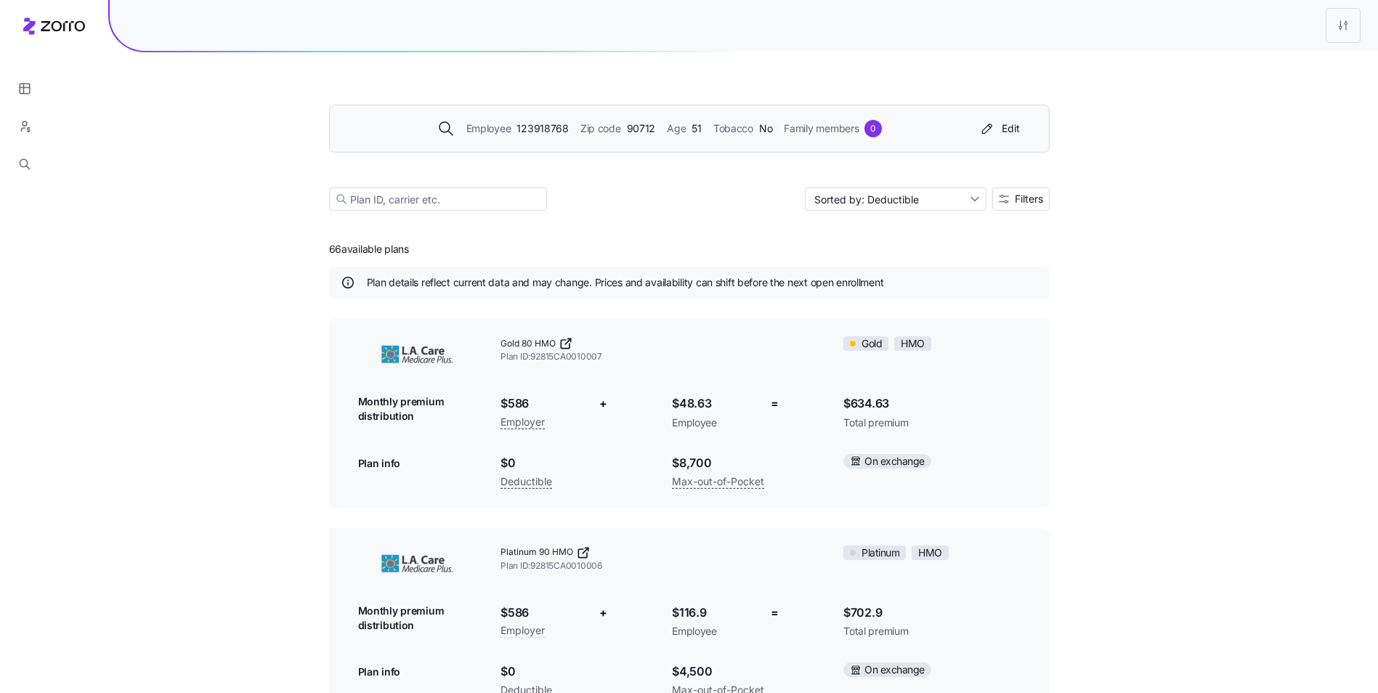
click at [710, 136] on div "Employee 123918768 Zip code 90712 Age 51 Tobacco No Family members 0" at bounding box center [659, 128] width 625 height 17
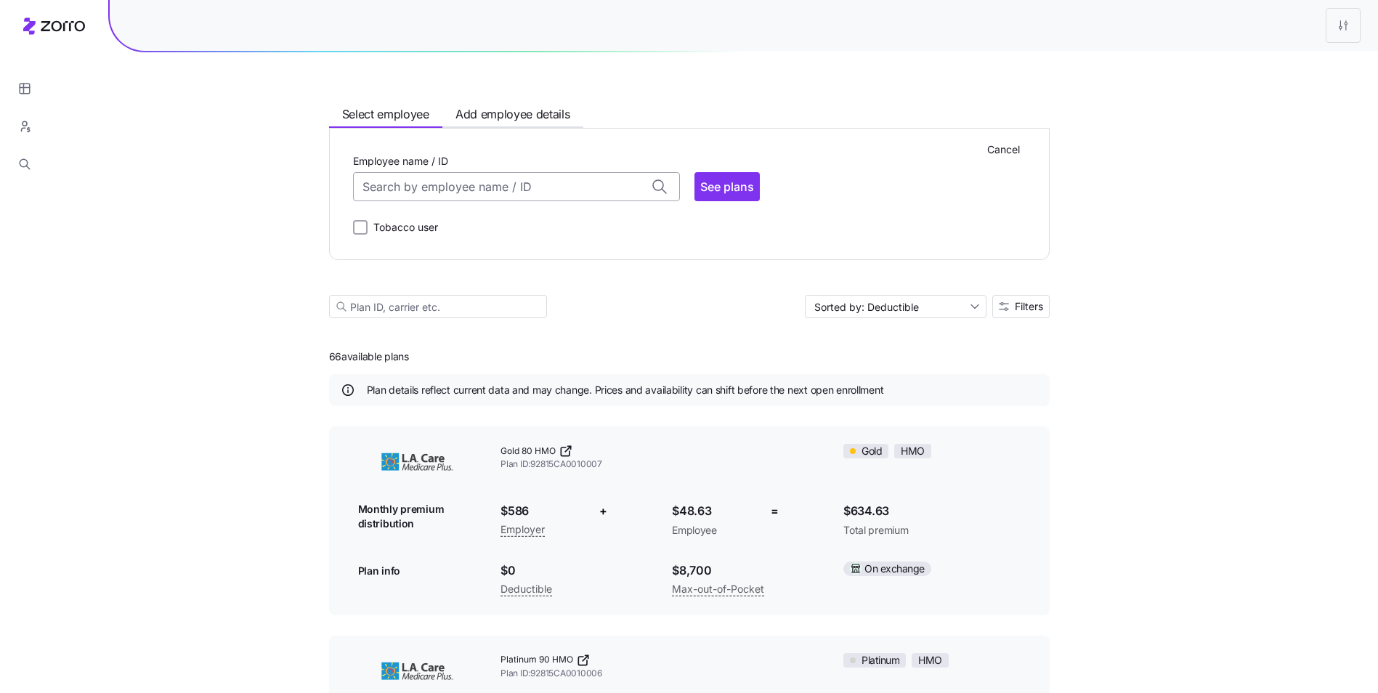
click at [486, 191] on input "Employee name / ID" at bounding box center [516, 186] width 327 height 29
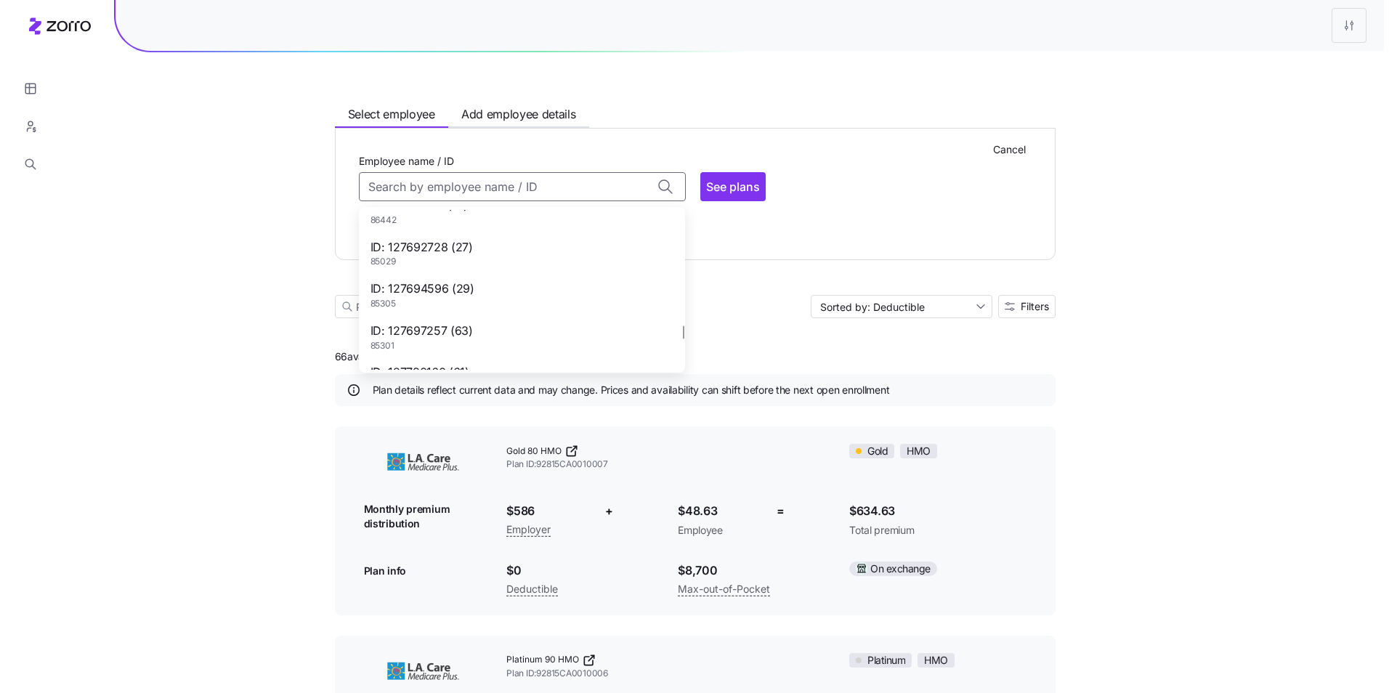
scroll to position [1598, 0]
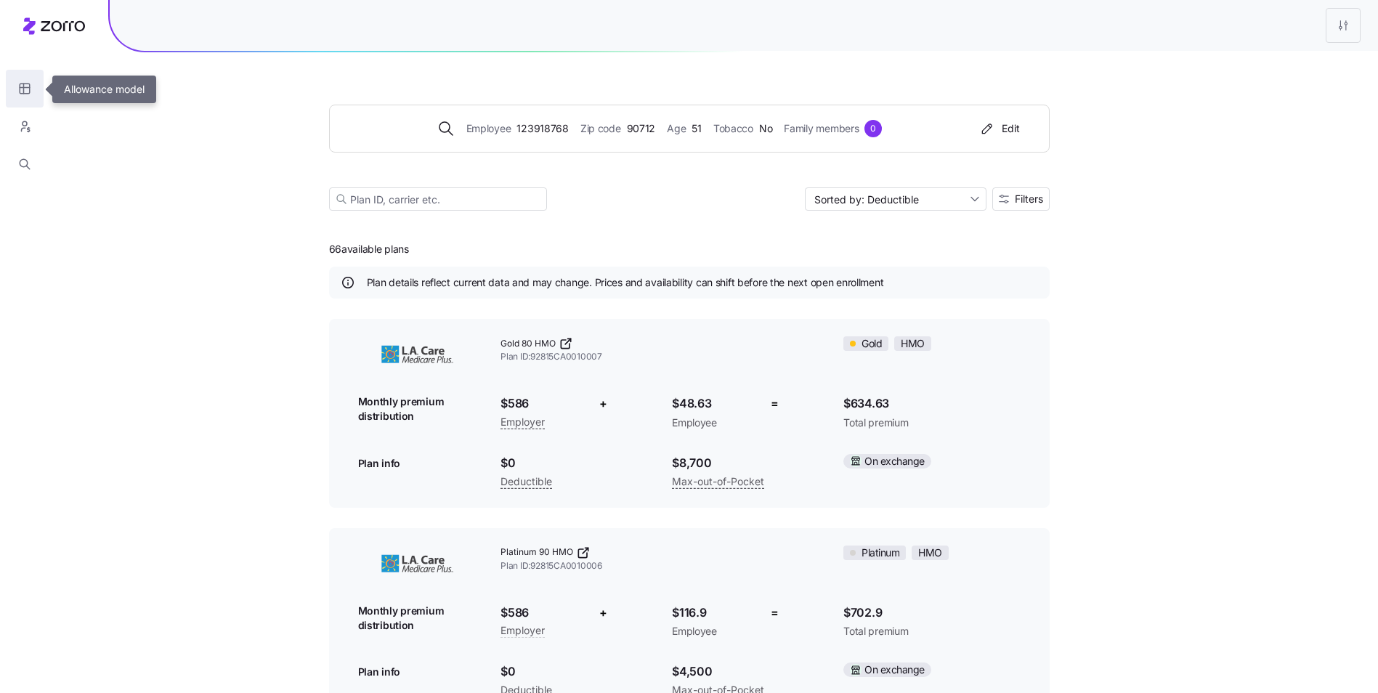
click at [31, 89] on icon "button" at bounding box center [24, 88] width 13 height 15
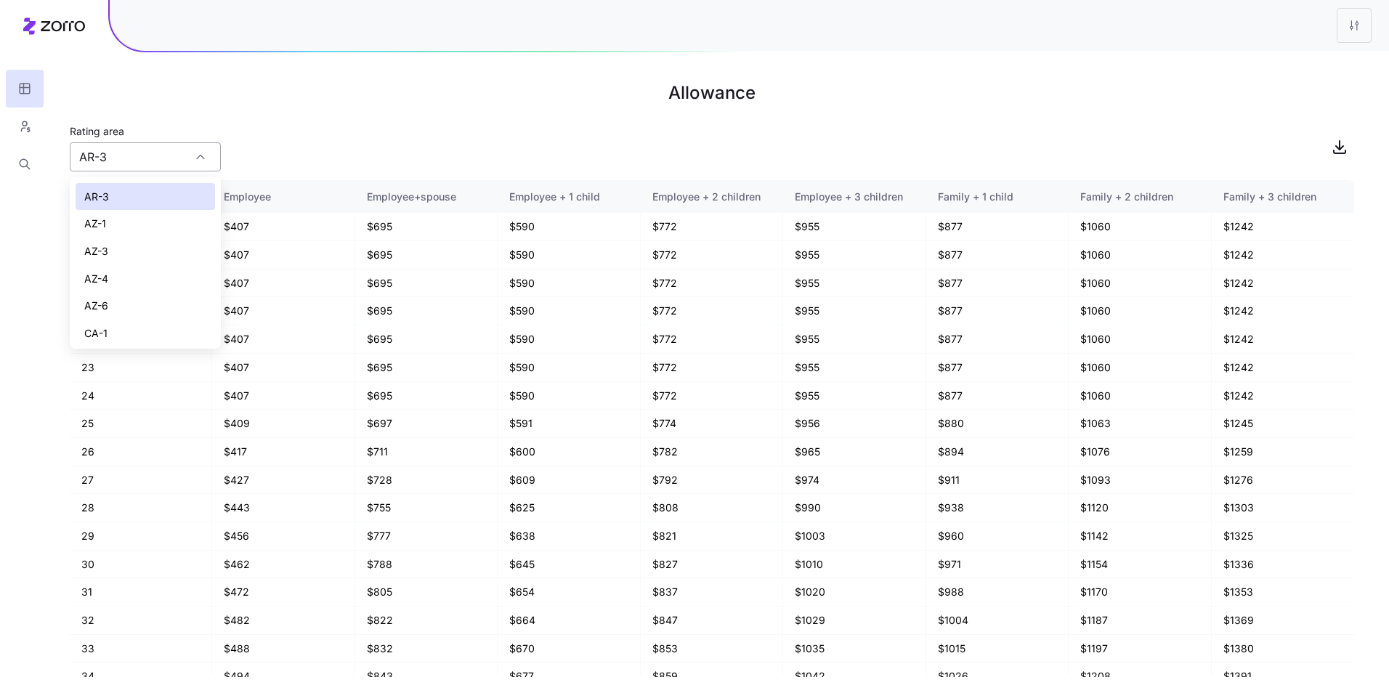
click at [174, 163] on input "AR-3" at bounding box center [145, 156] width 151 height 29
click at [145, 224] on div "CA-10" at bounding box center [145, 216] width 139 height 28
click at [146, 154] on input "CA-10" at bounding box center [145, 156] width 151 height 29
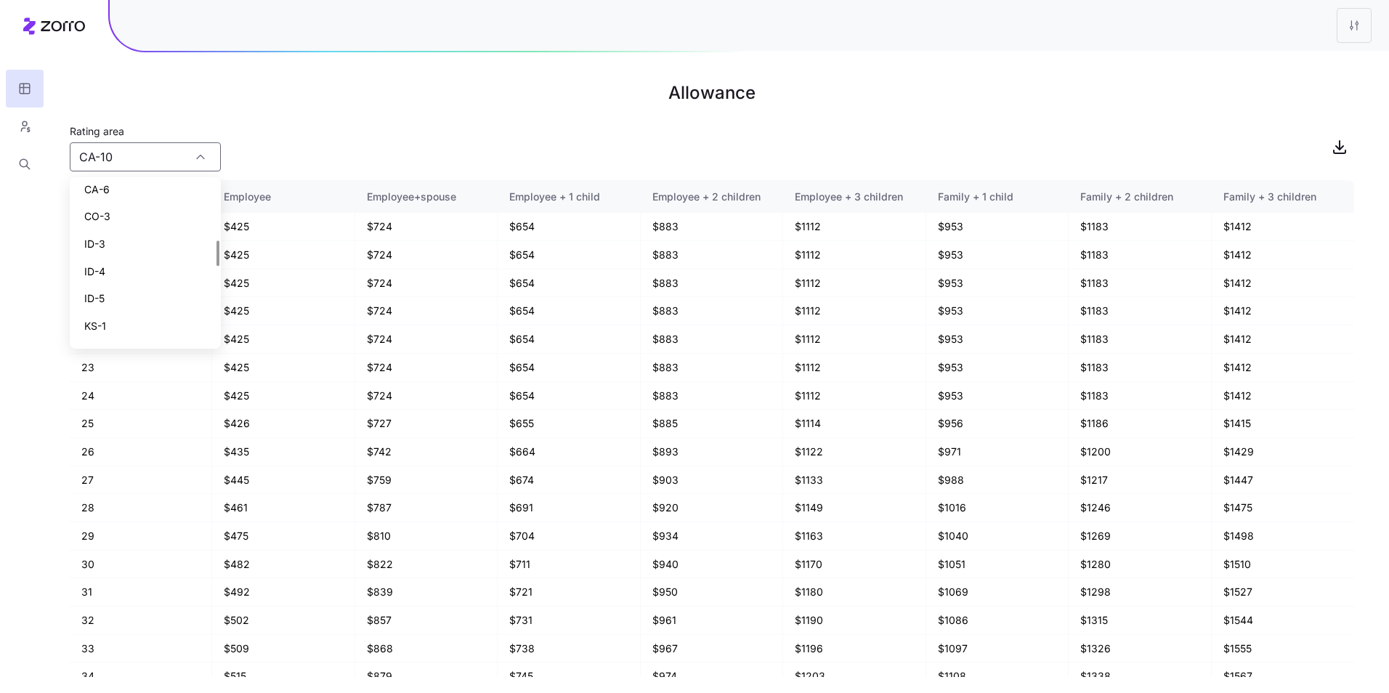
click at [134, 221] on div "CO-3" at bounding box center [145, 217] width 139 height 28
click at [140, 169] on input "CO-3" at bounding box center [145, 156] width 151 height 29
click at [134, 256] on div "CA-2" at bounding box center [145, 253] width 139 height 28
click at [178, 158] on input "CA-2" at bounding box center [145, 156] width 151 height 29
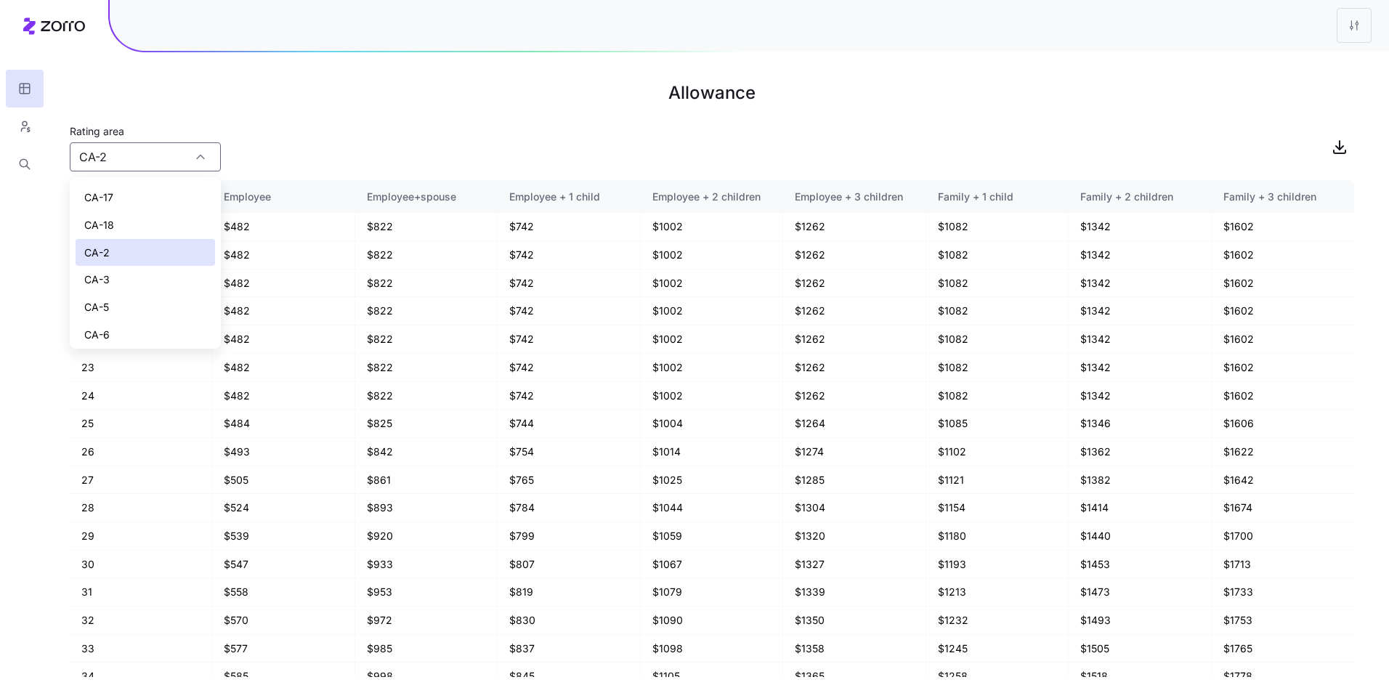
click at [154, 270] on div "CA-3" at bounding box center [145, 280] width 139 height 28
click at [159, 147] on input "CA-3" at bounding box center [145, 156] width 151 height 29
click at [146, 232] on div "CA-18" at bounding box center [145, 225] width 139 height 28
click at [177, 142] on input "CA-18" at bounding box center [145, 156] width 151 height 29
click at [168, 205] on div "CA-17" at bounding box center [145, 198] width 139 height 28
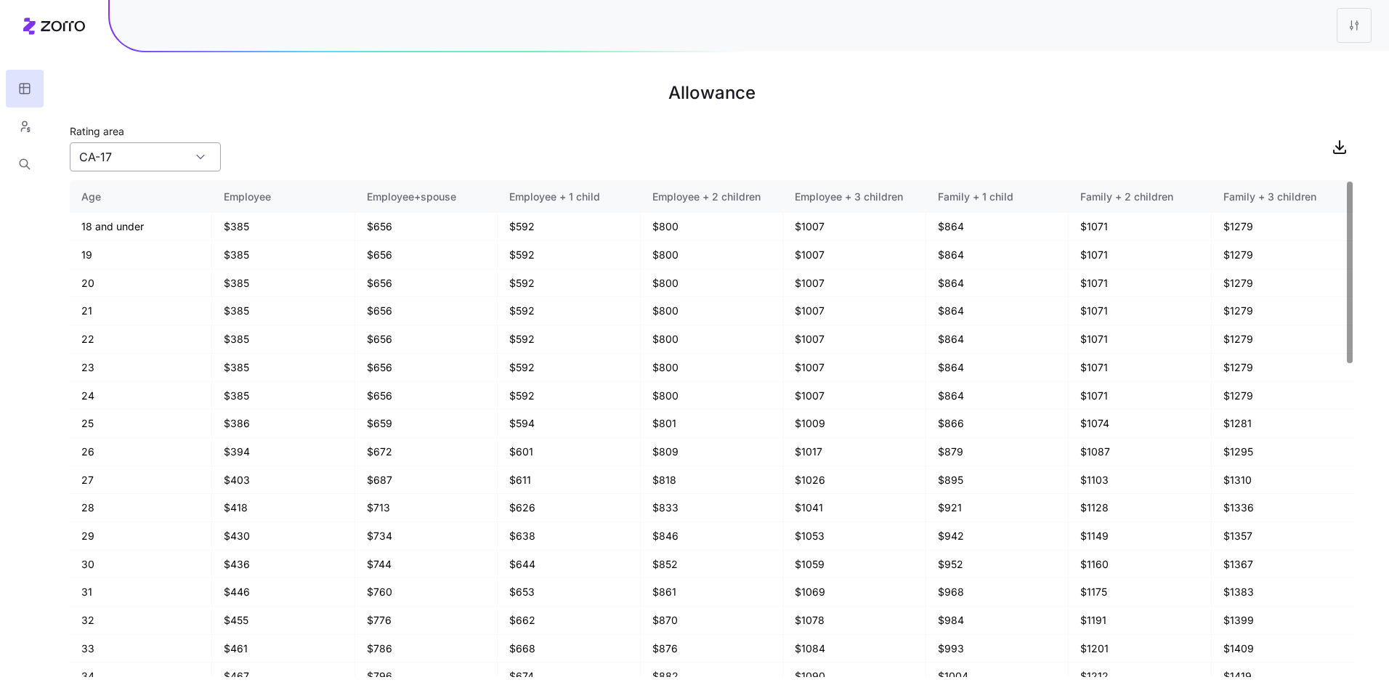
click at [173, 161] on input "CA-17" at bounding box center [145, 156] width 151 height 29
click at [161, 243] on div "CA-15" at bounding box center [145, 244] width 139 height 28
click at [181, 155] on input "CA-15" at bounding box center [145, 156] width 151 height 29
click at [166, 209] on div "CA-10" at bounding box center [145, 216] width 139 height 28
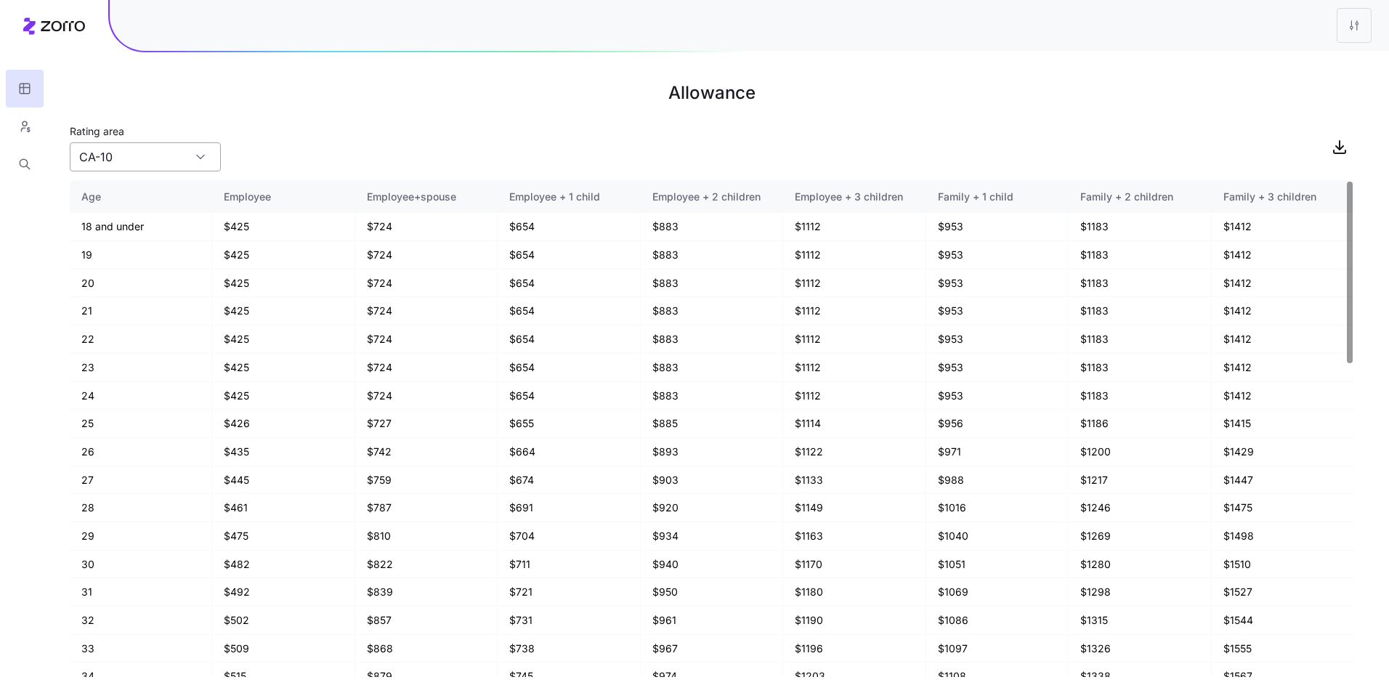
click at [197, 169] on input "CA-10" at bounding box center [145, 156] width 151 height 29
click at [162, 198] on div "CA-1" at bounding box center [145, 188] width 139 height 28
click at [200, 157] on input "CA-1" at bounding box center [145, 156] width 151 height 29
click at [142, 233] on div "KS-2" at bounding box center [145, 228] width 139 height 28
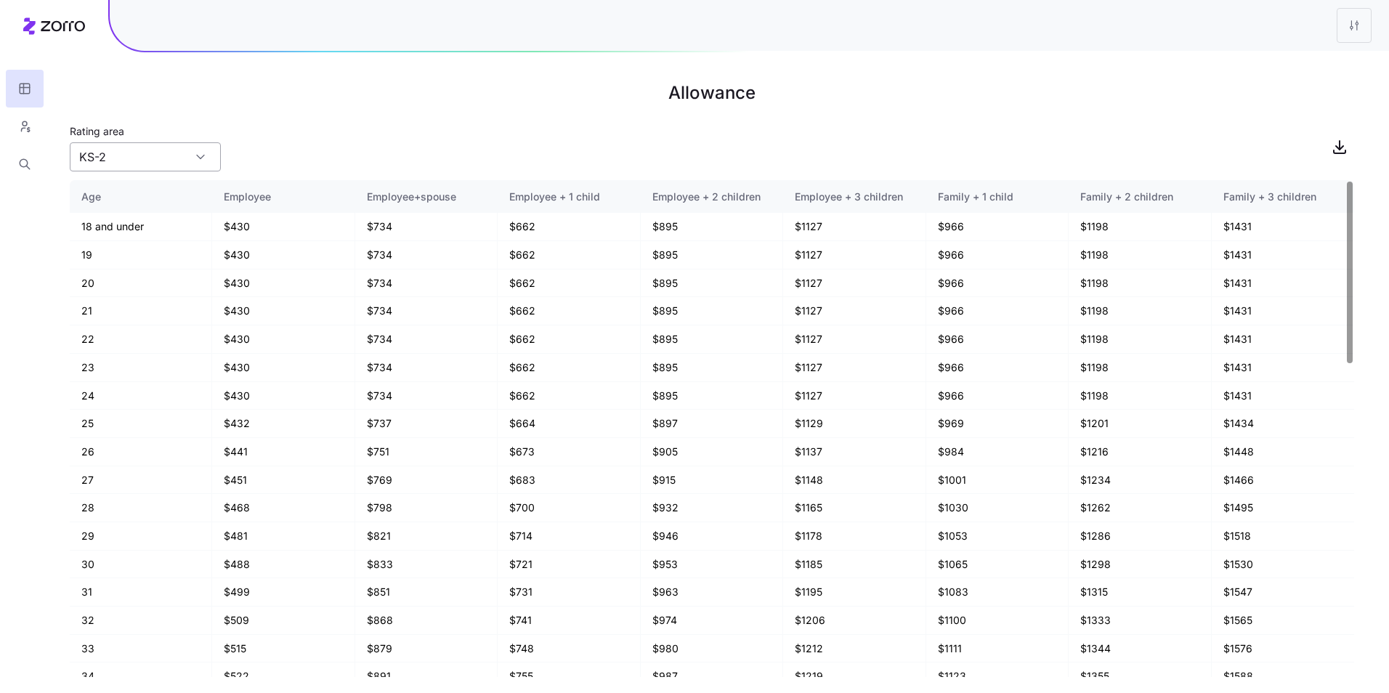
click at [182, 147] on input "KS-2" at bounding box center [145, 156] width 151 height 29
click at [158, 208] on div "KS-1" at bounding box center [145, 200] width 139 height 28
click at [185, 163] on input "KS-1" at bounding box center [145, 156] width 151 height 29
click at [169, 224] on div "KS-2" at bounding box center [145, 228] width 139 height 28
click at [177, 160] on input "KS-2" at bounding box center [145, 156] width 151 height 29
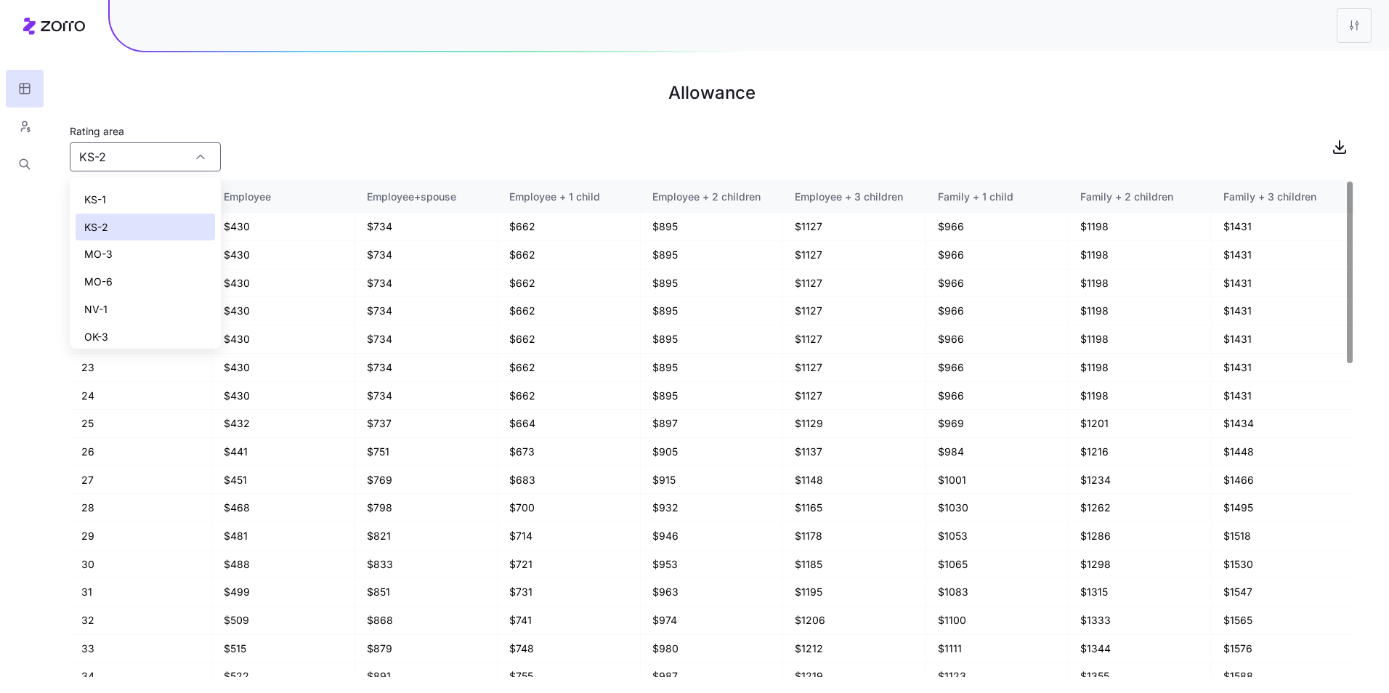
click at [173, 196] on div "KS-1" at bounding box center [145, 200] width 139 height 28
type input "KS-1"
click at [168, 155] on input "KS-1" at bounding box center [145, 156] width 151 height 29
click at [345, 154] on div "Rating area KS-1" at bounding box center [712, 146] width 1284 height 49
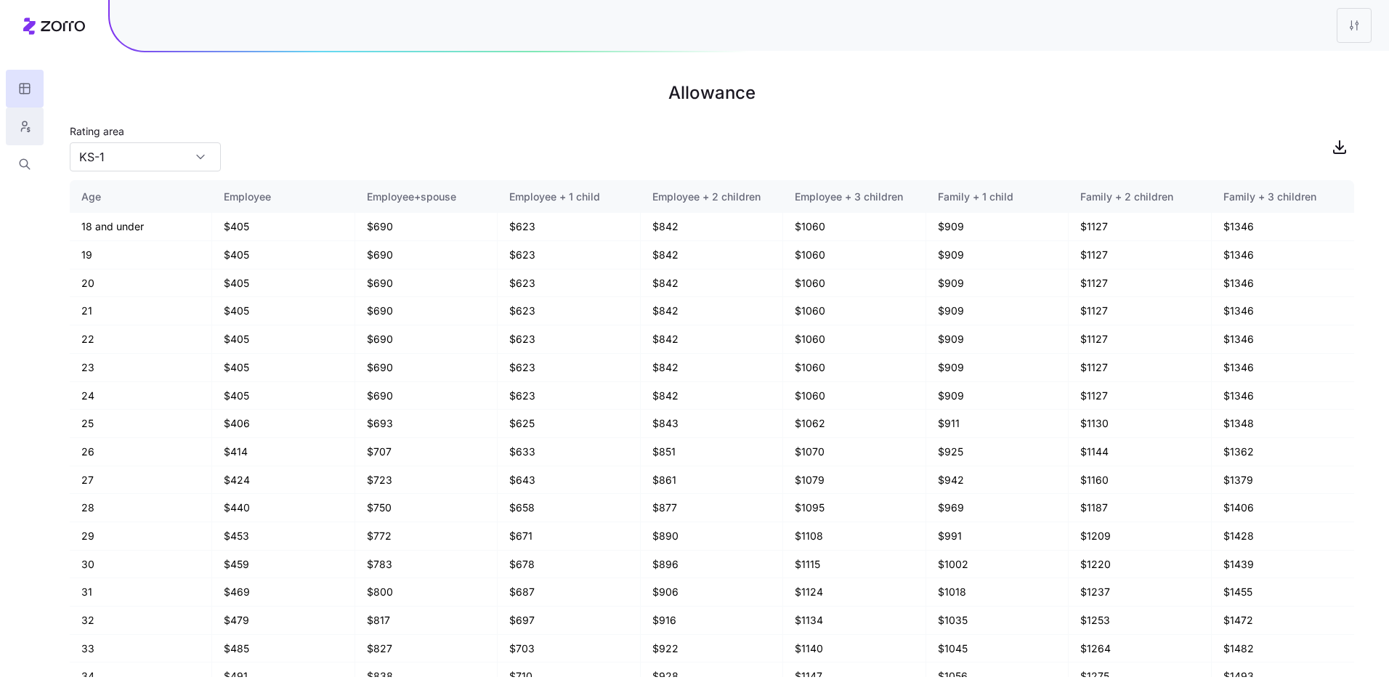
click at [25, 126] on icon "button" at bounding box center [25, 123] width 4 height 4
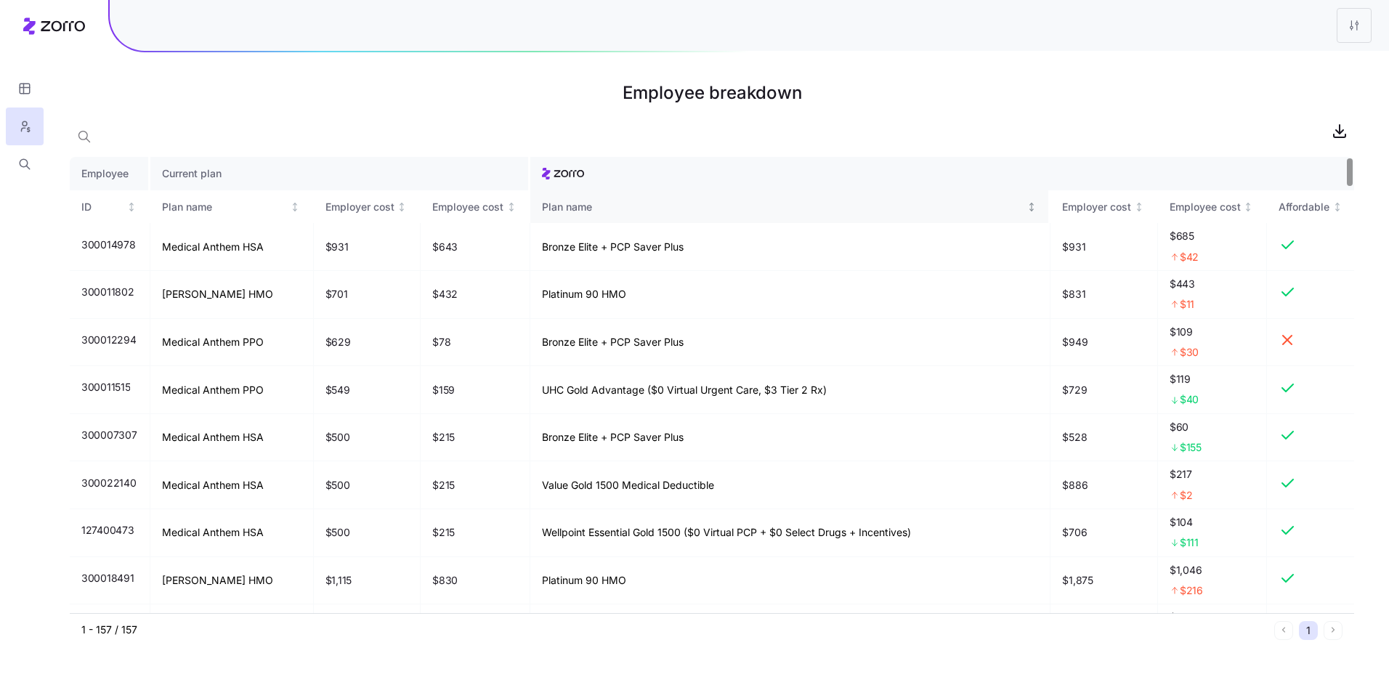
click at [1026, 206] on icon "Not sorted" at bounding box center [1031, 207] width 10 height 10
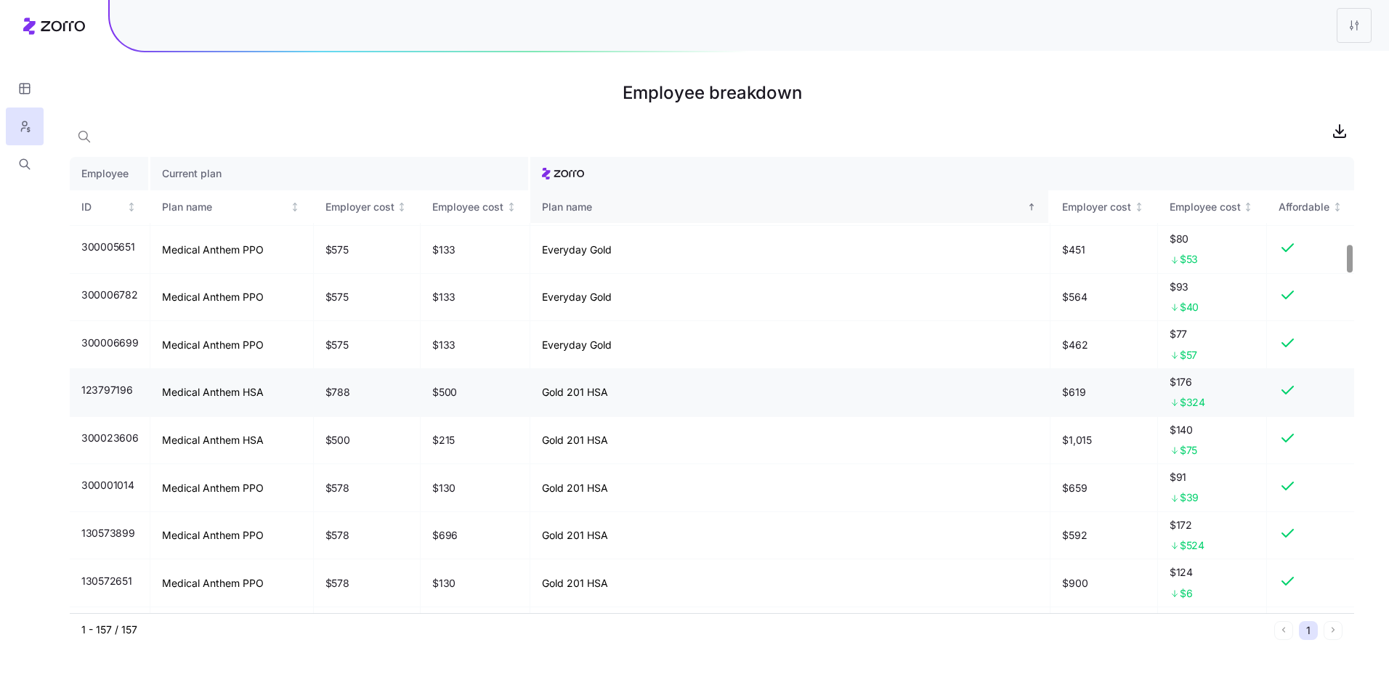
scroll to position [1453, 0]
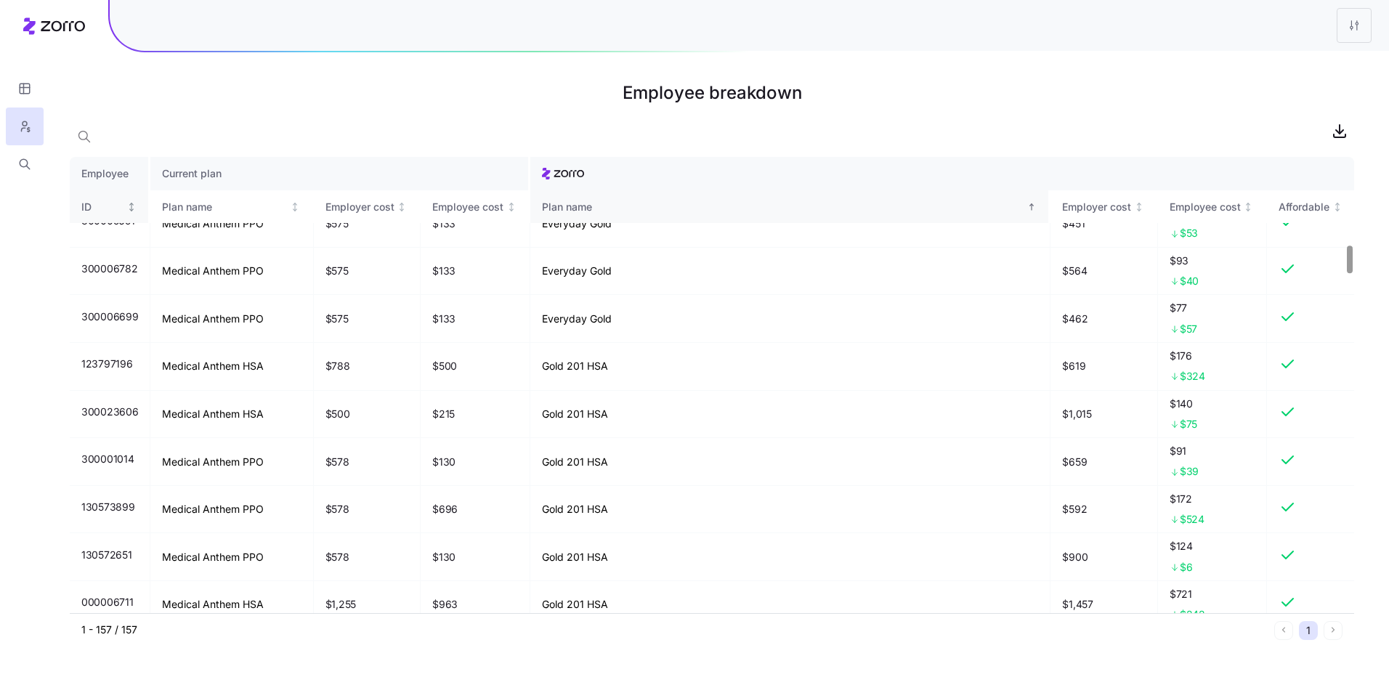
click at [134, 213] on div "ID" at bounding box center [108, 207] width 55 height 16
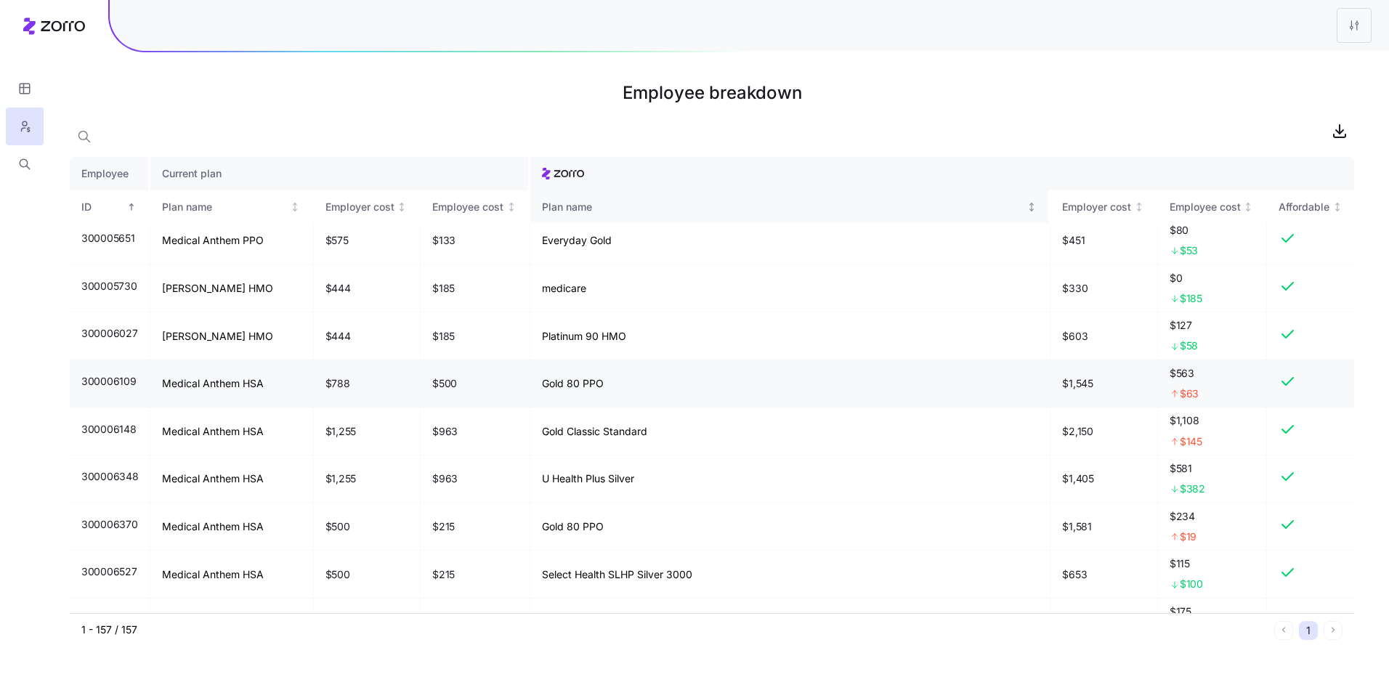
scroll to position [3341, 0]
click at [343, 110] on div "Employee breakdown" at bounding box center [712, 96] width 1284 height 41
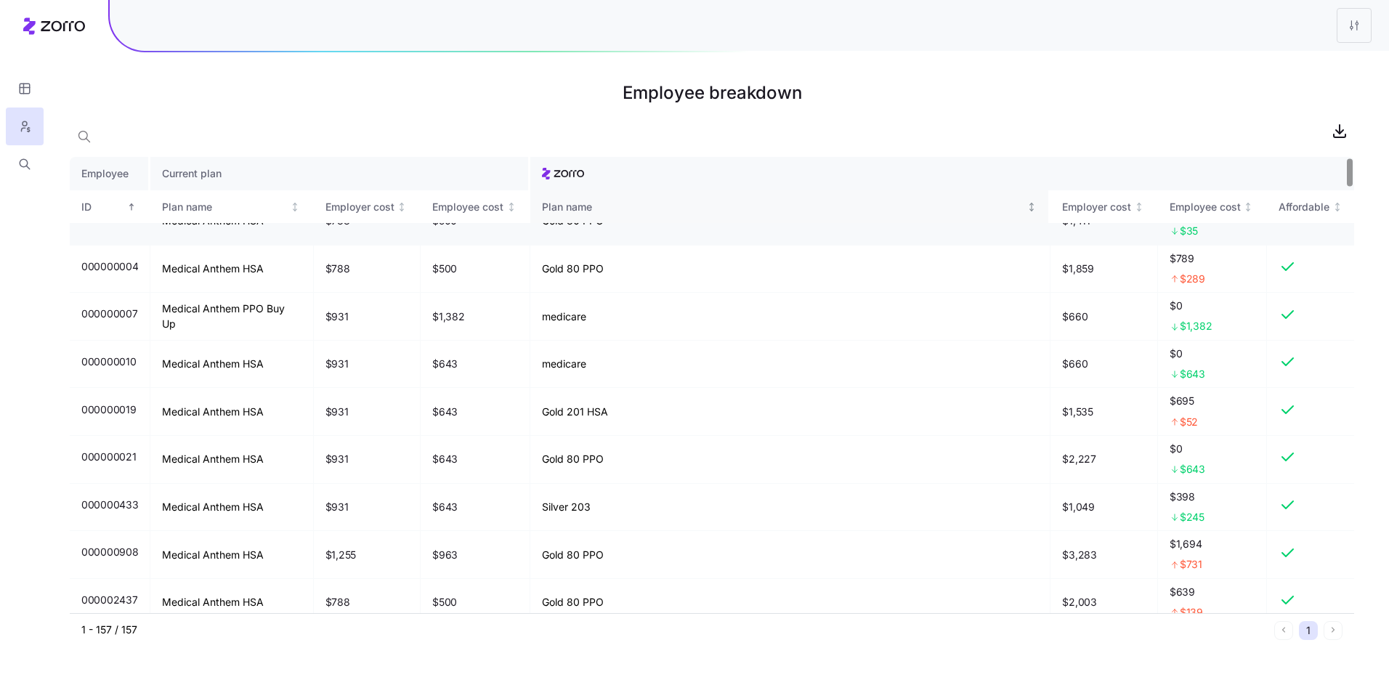
scroll to position [0, 0]
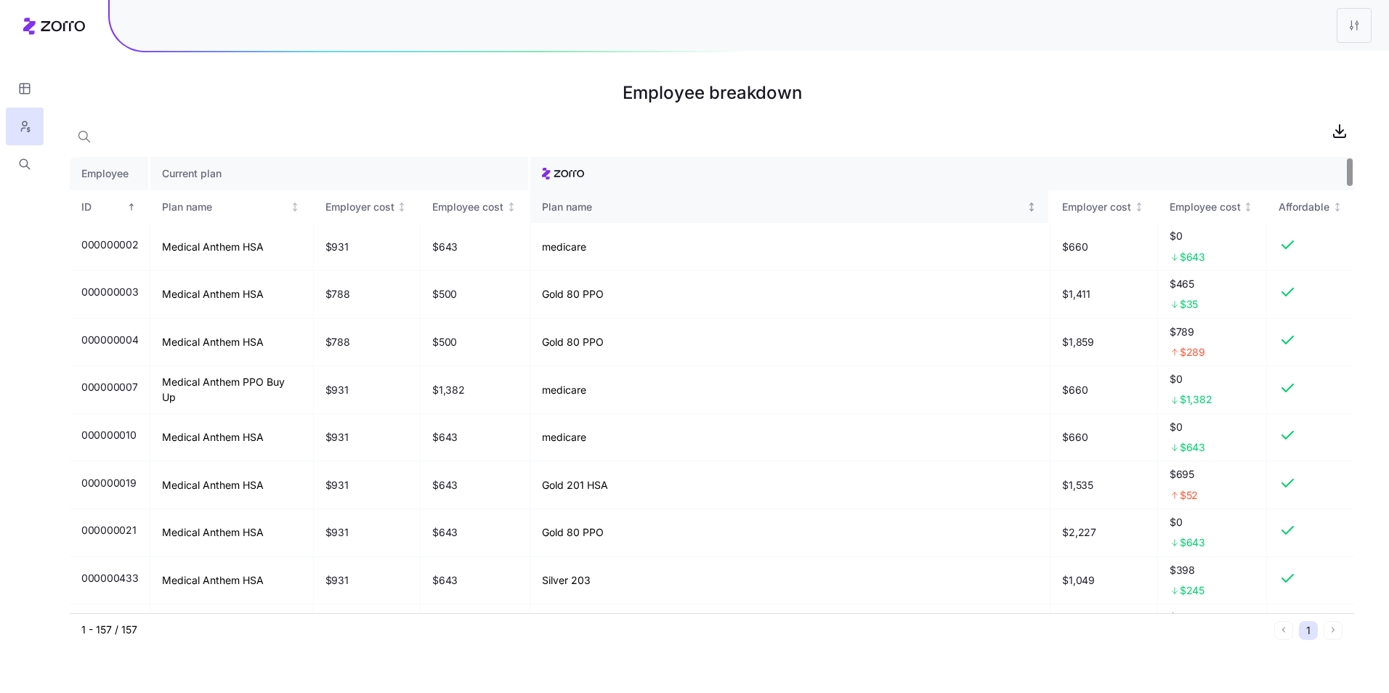
click at [1033, 212] on div "Plan name" at bounding box center [789, 207] width 495 height 16
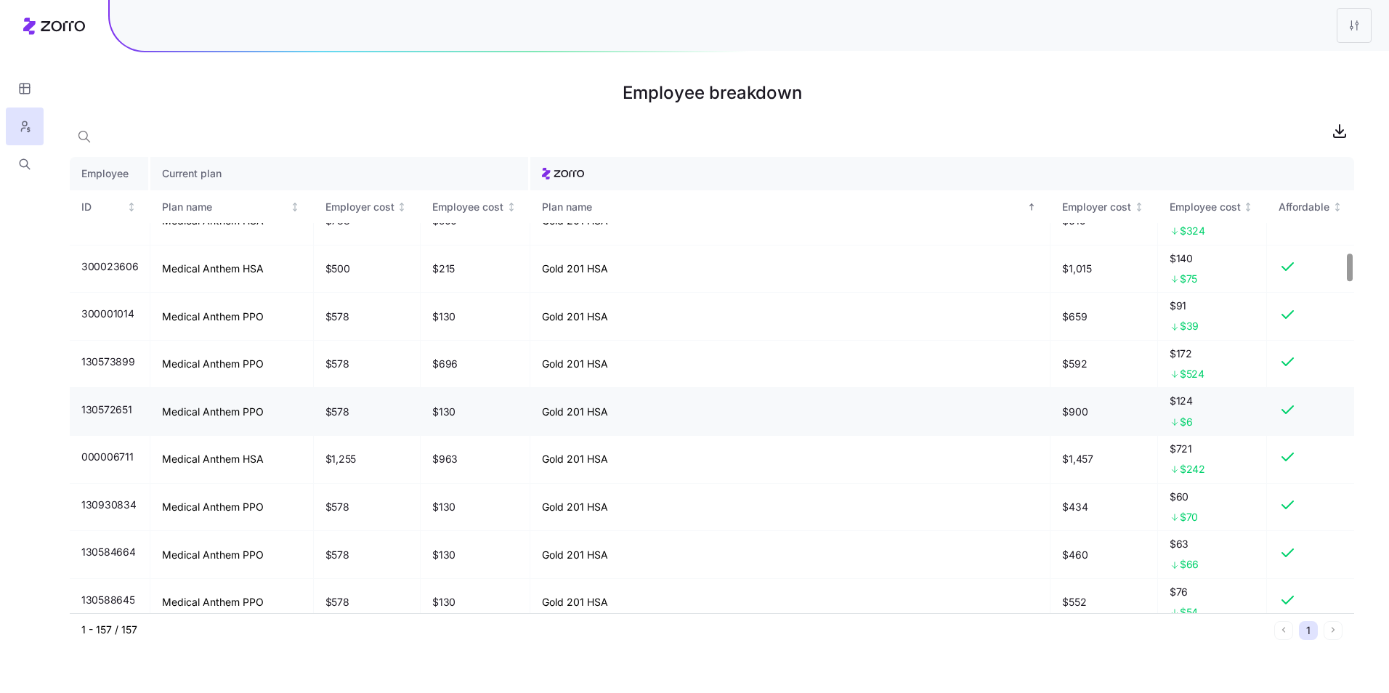
scroll to position [1525, 0]
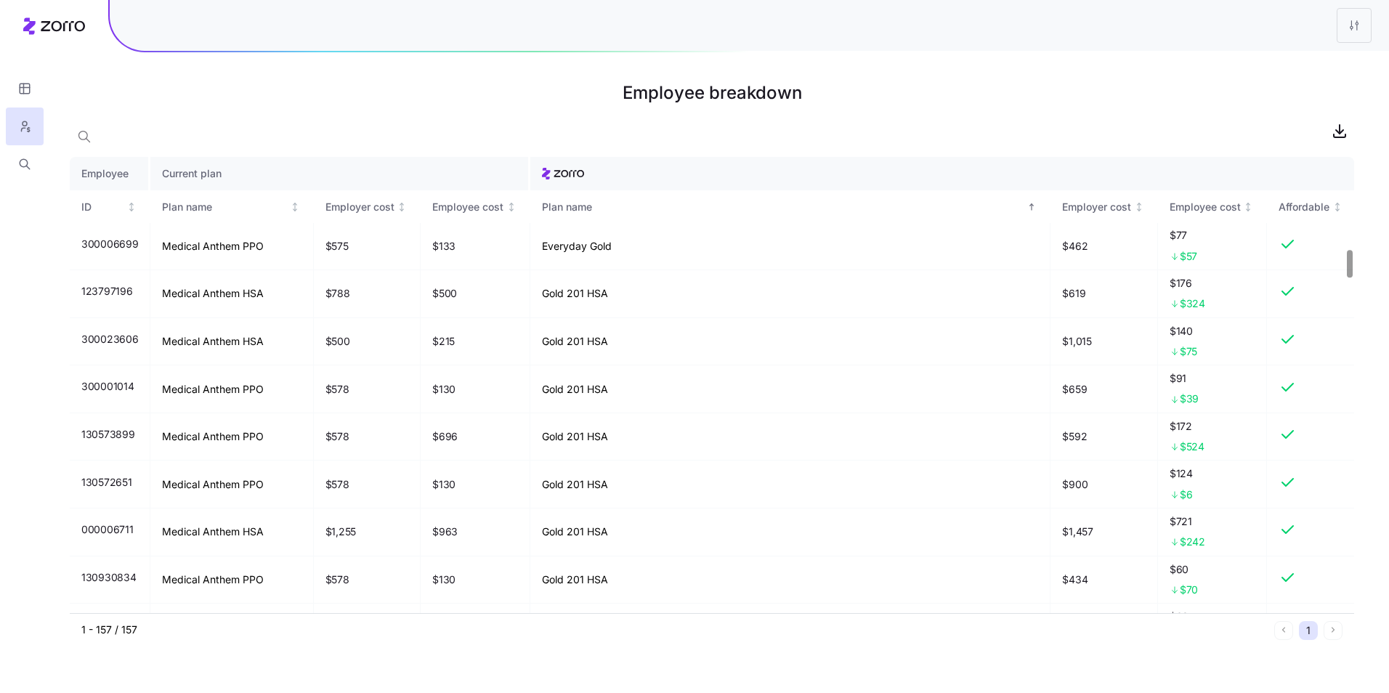
click at [925, 105] on h1 "Employee breakdown" at bounding box center [712, 93] width 1284 height 35
click at [1161, 90] on h1 "Employee breakdown" at bounding box center [712, 93] width 1284 height 35
click at [1087, 92] on h1 "Employee breakdown" at bounding box center [712, 93] width 1284 height 35
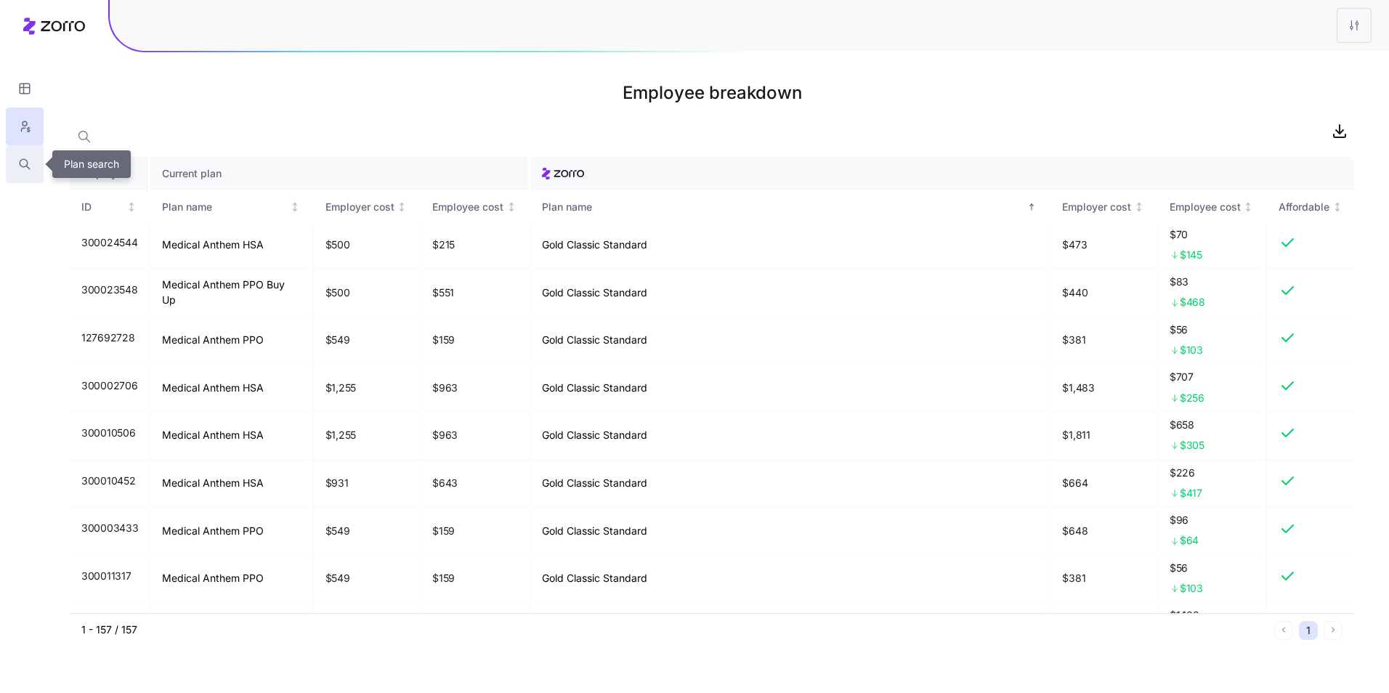
click at [18, 165] on icon "button" at bounding box center [24, 164] width 13 height 15
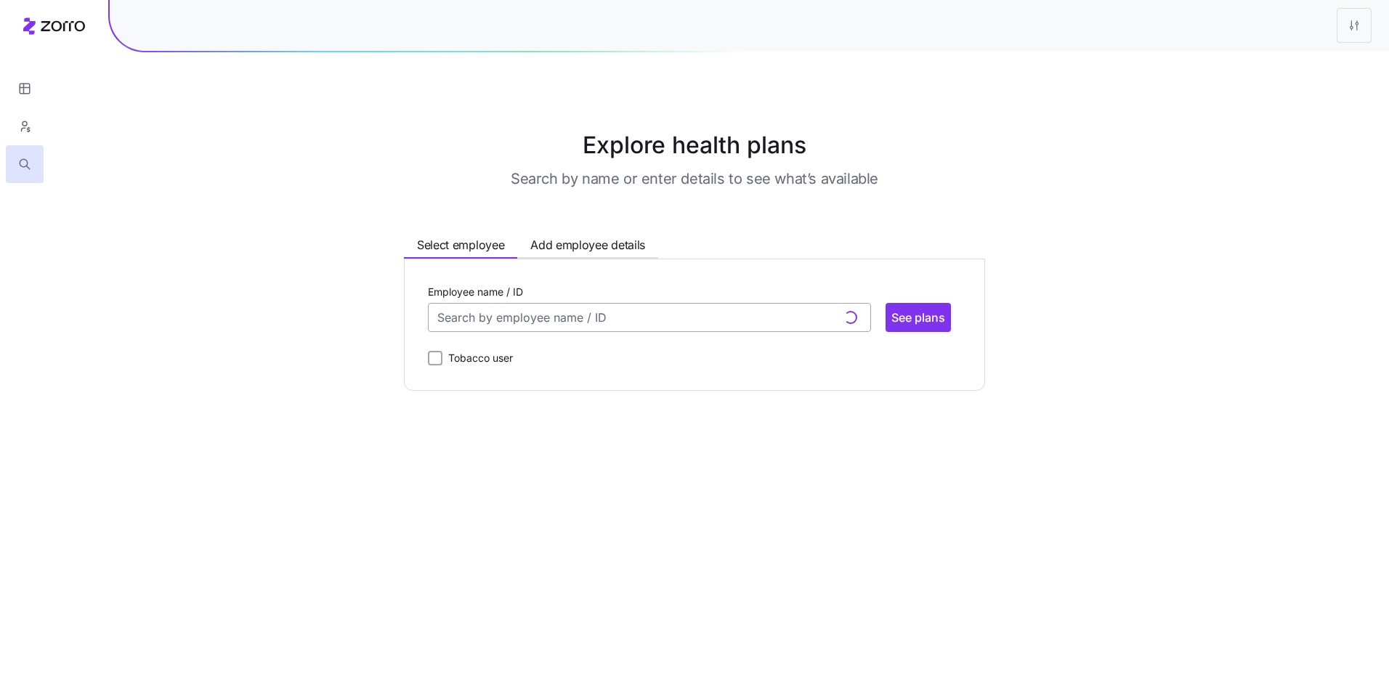
click at [604, 318] on input "Employee name / ID" at bounding box center [649, 317] width 443 height 29
click at [586, 242] on span "Add employee details" at bounding box center [587, 245] width 115 height 18
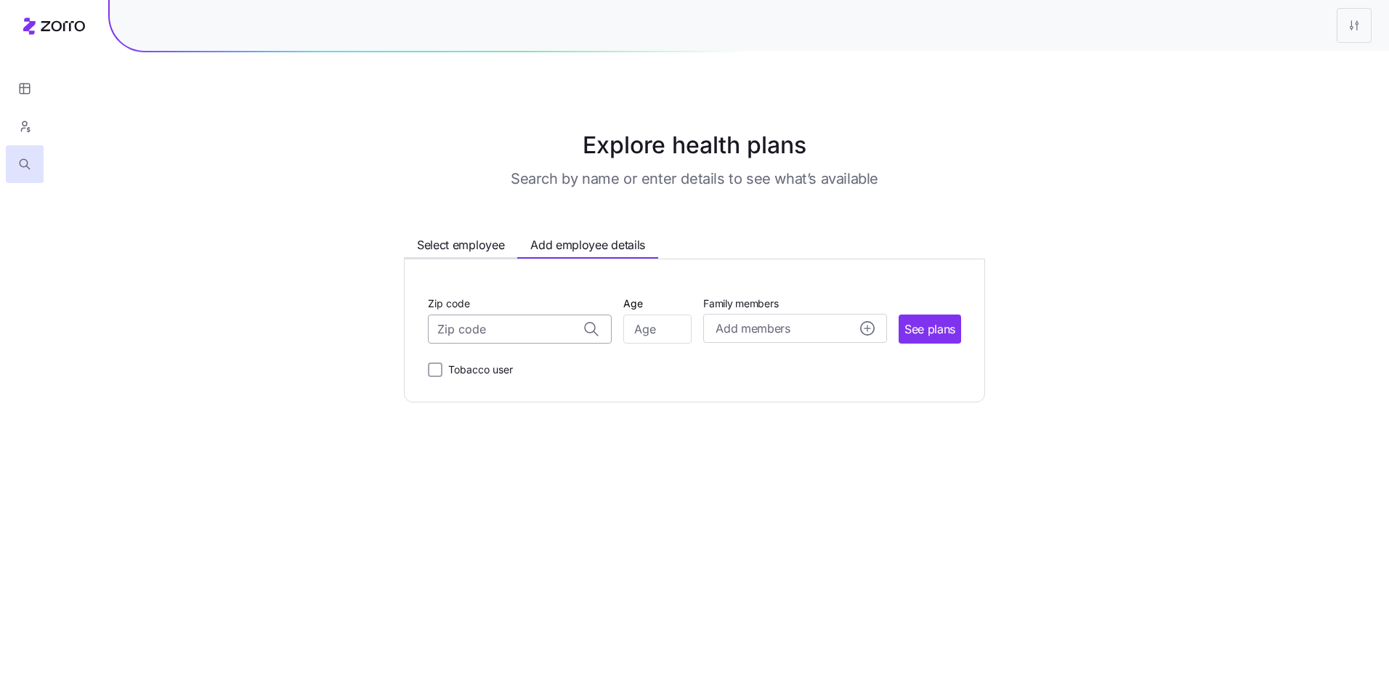
click at [502, 330] on input "Zip code" at bounding box center [520, 328] width 184 height 29
click at [457, 251] on span "Select employee" at bounding box center [460, 245] width 87 height 18
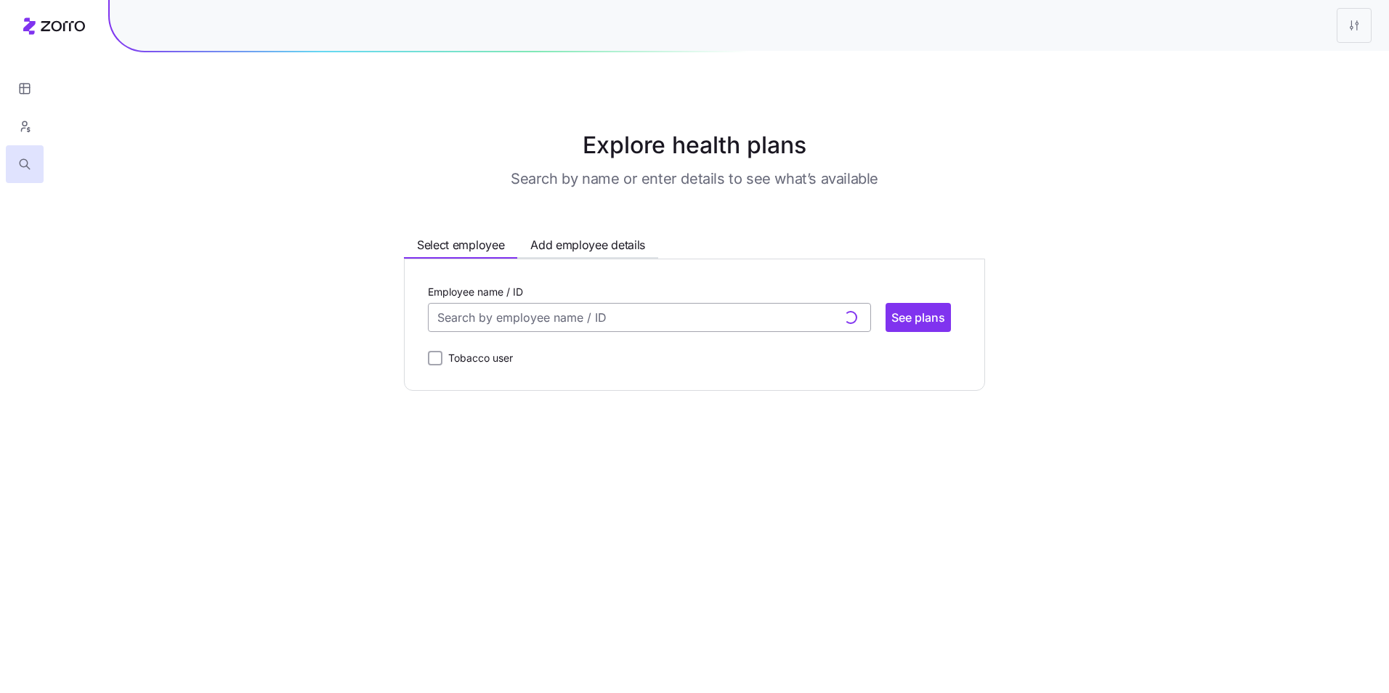
click at [524, 324] on input "Employee name / ID" at bounding box center [649, 317] width 443 height 29
click at [545, 314] on input "Employee name / ID" at bounding box center [649, 317] width 443 height 29
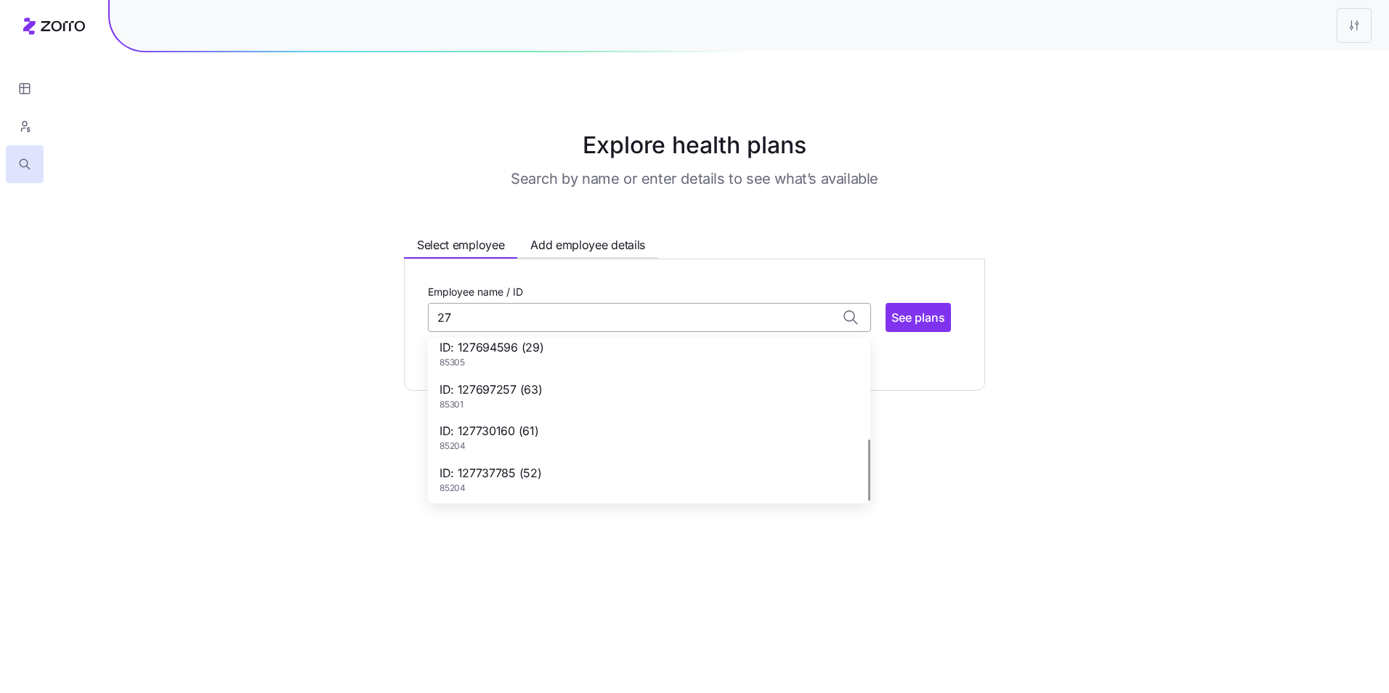
scroll to position [0, 0]
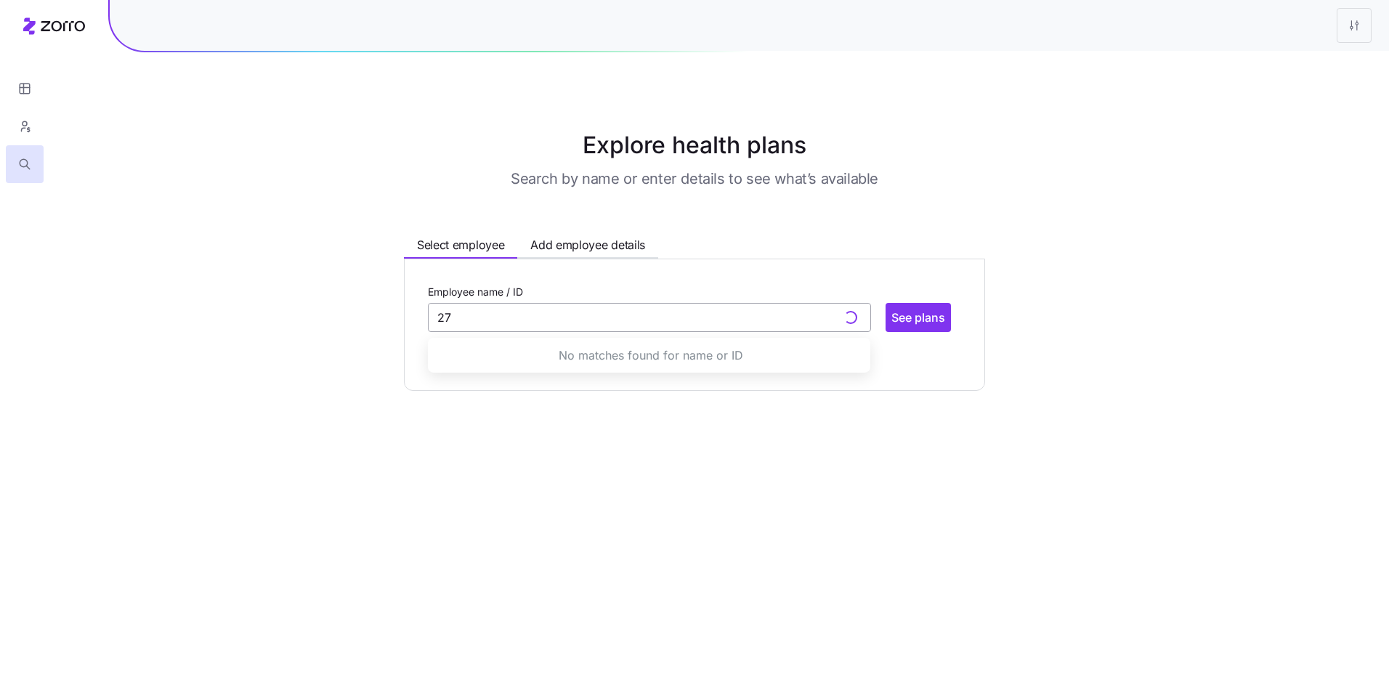
type input "2"
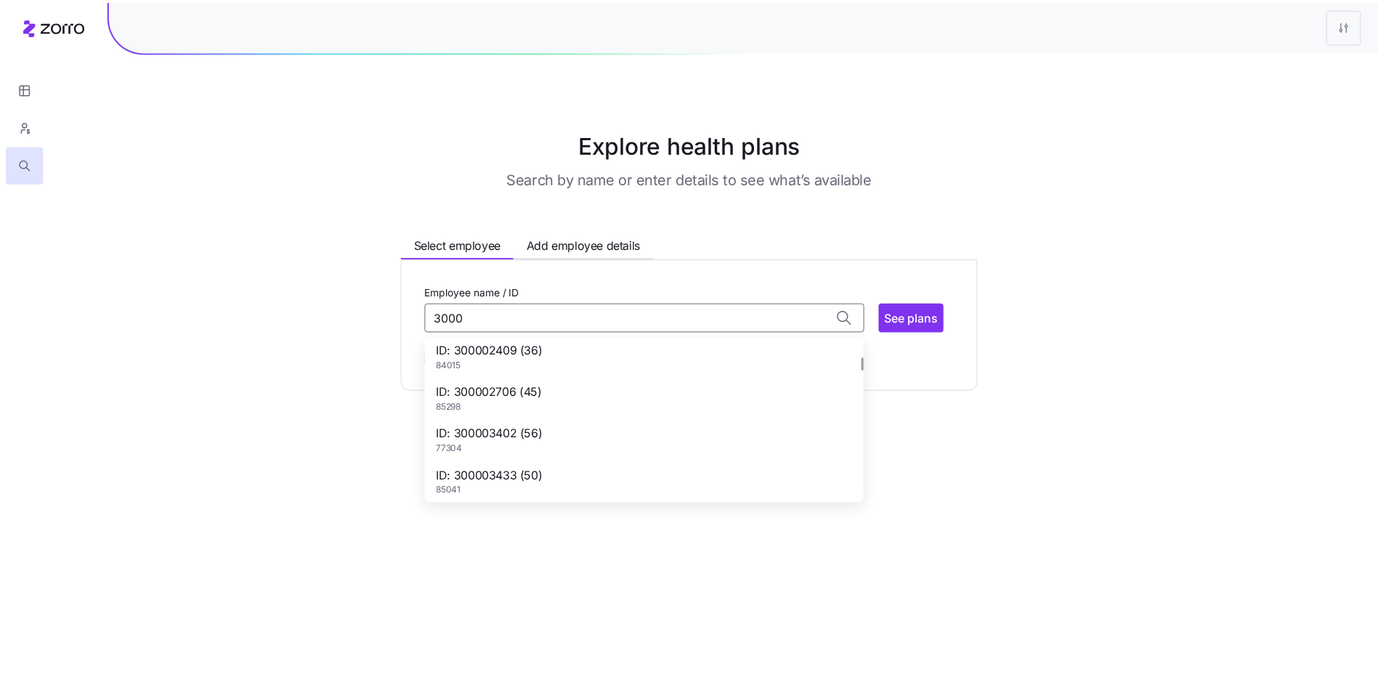
scroll to position [218, 0]
click at [553, 466] on div "ID: 300002706 (45) 85298" at bounding box center [649, 478] width 436 height 42
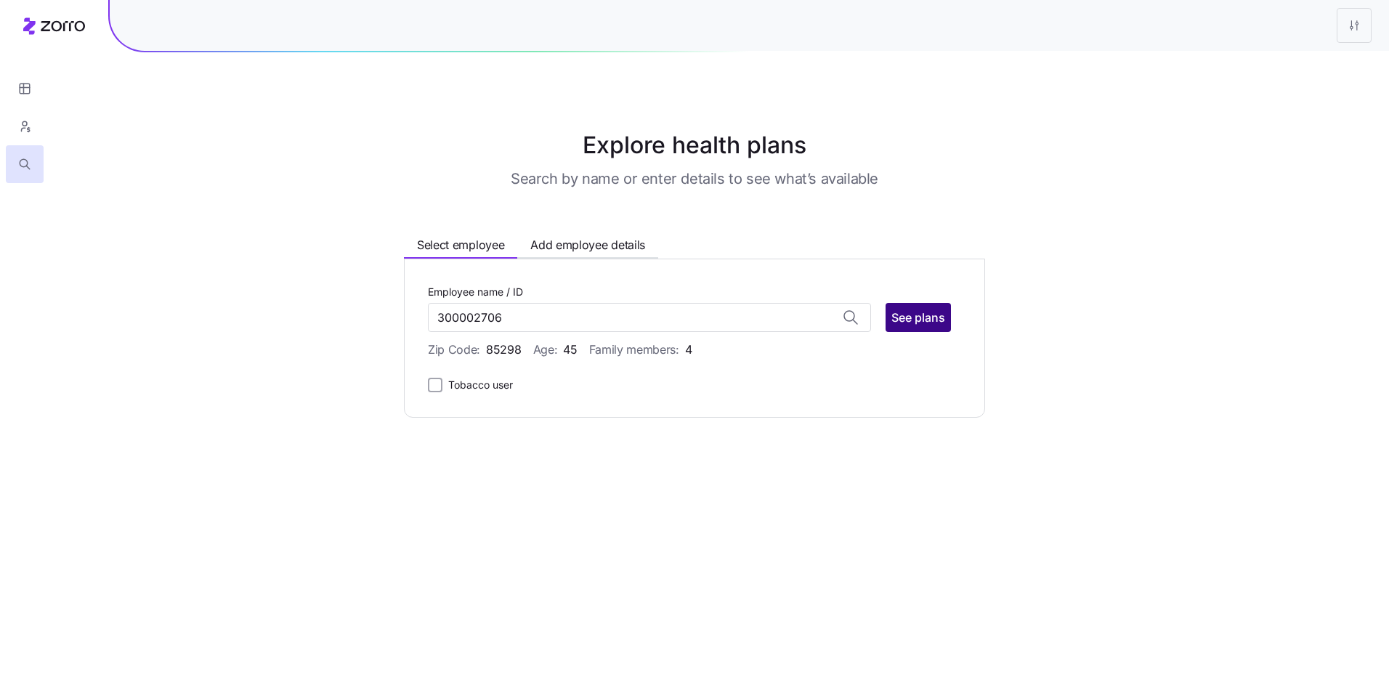
type input "300002706"
click at [919, 314] on span "See plans" at bounding box center [918, 317] width 54 height 17
click at [916, 318] on span "See plans" at bounding box center [918, 317] width 54 height 17
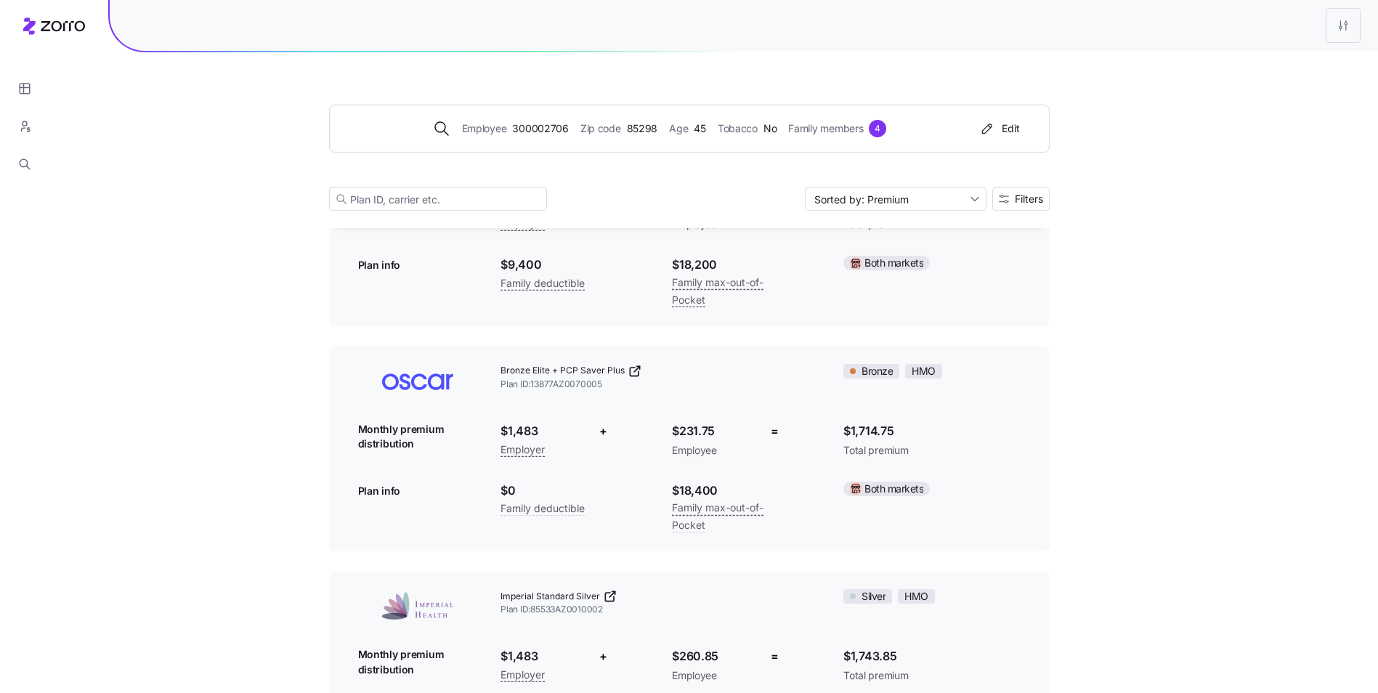
scroll to position [3123, 0]
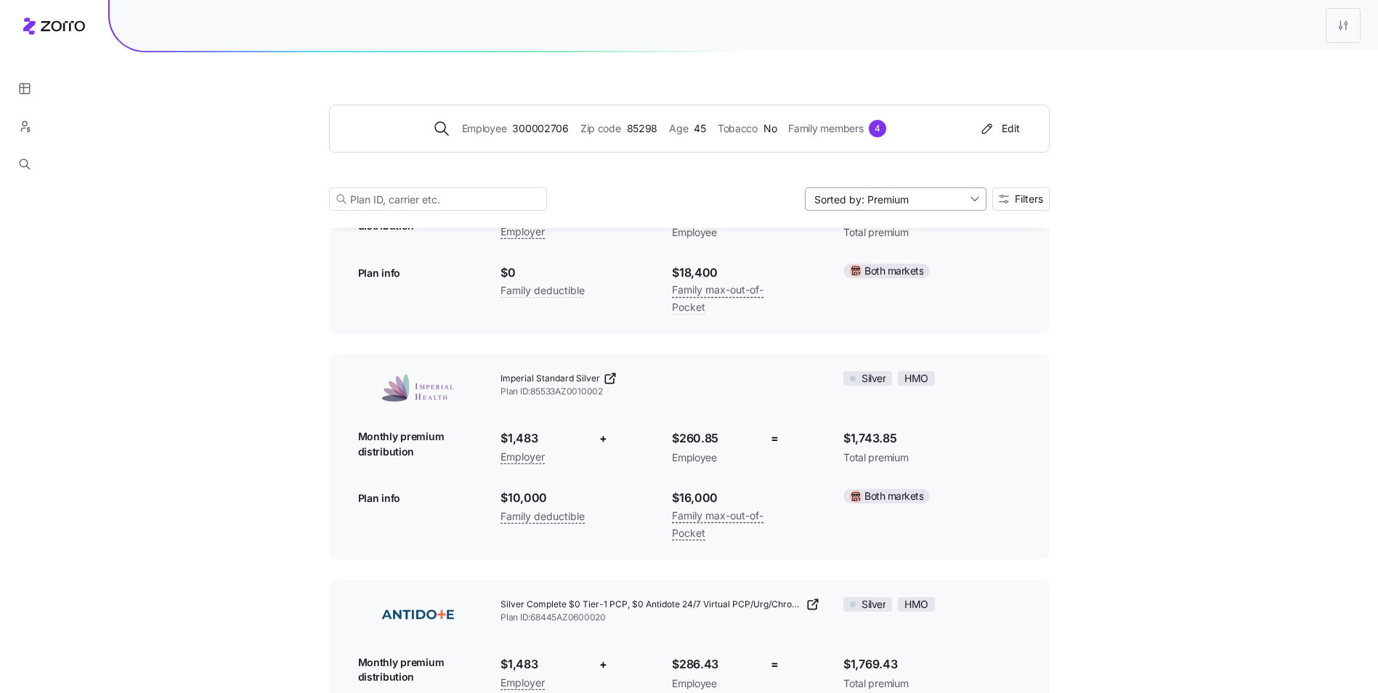
click at [959, 200] on input "Sorted by: Premium" at bounding box center [896, 198] width 182 height 23
click at [904, 255] on div "Deductible" at bounding box center [894, 255] width 170 height 22
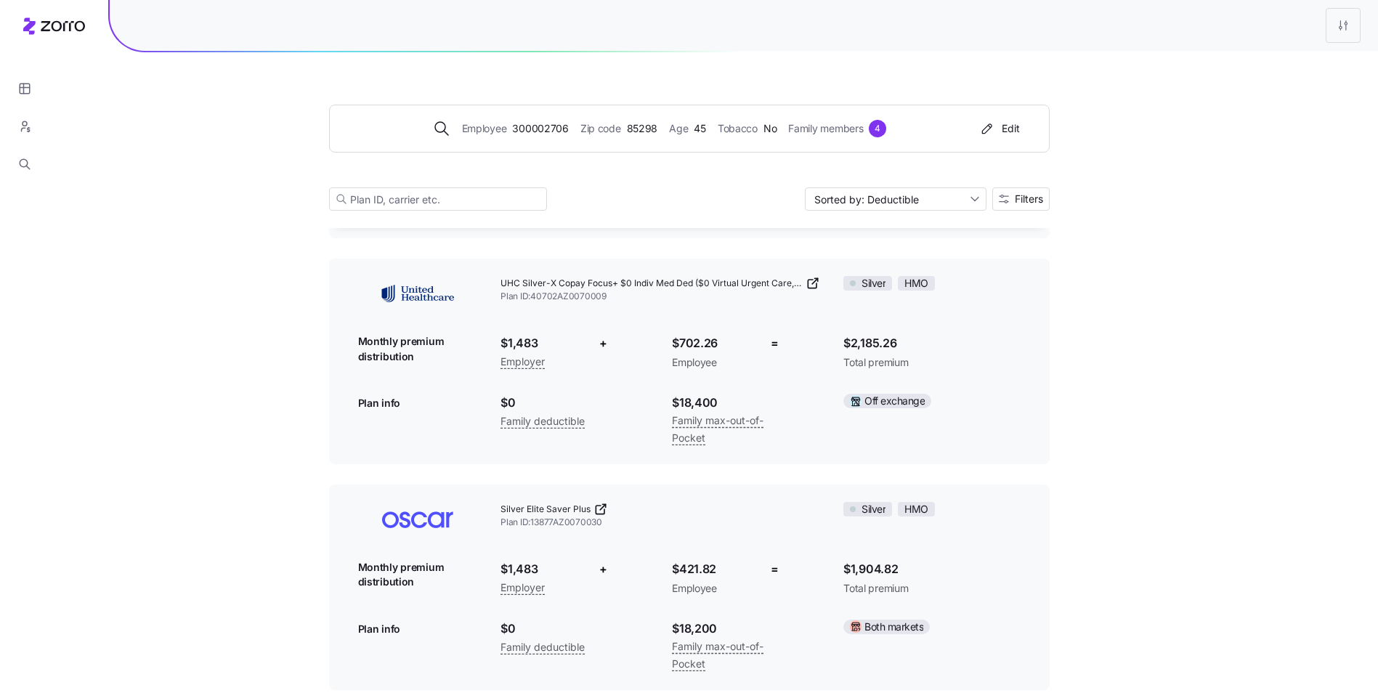
scroll to position [1089, 0]
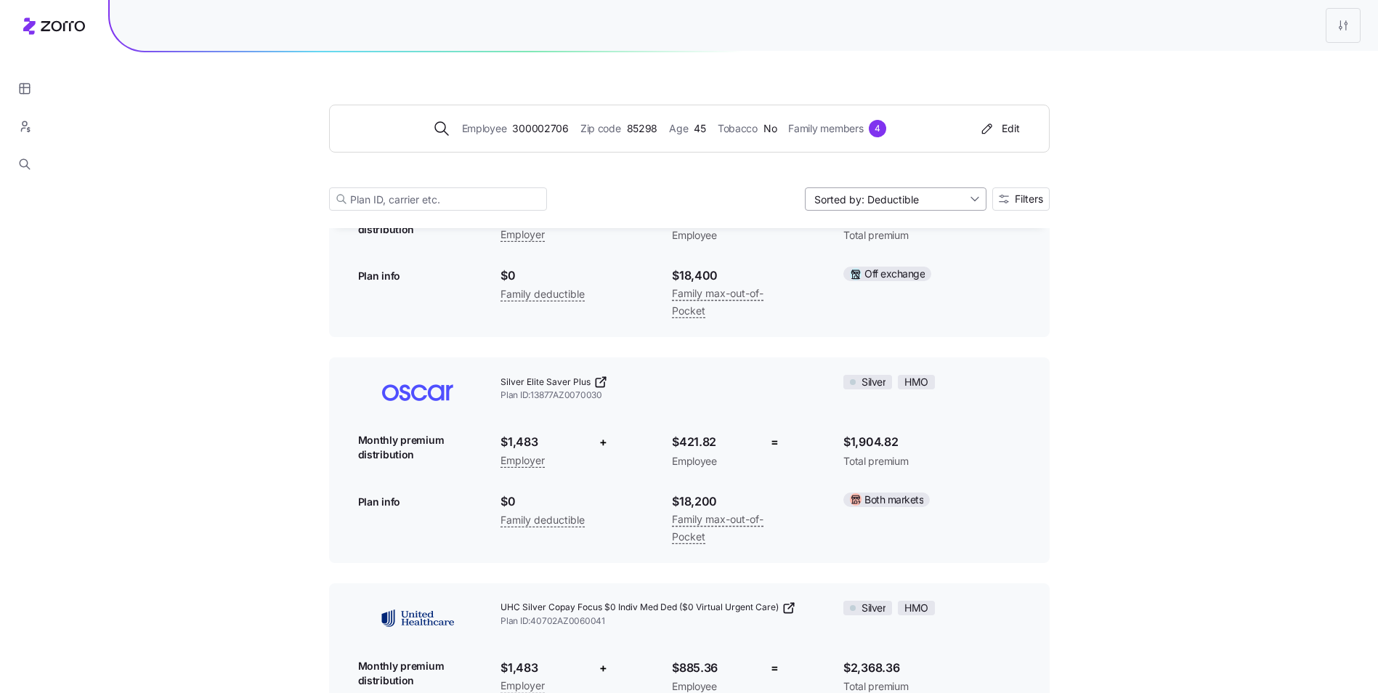
click at [923, 201] on input "Sorted by: Deductible" at bounding box center [896, 198] width 182 height 23
click at [893, 234] on div "Premium" at bounding box center [894, 233] width 170 height 22
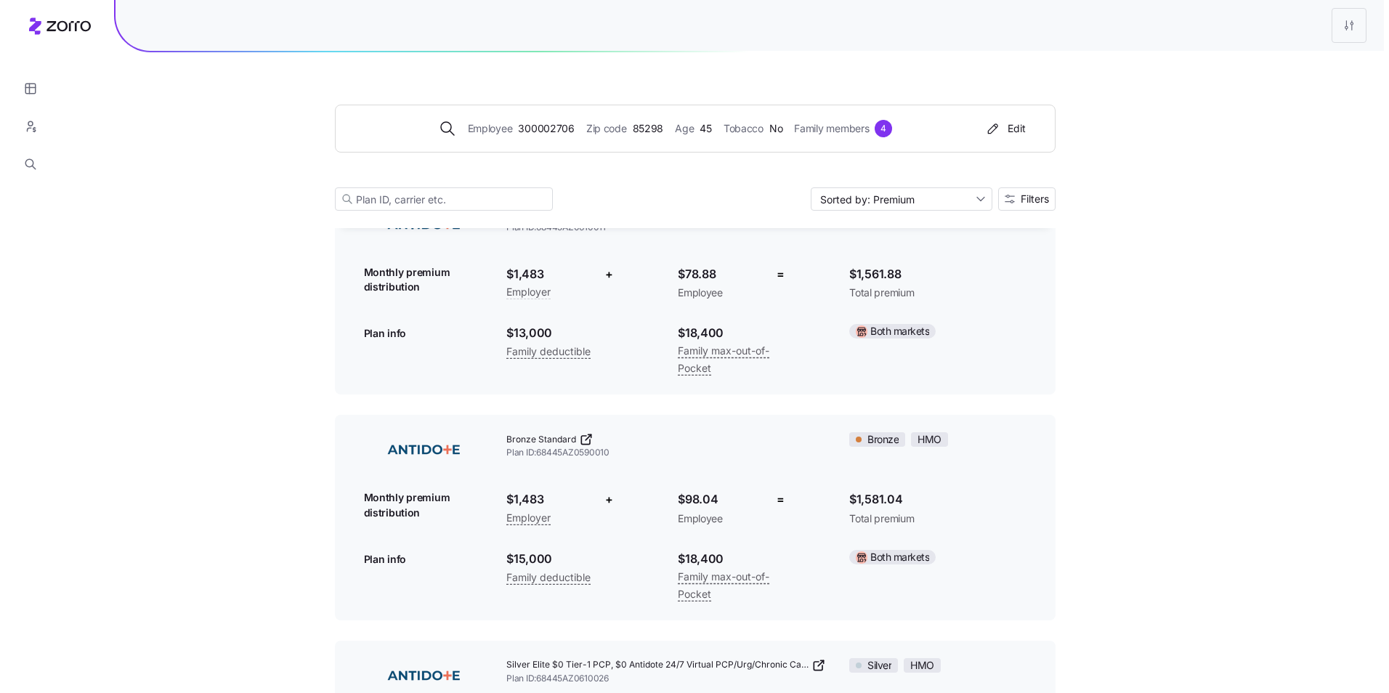
scroll to position [1743, 0]
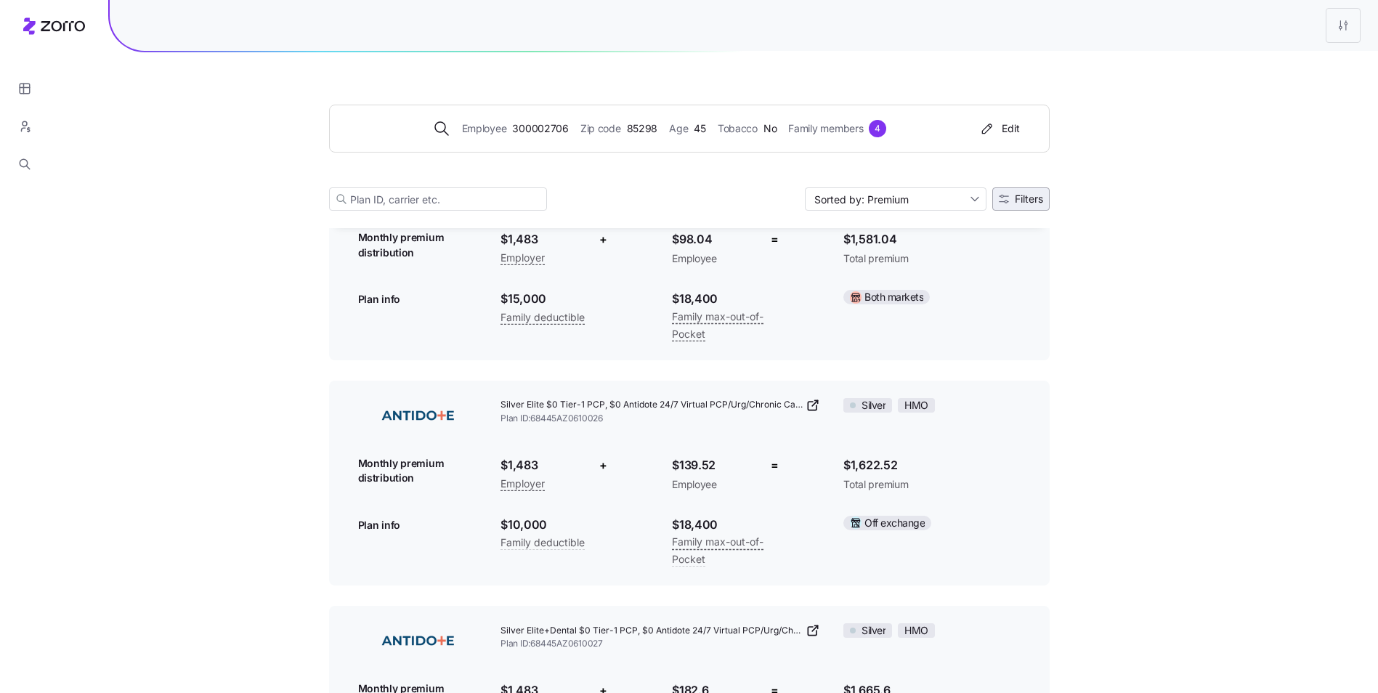
click at [1036, 209] on button "Filters" at bounding box center [1020, 198] width 57 height 23
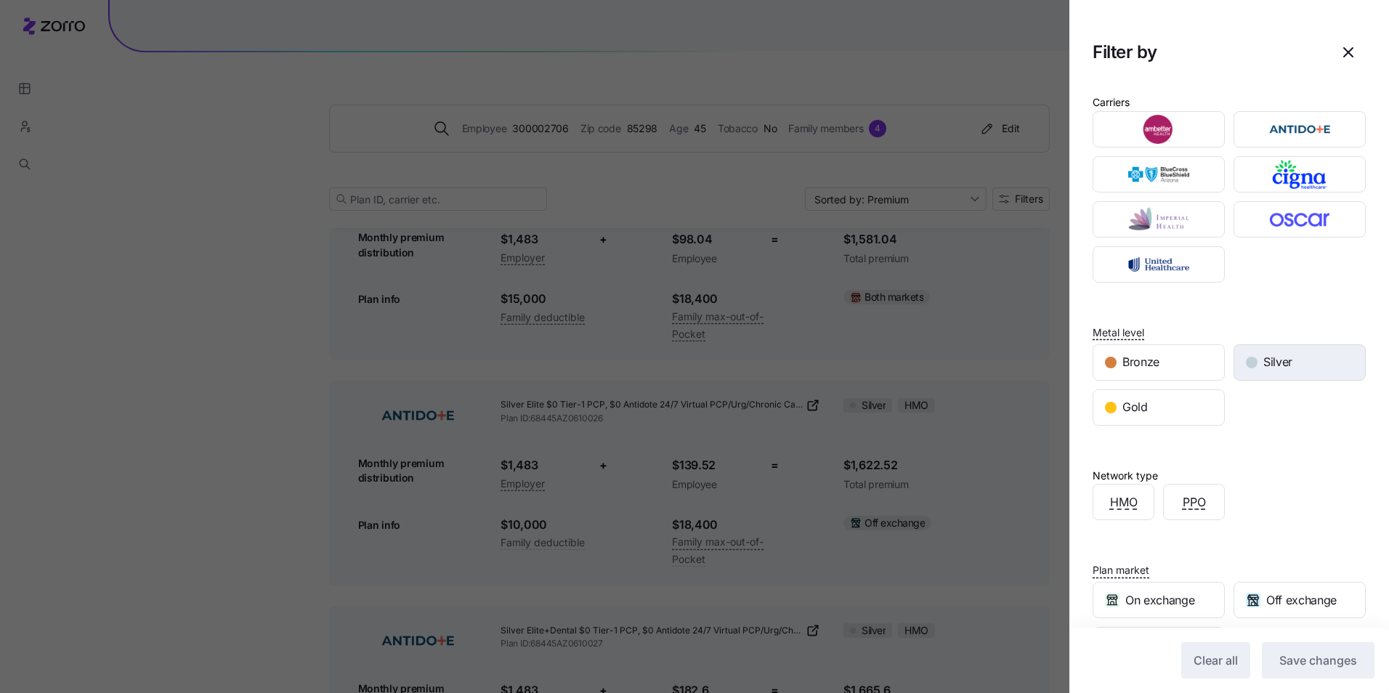
click at [1279, 352] on div "Silver" at bounding box center [1299, 362] width 131 height 35
click at [1331, 671] on button "Save changes" at bounding box center [1318, 660] width 113 height 36
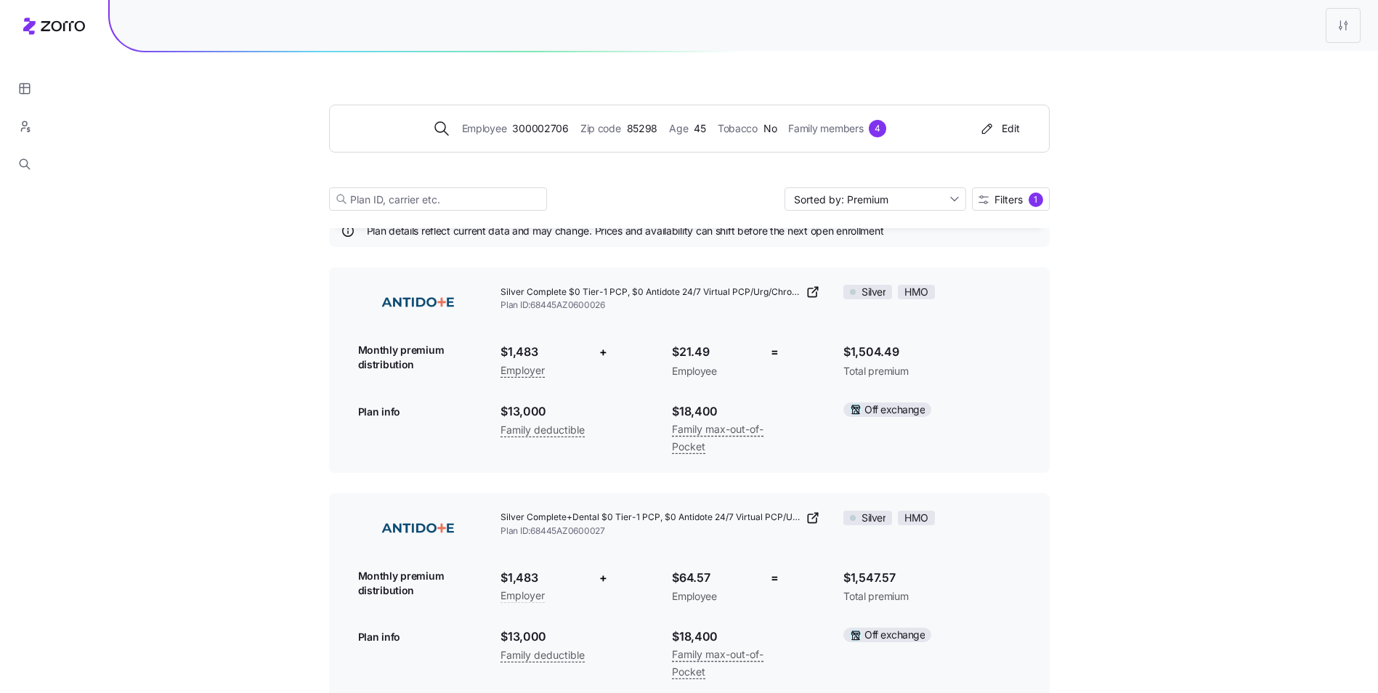
scroll to position [0, 0]
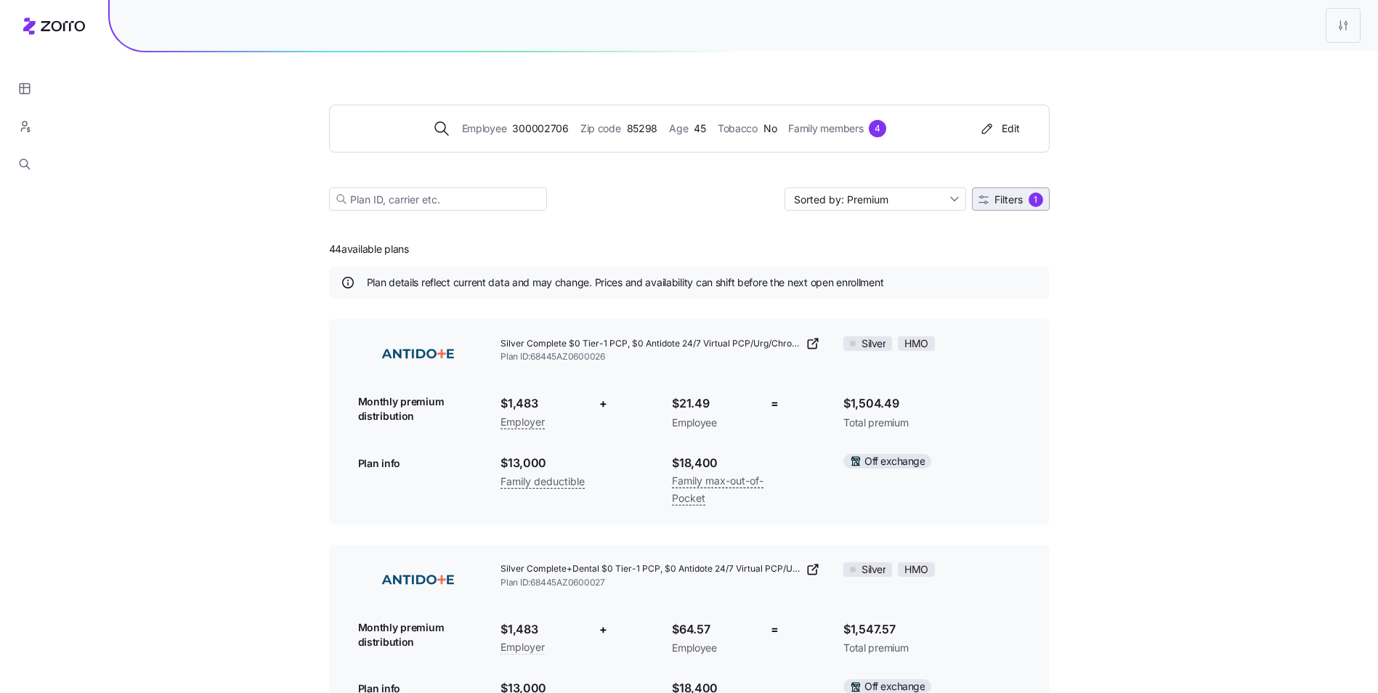
click at [1004, 206] on span "Filters 1" at bounding box center [1010, 199] width 65 height 15
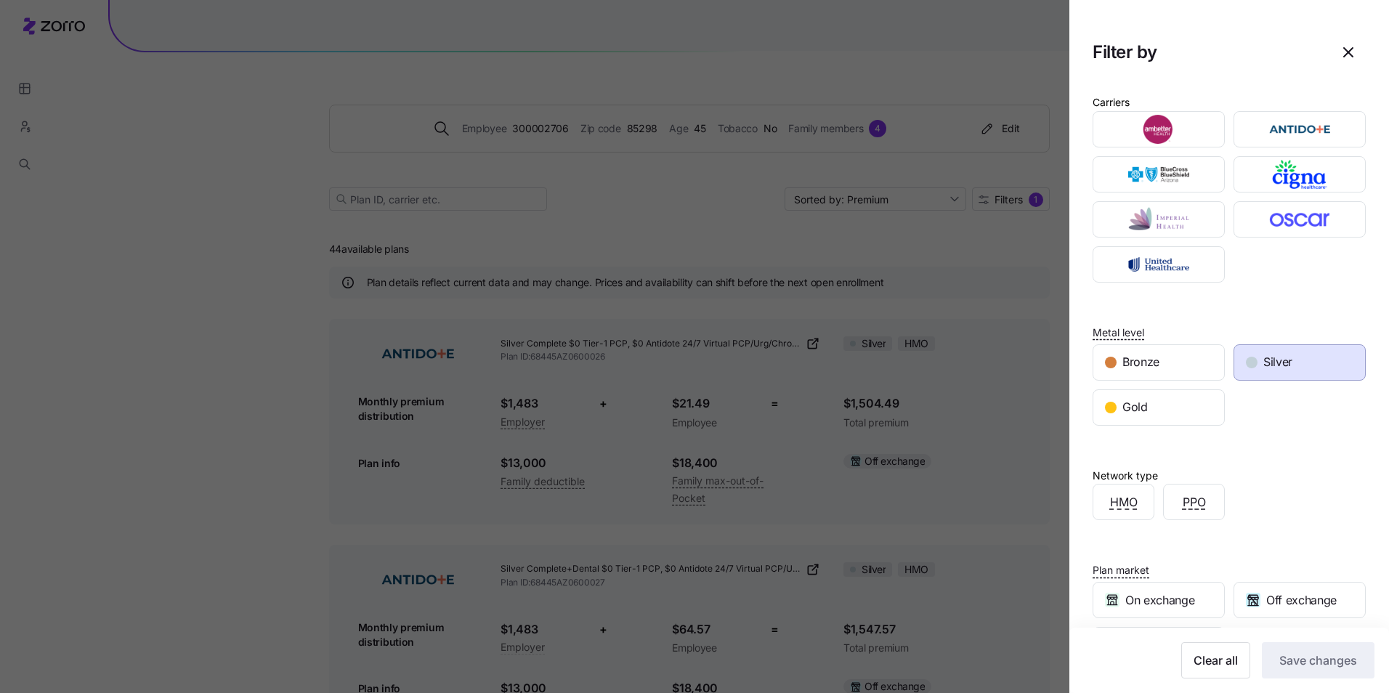
click at [1263, 362] on span "Silver" at bounding box center [1277, 362] width 29 height 18
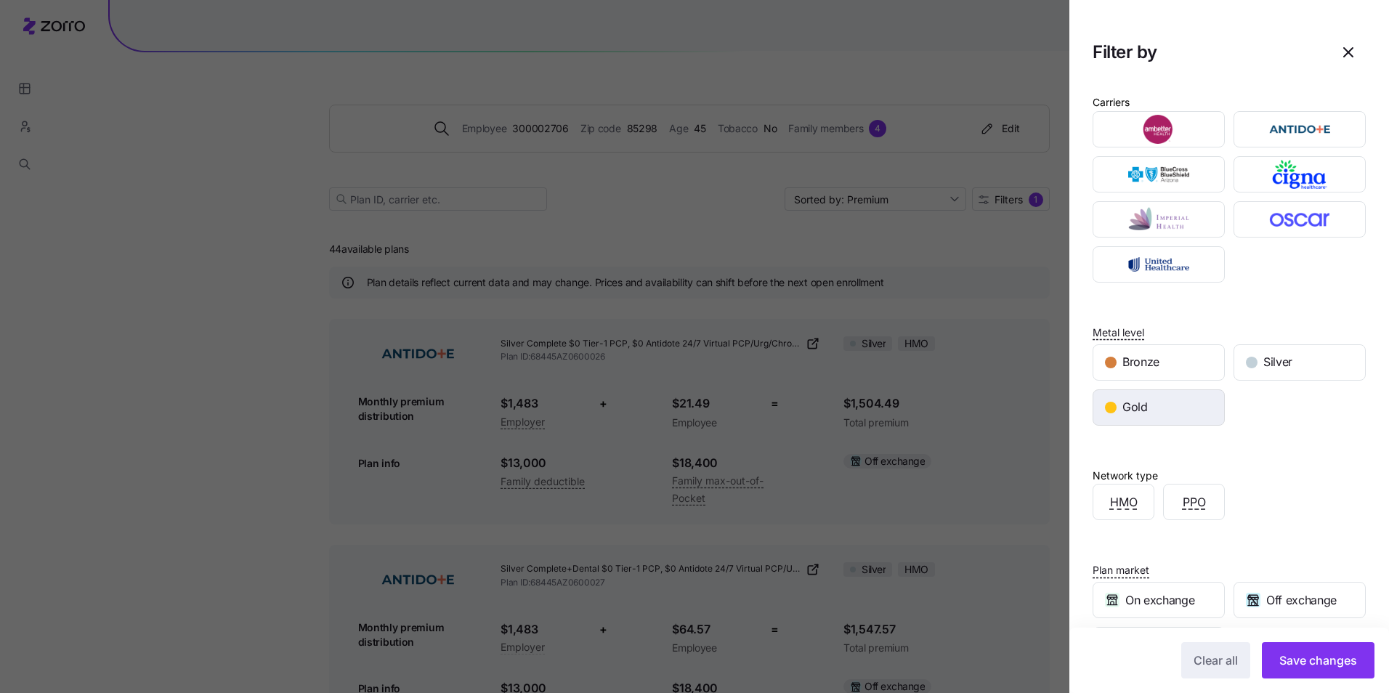
click at [1185, 407] on div "Gold" at bounding box center [1158, 407] width 131 height 35
click at [1318, 649] on button "Save changes" at bounding box center [1318, 660] width 113 height 36
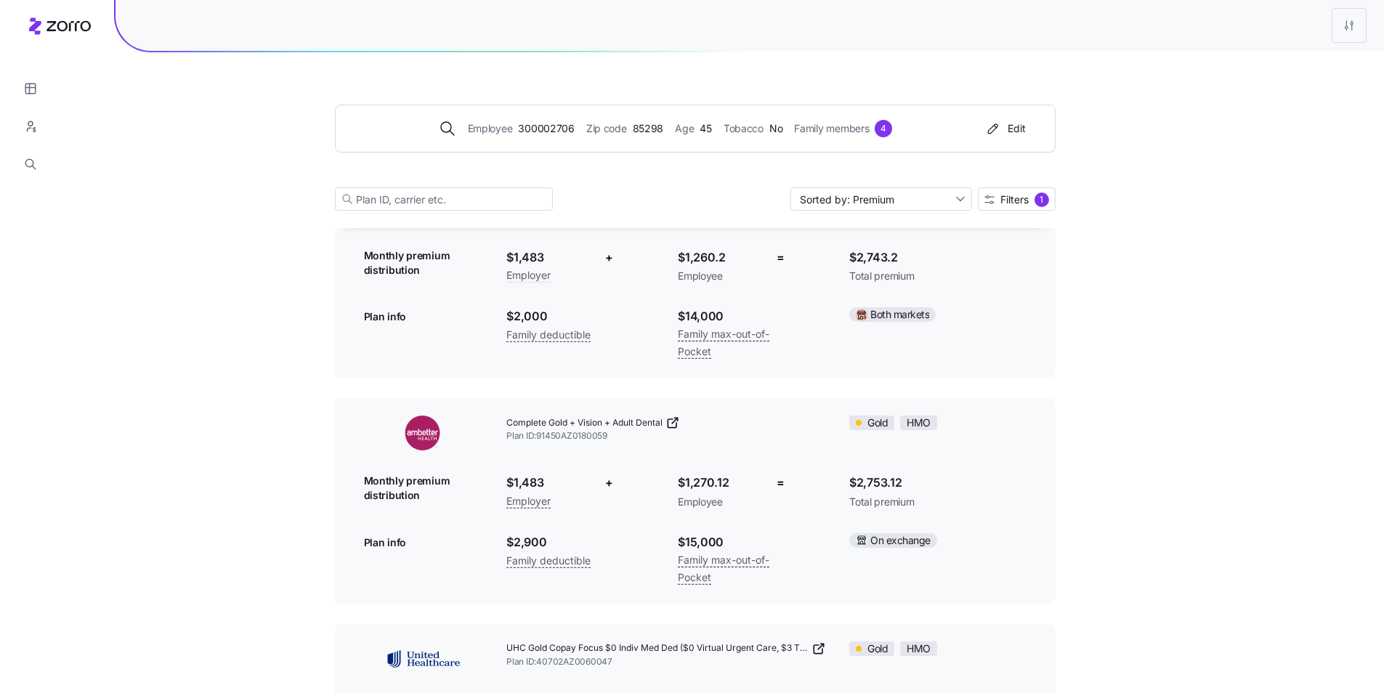
scroll to position [3631, 0]
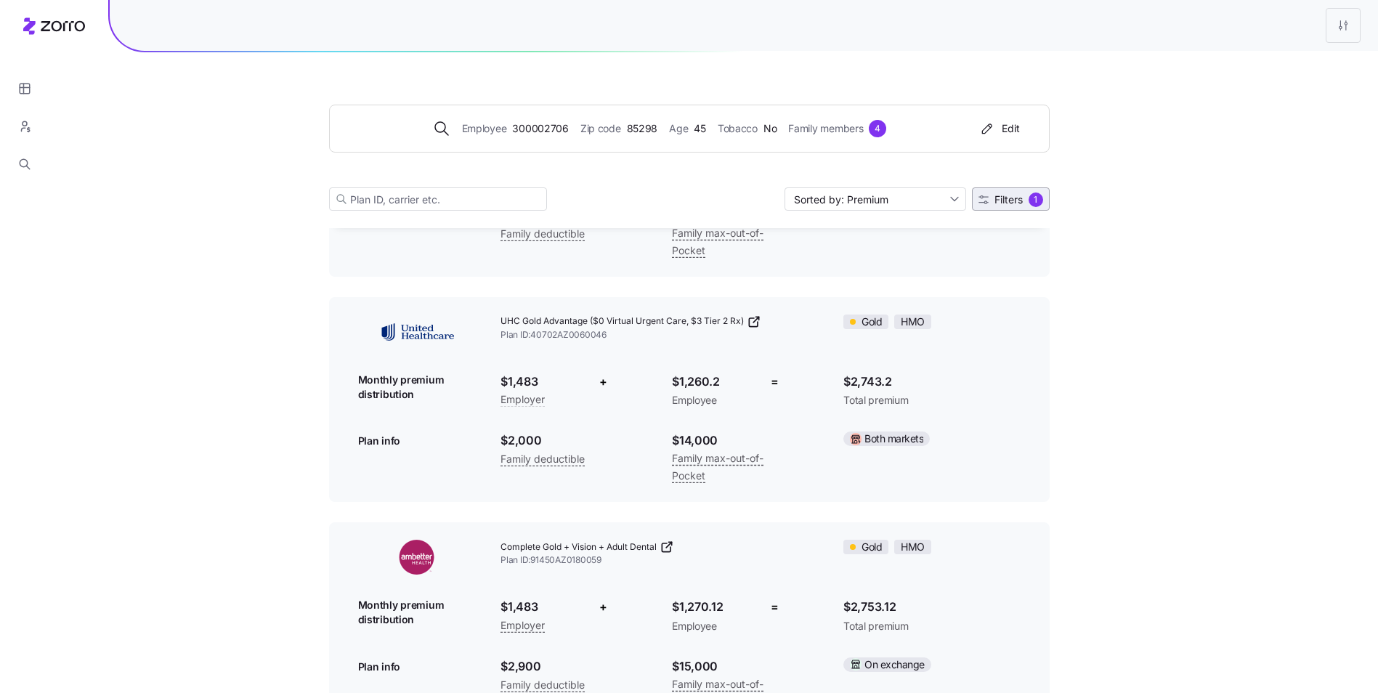
click at [1033, 204] on div "1" at bounding box center [1035, 199] width 15 height 15
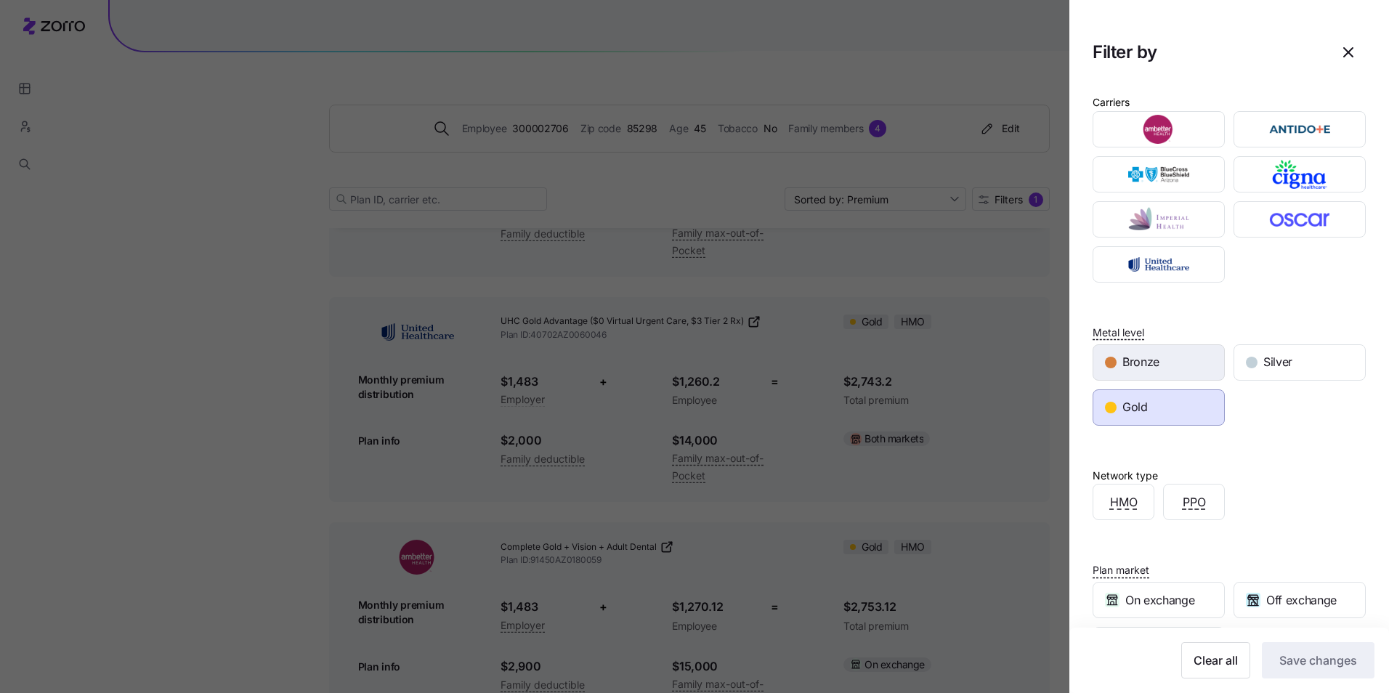
click at [1184, 374] on div "Bronze" at bounding box center [1158, 362] width 131 height 35
drag, startPoint x: 1184, startPoint y: 402, endPoint x: 1174, endPoint y: 373, distance: 31.5
click at [1183, 399] on div "Gold" at bounding box center [1158, 407] width 131 height 35
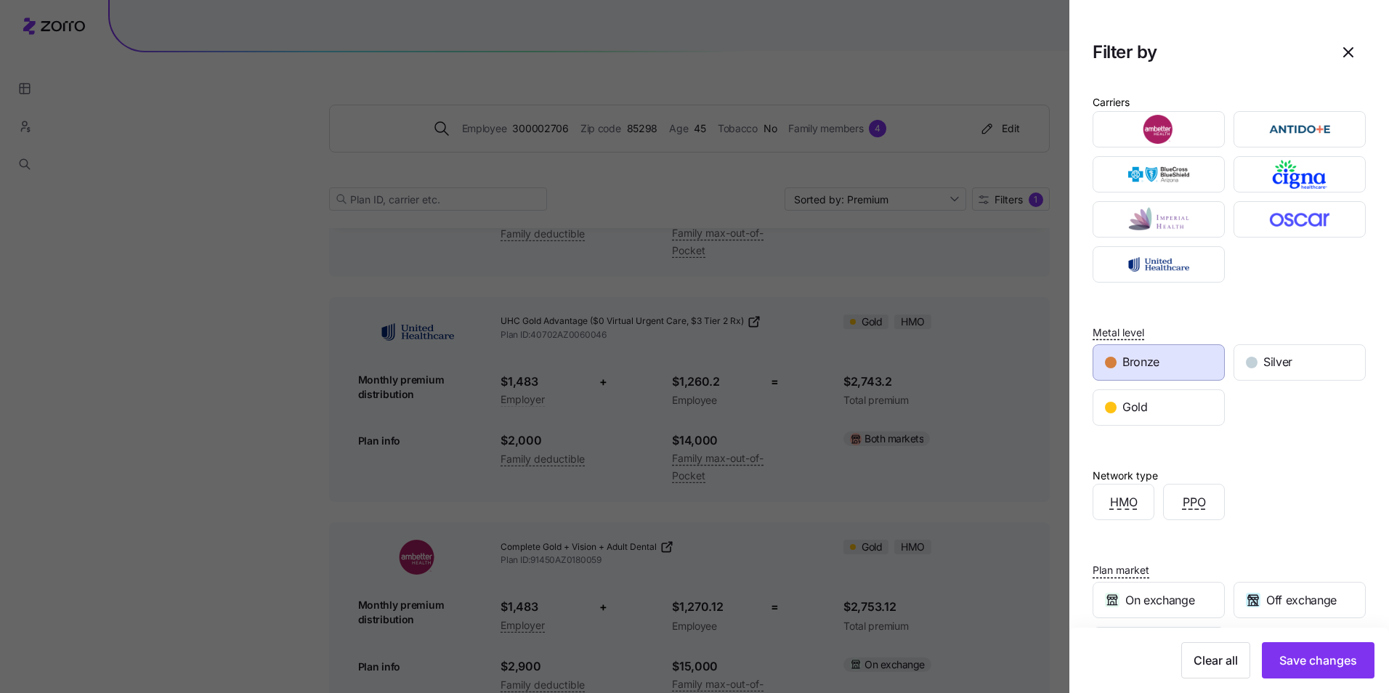
click at [1174, 373] on div "Bronze" at bounding box center [1158, 362] width 131 height 35
click at [1316, 650] on button "Save changes" at bounding box center [1318, 660] width 113 height 36
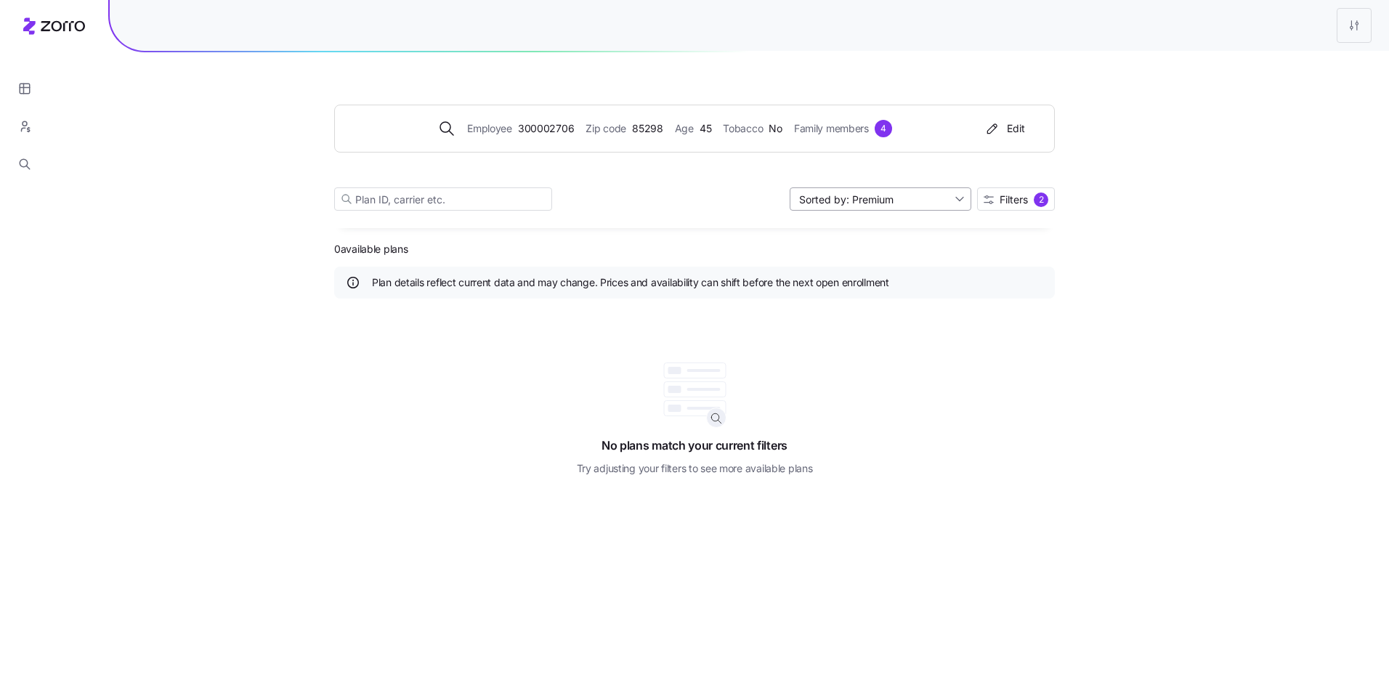
click at [880, 206] on input "Sorted by: Premium" at bounding box center [880, 198] width 182 height 23
click at [888, 261] on div "Deductible" at bounding box center [879, 255] width 170 height 22
click at [890, 202] on input "Sorted by: Deductible" at bounding box center [880, 198] width 182 height 23
click at [879, 227] on div "Premium" at bounding box center [879, 233] width 170 height 22
type input "Sorted by: Premium"
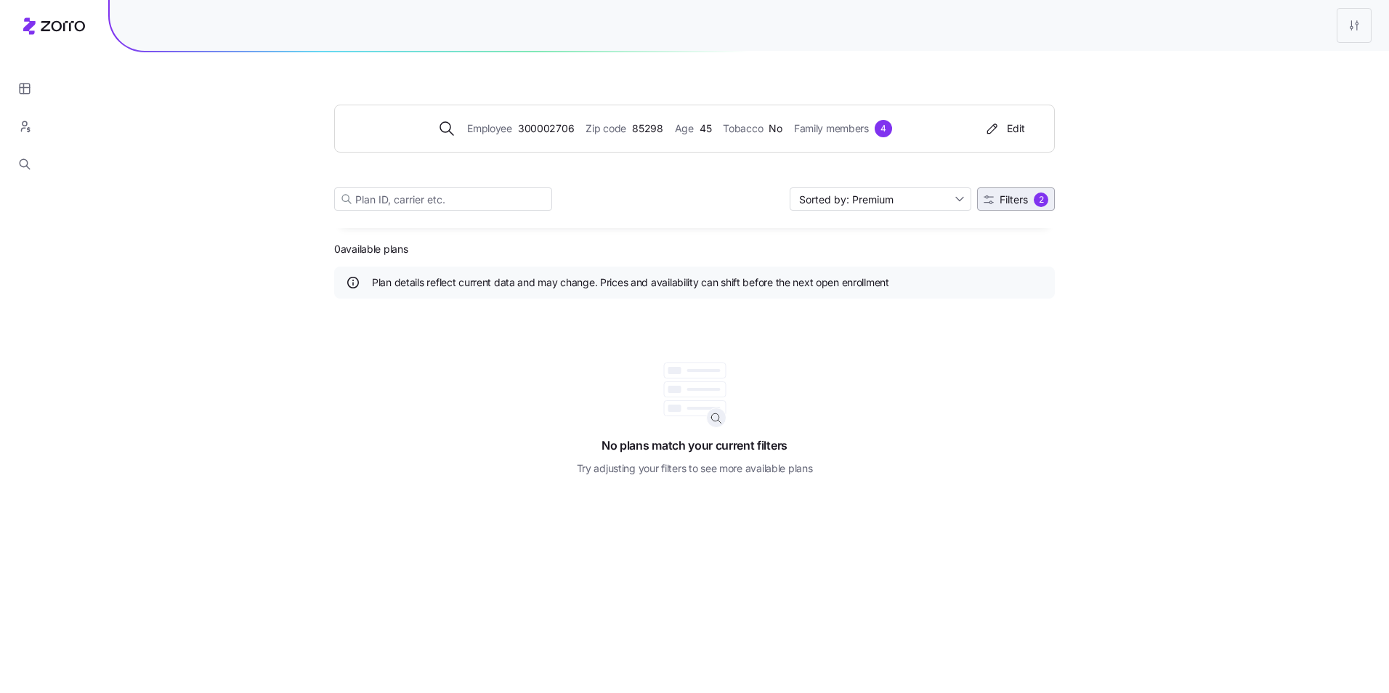
click at [1012, 195] on span "Filters" at bounding box center [1013, 200] width 28 height 10
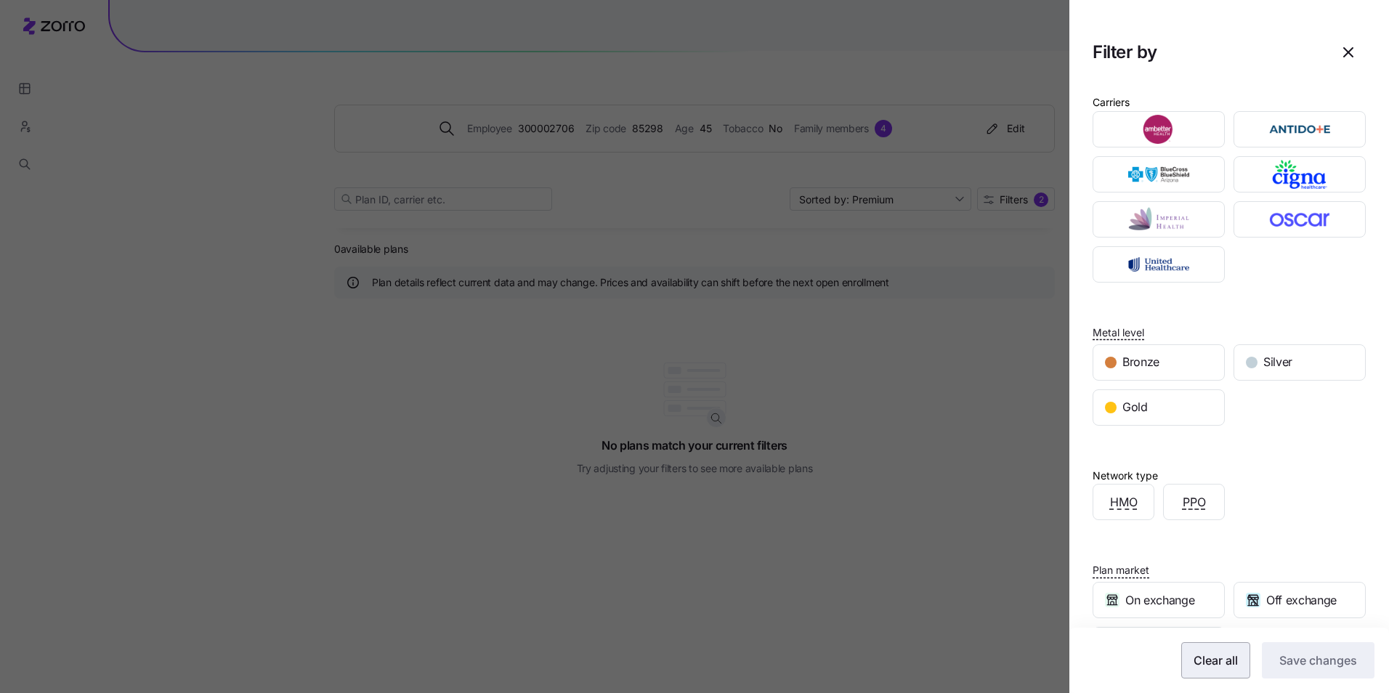
click at [1201, 651] on button "Clear all" at bounding box center [1215, 660] width 69 height 36
click at [1311, 659] on span "Save changes" at bounding box center [1318, 659] width 78 height 17
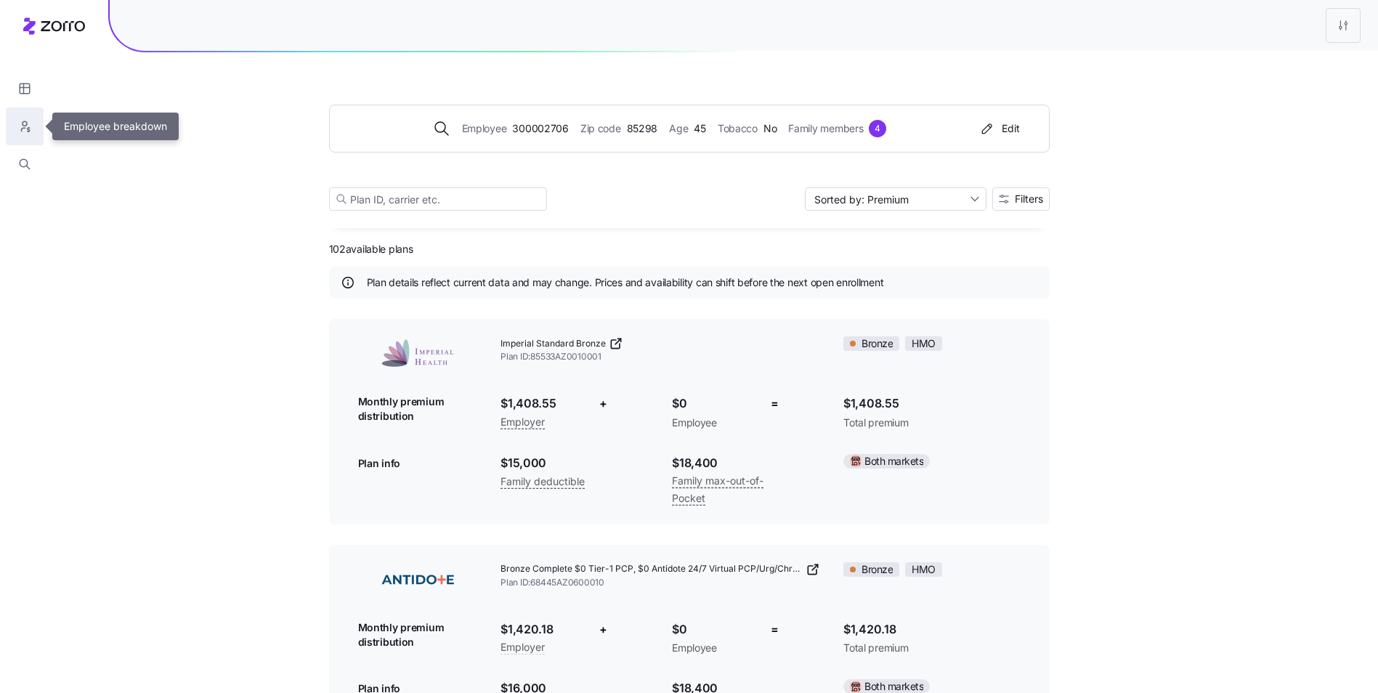
click at [23, 128] on icon "button" at bounding box center [24, 126] width 13 height 15
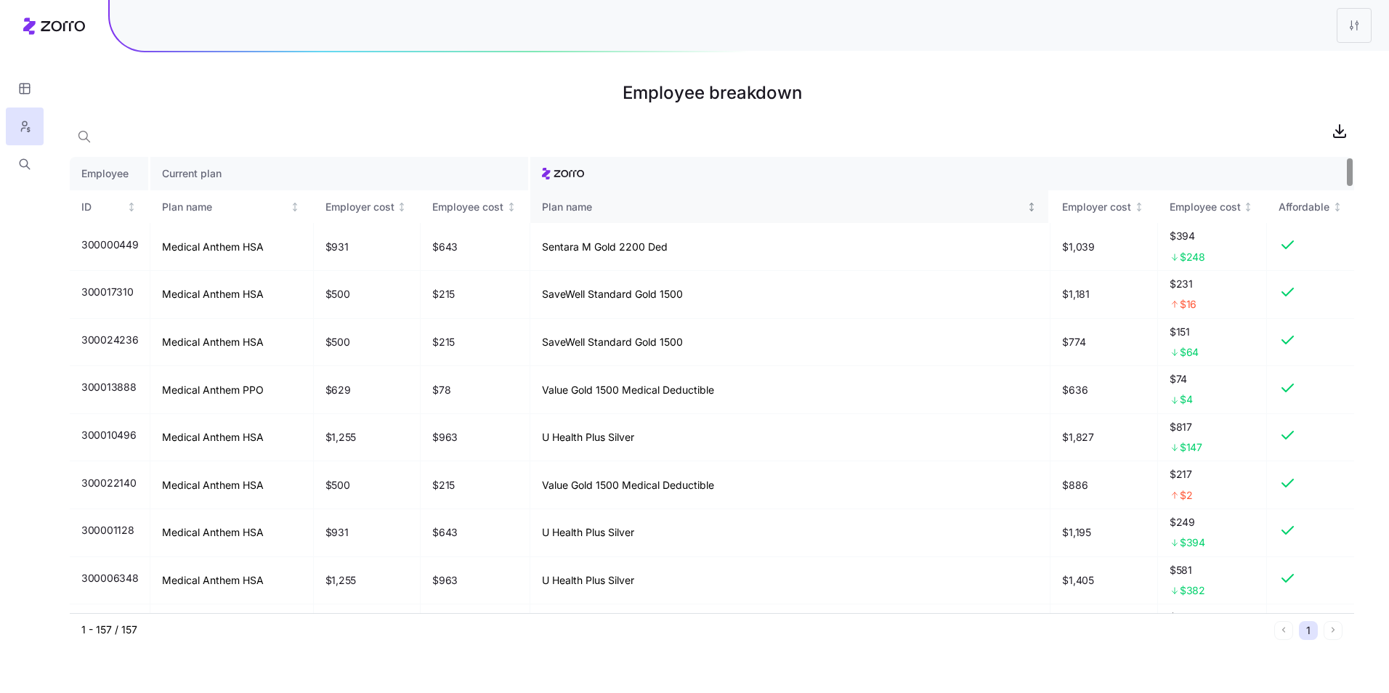
click at [1032, 204] on icon "Not sorted" at bounding box center [1032, 203] width 4 height 1
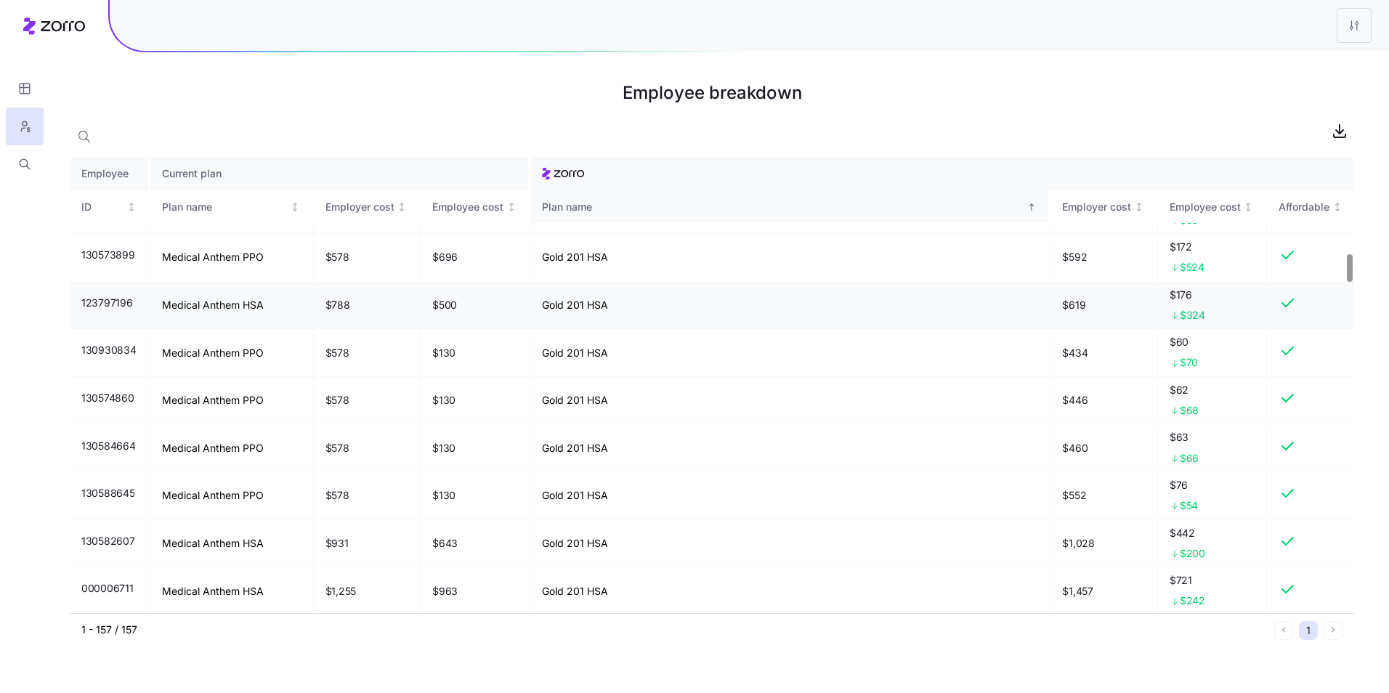
scroll to position [1598, 0]
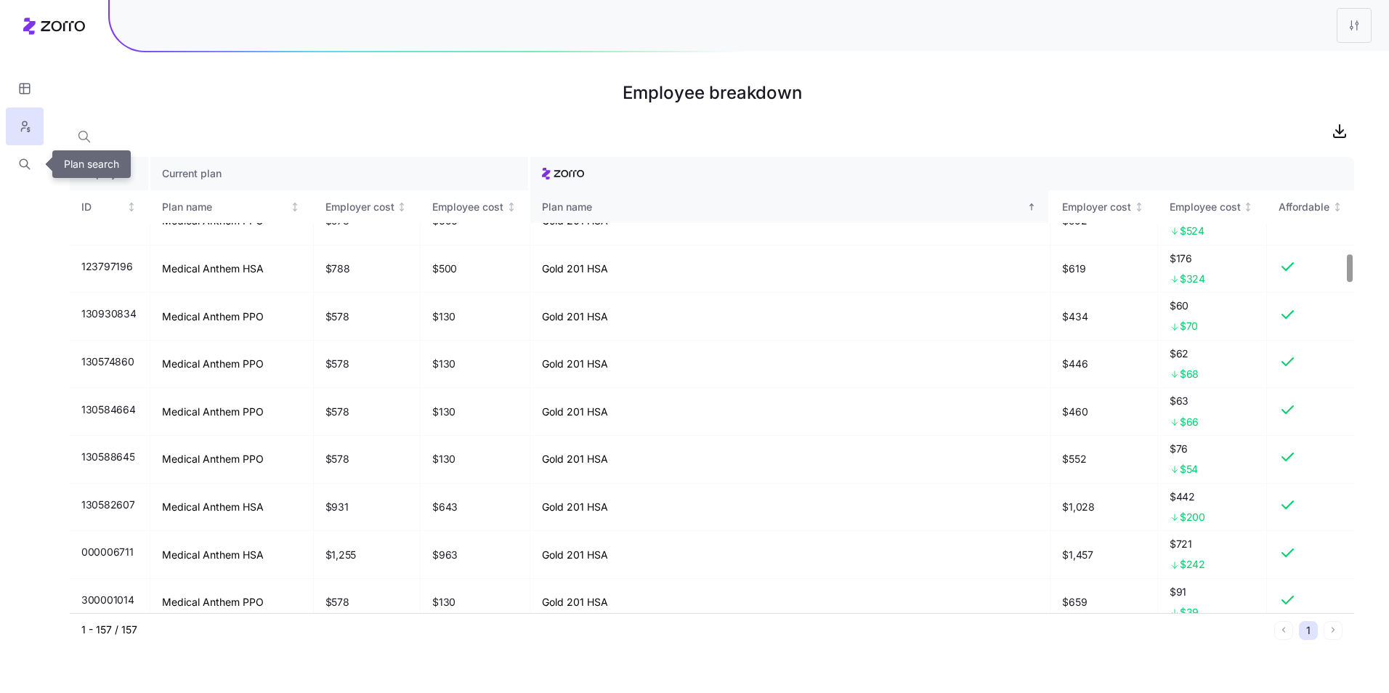
drag, startPoint x: 35, startPoint y: 166, endPoint x: 44, endPoint y: 169, distance: 9.9
click at [35, 166] on button "button" at bounding box center [25, 164] width 38 height 38
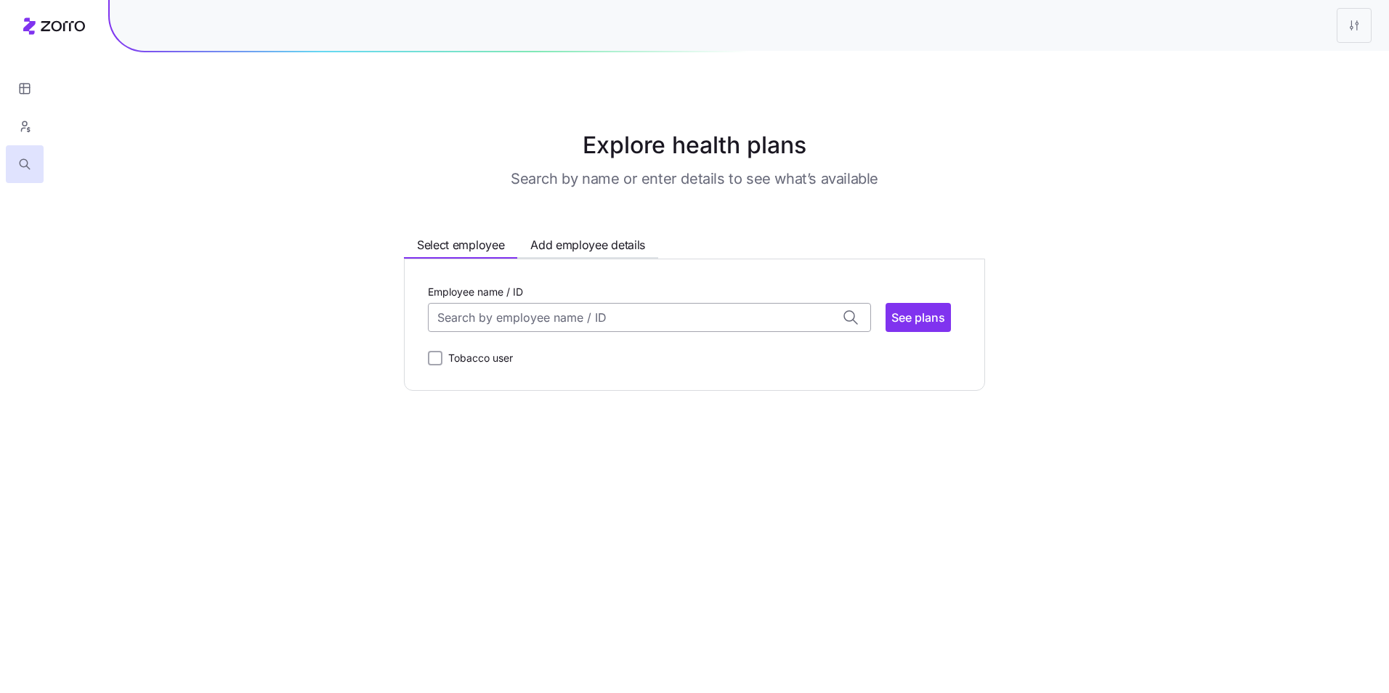
click at [679, 309] on input "Employee name / ID" at bounding box center [649, 317] width 443 height 29
click at [621, 411] on div "ID: 300002706 (45) 85298" at bounding box center [649, 405] width 436 height 42
type input "300002706"
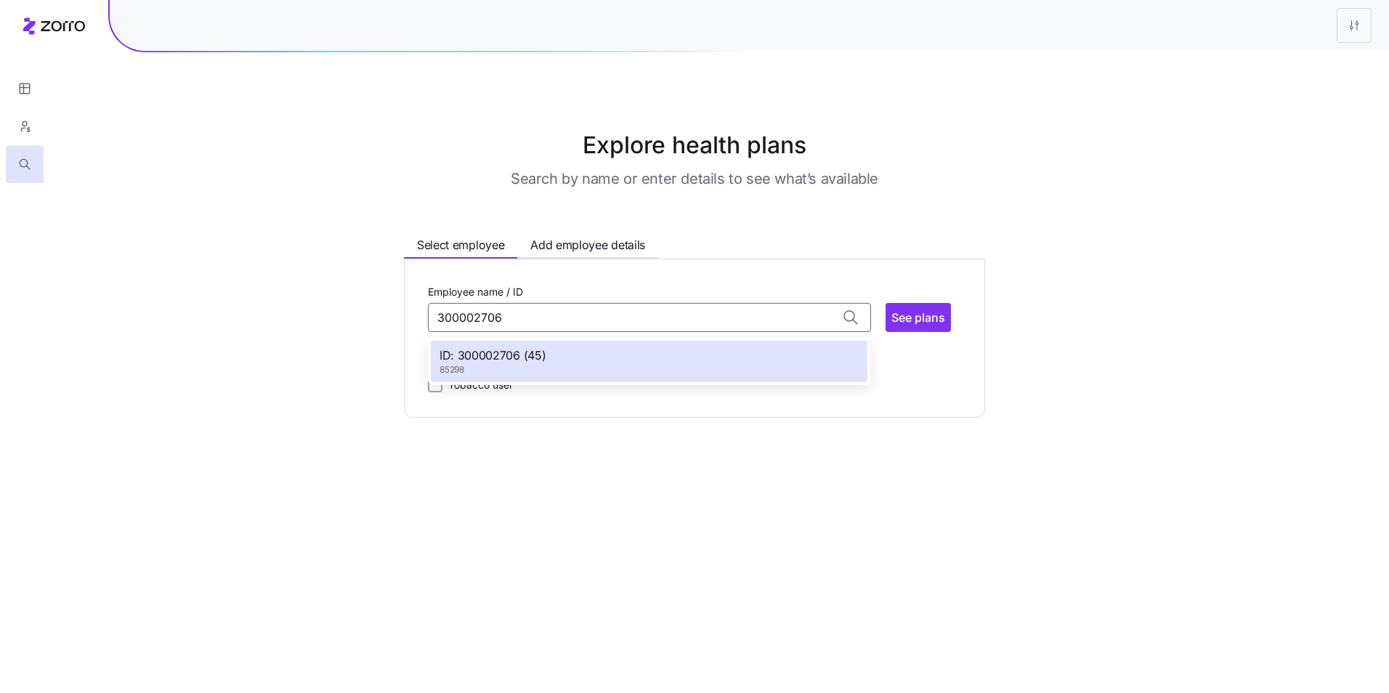
click at [800, 352] on div "ID: 300002706 (45) 85298" at bounding box center [649, 362] width 436 height 42
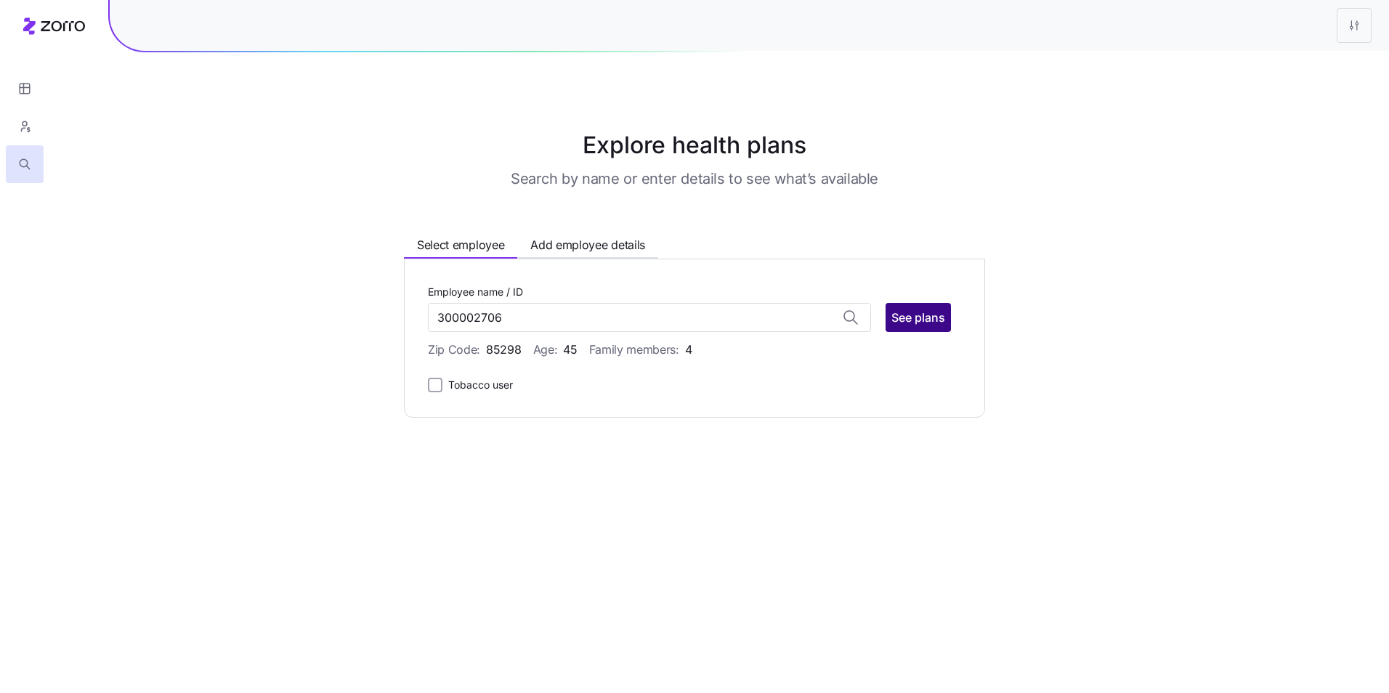
click at [914, 317] on span "See plans" at bounding box center [918, 317] width 54 height 17
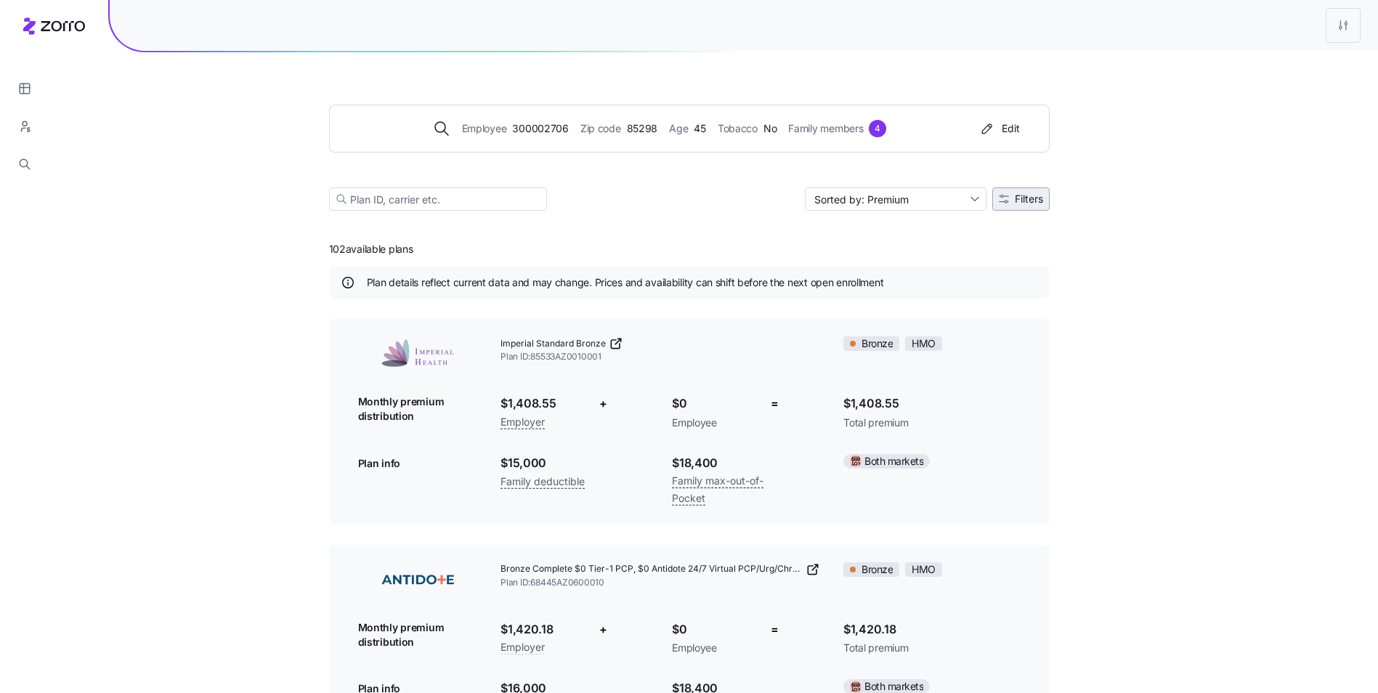
click at [1017, 192] on button "Filters" at bounding box center [1020, 198] width 57 height 23
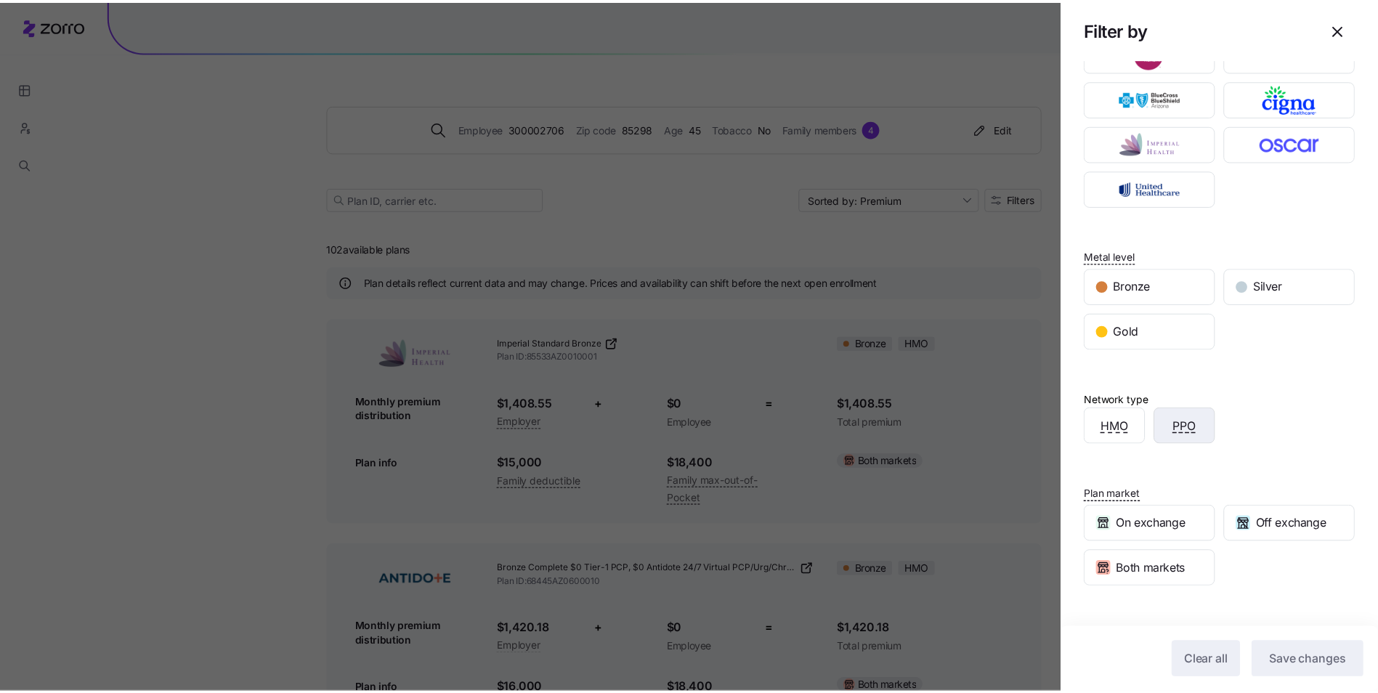
scroll to position [145, 0]
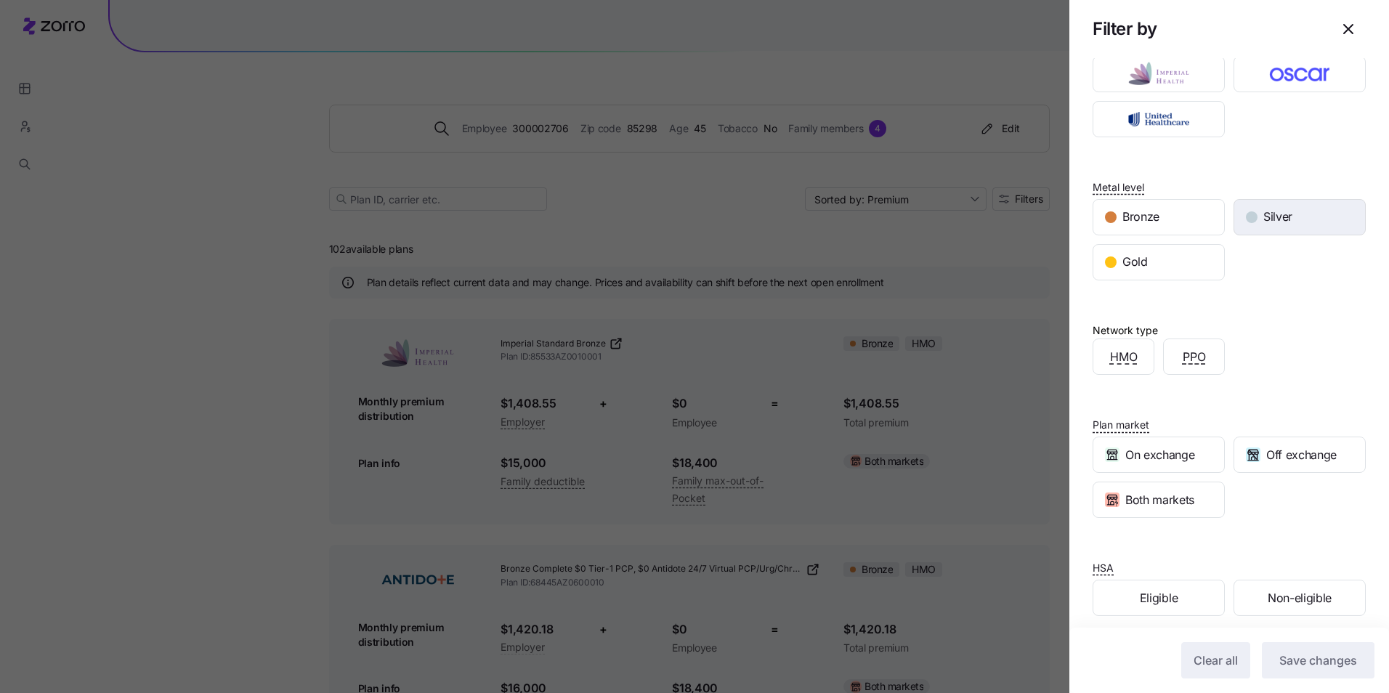
click at [1291, 228] on div "Silver" at bounding box center [1299, 217] width 131 height 35
click at [1302, 653] on span "Save changes" at bounding box center [1318, 659] width 78 height 17
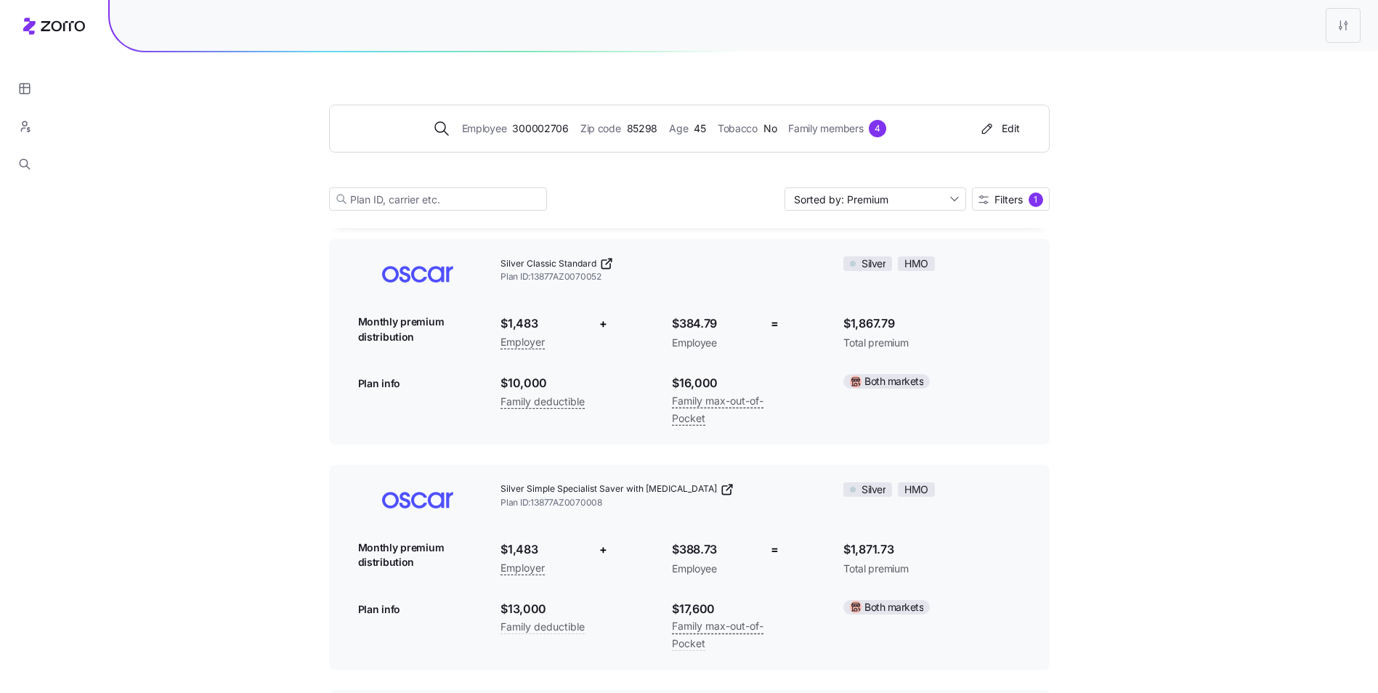
scroll to position [2787, 0]
click at [31, 91] on button "button" at bounding box center [25, 89] width 38 height 38
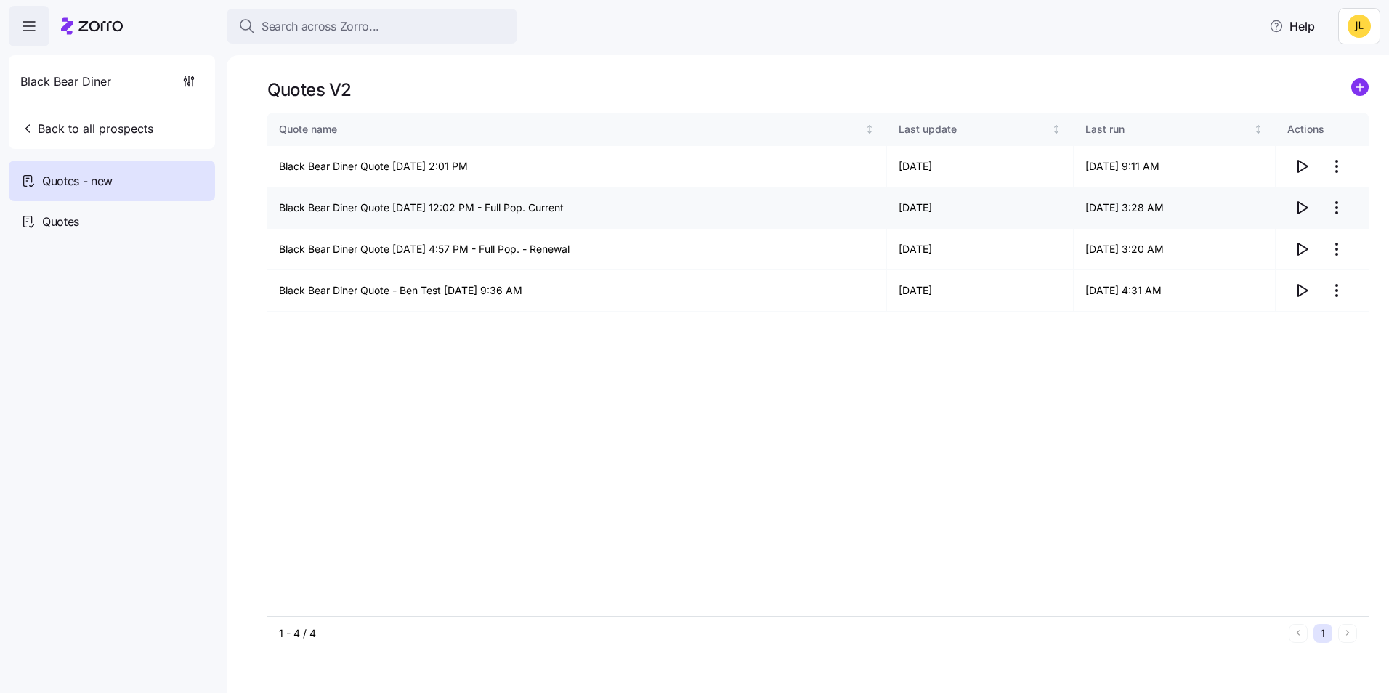
drag, startPoint x: 591, startPoint y: 208, endPoint x: 508, endPoint y: 208, distance: 83.5
click at [508, 208] on td "Black Bear Diner Quote [DATE] 12:02 PM - Full Pop. Current" at bounding box center [577, 207] width 620 height 41
drag, startPoint x: 508, startPoint y: 208, endPoint x: 525, endPoint y: 209, distance: 17.4
click at [525, 209] on td "Black Bear Diner Quote 09/30/2025 12:02 PM - Full Pop. Current" at bounding box center [577, 207] width 620 height 41
drag, startPoint x: 603, startPoint y: 210, endPoint x: 266, endPoint y: 210, distance: 337.0
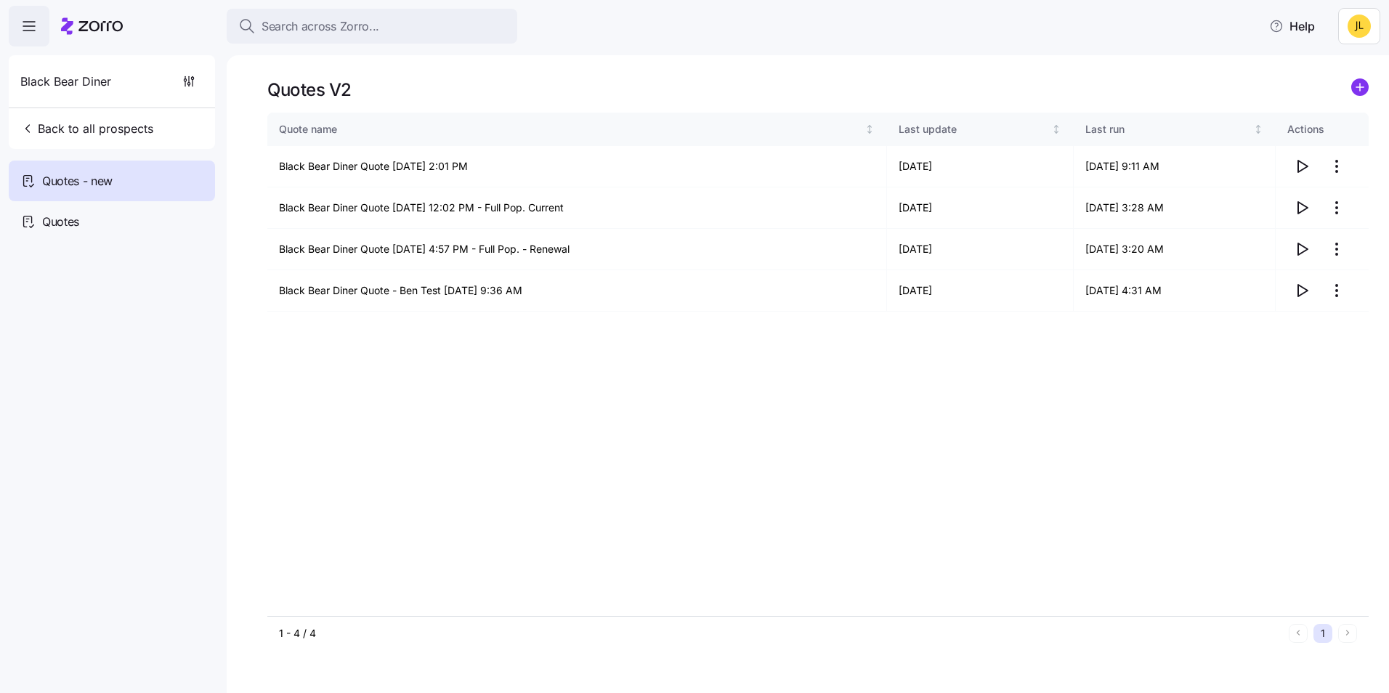
click at [266, 210] on div "Quotes V2 Quote name Last update Last run Actions Black Bear Diner Quote 10/03/…" at bounding box center [808, 374] width 1162 height 638
drag, startPoint x: 266, startPoint y: 210, endPoint x: 399, endPoint y: 211, distance: 132.9
click at [399, 211] on td "Black Bear Diner Quote 09/30/2025 12:02 PM - Full Pop. Current" at bounding box center [577, 207] width 620 height 41
click at [559, 448] on div "Quote name Last update Last run Actions Black Bear Diner Quote 10/03/2025 2:01 …" at bounding box center [817, 364] width 1101 height 503
drag, startPoint x: 617, startPoint y: 208, endPoint x: 535, endPoint y: 217, distance: 83.3
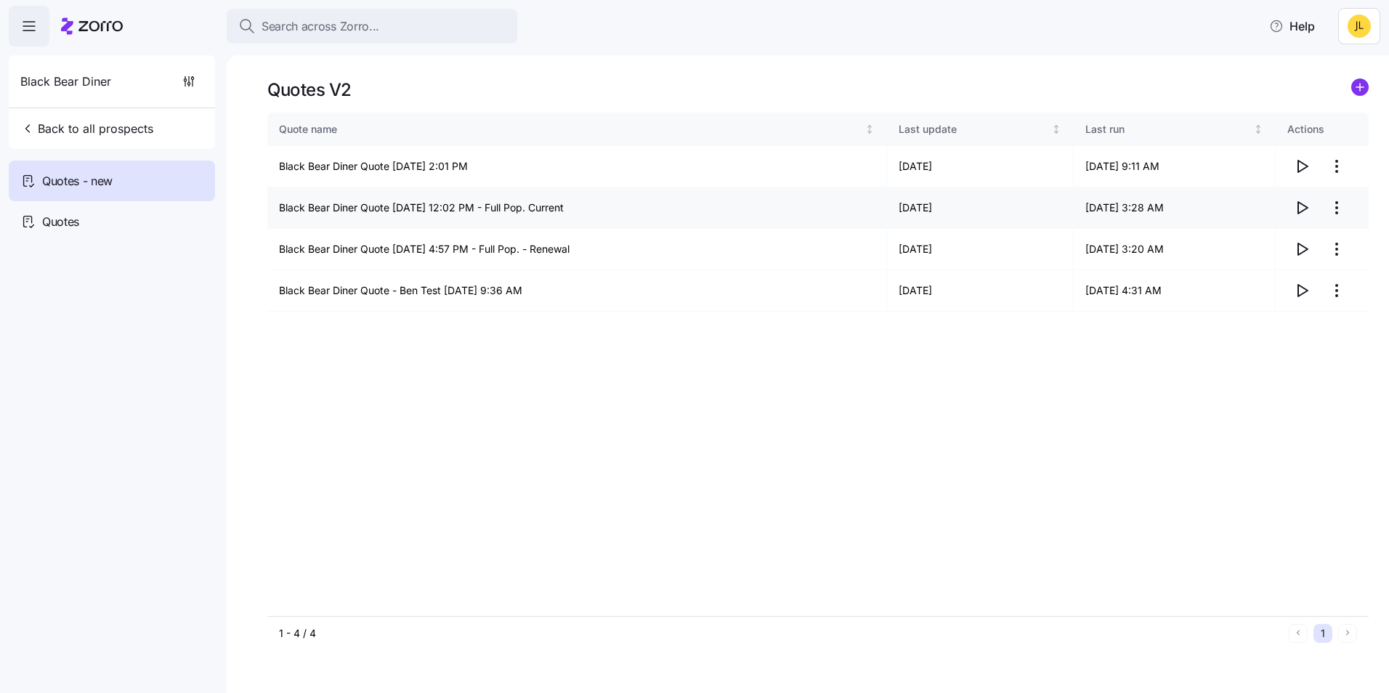
click at [535, 217] on td "Black Bear Diner Quote 09/30/2025 12:02 PM - Full Pop. Current" at bounding box center [577, 207] width 620 height 41
drag, startPoint x: 535, startPoint y: 217, endPoint x: 598, endPoint y: 224, distance: 64.2
click at [598, 224] on td "Black Bear Diner Quote 09/30/2025 12:02 PM - Full Pop. Current" at bounding box center [577, 207] width 620 height 41
click at [665, 455] on div "Quote name Last update Last run Actions Black Bear Diner Quote 10/03/2025 2:01 …" at bounding box center [817, 364] width 1101 height 503
click at [1299, 165] on icon "button" at bounding box center [1301, 166] width 17 height 17
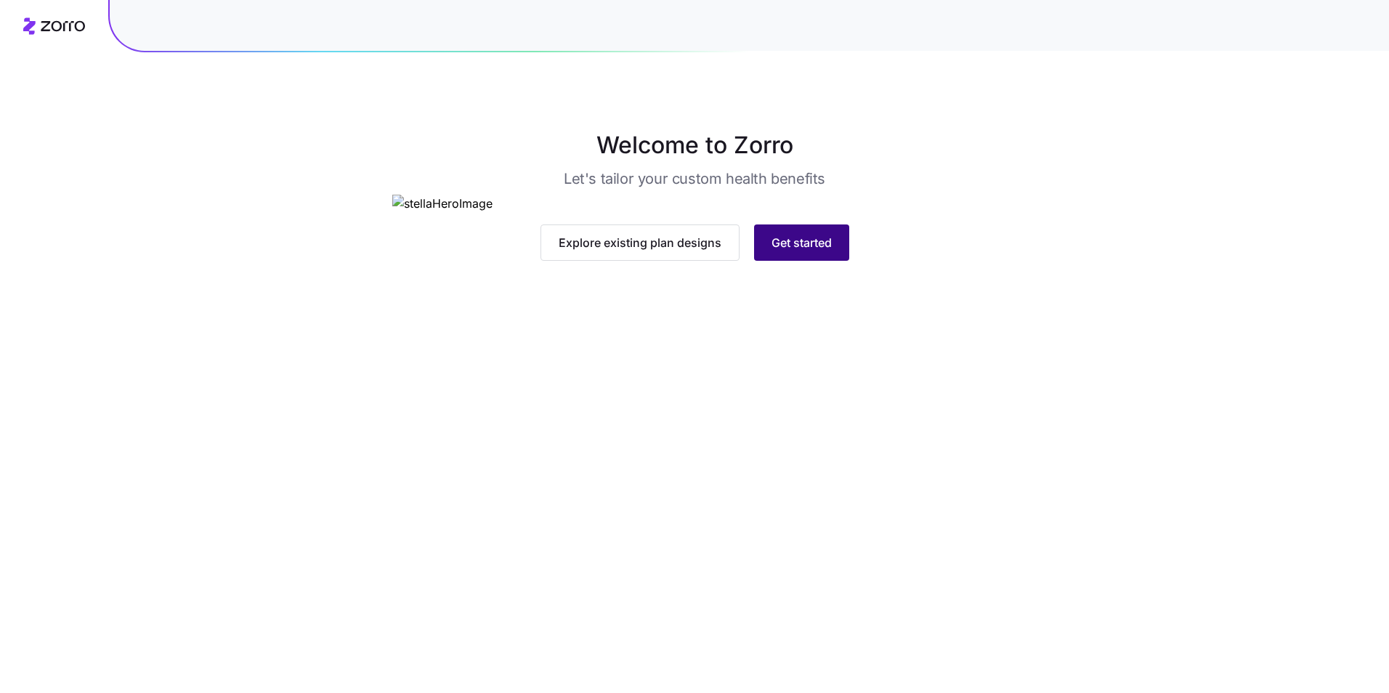
click at [796, 251] on span "Get started" at bounding box center [801, 242] width 60 height 17
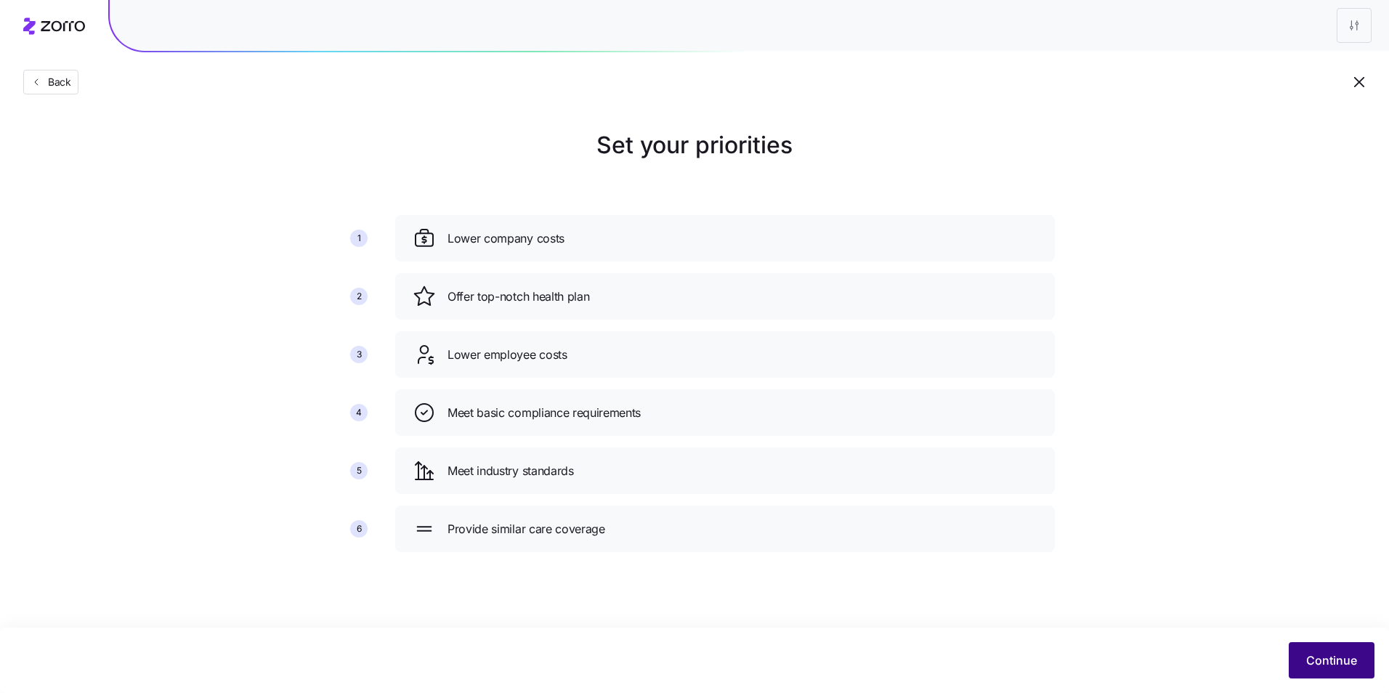
click at [1321, 657] on span "Continue" at bounding box center [1331, 659] width 51 height 17
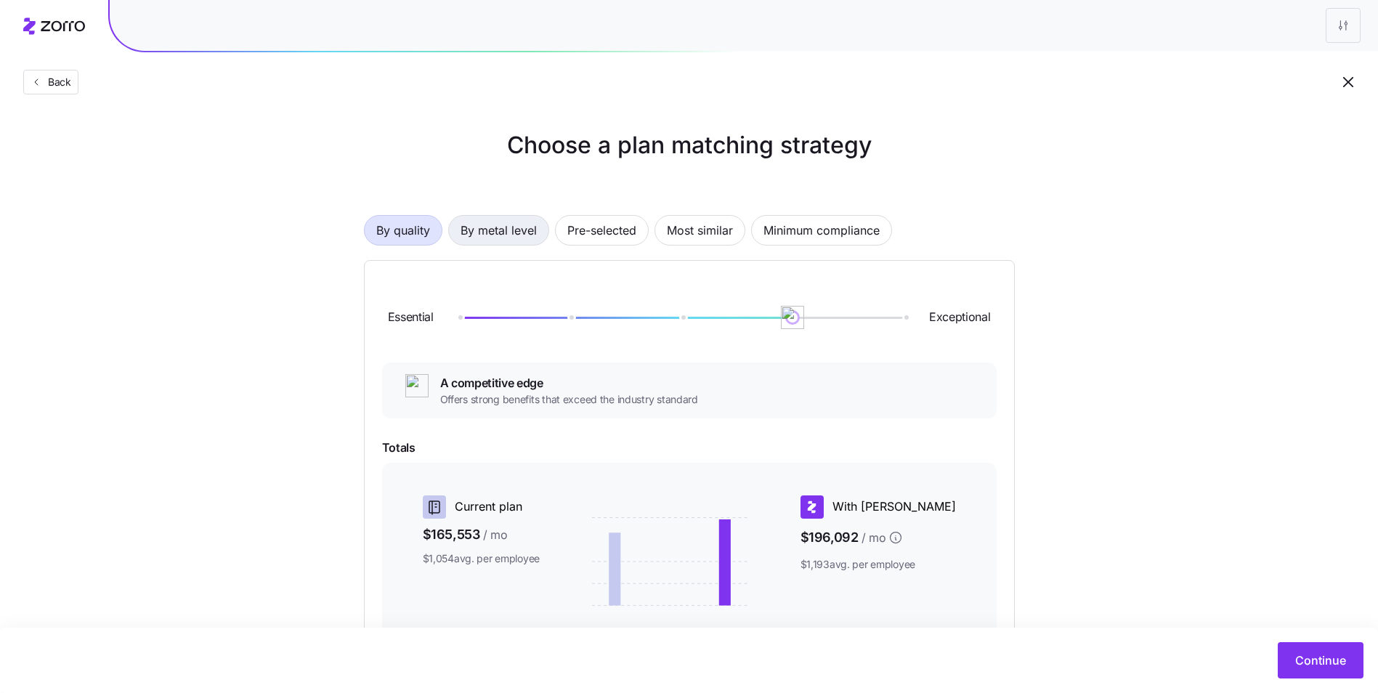
click at [507, 235] on span "By metal level" at bounding box center [498, 230] width 76 height 29
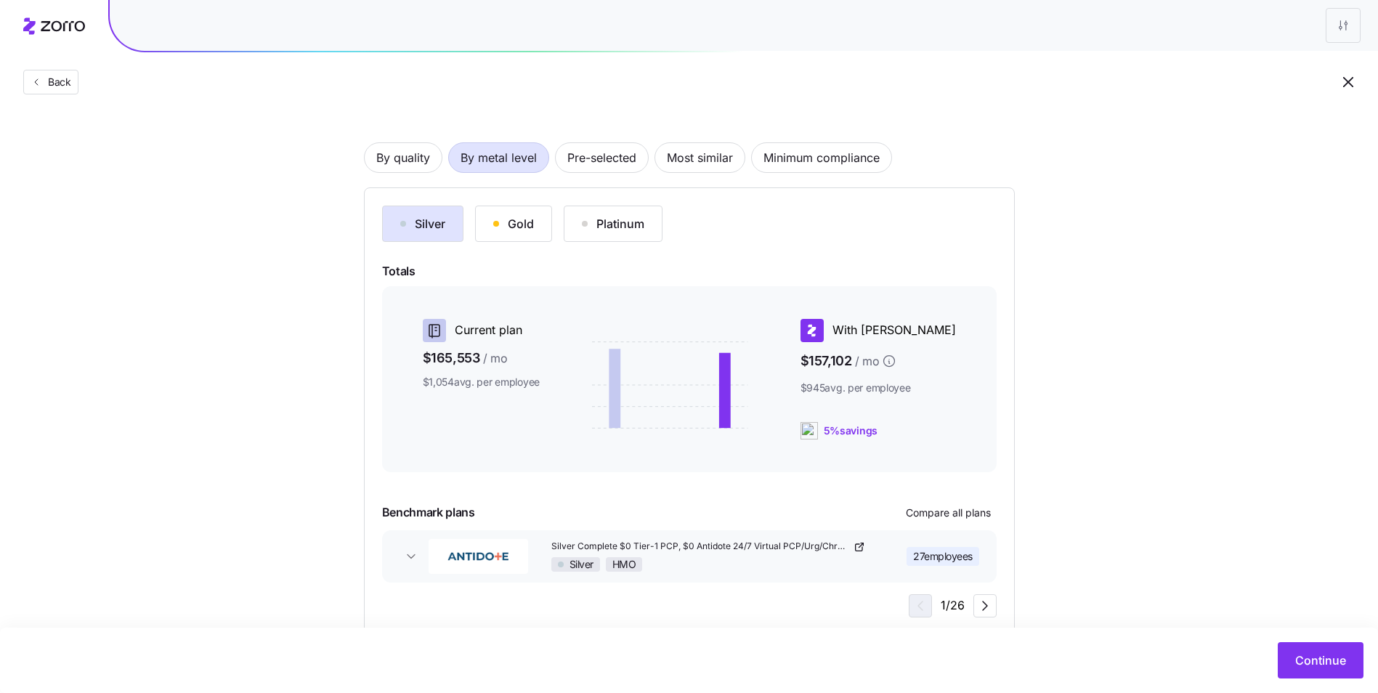
scroll to position [108, 0]
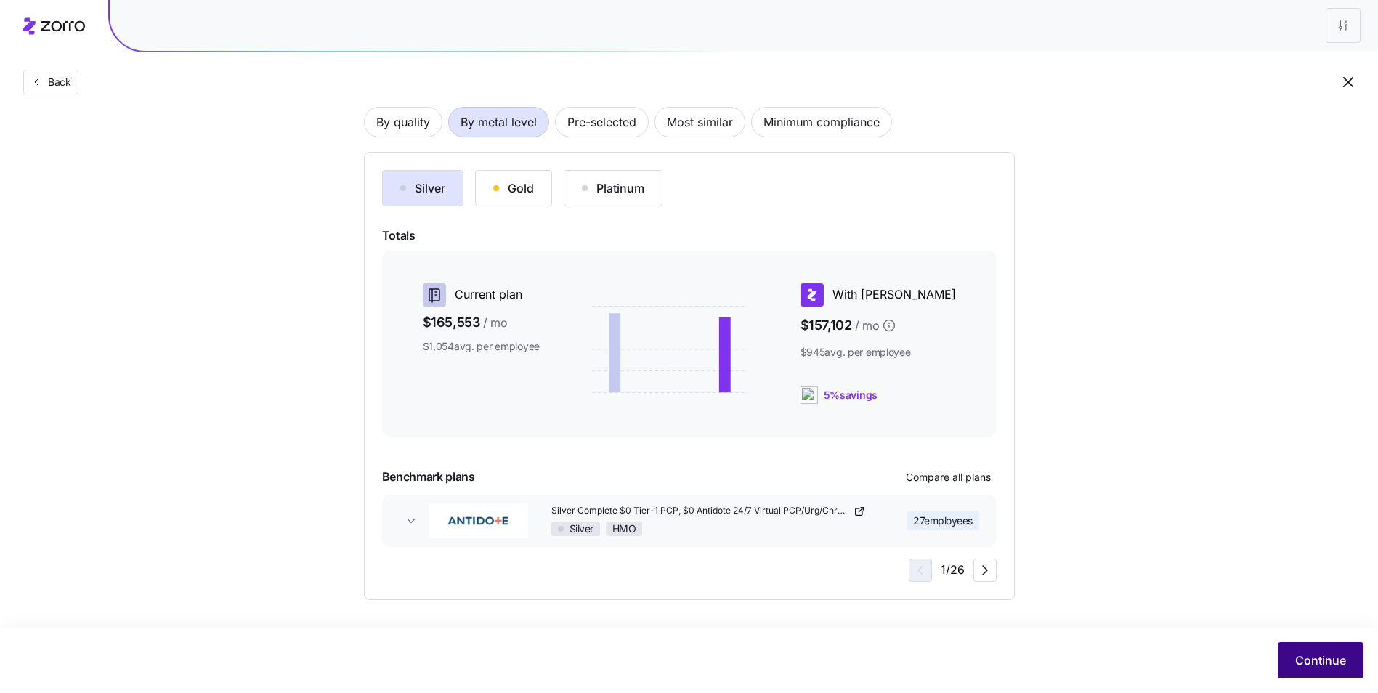
click at [1305, 665] on span "Continue" at bounding box center [1320, 659] width 51 height 17
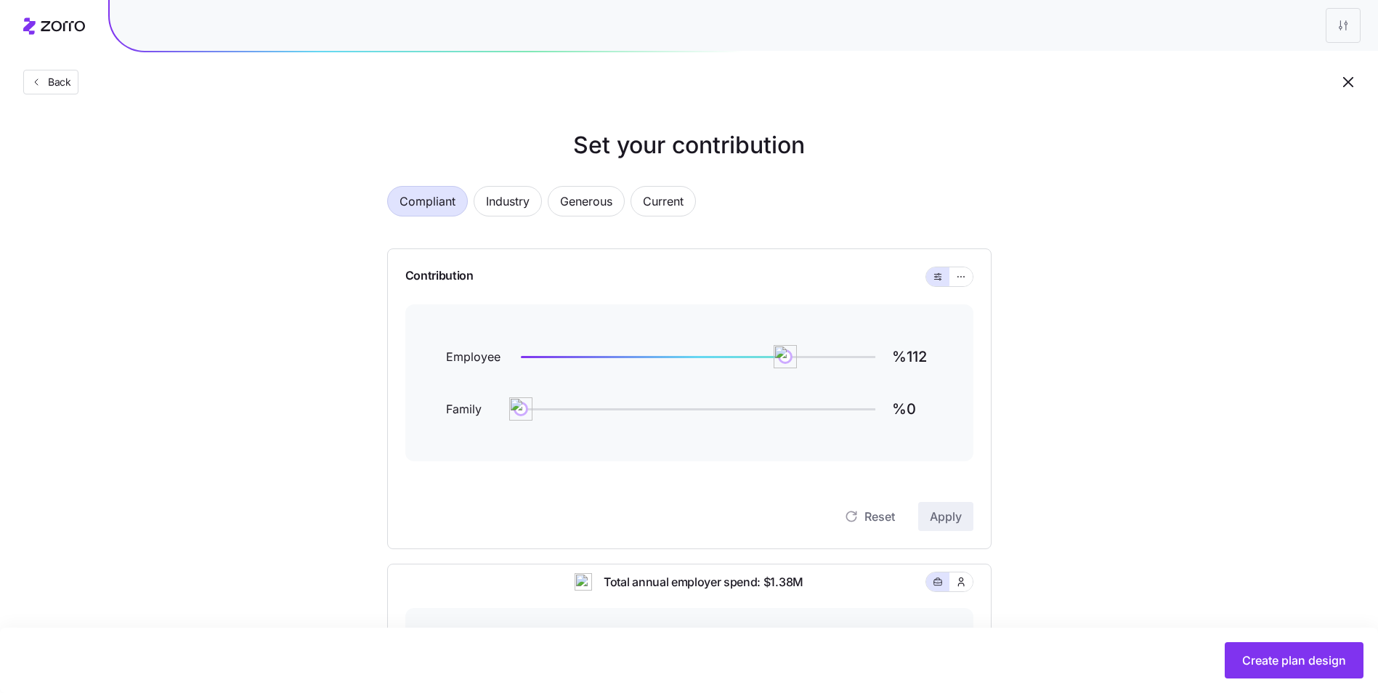
scroll to position [73, 0]
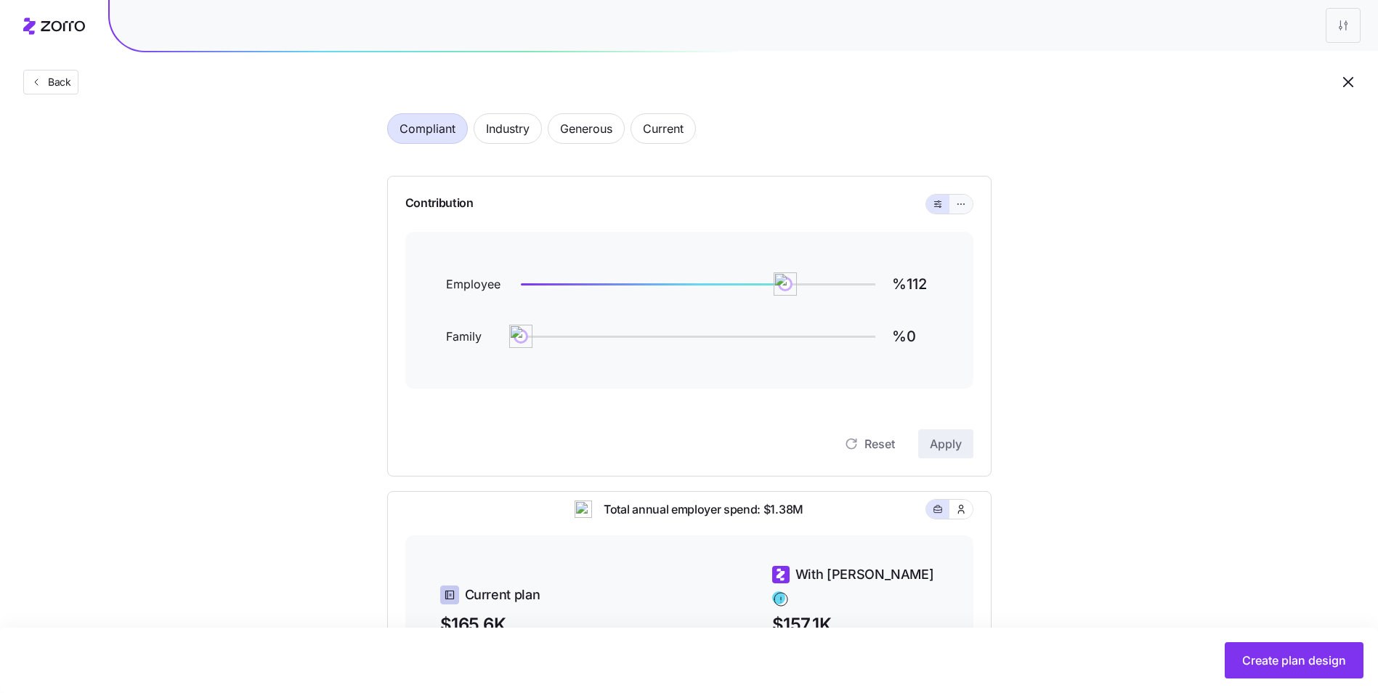
click at [955, 200] on span "button" at bounding box center [961, 204] width 12 height 12
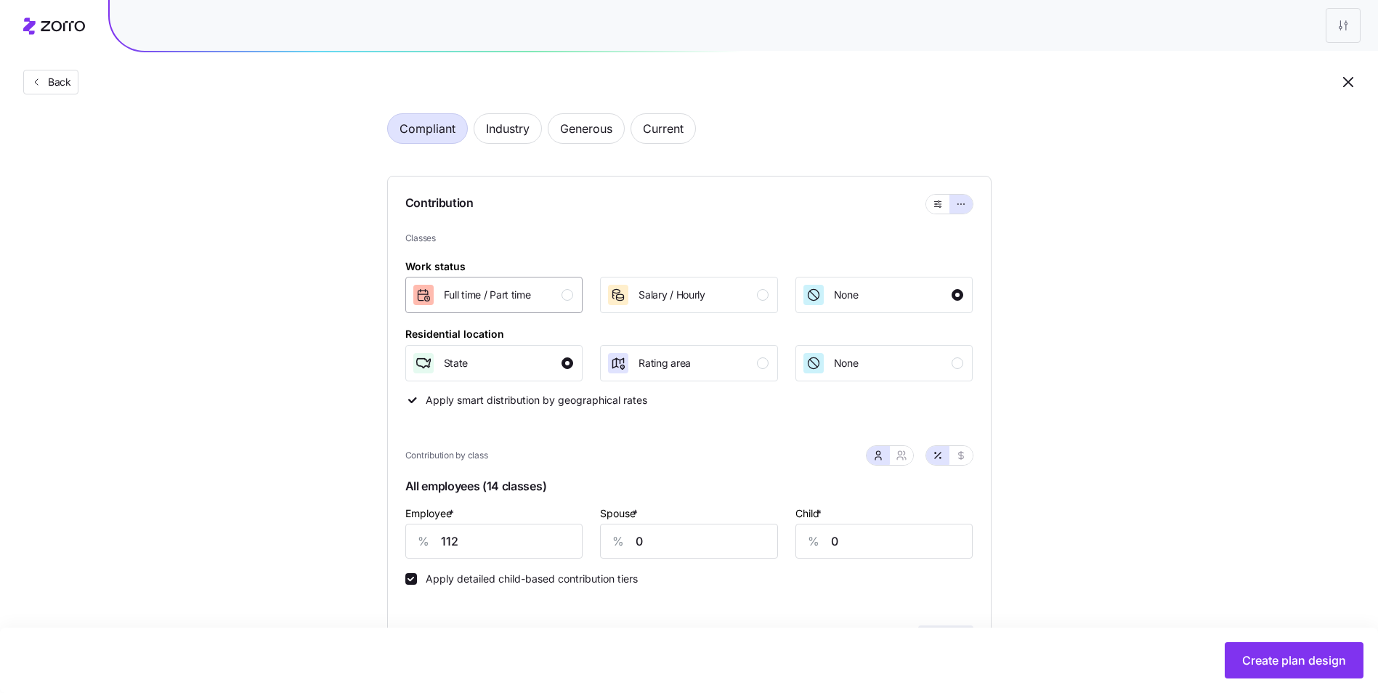
click at [531, 304] on div "Full time / Part time" at bounding box center [487, 294] width 87 height 23
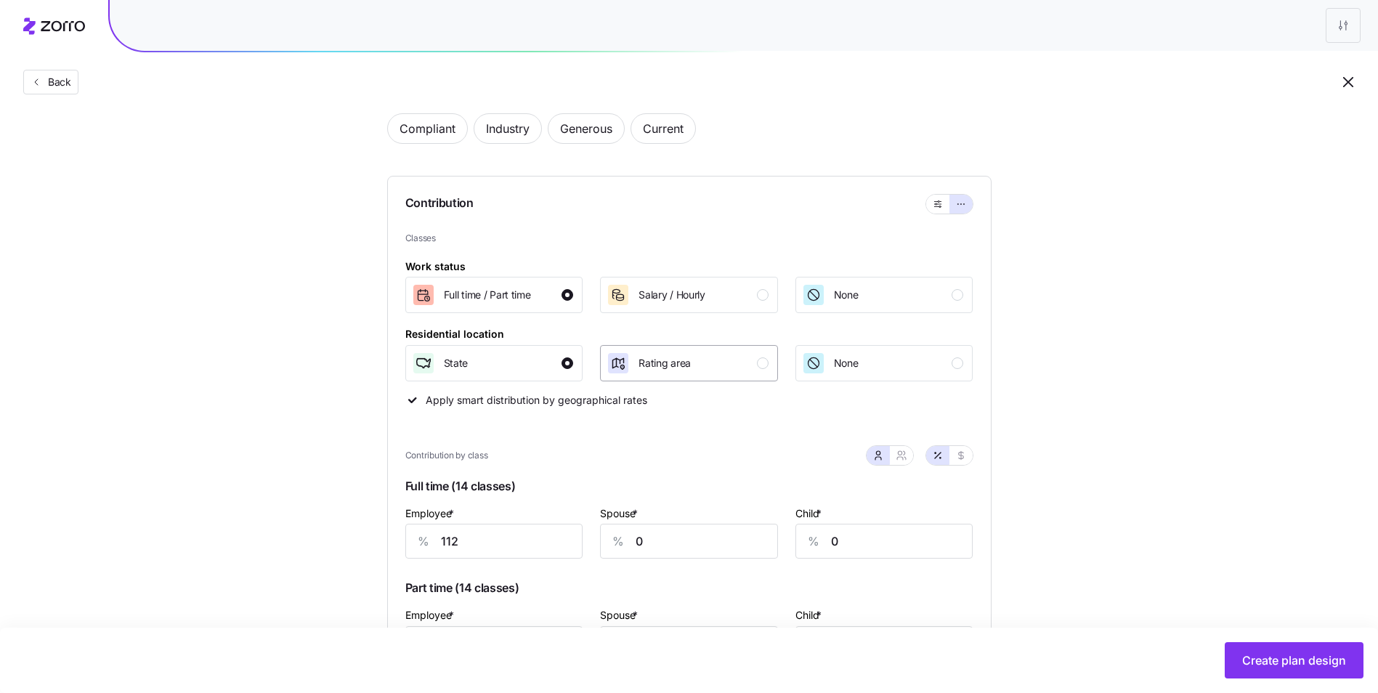
click at [685, 367] on span "Rating area" at bounding box center [664, 363] width 52 height 15
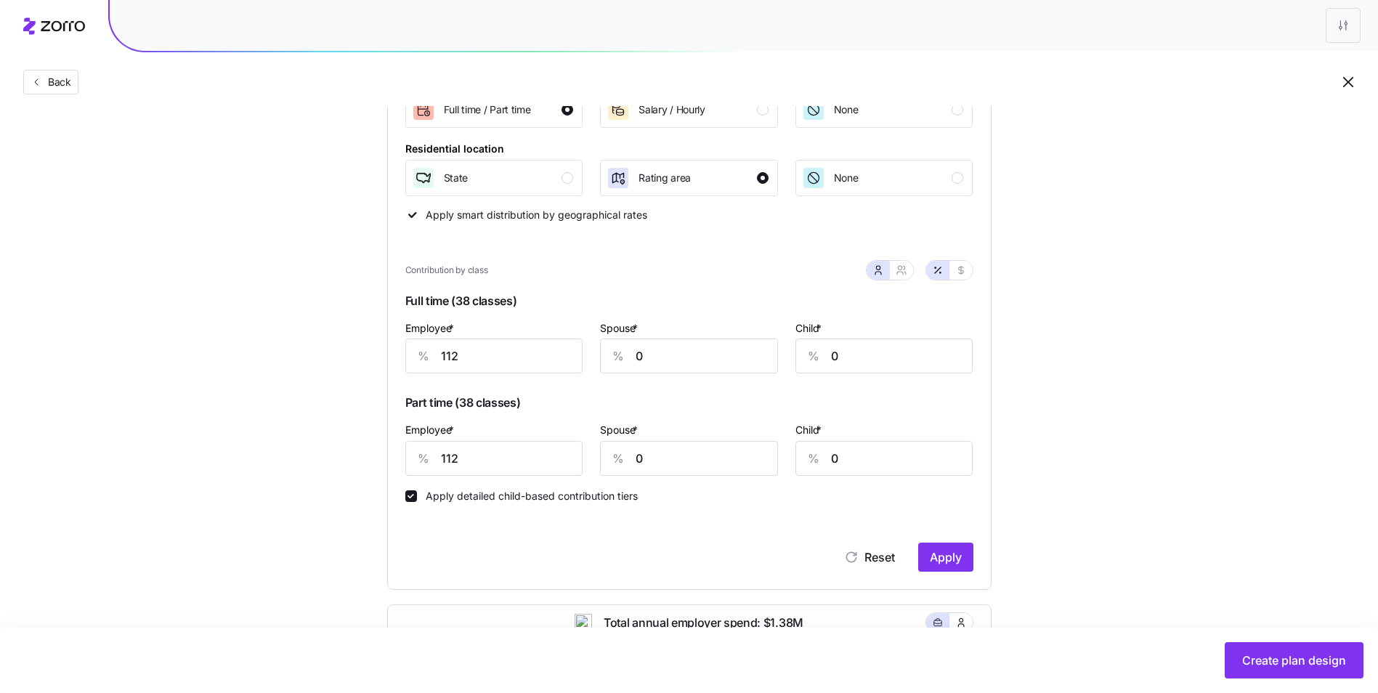
scroll to position [291, 0]
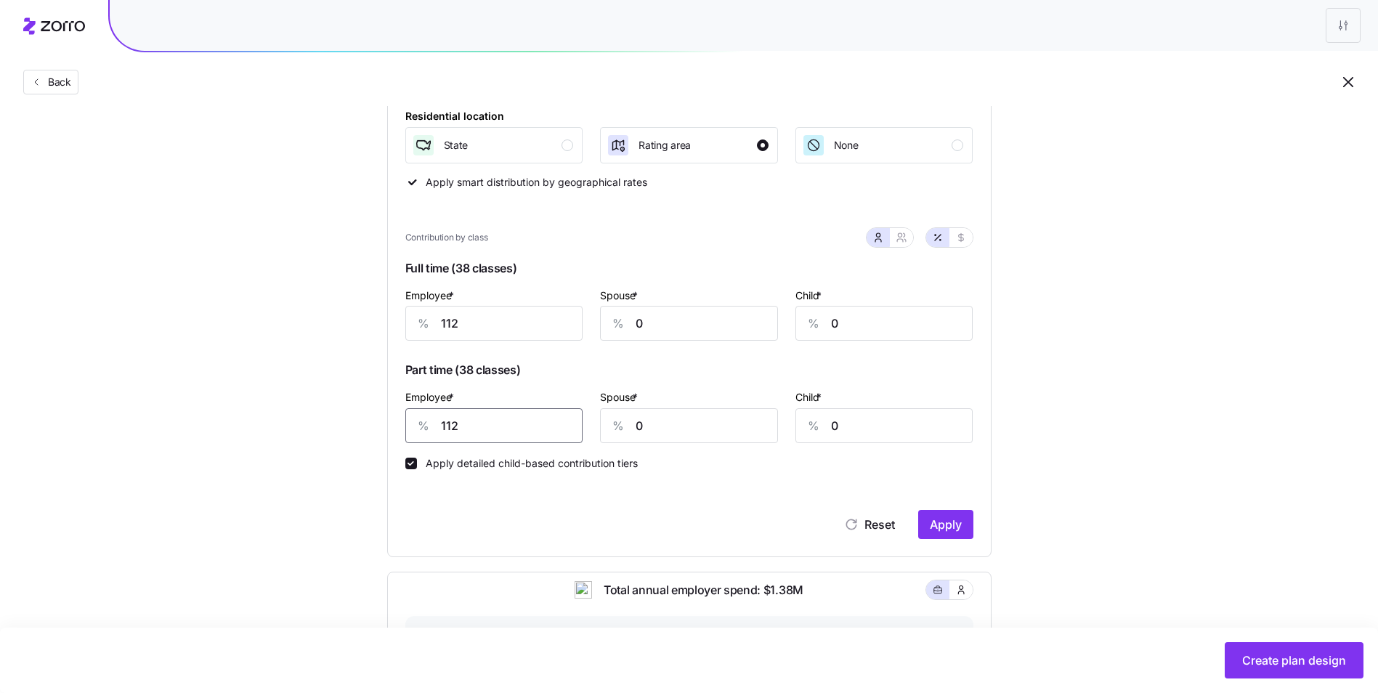
drag, startPoint x: 467, startPoint y: 423, endPoint x: 430, endPoint y: 426, distance: 37.2
click at [430, 426] on div "% 112" at bounding box center [494, 425] width 178 height 35
type input "80"
drag, startPoint x: 464, startPoint y: 325, endPoint x: 429, endPoint y: 325, distance: 35.6
click at [429, 325] on div "% 112" at bounding box center [494, 323] width 178 height 35
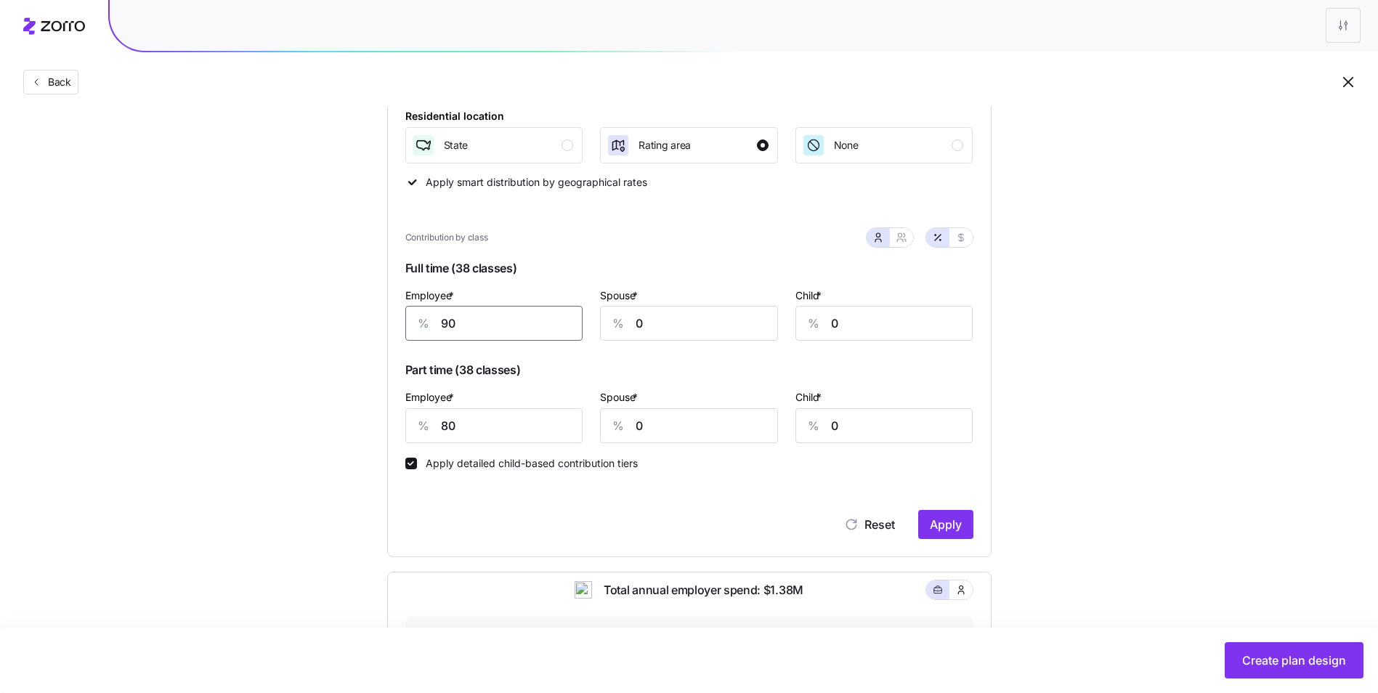
type input "0"
type input "85"
type input "60"
click at [686, 504] on div "Reset Apply" at bounding box center [689, 510] width 568 height 58
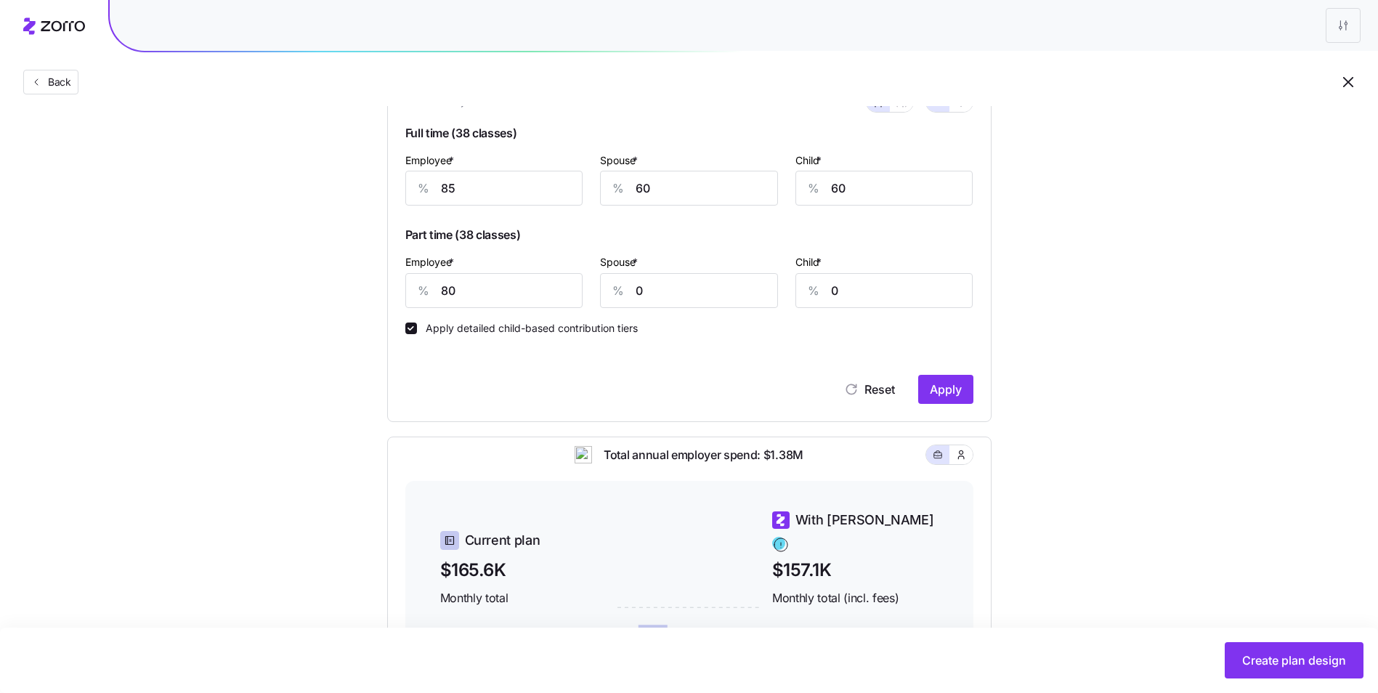
scroll to position [508, 0]
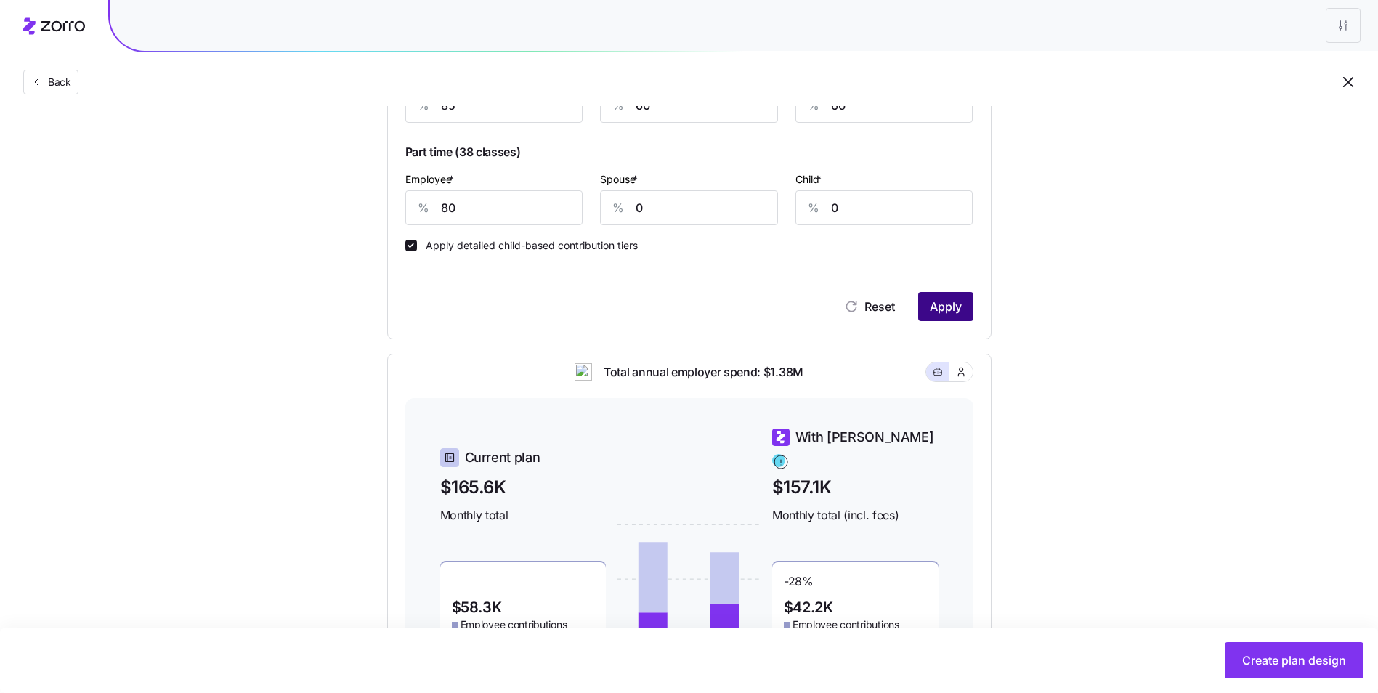
click at [951, 308] on span "Apply" at bounding box center [946, 306] width 32 height 17
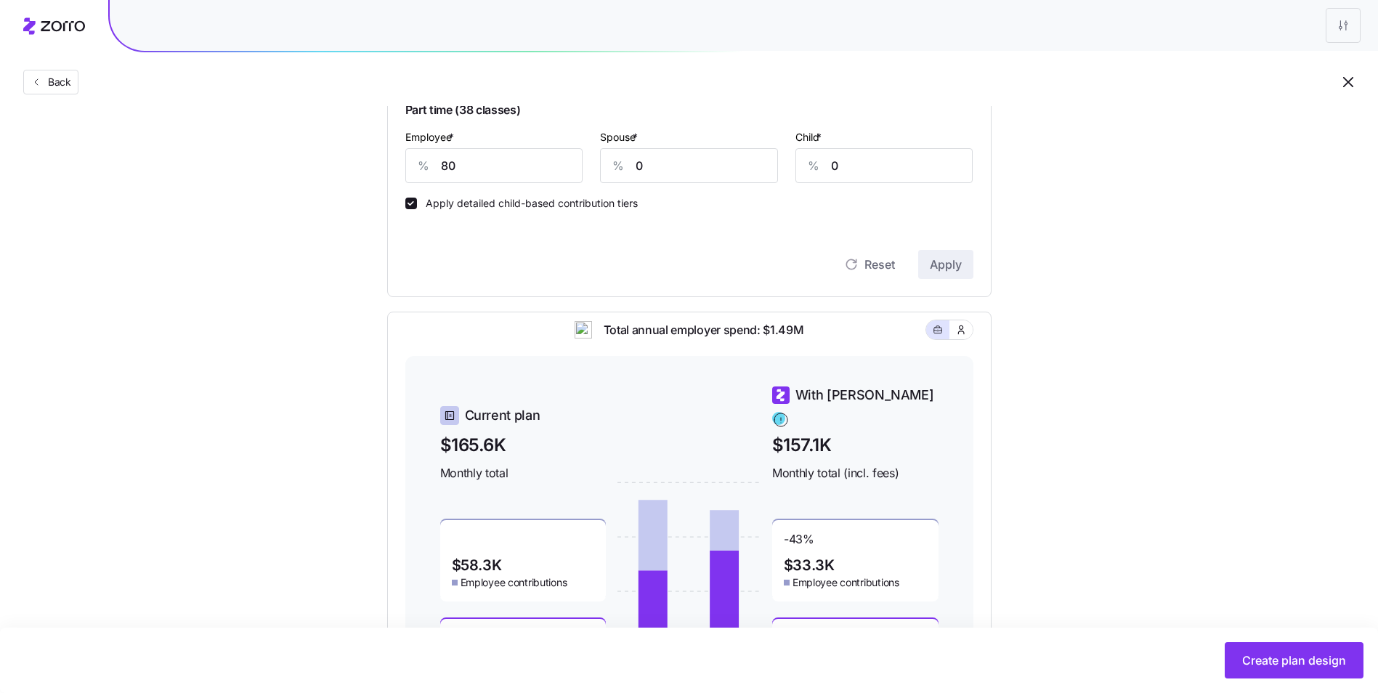
scroll to position [689, 0]
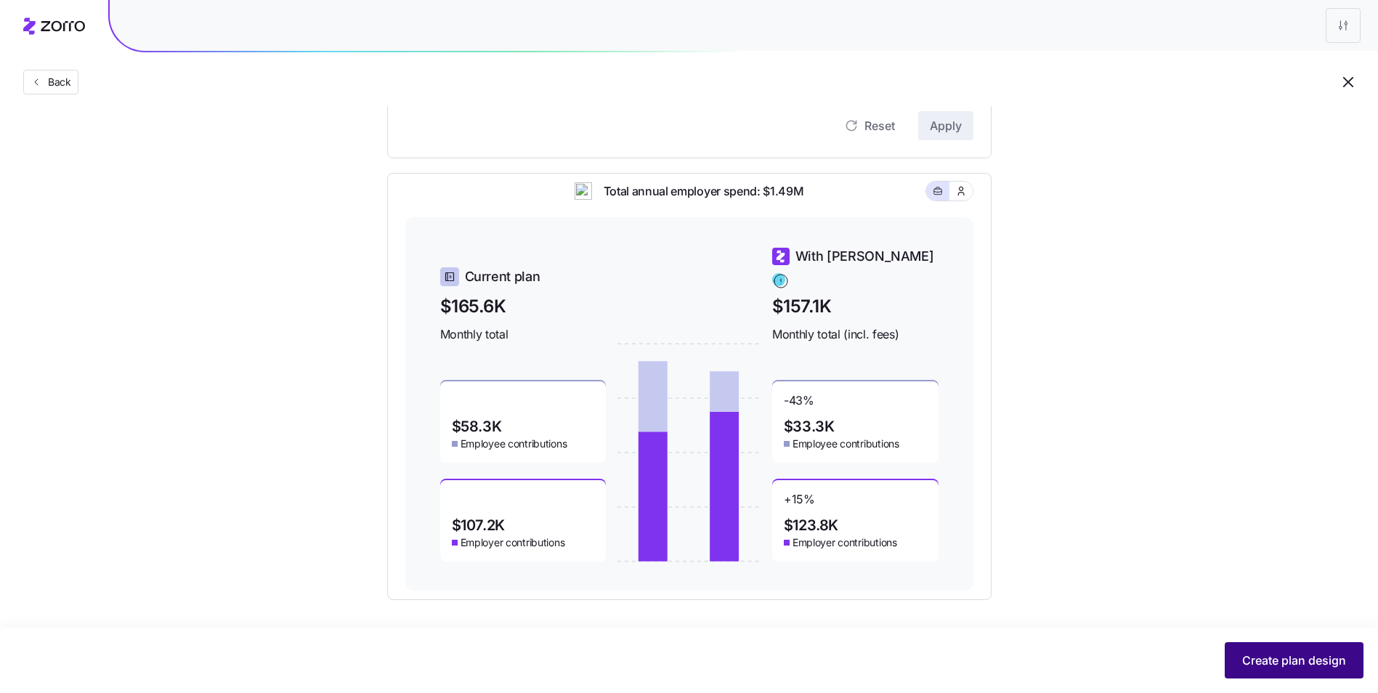
click at [1273, 643] on button "Create plan design" at bounding box center [1294, 660] width 139 height 36
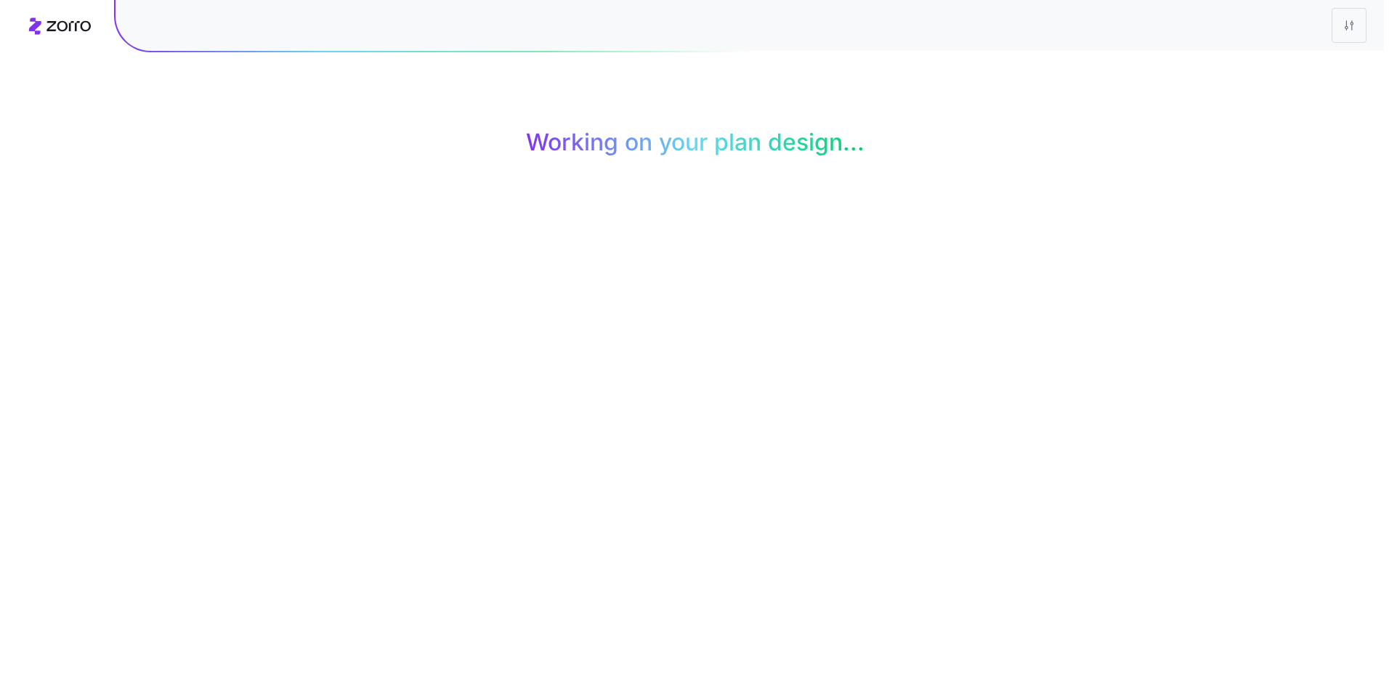
scroll to position [0, 0]
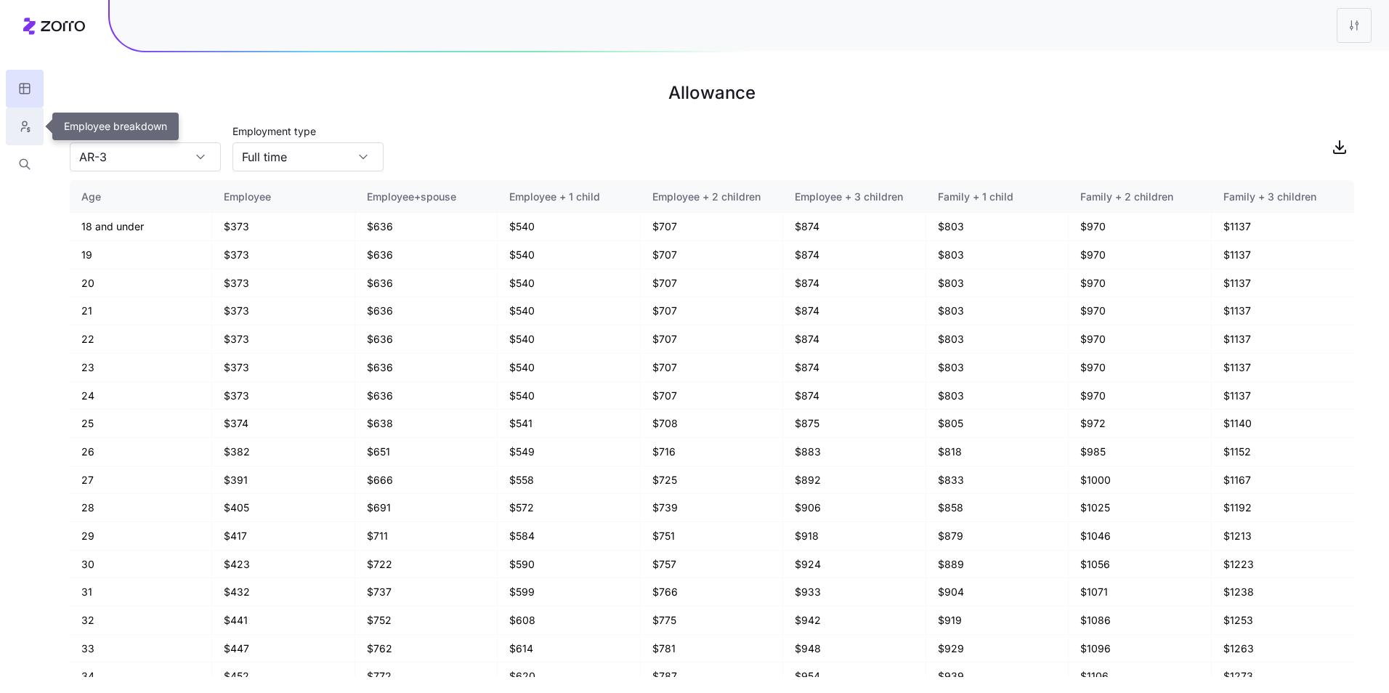
click at [39, 131] on button "button" at bounding box center [25, 126] width 38 height 38
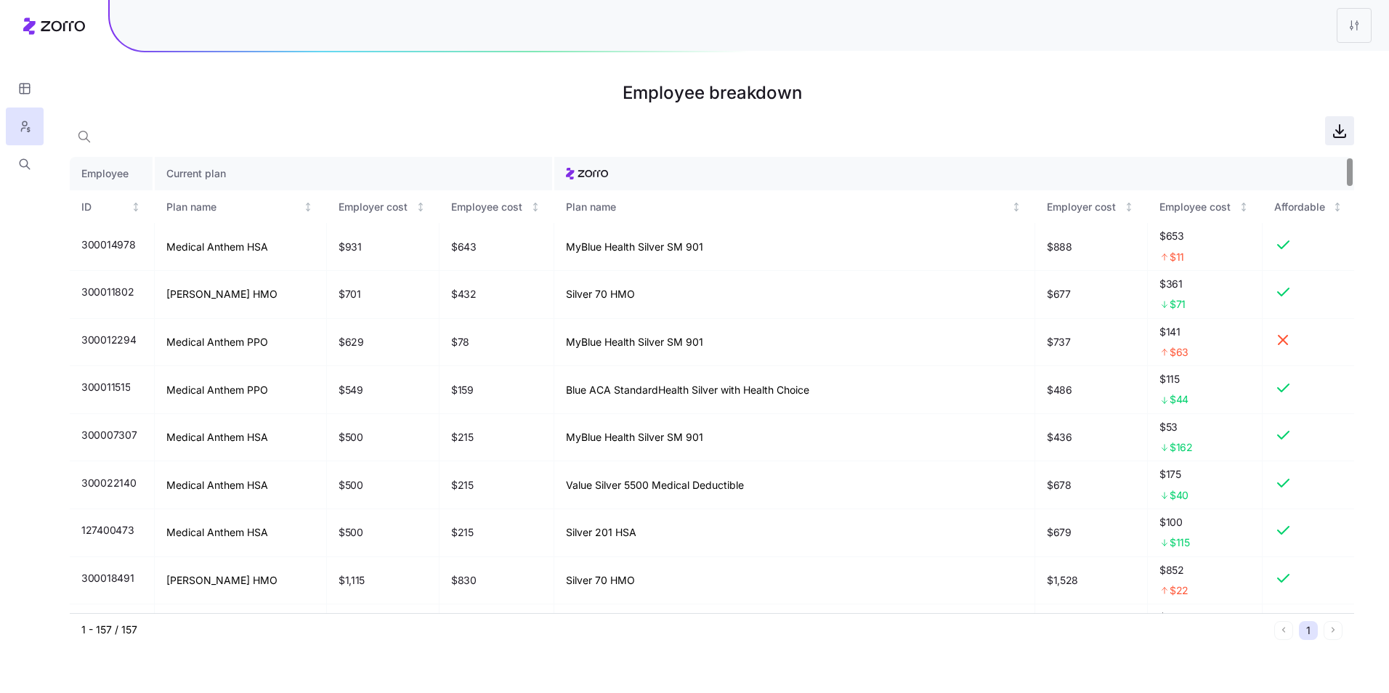
click at [1335, 131] on icon "button" at bounding box center [1339, 130] width 17 height 17
click at [1109, 121] on main "Employee breakdown Employee Current plan ID Plan name Employer cost Employee co…" at bounding box center [694, 346] width 1389 height 693
click at [973, 102] on h1 "Employee breakdown" at bounding box center [712, 93] width 1284 height 35
click at [26, 92] on icon "button" at bounding box center [24, 88] width 13 height 15
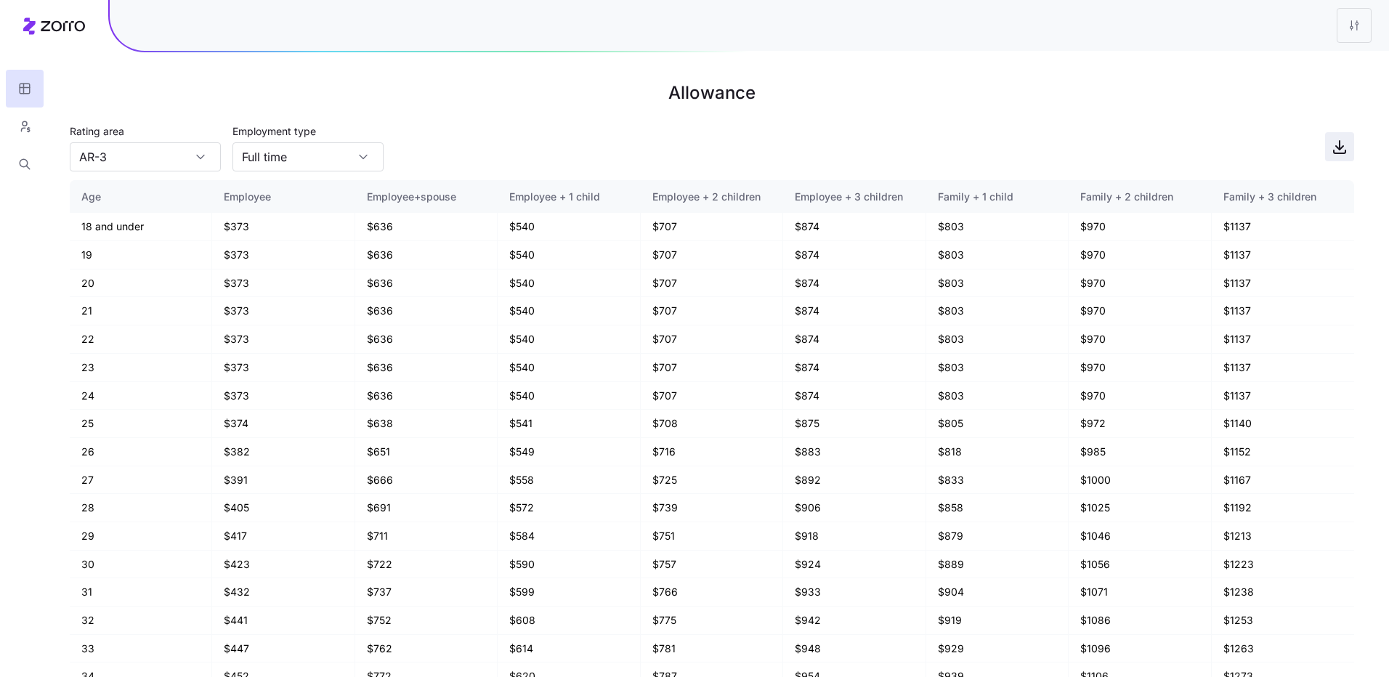
click at [1337, 145] on icon "button" at bounding box center [1339, 146] width 17 height 17
click at [360, 157] on div "Full time" at bounding box center [307, 156] width 151 height 29
click at [333, 225] on div "Part time" at bounding box center [307, 224] width 139 height 28
type input "Part time"
click at [1338, 147] on icon "button" at bounding box center [1339, 146] width 17 height 17
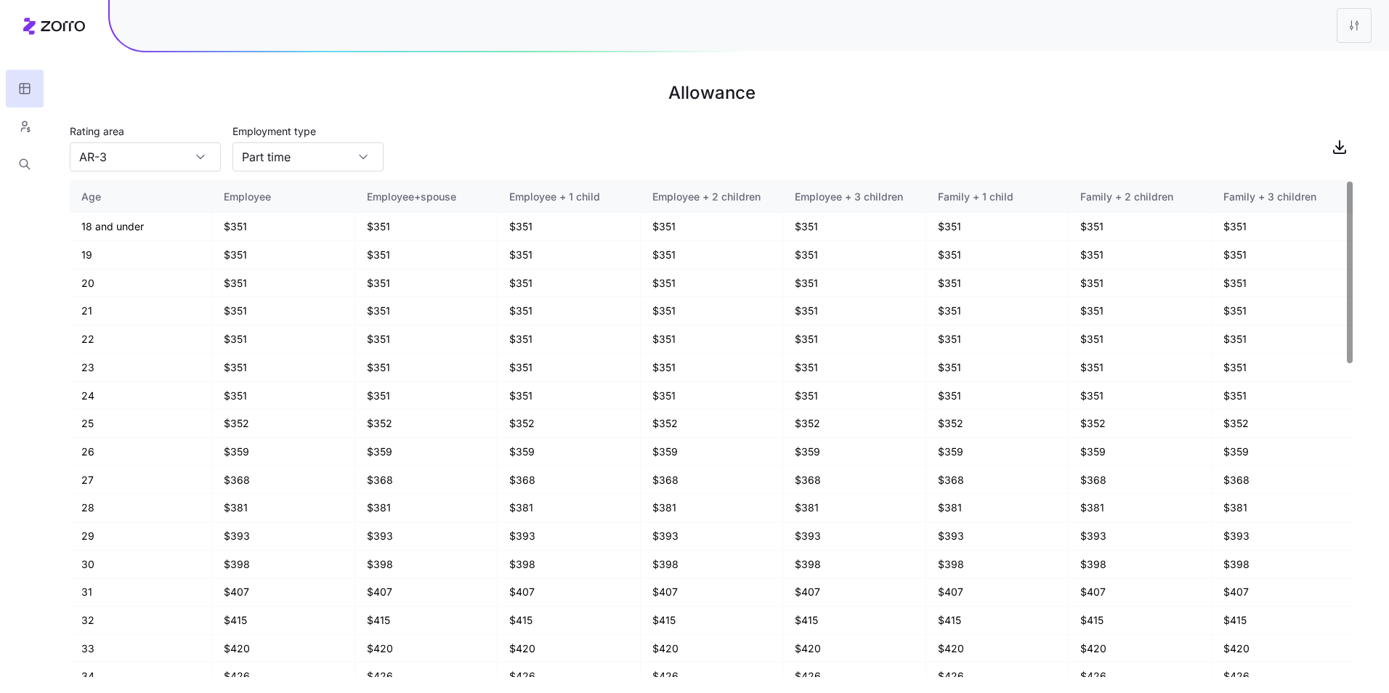
click at [609, 148] on div "Rating area AR-3 Employment type [DEMOGRAPHIC_DATA]" at bounding box center [712, 146] width 1284 height 49
click at [1336, 150] on icon "button" at bounding box center [1339, 146] width 17 height 17
click at [174, 151] on input "AR-3" at bounding box center [145, 156] width 151 height 29
click at [148, 219] on div "AZ-1" at bounding box center [145, 224] width 139 height 28
click at [179, 158] on input "AZ-1" at bounding box center [145, 156] width 151 height 29
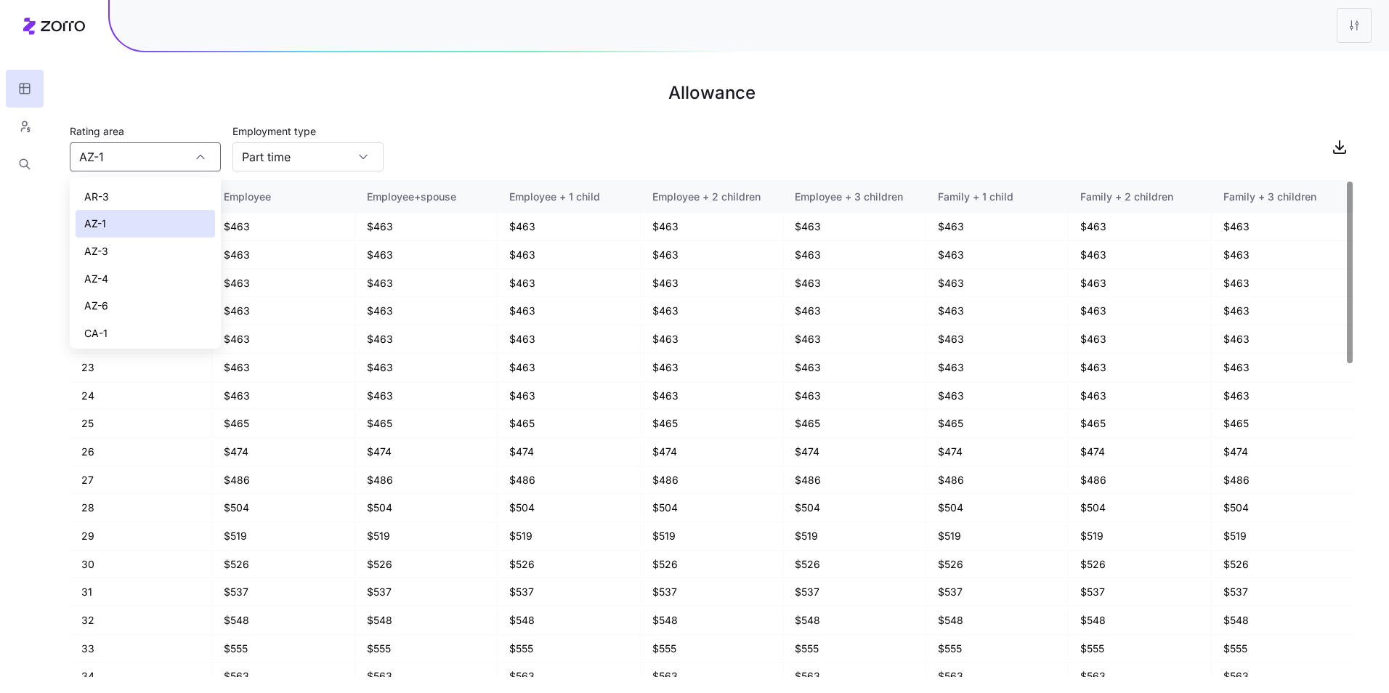
click at [156, 199] on div "AR-3" at bounding box center [145, 197] width 139 height 28
type input "AR-3"
click at [1344, 146] on icon "button" at bounding box center [1339, 146] width 17 height 17
